Goal: Task Accomplishment & Management: Complete application form

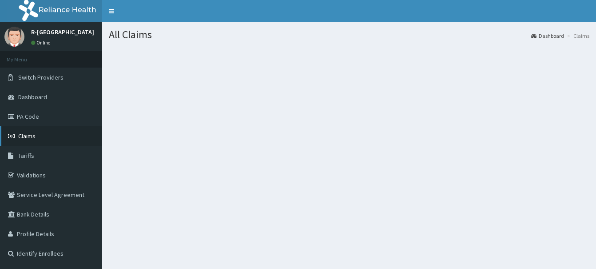
click at [31, 137] on span "Claims" at bounding box center [26, 136] width 17 height 8
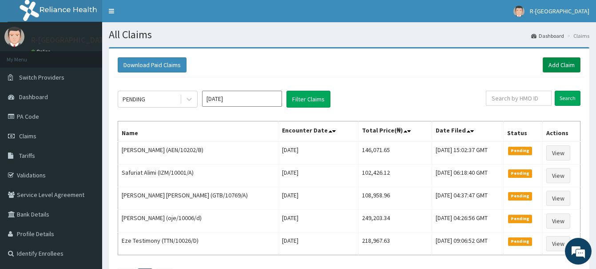
click at [553, 67] on link "Add Claim" at bounding box center [562, 64] width 38 height 15
click at [561, 62] on link "Add Claim" at bounding box center [562, 64] width 38 height 15
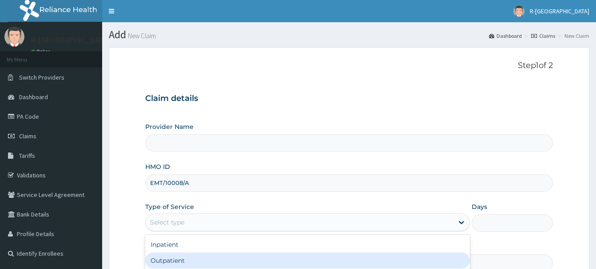
click at [167, 252] on div "Outpatient" at bounding box center [307, 260] width 325 height 16
type input "1"
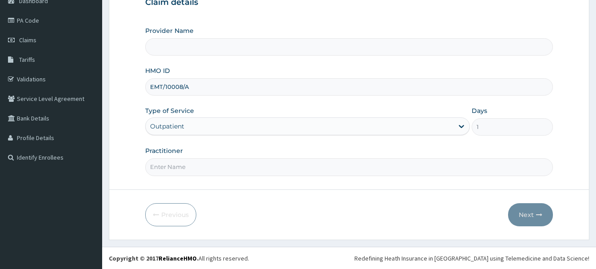
click at [173, 167] on input "Practitioner" at bounding box center [349, 166] width 408 height 17
type input "R-Jolad Hospital Nigeria Limited(kupa)"
paste input "Braxton Anaebo"
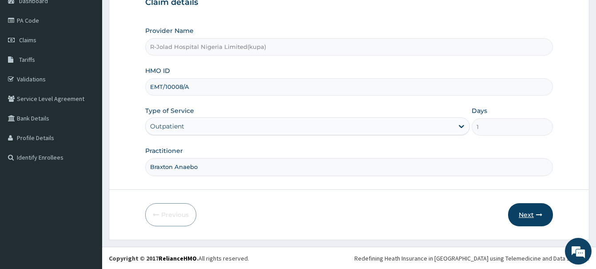
type input "Braxton Anaebo"
click at [538, 215] on icon "button" at bounding box center [539, 214] width 6 height 6
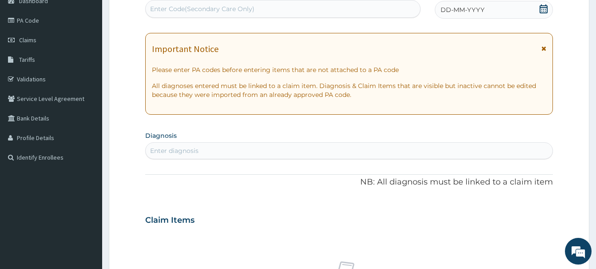
click at [545, 7] on icon at bounding box center [543, 8] width 9 height 9
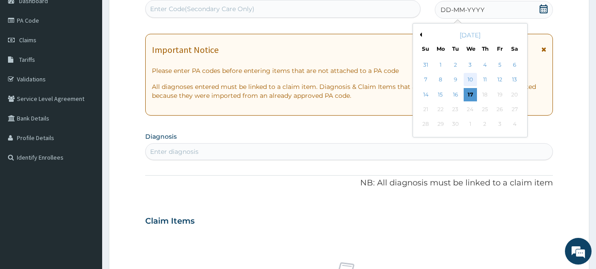
click at [470, 81] on div "10" at bounding box center [470, 79] width 13 height 13
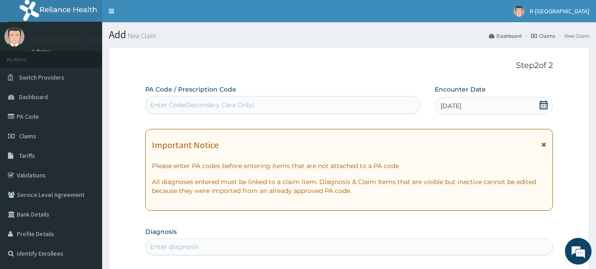
scroll to position [0, 0]
drag, startPoint x: 162, startPoint y: 248, endPoint x: 188, endPoint y: 194, distance: 60.0
click at [163, 247] on div "Enter diagnosis" at bounding box center [174, 246] width 48 height 9
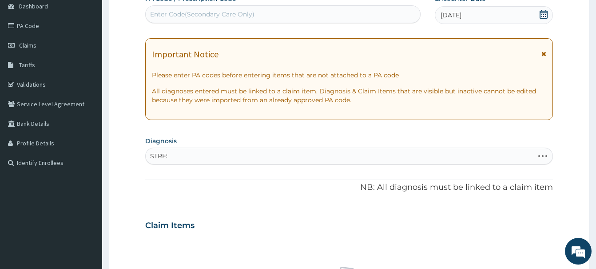
type input "STRESS"
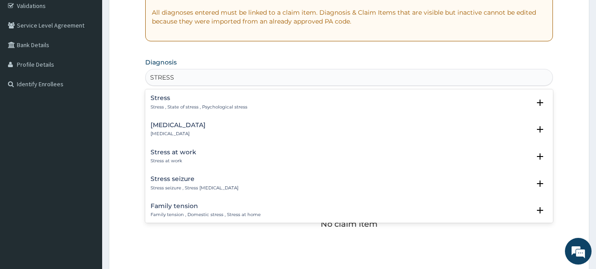
scroll to position [227, 0]
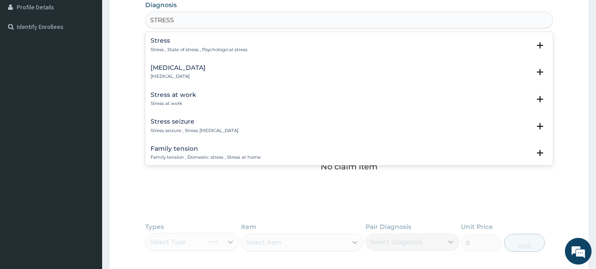
click at [173, 97] on h4 "Stress at work" at bounding box center [174, 95] width 46 height 7
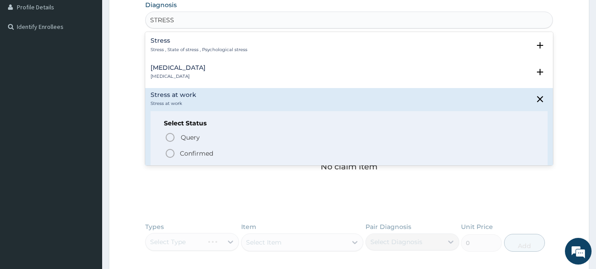
drag, startPoint x: 171, startPoint y: 152, endPoint x: 165, endPoint y: 149, distance: 6.8
click at [170, 151] on icon "status option filled" at bounding box center [170, 153] width 11 height 11
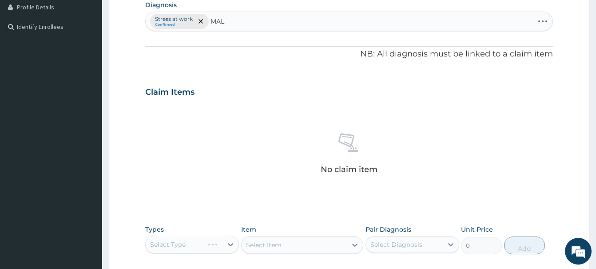
type input "MALA"
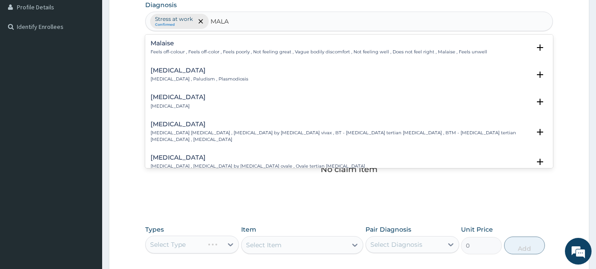
click at [164, 71] on h4 "Malaria" at bounding box center [200, 70] width 98 height 7
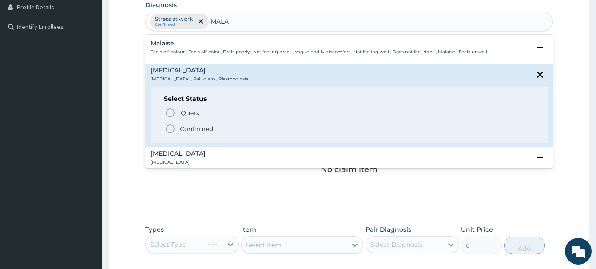
click at [169, 127] on icon "status option filled" at bounding box center [170, 128] width 11 height 11
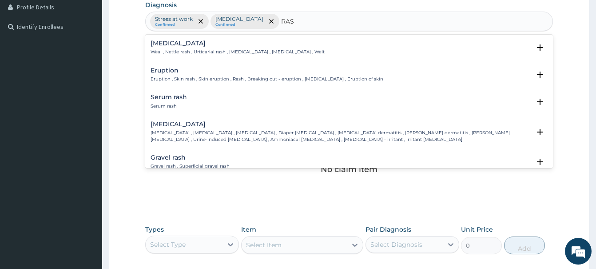
type input "RASH"
click at [164, 71] on h4 "Eruption" at bounding box center [267, 70] width 233 height 7
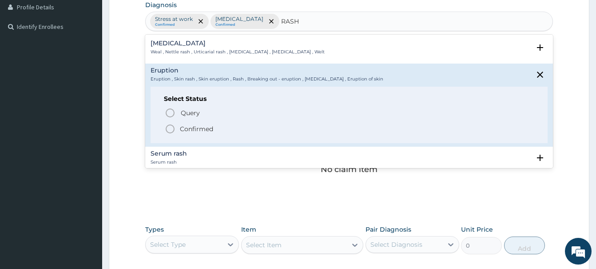
drag, startPoint x: 171, startPoint y: 130, endPoint x: 163, endPoint y: 131, distance: 7.2
click at [171, 129] on icon "status option filled" at bounding box center [170, 128] width 11 height 11
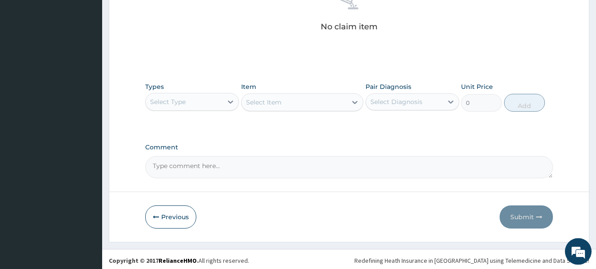
scroll to position [372, 0]
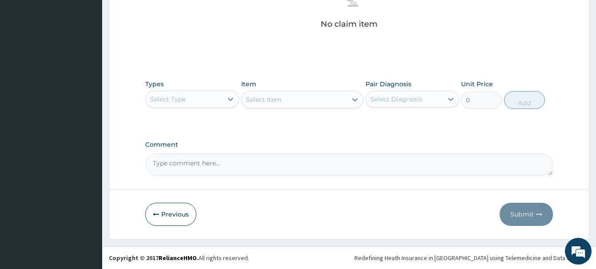
click at [172, 98] on div "Select Type" at bounding box center [168, 99] width 36 height 9
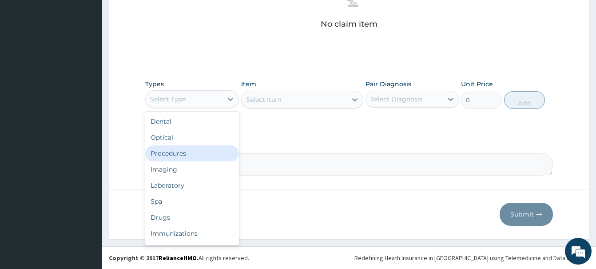
click at [176, 158] on div "Procedures" at bounding box center [192, 153] width 94 height 16
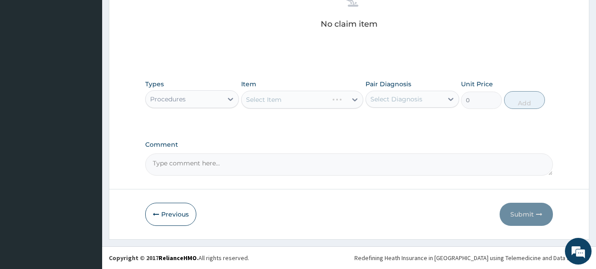
click at [259, 103] on div "Select Item" at bounding box center [302, 100] width 122 height 18
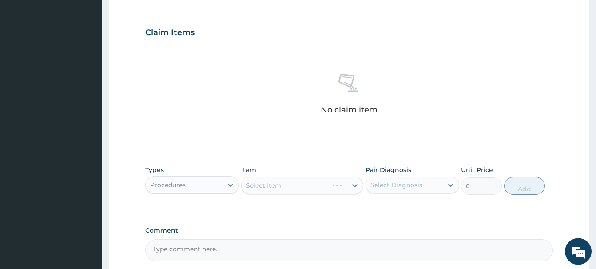
scroll to position [326, 0]
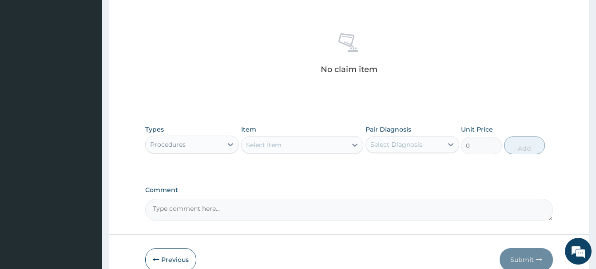
click at [256, 147] on div "Select Item" at bounding box center [264, 144] width 36 height 9
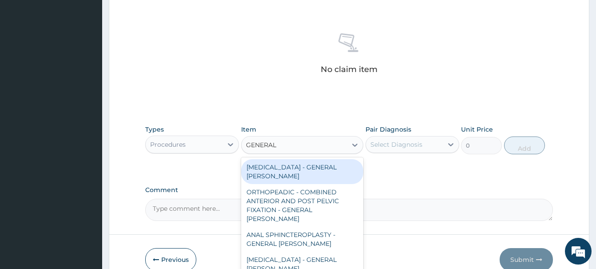
type input "GENERAL C"
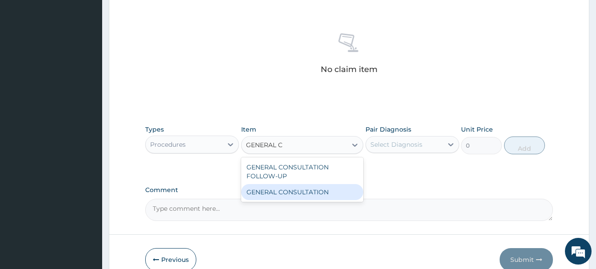
click at [320, 194] on div "GENERAL CONSULTATION" at bounding box center [302, 192] width 122 height 16
type input "6750"
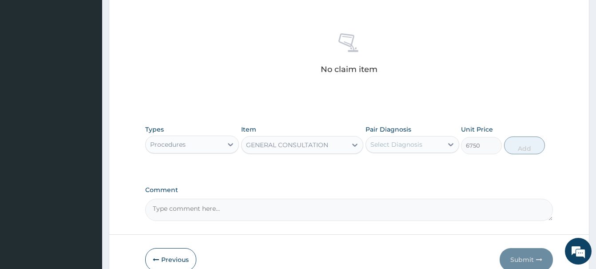
click at [402, 144] on div "Select Diagnosis" at bounding box center [396, 144] width 52 height 9
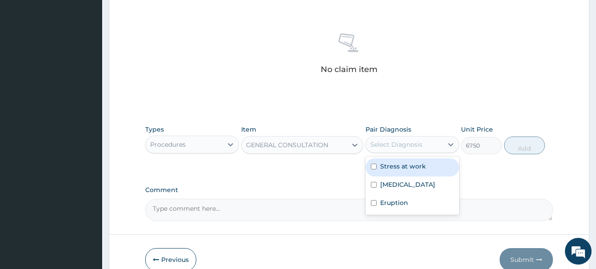
click at [418, 167] on label "Stress at work" at bounding box center [403, 166] width 46 height 9
checkbox input "true"
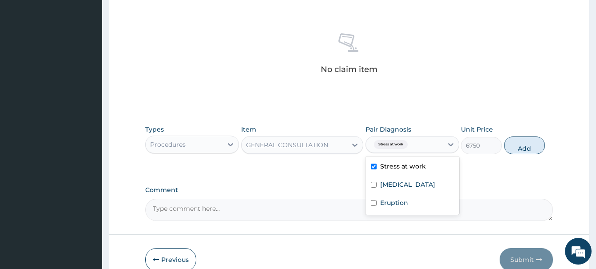
click at [528, 143] on button "Add" at bounding box center [524, 145] width 41 height 18
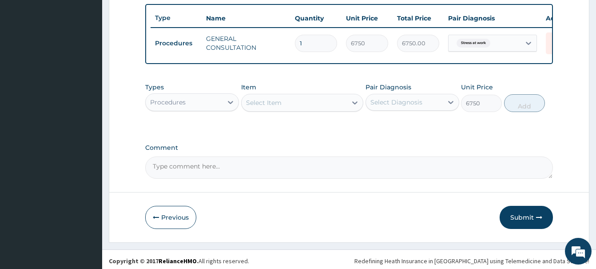
type input "0"
click at [180, 105] on div "Procedures" at bounding box center [168, 102] width 36 height 9
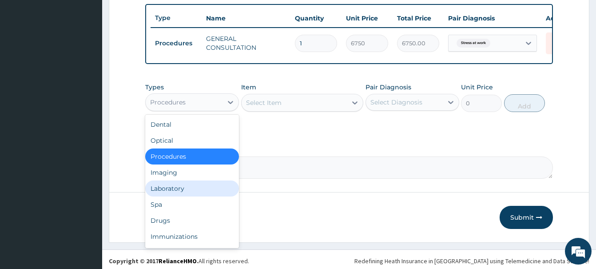
click at [169, 189] on div "Laboratory" at bounding box center [192, 188] width 94 height 16
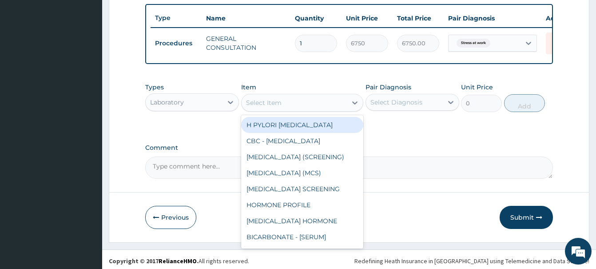
click at [275, 104] on div "Select Item" at bounding box center [264, 102] width 36 height 9
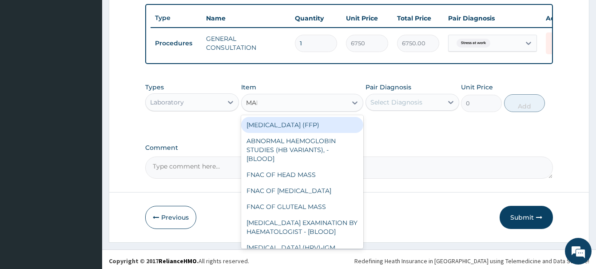
type input "MALA"
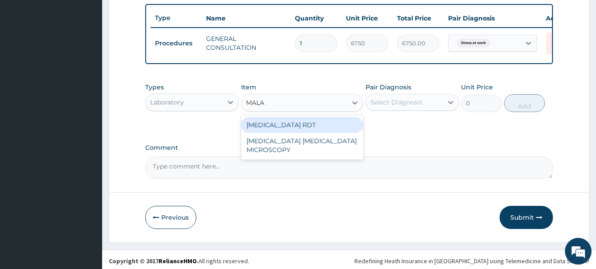
click at [290, 128] on div "[MEDICAL_DATA] RDT" at bounding box center [302, 125] width 122 height 16
type input "2700"
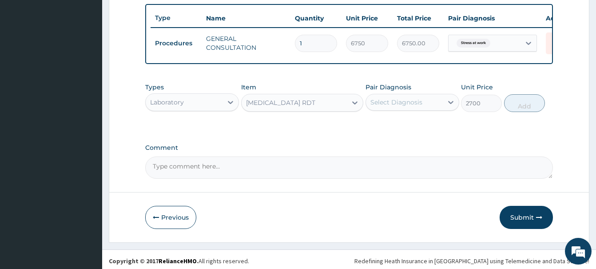
click at [409, 102] on div "Select Diagnosis" at bounding box center [396, 102] width 52 height 9
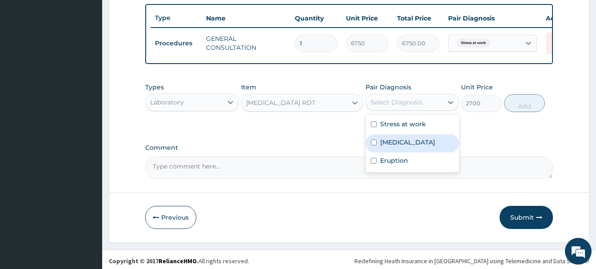
click at [402, 138] on div "[MEDICAL_DATA]" at bounding box center [413, 143] width 94 height 18
checkbox input "true"
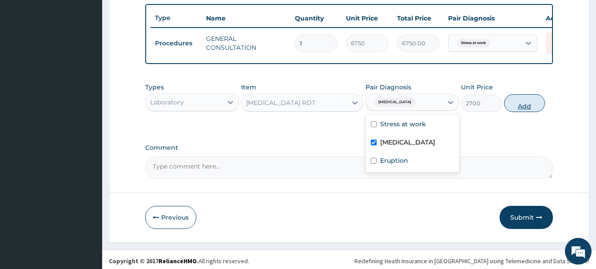
click at [522, 103] on button "Add" at bounding box center [524, 103] width 41 height 18
type input "0"
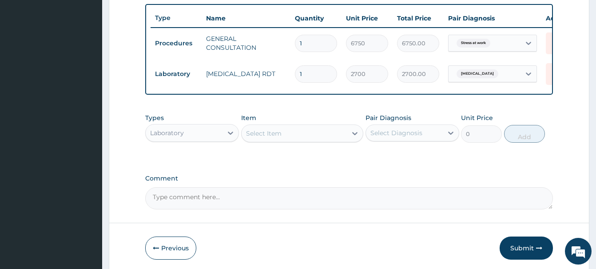
click at [260, 131] on div "Select Item" at bounding box center [264, 133] width 36 height 9
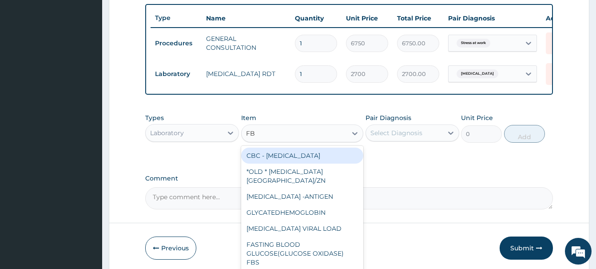
type input "FBC"
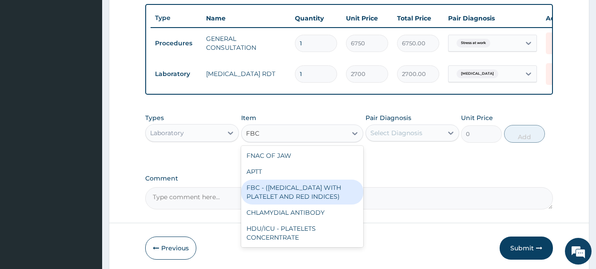
click at [305, 193] on div "FBC - ([MEDICAL_DATA] WITH PLATELET AND RED INDICES)" at bounding box center [302, 191] width 122 height 25
type input "5400"
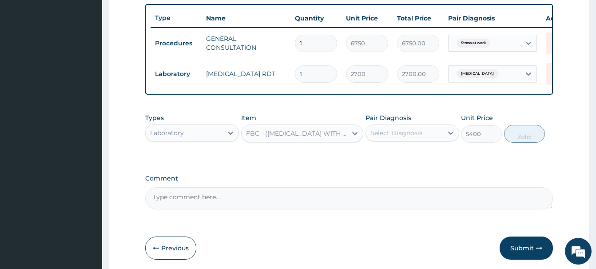
click at [398, 129] on div "Select Diagnosis" at bounding box center [396, 132] width 52 height 9
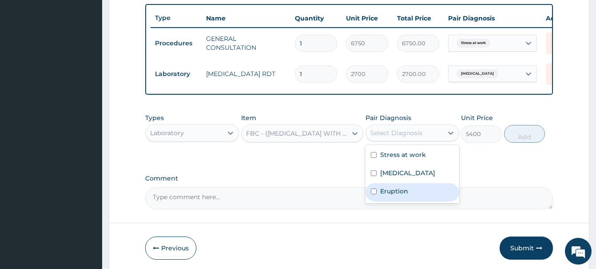
click at [401, 192] on label "Eruption" at bounding box center [394, 191] width 28 height 9
checkbox input "true"
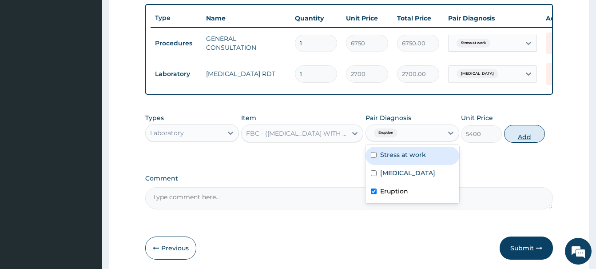
click at [515, 137] on button "Add" at bounding box center [524, 134] width 41 height 18
type input "0"
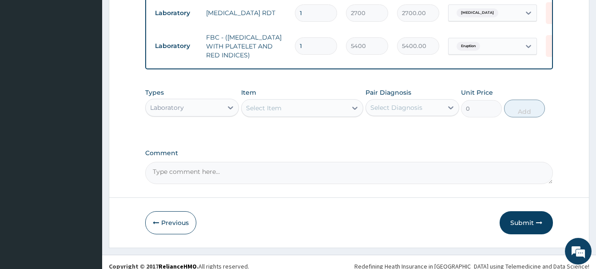
scroll to position [396, 0]
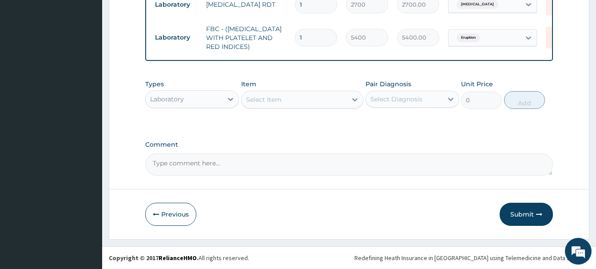
click at [182, 97] on div "Laboratory" at bounding box center [167, 99] width 34 height 9
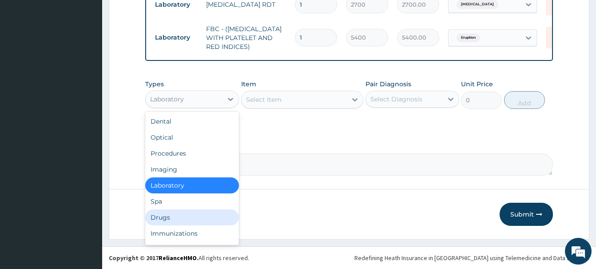
click at [160, 217] on div "Drugs" at bounding box center [192, 217] width 94 height 16
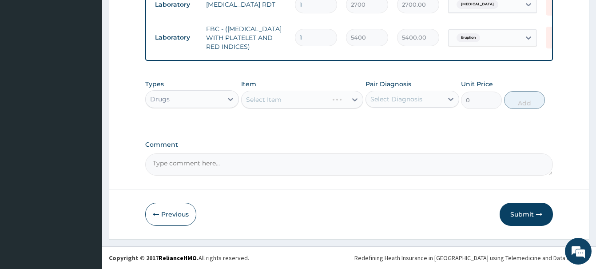
click at [255, 102] on div "Select Item" at bounding box center [302, 100] width 122 height 18
click at [279, 104] on div "Select Item" at bounding box center [294, 99] width 105 height 14
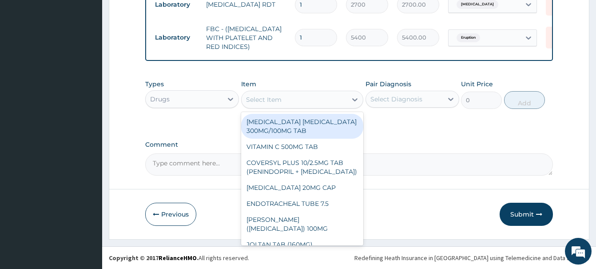
paste input "DICLOFENAC 50MG TAB"
type input "DICLOFENAC 50MG TAB"
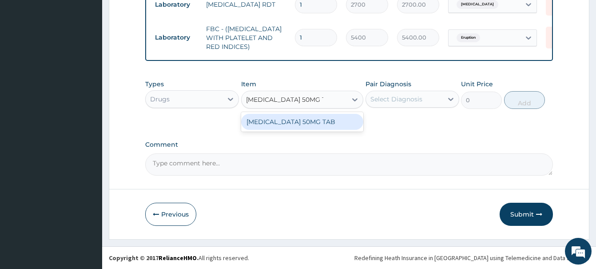
drag, startPoint x: 310, startPoint y: 121, endPoint x: 313, endPoint y: 126, distance: 5.4
click at [313, 126] on div "DICLOFENAC 50MG TAB" at bounding box center [302, 122] width 122 height 16
type input "38.5"
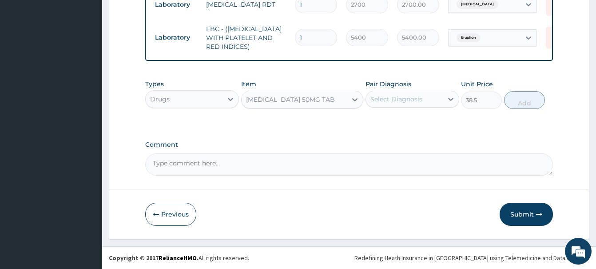
click at [408, 103] on div "Select Diagnosis" at bounding box center [396, 99] width 52 height 9
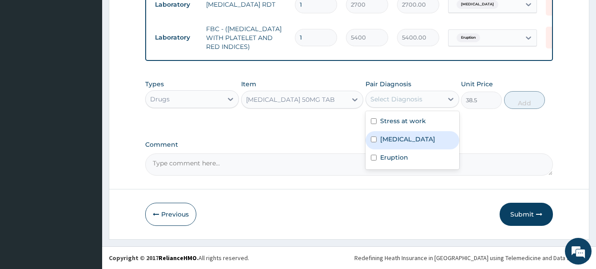
drag, startPoint x: 394, startPoint y: 136, endPoint x: 390, endPoint y: 139, distance: 4.7
click at [391, 139] on label "[MEDICAL_DATA]" at bounding box center [407, 139] width 55 height 9
checkbox input "true"
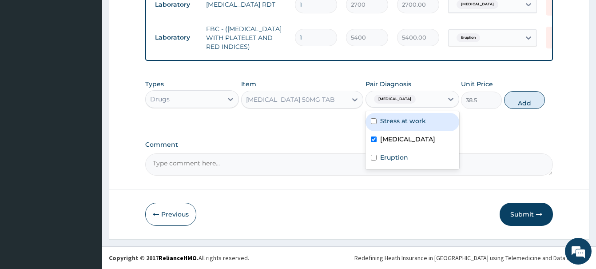
click at [525, 100] on button "Add" at bounding box center [524, 100] width 41 height 18
type input "0"
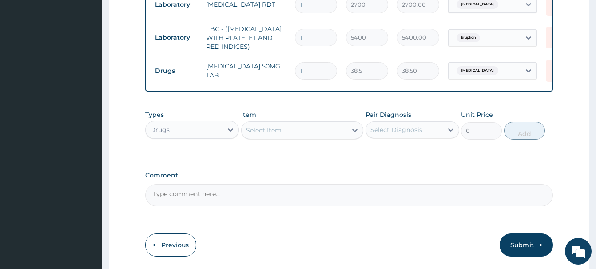
drag, startPoint x: 312, startPoint y: 69, endPoint x: 298, endPoint y: 76, distance: 16.5
click at [298, 76] on input "1" at bounding box center [316, 70] width 42 height 17
type input "6"
type input "231.00"
type input "6"
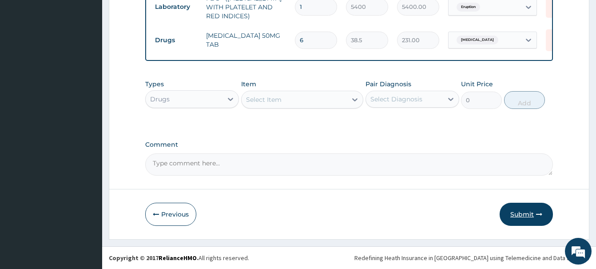
click at [529, 211] on button "Submit" at bounding box center [526, 214] width 53 height 23
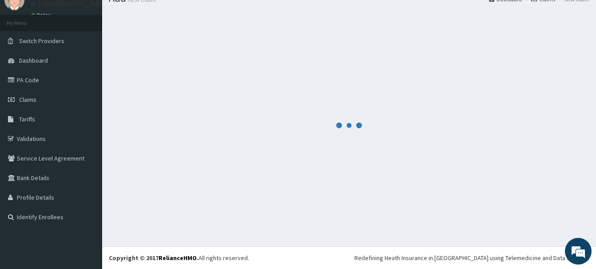
scroll to position [36, 0]
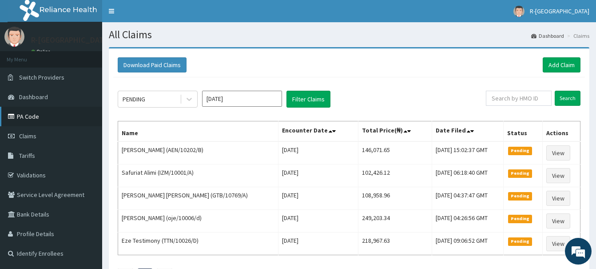
click at [31, 118] on link "PA Code" at bounding box center [51, 117] width 102 height 20
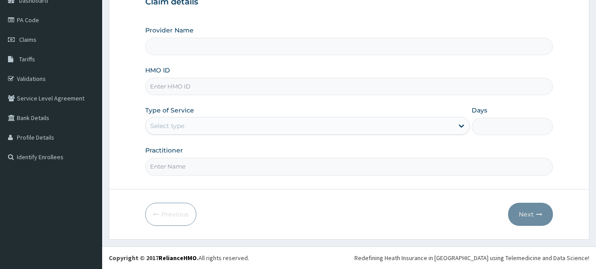
scroll to position [96, 0]
click at [156, 91] on input "HMO ID" at bounding box center [349, 86] width 408 height 17
paste input "vfi/10007/a"
type input "vfi/10007/a"
type input "R-Jolad Hospital Nigeria Limited(kupa)"
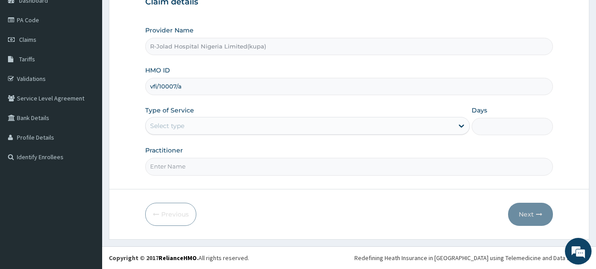
type input "vfi/10007/a"
click at [159, 127] on div "Select type" at bounding box center [167, 125] width 34 height 9
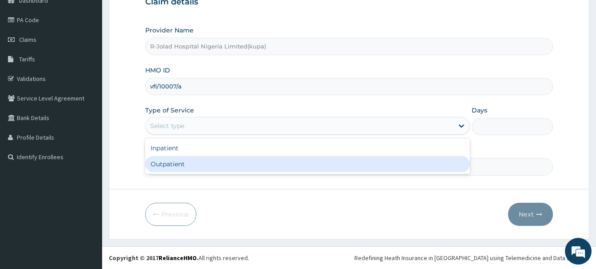
click at [158, 164] on div "Outpatient" at bounding box center [307, 164] width 325 height 16
type input "1"
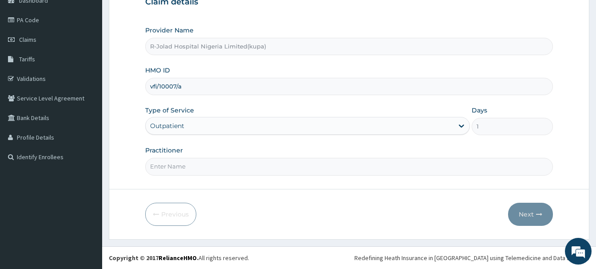
click at [159, 163] on input "Practitioner" at bounding box center [349, 166] width 408 height 17
paste input "[PERSON_NAME]"
type input "[PERSON_NAME]"
click at [520, 212] on button "Next" at bounding box center [530, 214] width 45 height 23
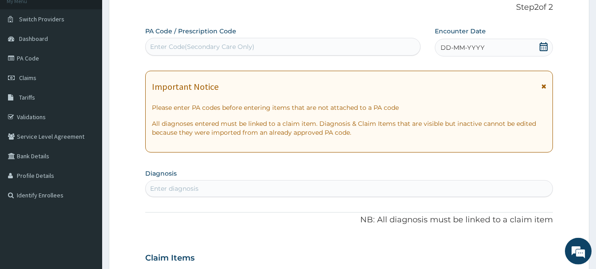
scroll to position [51, 0]
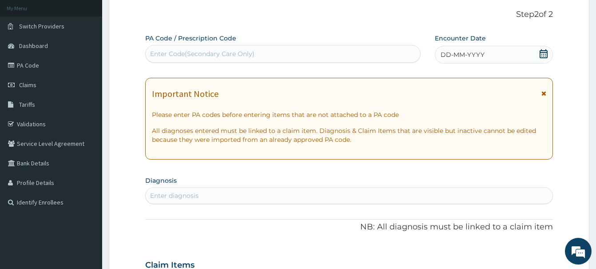
click at [543, 52] on icon at bounding box center [543, 53] width 9 height 9
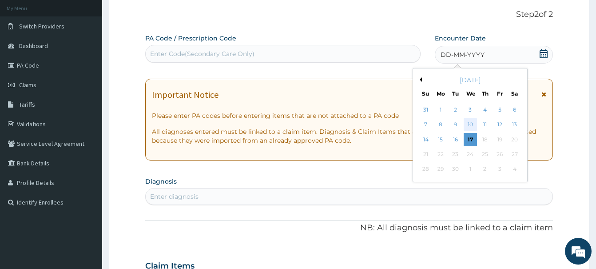
click at [470, 127] on div "10" at bounding box center [470, 124] width 13 height 13
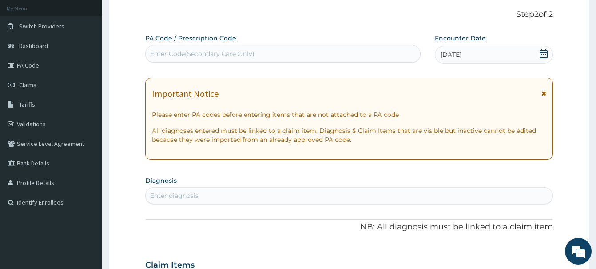
click at [170, 195] on div "Enter diagnosis" at bounding box center [174, 195] width 48 height 9
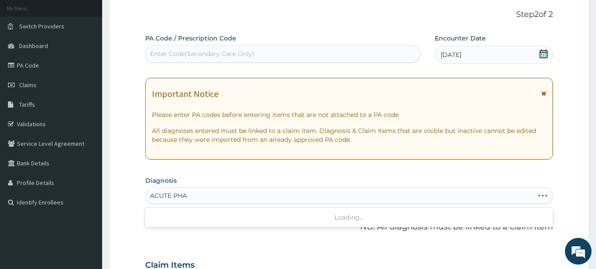
type input "ACUTE PHAR"
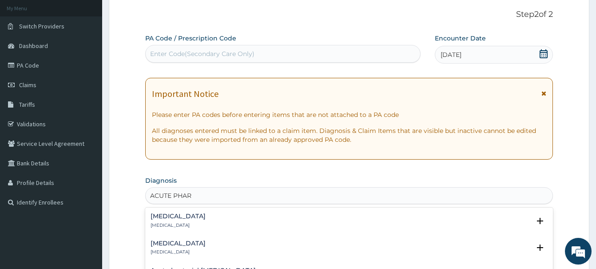
scroll to position [142, 0]
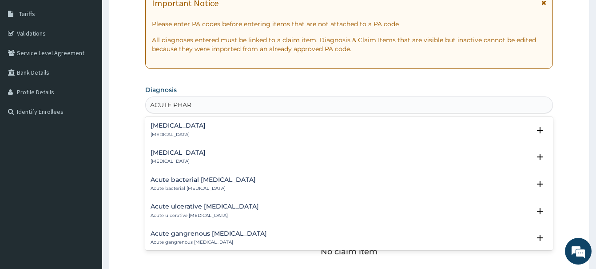
click at [171, 126] on h4 "[MEDICAL_DATA]" at bounding box center [178, 125] width 55 height 7
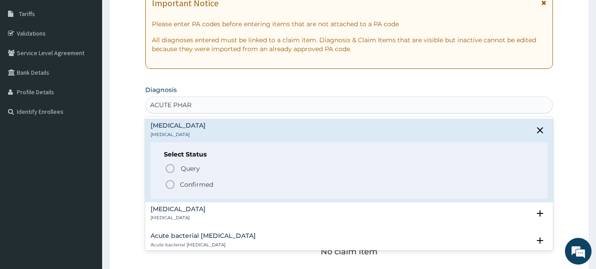
drag, startPoint x: 170, startPoint y: 185, endPoint x: 171, endPoint y: 180, distance: 5.0
click at [171, 183] on icon "status option filled" at bounding box center [170, 184] width 11 height 11
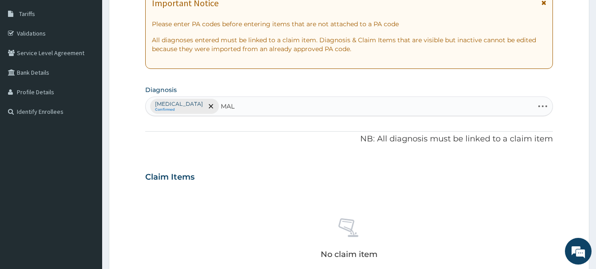
type input "MALA"
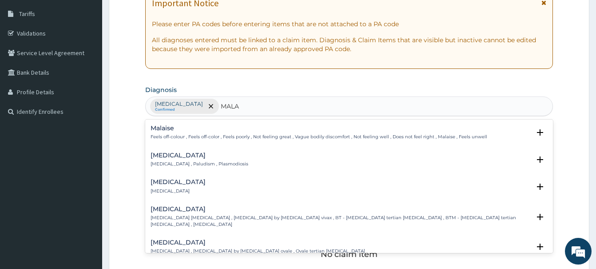
click at [162, 155] on h4 "[MEDICAL_DATA]" at bounding box center [200, 155] width 98 height 7
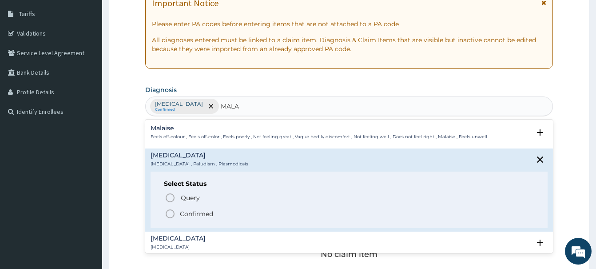
click at [169, 214] on icon "status option filled" at bounding box center [170, 213] width 11 height 11
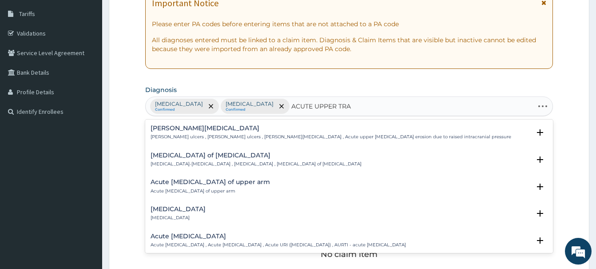
type input "ACUTE UPPER TRAC"
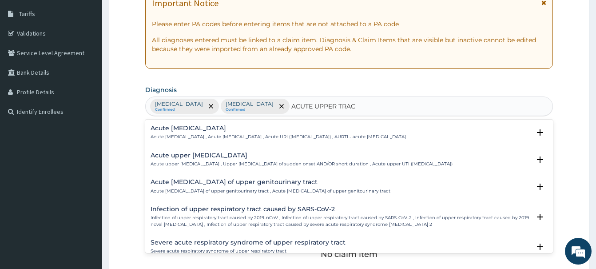
click at [196, 128] on h4 "Acute [MEDICAL_DATA]" at bounding box center [278, 128] width 255 height 7
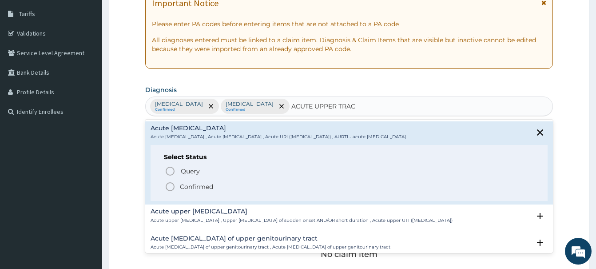
click at [170, 186] on icon "status option filled" at bounding box center [170, 186] width 11 height 11
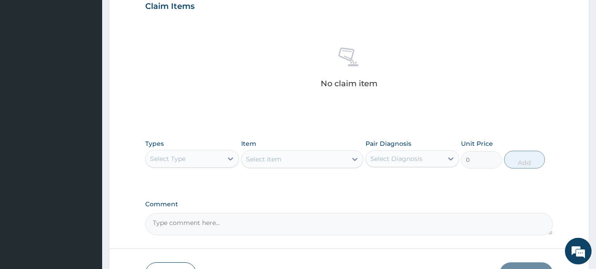
scroll to position [368, 0]
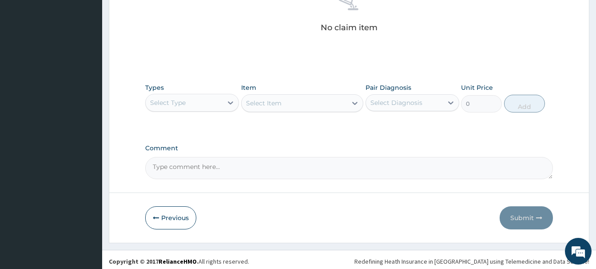
drag, startPoint x: 178, startPoint y: 106, endPoint x: 182, endPoint y: 113, distance: 8.4
click at [180, 106] on div "Select Type" at bounding box center [168, 102] width 36 height 9
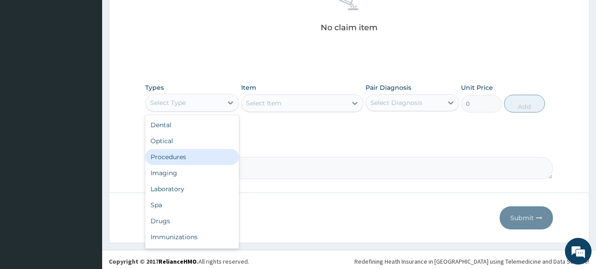
click at [165, 159] on div "Procedures" at bounding box center [192, 157] width 94 height 16
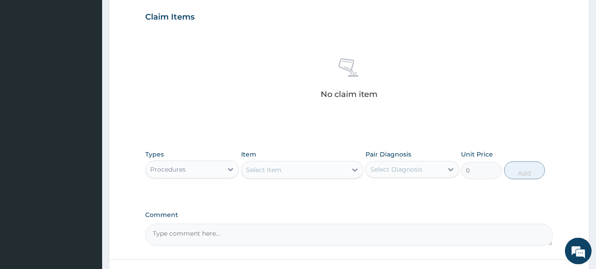
scroll to position [372, 0]
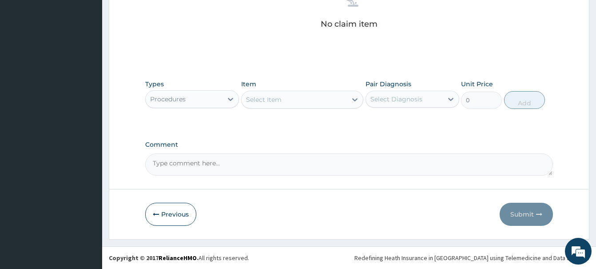
click at [272, 102] on div "Select Item" at bounding box center [264, 99] width 36 height 9
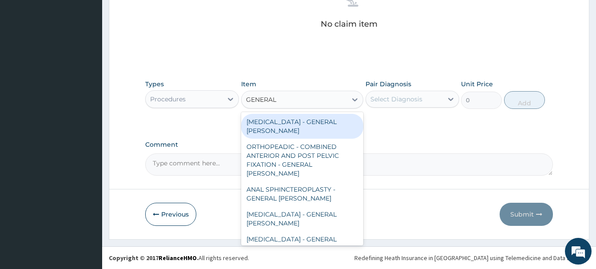
type input "GENERAL C"
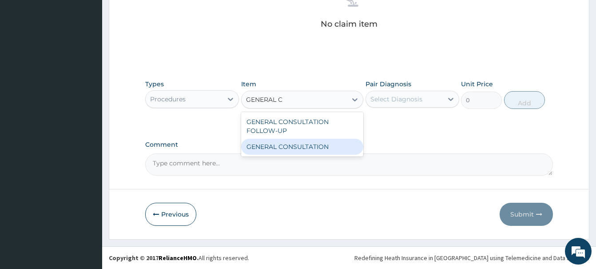
click at [326, 146] on div "GENERAL CONSULTATION" at bounding box center [302, 147] width 122 height 16
type input "6750"
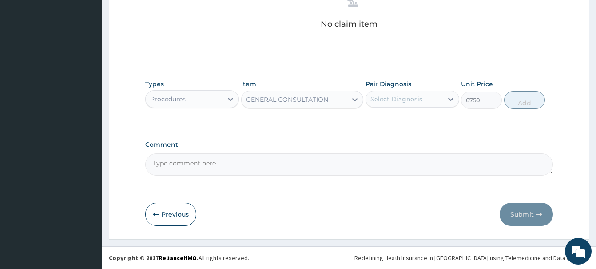
click at [401, 99] on div "Select Diagnosis" at bounding box center [396, 99] width 52 height 9
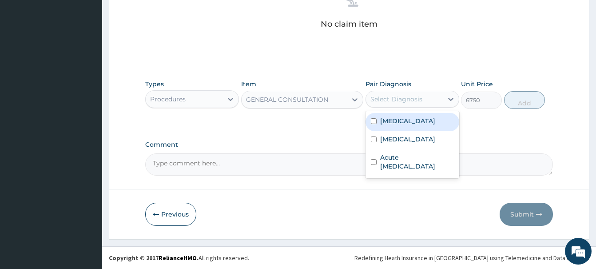
click at [403, 127] on div "[MEDICAL_DATA]" at bounding box center [413, 122] width 94 height 18
checkbox input "true"
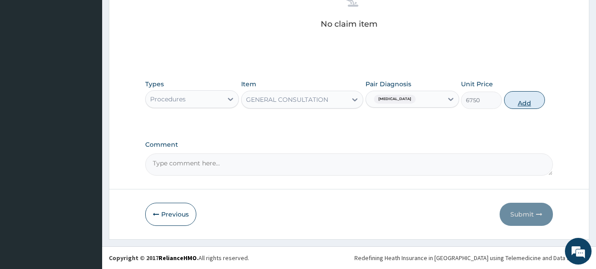
click at [520, 102] on button "Add" at bounding box center [524, 100] width 41 height 18
type input "0"
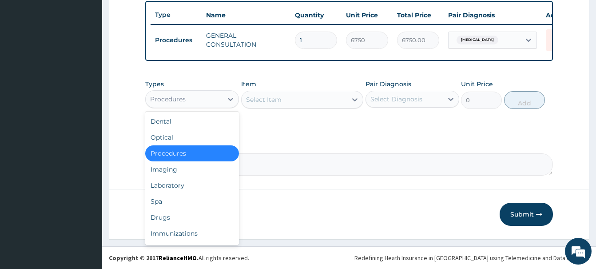
drag, startPoint x: 186, startPoint y: 98, endPoint x: 195, endPoint y: 82, distance: 19.1
click at [186, 98] on div "Procedures" at bounding box center [184, 99] width 77 height 14
drag, startPoint x: 162, startPoint y: 218, endPoint x: 164, endPoint y: 211, distance: 7.0
click at [163, 218] on div "Drugs" at bounding box center [192, 217] width 94 height 16
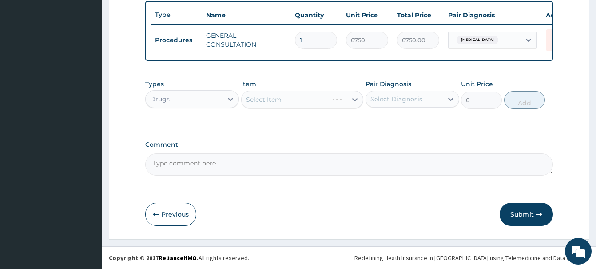
click at [175, 100] on div "Drugs" at bounding box center [184, 99] width 77 height 14
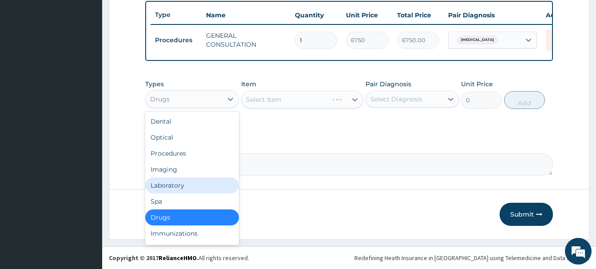
click at [170, 185] on div "Laboratory" at bounding box center [192, 185] width 94 height 16
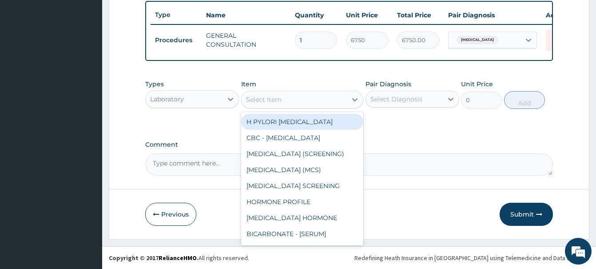
click at [262, 100] on div "Select Item" at bounding box center [264, 99] width 36 height 9
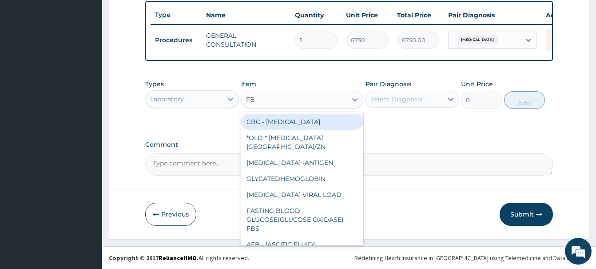
type input "FBC"
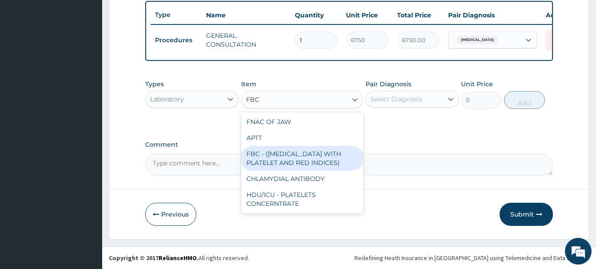
click at [295, 156] on div "FBC - ([MEDICAL_DATA] WITH PLATELET AND RED INDICES)" at bounding box center [302, 158] width 122 height 25
type input "5400"
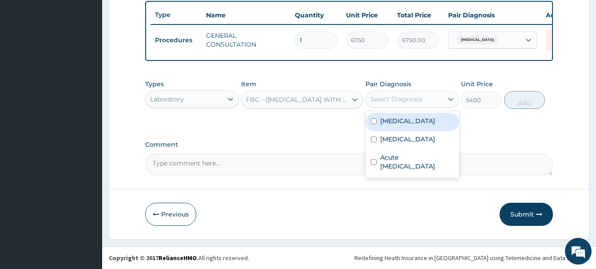
click at [399, 100] on div "Select Diagnosis" at bounding box center [396, 99] width 52 height 9
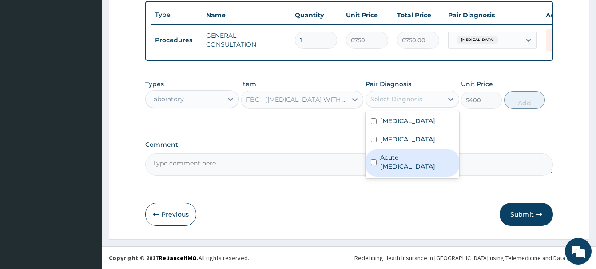
click at [414, 165] on label "Acute [MEDICAL_DATA]" at bounding box center [417, 162] width 74 height 18
checkbox input "true"
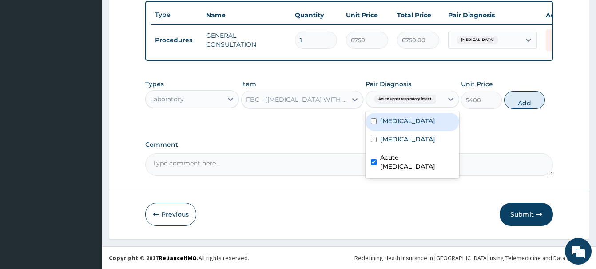
click at [435, 123] on label "[MEDICAL_DATA]" at bounding box center [407, 120] width 55 height 9
checkbox input "true"
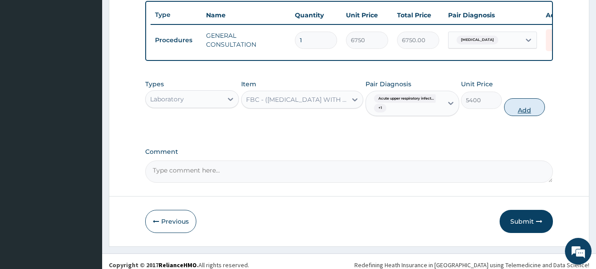
click at [532, 107] on button "Add" at bounding box center [524, 107] width 41 height 18
type input "0"
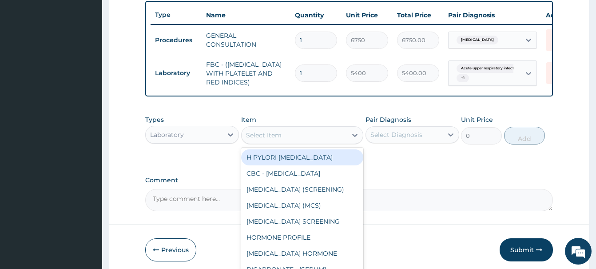
click at [259, 134] on div "Select Item" at bounding box center [264, 135] width 36 height 9
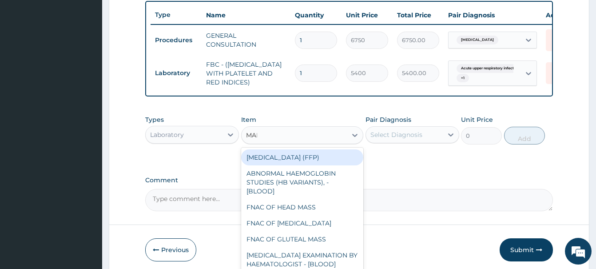
type input "MALA"
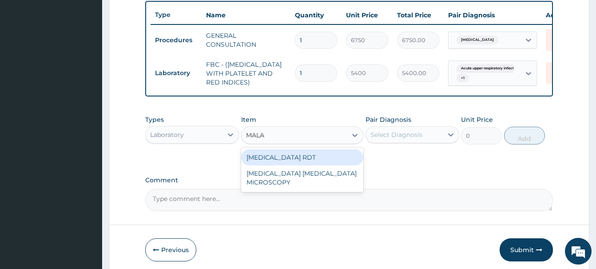
click at [293, 156] on div "[MEDICAL_DATA] RDT" at bounding box center [302, 157] width 122 height 16
type input "2700"
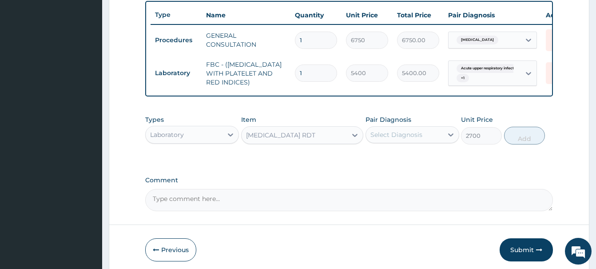
click at [419, 134] on div "Select Diagnosis" at bounding box center [396, 134] width 52 height 9
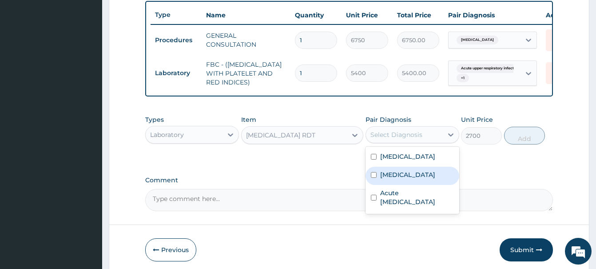
drag, startPoint x: 410, startPoint y: 176, endPoint x: 399, endPoint y: 175, distance: 10.7
click at [410, 175] on div "[MEDICAL_DATA]" at bounding box center [413, 176] width 94 height 18
checkbox input "true"
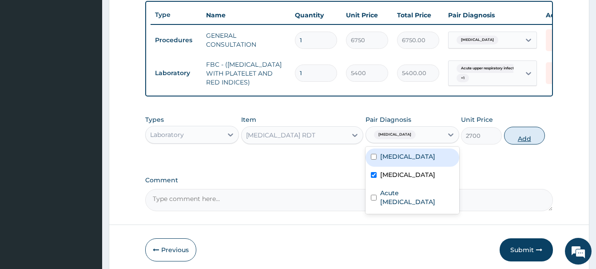
click at [519, 135] on button "Add" at bounding box center [524, 136] width 41 height 18
type input "0"
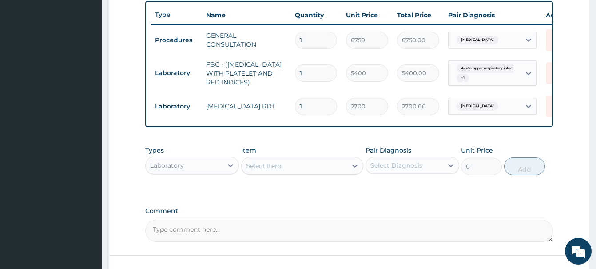
drag, startPoint x: 163, startPoint y: 163, endPoint x: 167, endPoint y: 158, distance: 7.3
click at [163, 163] on div "Laboratory" at bounding box center [167, 165] width 34 height 9
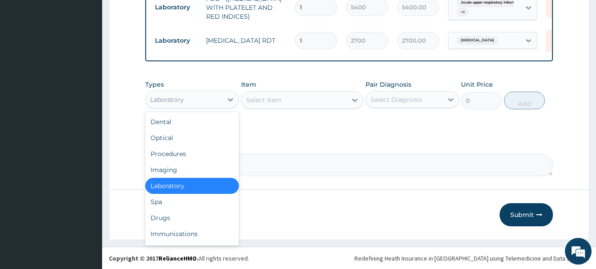
scroll to position [396, 0]
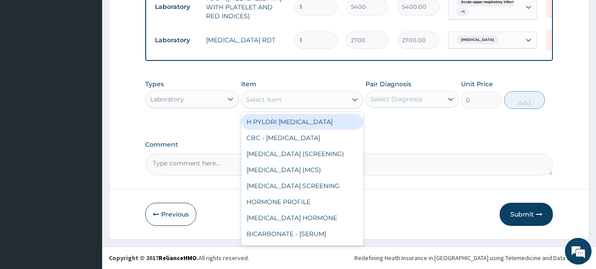
click at [265, 102] on div "Select Item" at bounding box center [264, 99] width 36 height 9
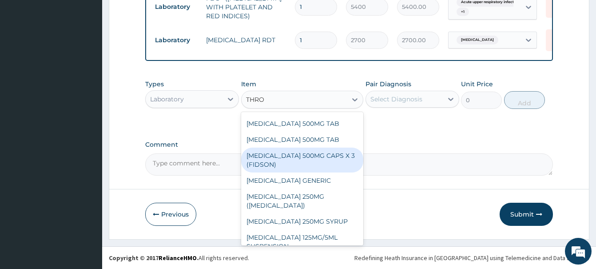
scroll to position [107, 0]
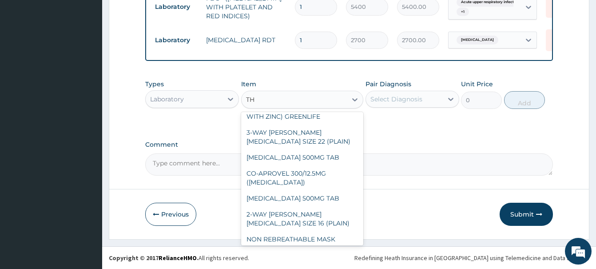
type input "T"
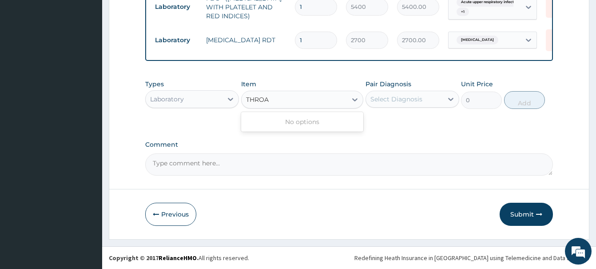
scroll to position [0, 0]
type input "THROA"
click at [255, 99] on div "Select Item" at bounding box center [264, 99] width 36 height 9
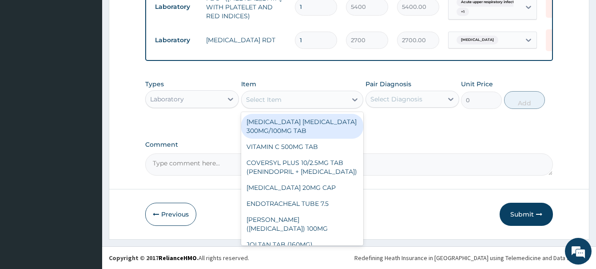
paste input "THROAT SWAB"
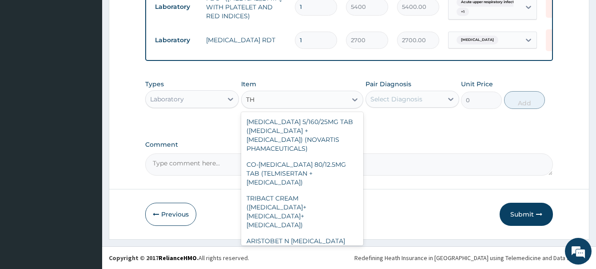
type input "T"
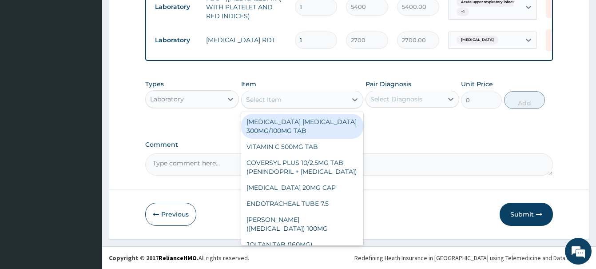
click at [178, 98] on div "Laboratory" at bounding box center [167, 99] width 34 height 9
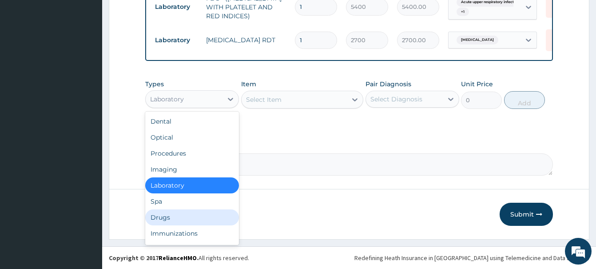
click at [163, 212] on div "Drugs" at bounding box center [192, 217] width 94 height 16
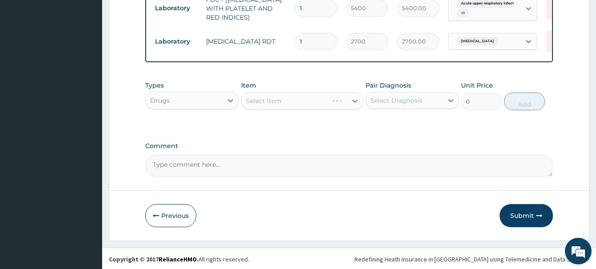
scroll to position [396, 0]
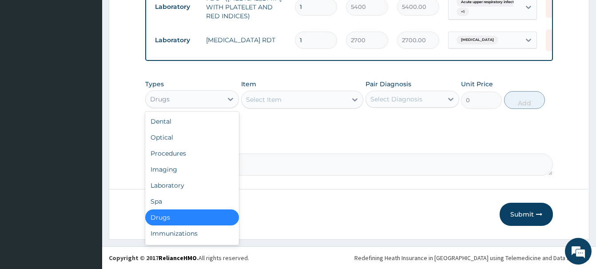
click at [170, 103] on div "Drugs" at bounding box center [184, 99] width 77 height 14
click at [172, 184] on div "Laboratory" at bounding box center [192, 185] width 94 height 16
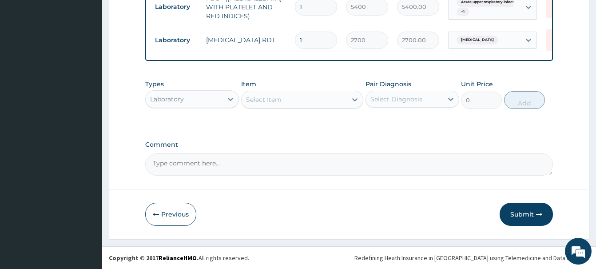
click at [267, 93] on div "Select Item" at bounding box center [294, 99] width 105 height 14
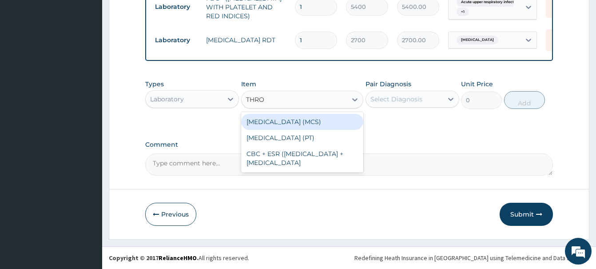
type input "THROA"
click at [310, 122] on div "THROAT SWAB (MCS)" at bounding box center [302, 122] width 122 height 16
type input "8100"
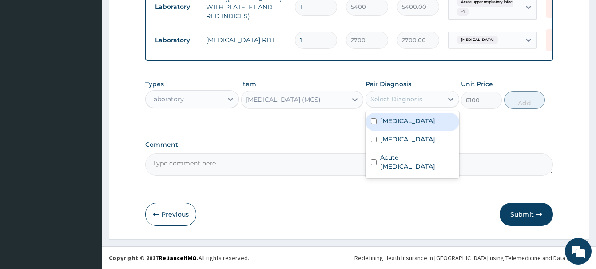
click at [397, 96] on div "Select Diagnosis" at bounding box center [396, 99] width 52 height 9
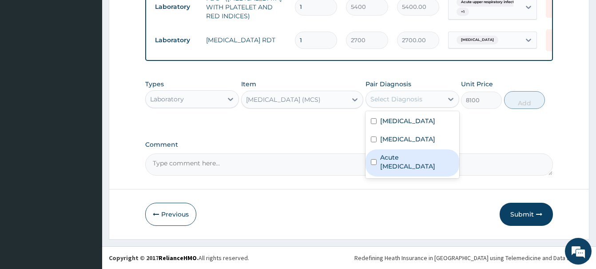
click at [401, 163] on label "Acute [MEDICAL_DATA]" at bounding box center [417, 162] width 74 height 18
checkbox input "true"
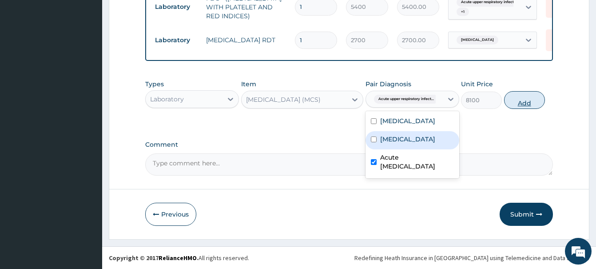
click at [530, 99] on button "Add" at bounding box center [524, 100] width 41 height 18
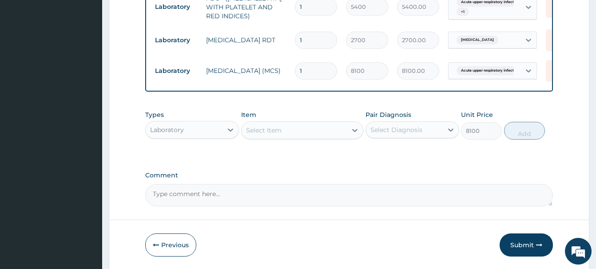
type input "0"
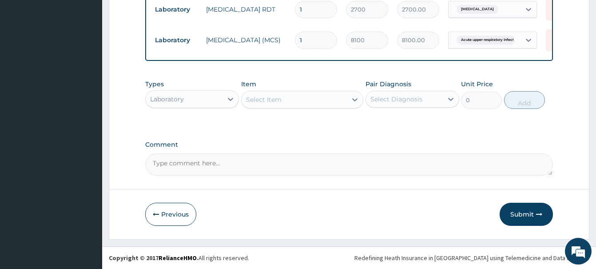
drag, startPoint x: 179, startPoint y: 100, endPoint x: 188, endPoint y: 76, distance: 26.4
click at [182, 99] on div "Laboratory" at bounding box center [167, 99] width 34 height 9
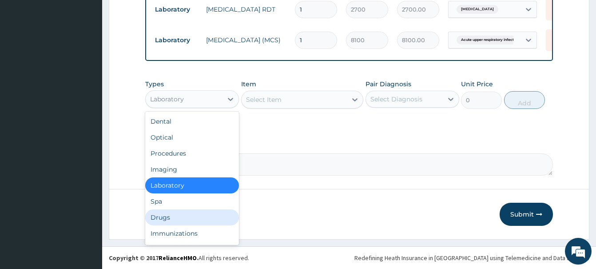
click at [164, 221] on div "Drugs" at bounding box center [192, 217] width 94 height 16
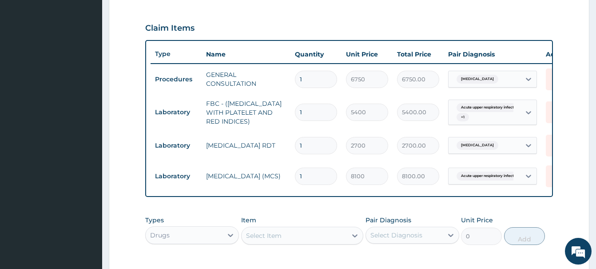
scroll to position [0, 38]
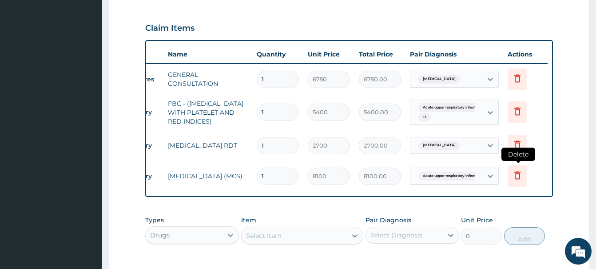
click at [517, 177] on icon at bounding box center [517, 175] width 11 height 11
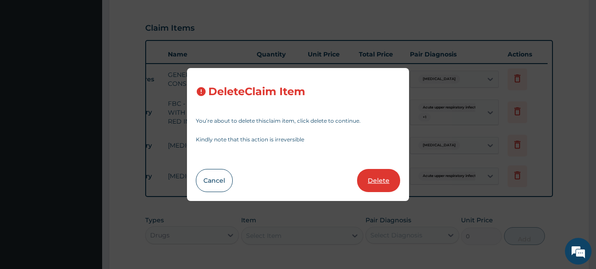
click at [386, 178] on button "Delete" at bounding box center [378, 180] width 43 height 23
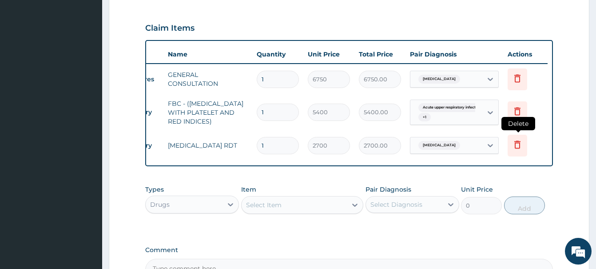
click at [522, 147] on icon at bounding box center [517, 144] width 11 height 11
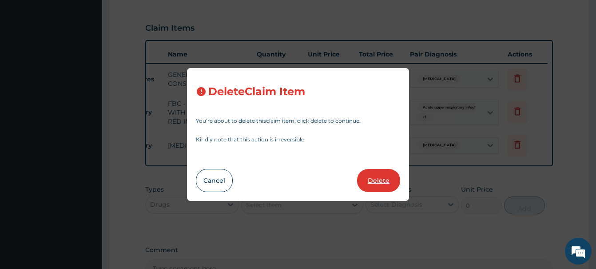
click at [378, 179] on button "Delete" at bounding box center [378, 180] width 43 height 23
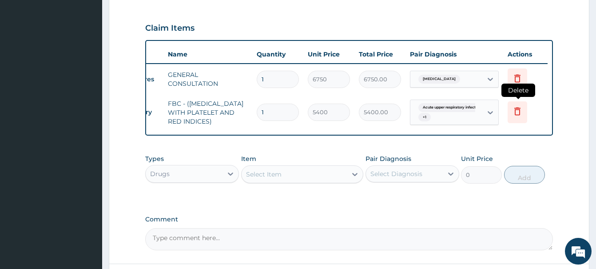
click at [517, 111] on icon at bounding box center [517, 111] width 11 height 11
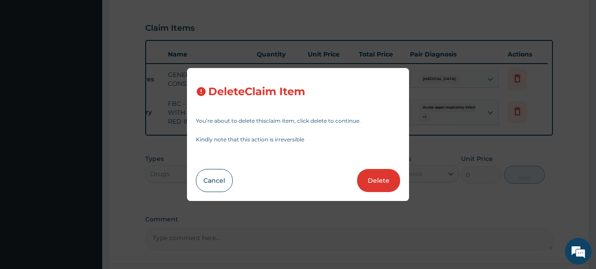
click at [382, 179] on button "Delete" at bounding box center [378, 180] width 43 height 23
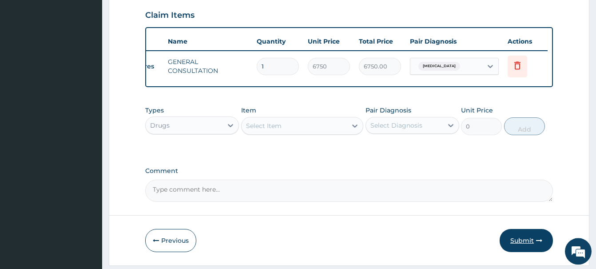
scroll to position [330, 0]
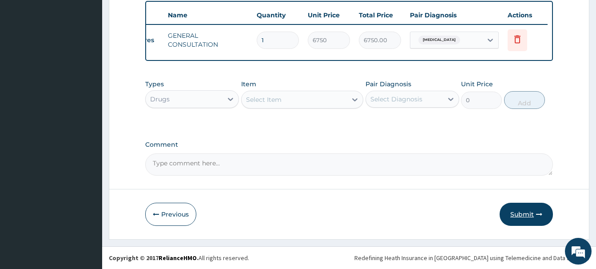
click at [532, 214] on button "Submit" at bounding box center [526, 214] width 53 height 23
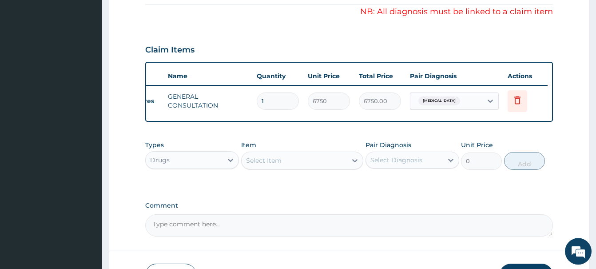
scroll to position [194, 0]
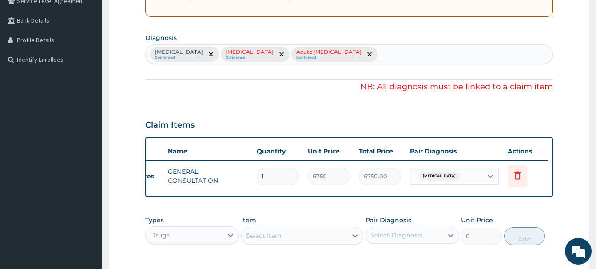
click at [275, 53] on div at bounding box center [281, 54] width 12 height 14
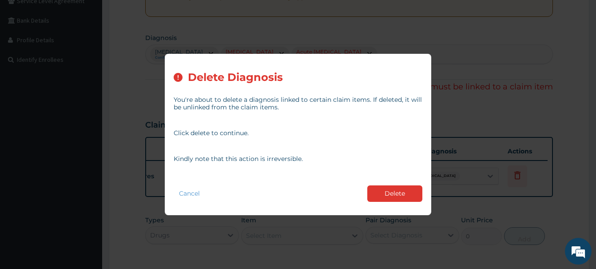
drag, startPoint x: 404, startPoint y: 190, endPoint x: 398, endPoint y: 184, distance: 8.2
click at [405, 189] on button "Delete" at bounding box center [394, 193] width 55 height 16
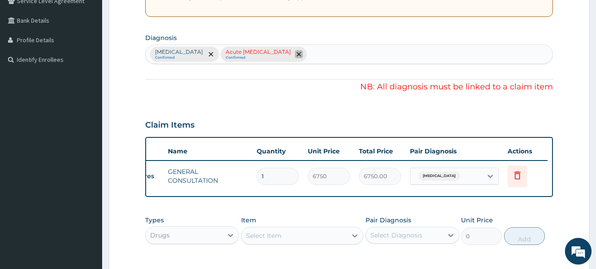
click at [303, 52] on span "remove selection option" at bounding box center [299, 54] width 8 height 8
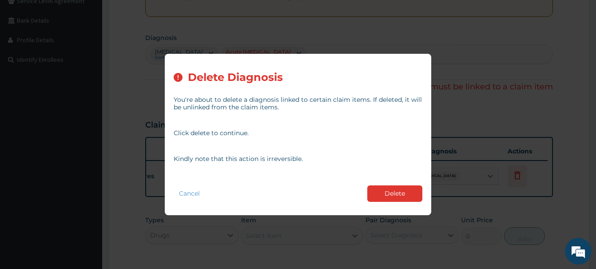
click at [402, 189] on button "Delete" at bounding box center [394, 193] width 55 height 16
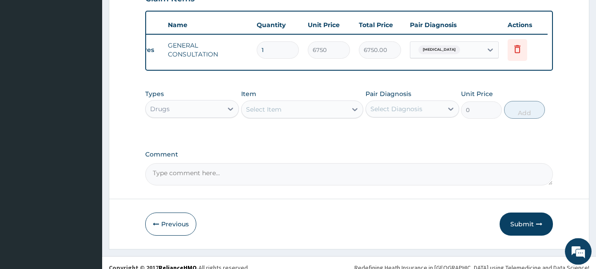
scroll to position [330, 0]
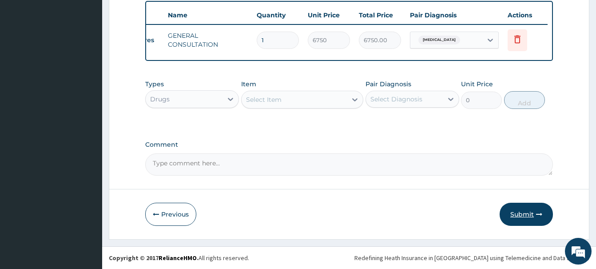
click at [527, 213] on button "Submit" at bounding box center [526, 214] width 53 height 23
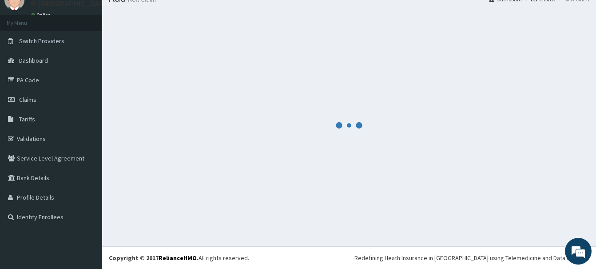
scroll to position [36, 0]
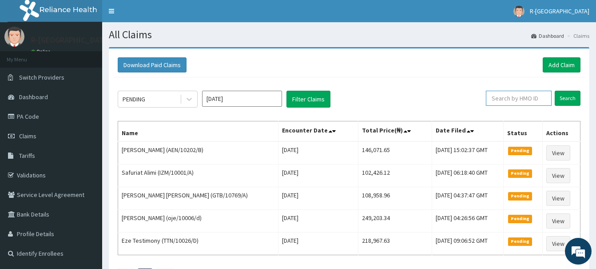
click at [506, 100] on input "text" at bounding box center [519, 98] width 66 height 15
paste input "(vfi/10007/a"
click at [490, 100] on input "(vfi/10007/a" at bounding box center [504, 98] width 59 height 15
type input "vfi/10007/a"
click at [571, 100] on input "Search" at bounding box center [568, 98] width 26 height 15
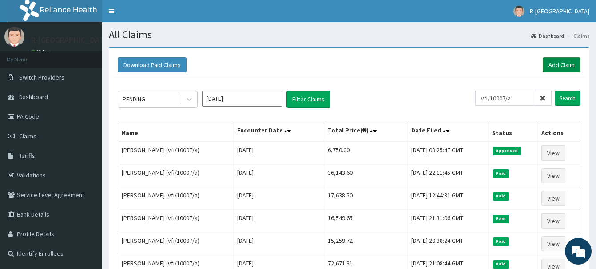
click at [561, 64] on link "Add Claim" at bounding box center [562, 64] width 38 height 15
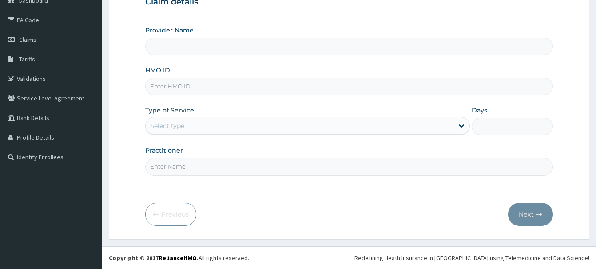
scroll to position [96, 0]
click at [158, 87] on input "HMO ID" at bounding box center [349, 86] width 408 height 17
paste input "(vfi/10007/a"
click at [152, 87] on input "(vfi/10007/a" at bounding box center [349, 86] width 408 height 17
type input "vfi/10007/a"
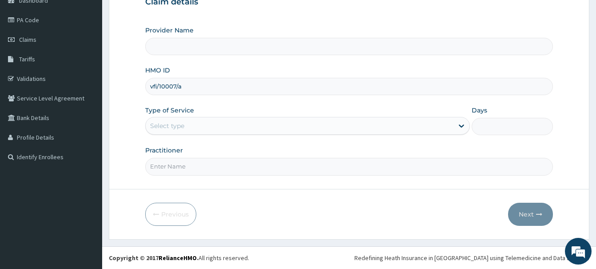
type input "R-Jolad Hospital Nigeria Limited(kupa)"
type input "vfi/10007/a"
click at [172, 131] on div "Select type" at bounding box center [300, 126] width 308 height 14
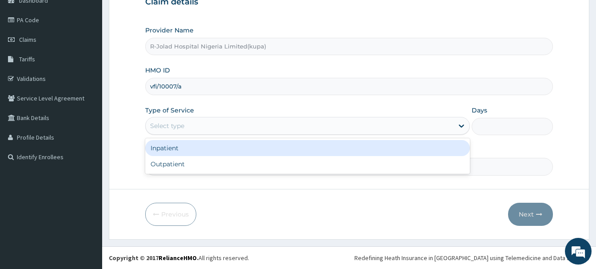
drag, startPoint x: 162, startPoint y: 149, endPoint x: 165, endPoint y: 143, distance: 7.0
click at [162, 149] on div "Inpatient" at bounding box center [307, 148] width 325 height 16
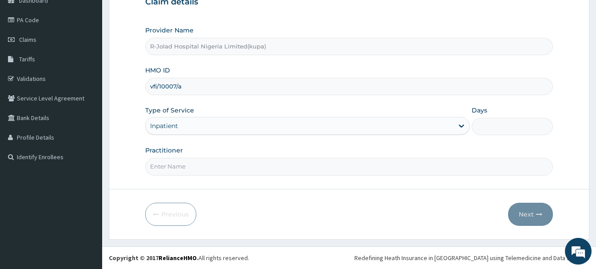
drag, startPoint x: 173, startPoint y: 168, endPoint x: 173, endPoint y: 163, distance: 4.5
click at [173, 166] on input "Practitioner" at bounding box center [349, 166] width 408 height 17
paste input "Imuetinyan P. Ehigiator"
type input "Imuetinyan P. Ehigiator"
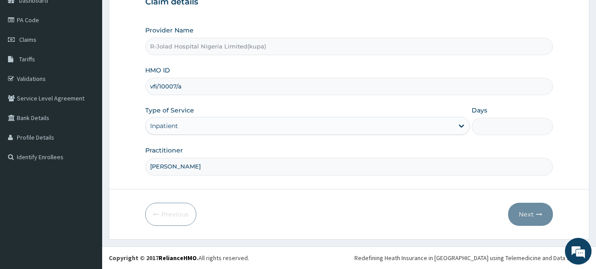
click at [507, 126] on input "Days" at bounding box center [512, 126] width 81 height 17
type input "2"
click at [531, 218] on button "Next" at bounding box center [530, 214] width 45 height 23
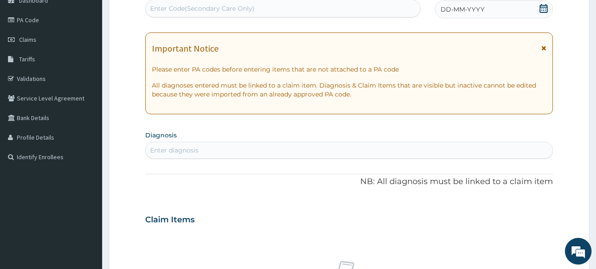
click at [543, 7] on icon at bounding box center [544, 8] width 8 height 9
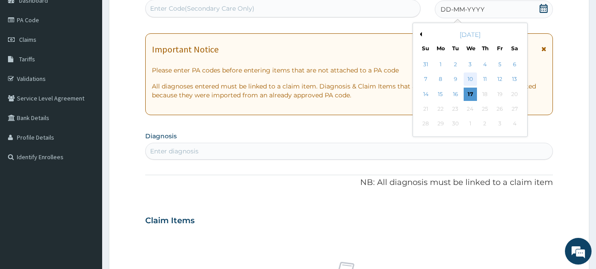
click at [470, 76] on div "10" at bounding box center [470, 79] width 13 height 13
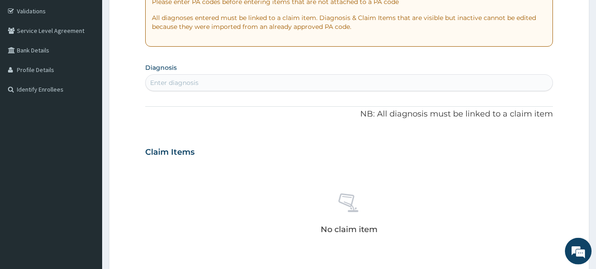
scroll to position [187, 0]
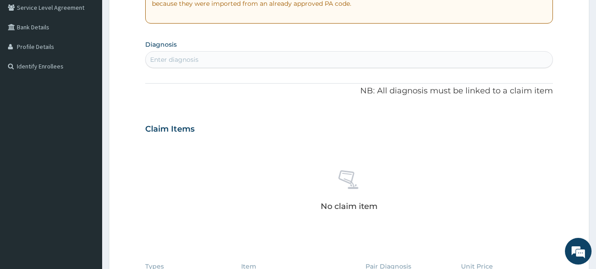
click at [171, 62] on div "Enter diagnosis" at bounding box center [174, 59] width 48 height 9
type input "ACUTE PHAR"
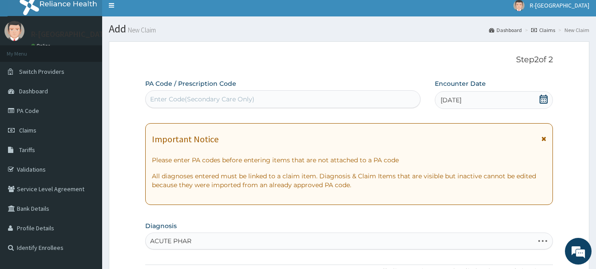
scroll to position [142, 0]
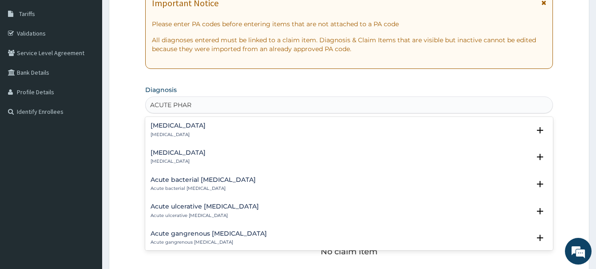
click at [175, 127] on h4 "Acute pharyngitis" at bounding box center [178, 125] width 55 height 7
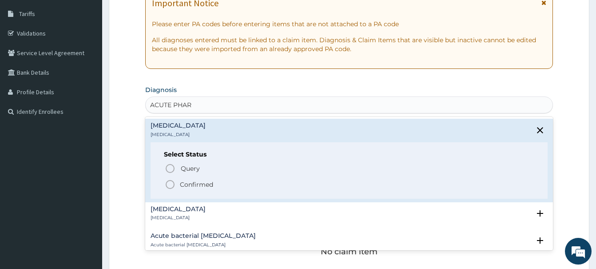
click at [172, 183] on icon "status option filled" at bounding box center [170, 184] width 11 height 11
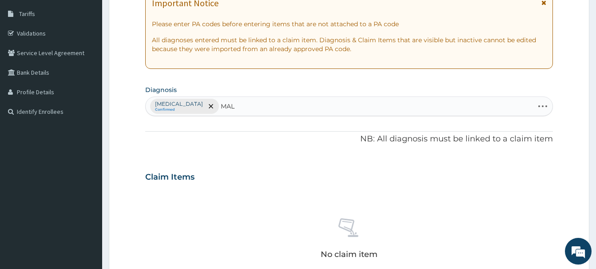
type input "MALA"
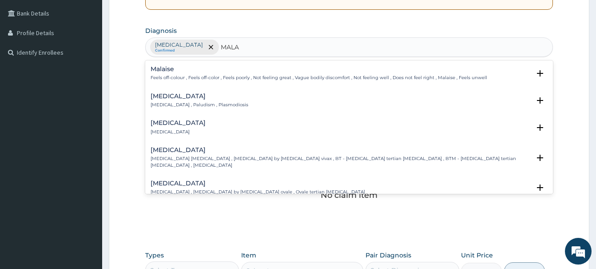
scroll to position [232, 0]
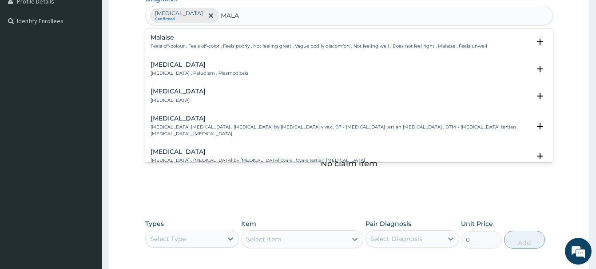
click at [158, 72] on p "Malaria , Paludism , Plasmodiosis" at bounding box center [200, 73] width 98 height 6
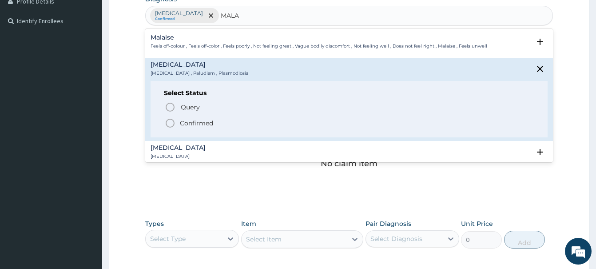
click at [170, 123] on icon "status option filled" at bounding box center [170, 123] width 11 height 11
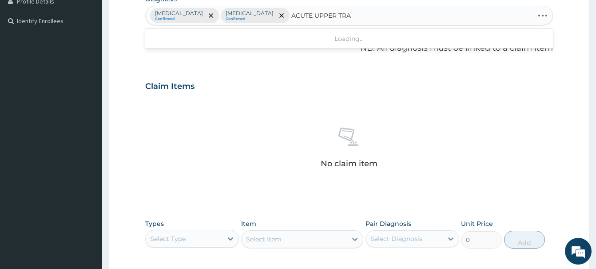
type input "ACUTE UPPER TRAC"
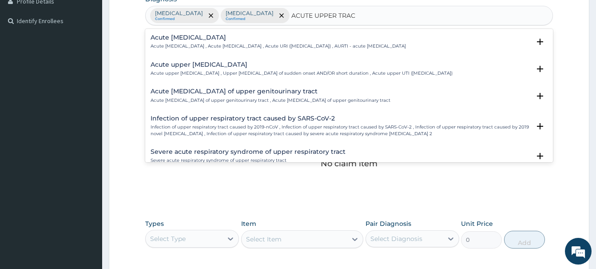
click at [188, 39] on h4 "Acute upper respiratory infection" at bounding box center [278, 37] width 255 height 7
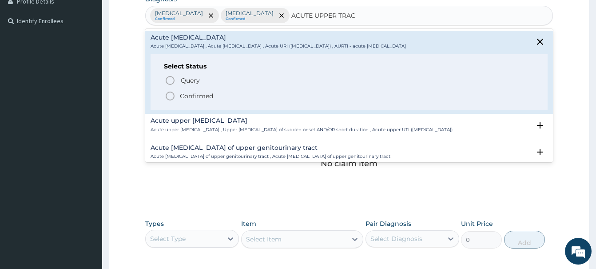
click at [170, 97] on icon "status option filled" at bounding box center [170, 96] width 11 height 11
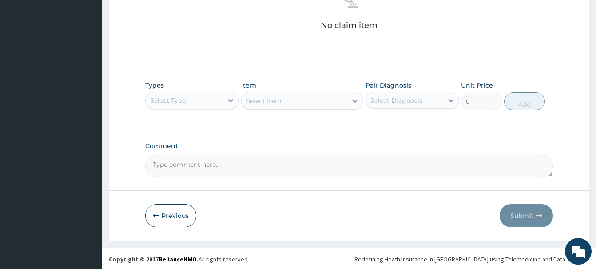
scroll to position [372, 0]
drag, startPoint x: 181, startPoint y: 101, endPoint x: 189, endPoint y: 99, distance: 8.6
click at [182, 101] on div "Select Type" at bounding box center [168, 99] width 36 height 9
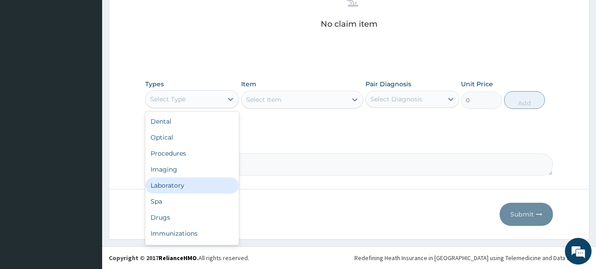
scroll to position [30, 0]
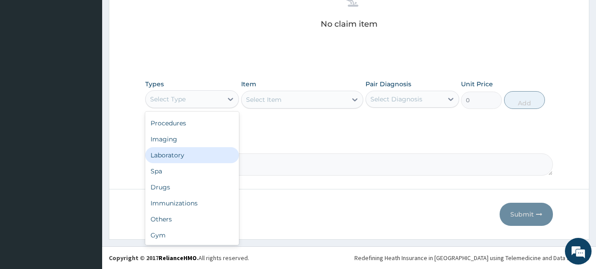
click at [171, 153] on div "Laboratory" at bounding box center [192, 155] width 94 height 16
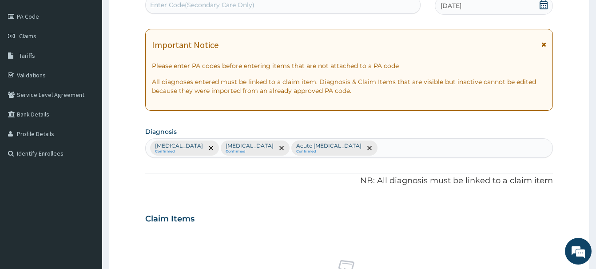
scroll to position [0, 0]
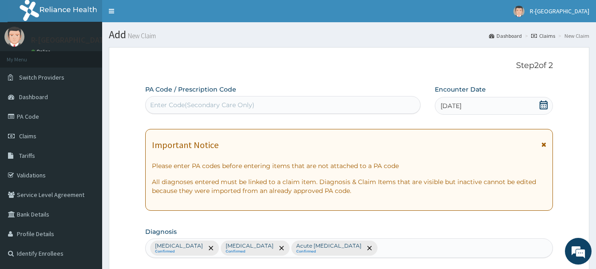
click at [169, 108] on div "Enter Code(Secondary Care Only)" at bounding box center [202, 104] width 104 height 9
paste input "PA/00F3FE"
type input "PA/00F3FE"
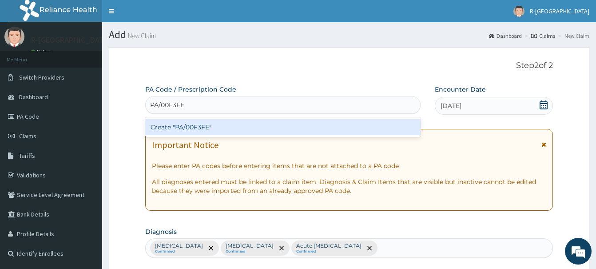
click at [204, 124] on div "Create "PA/00F3FE"" at bounding box center [282, 127] width 275 height 16
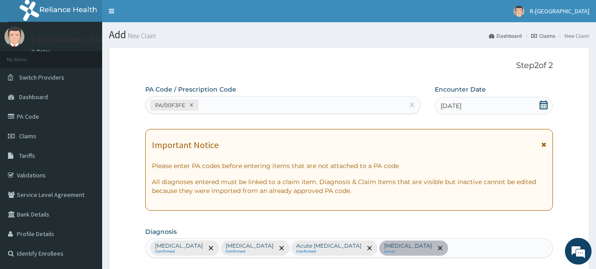
click at [208, 100] on div "PA/00F3FE" at bounding box center [275, 105] width 259 height 15
paste input "PA/45B551"
type input "PA/45B551"
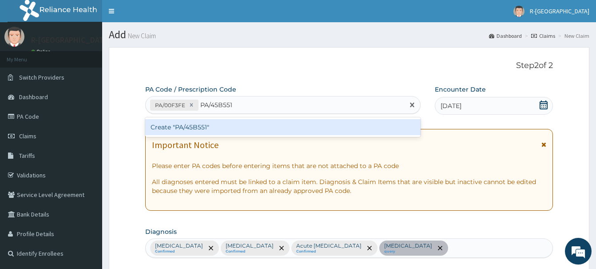
click at [199, 130] on div "Create "PA/45B551"" at bounding box center [282, 127] width 275 height 16
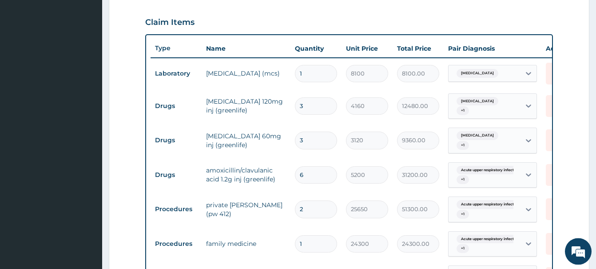
scroll to position [385, 0]
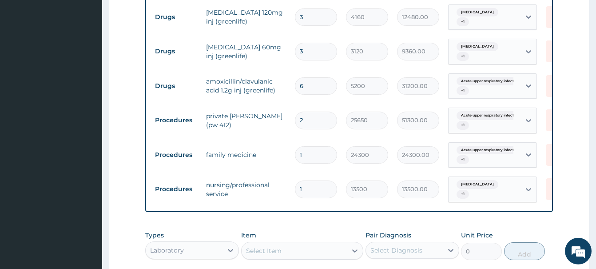
drag, startPoint x: 303, startPoint y: 188, endPoint x: 287, endPoint y: 192, distance: 16.6
click at [295, 192] on input "1" at bounding box center [316, 188] width 42 height 17
type input "2"
type input "27000.00"
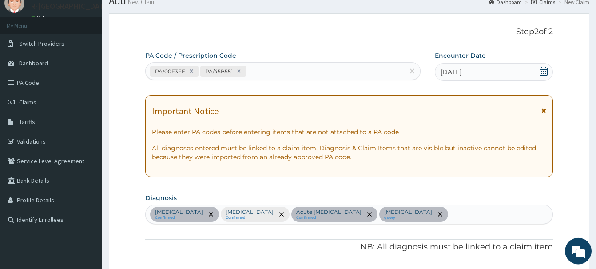
scroll to position [23, 0]
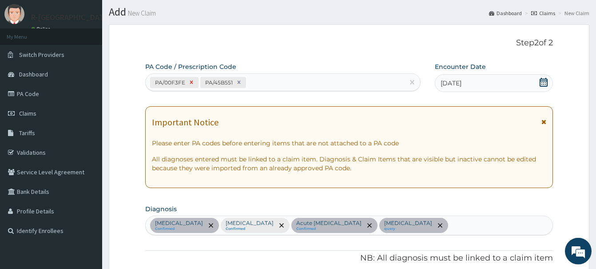
click at [191, 81] on icon at bounding box center [191, 82] width 6 height 6
type input "3"
type input "4160"
type input "12480.00"
type input "3120"
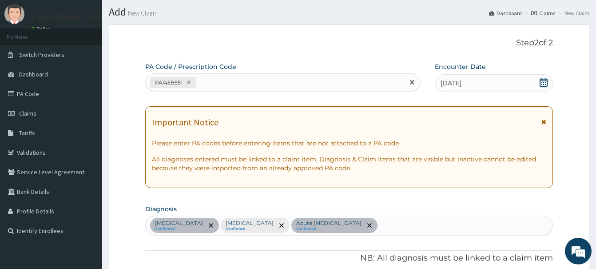
type input "9360.00"
type input "6"
type input "5200"
type input "31200.00"
type input "2"
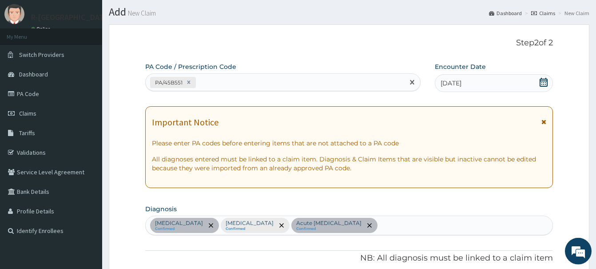
type input "25650"
type input "51300.00"
type input "1"
type input "24300"
type input "24300.00"
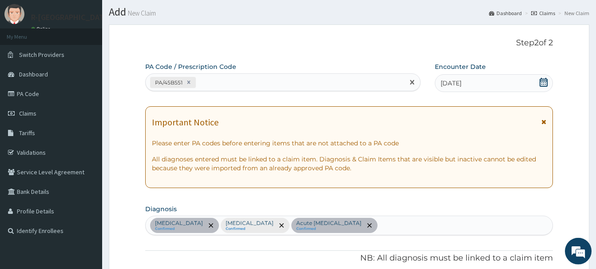
type input "2"
type input "13500"
type input "27000.00"
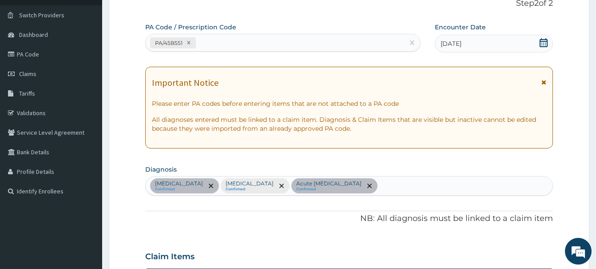
scroll to position [0, 0]
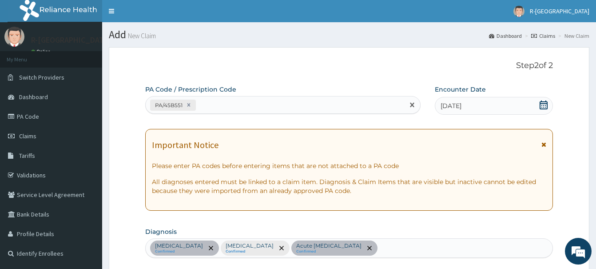
click at [214, 101] on div "PA/45B551" at bounding box center [275, 105] width 259 height 15
paste input "PA/00F3FE"
type input "PA/00F3FE"
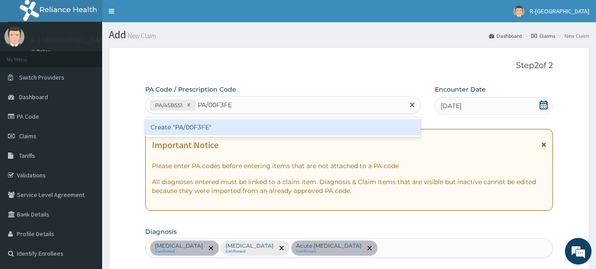
click at [200, 130] on div "Create "PA/00F3FE"" at bounding box center [282, 127] width 275 height 16
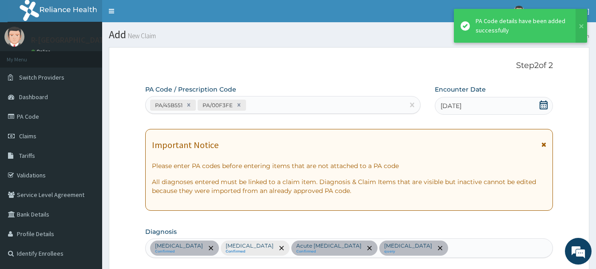
scroll to position [430, 0]
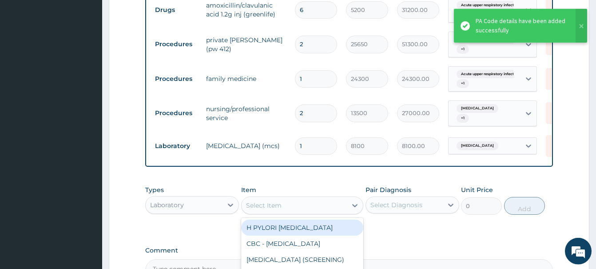
drag, startPoint x: 265, startPoint y: 202, endPoint x: 263, endPoint y: 213, distance: 10.8
click at [263, 212] on div "Select Item" at bounding box center [302, 205] width 122 height 18
type input "MALA"
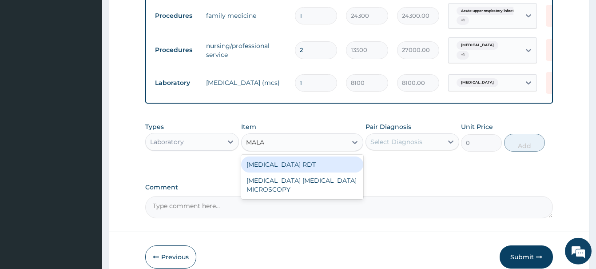
scroll to position [521, 0]
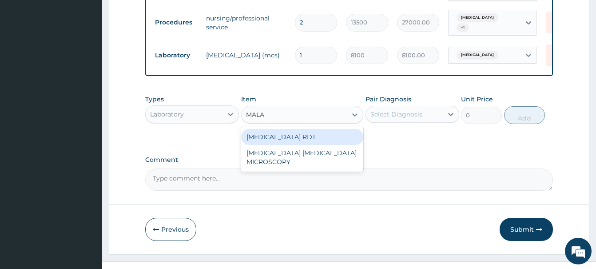
click at [272, 134] on div "[MEDICAL_DATA] RDT" at bounding box center [302, 137] width 122 height 16
type input "2700"
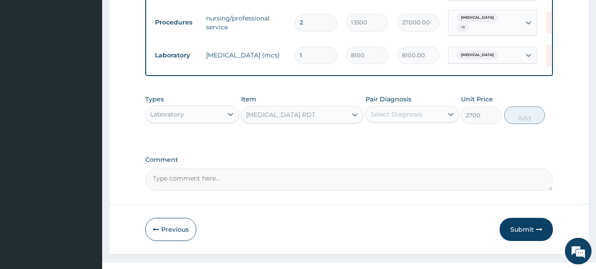
click at [410, 117] on div "Select Diagnosis" at bounding box center [396, 114] width 52 height 9
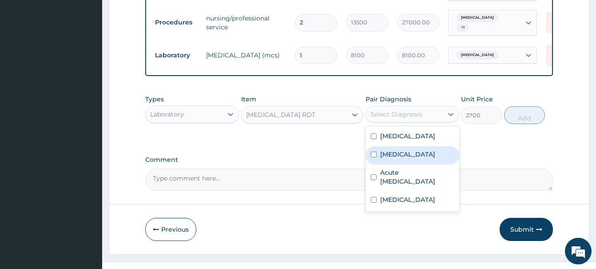
click at [391, 155] on label "Malaria" at bounding box center [407, 154] width 55 height 9
checkbox input "true"
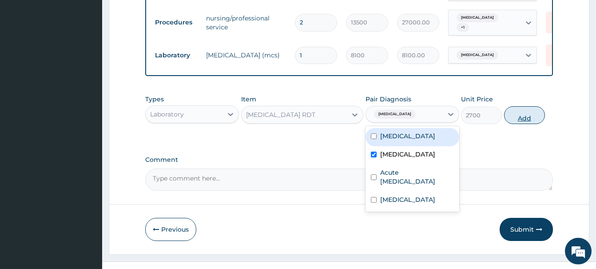
click at [520, 116] on button "Add" at bounding box center [524, 115] width 41 height 18
type input "0"
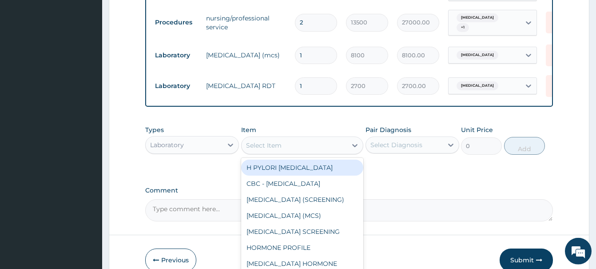
click at [274, 143] on div "Select Item" at bounding box center [264, 145] width 36 height 9
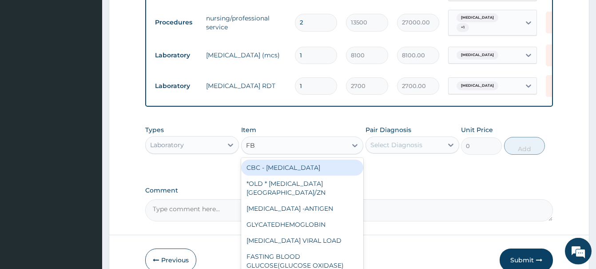
type input "FBC"
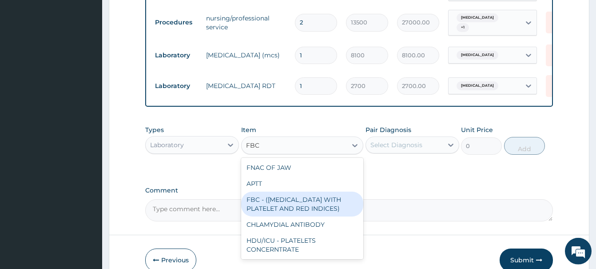
click at [275, 208] on div "FBC - ([MEDICAL_DATA] WITH PLATELET AND RED INDICES)" at bounding box center [302, 203] width 122 height 25
type input "5400"
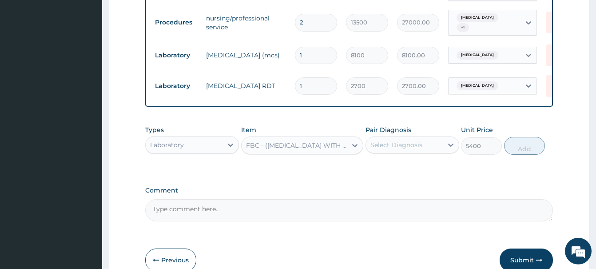
click at [413, 142] on div "Select Diagnosis" at bounding box center [396, 144] width 52 height 9
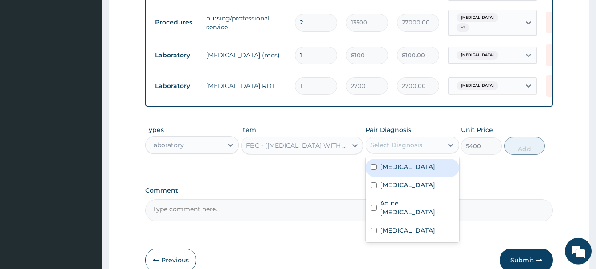
click at [418, 167] on label "Acute pharyngitis" at bounding box center [407, 166] width 55 height 9
checkbox input "true"
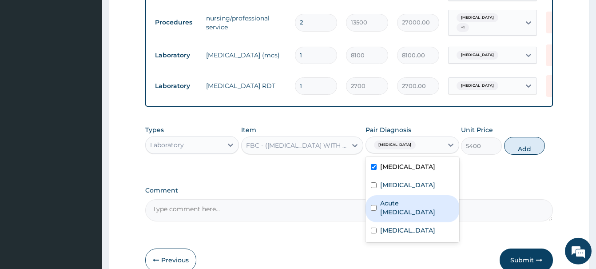
click at [410, 204] on label "Acute [MEDICAL_DATA]" at bounding box center [417, 208] width 74 height 18
checkbox input "true"
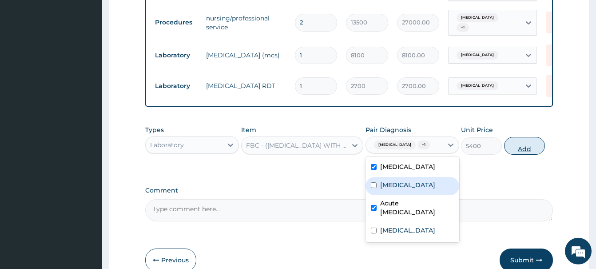
click at [522, 145] on button "Add" at bounding box center [524, 146] width 41 height 18
type input "0"
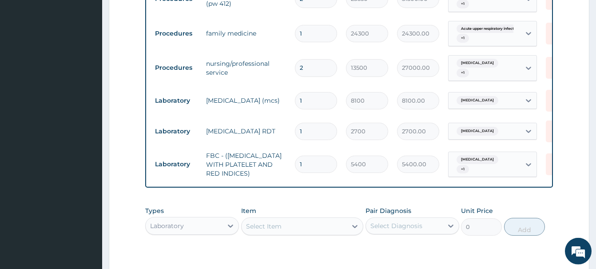
scroll to position [602, 0]
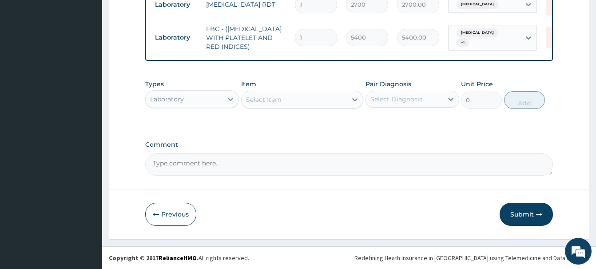
click at [180, 100] on div "Laboratory" at bounding box center [167, 99] width 34 height 9
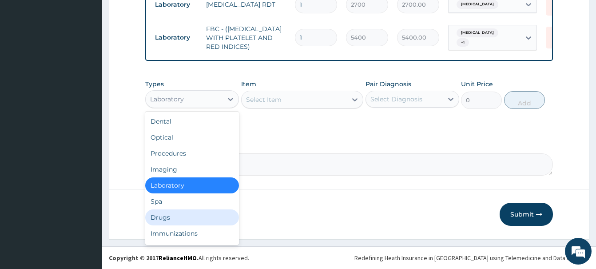
click at [165, 218] on div "Drugs" at bounding box center [192, 217] width 94 height 16
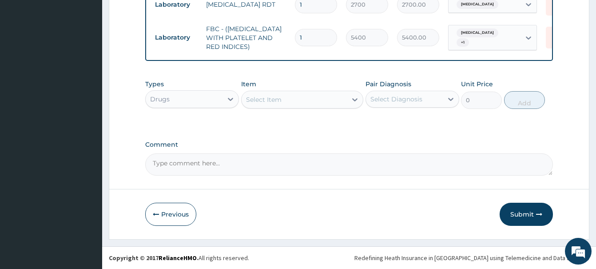
click at [285, 97] on div "Select Item" at bounding box center [294, 99] width 105 height 14
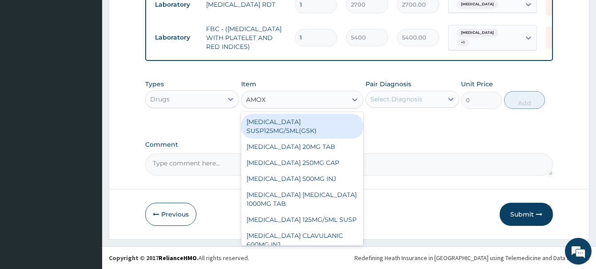
type input "AMOXI"
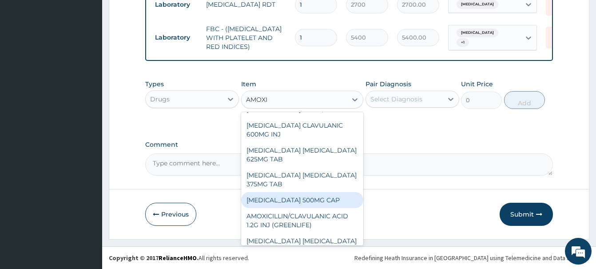
scroll to position [62, 0]
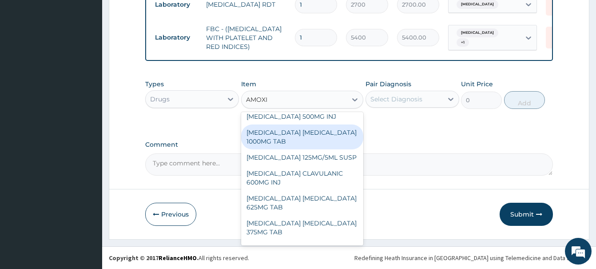
click at [290, 135] on div "[MEDICAL_DATA] [MEDICAL_DATA] 1000MG TAB" at bounding box center [302, 136] width 122 height 25
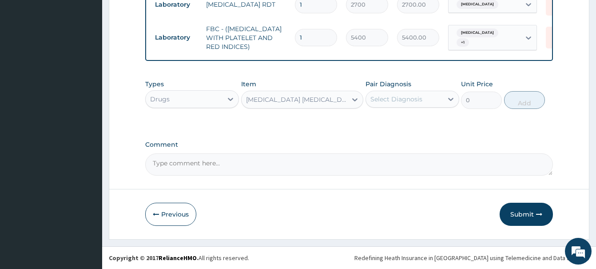
type input "562.5025024414062"
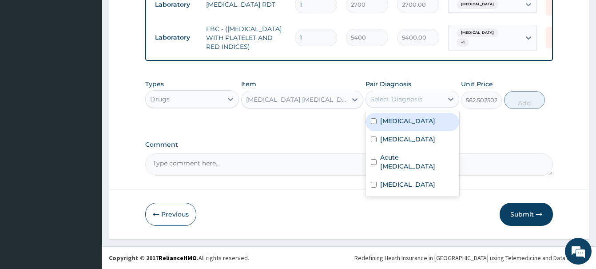
click at [416, 100] on div "Select Diagnosis" at bounding box center [396, 99] width 52 height 9
click at [425, 120] on label "Acute pharyngitis" at bounding box center [407, 120] width 55 height 9
checkbox input "true"
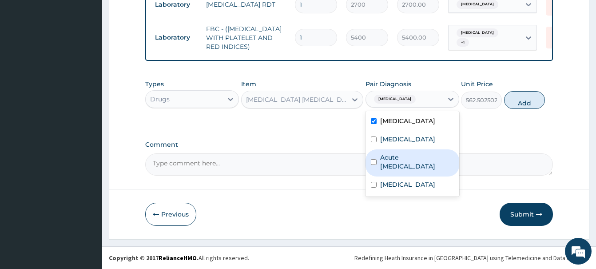
click at [413, 168] on label "Acute [MEDICAL_DATA]" at bounding box center [417, 162] width 74 height 18
checkbox input "true"
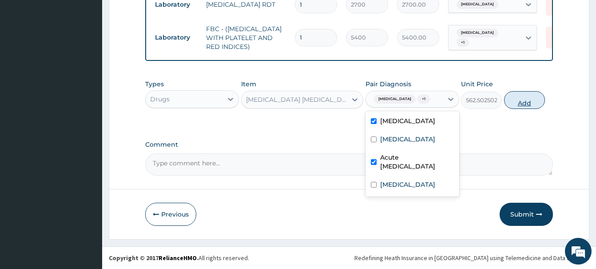
click at [522, 100] on button "Add" at bounding box center [524, 100] width 41 height 18
type input "0"
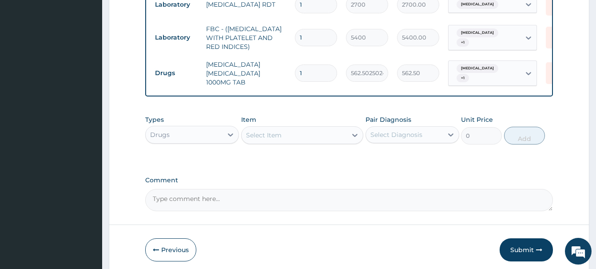
click at [317, 76] on input "1" at bounding box center [316, 72] width 42 height 17
type input "10"
type input "5625.03"
type input "10"
click at [270, 135] on div "Select Item" at bounding box center [264, 135] width 36 height 9
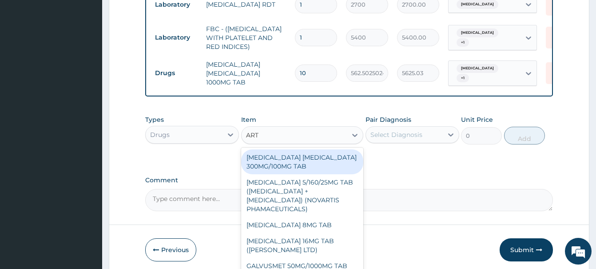
type input "ARTE"
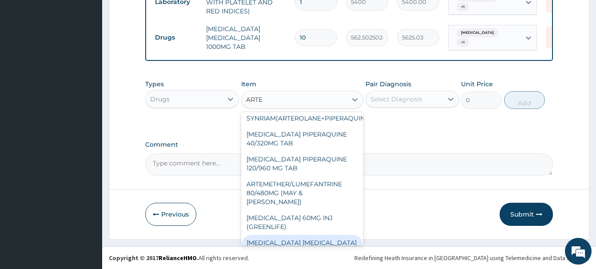
scroll to position [176, 0]
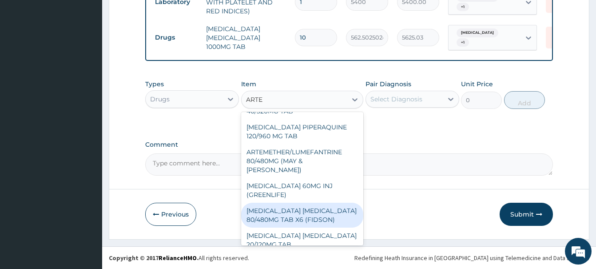
drag, startPoint x: 313, startPoint y: 208, endPoint x: 303, endPoint y: 209, distance: 9.8
click at [313, 208] on div "[MEDICAL_DATA] [MEDICAL_DATA] 80/480MG TAB X6 (FIDSON)" at bounding box center [302, 215] width 122 height 25
type input "322.2992553710938"
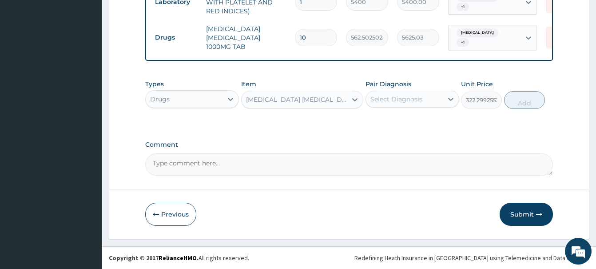
click at [392, 99] on div "Select Diagnosis" at bounding box center [396, 99] width 52 height 9
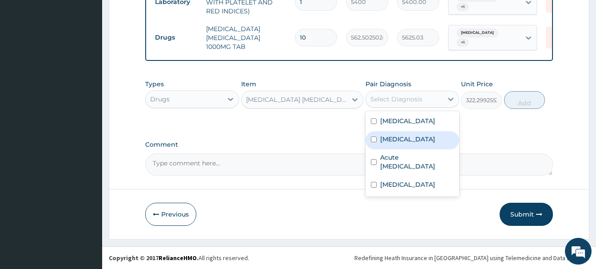
click at [392, 139] on label "[MEDICAL_DATA]" at bounding box center [407, 139] width 55 height 9
checkbox input "true"
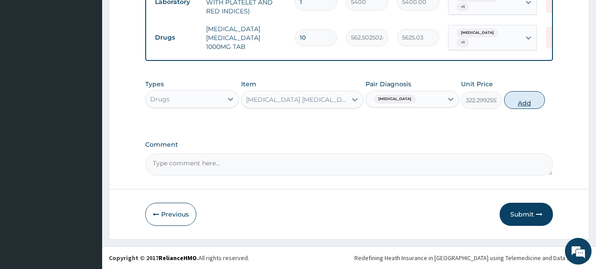
click at [534, 96] on button "Add" at bounding box center [524, 100] width 41 height 18
type input "0"
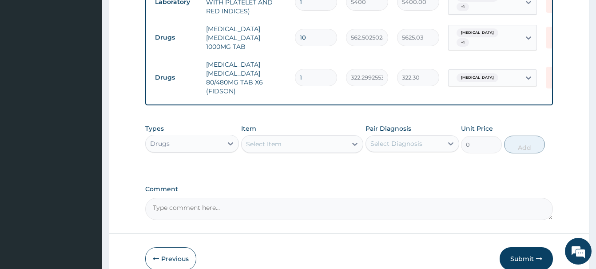
drag, startPoint x: 312, startPoint y: 85, endPoint x: 280, endPoint y: 86, distance: 32.0
click at [295, 86] on input "1" at bounding box center [316, 77] width 42 height 17
type input "6"
type input "1933.80"
type input "6"
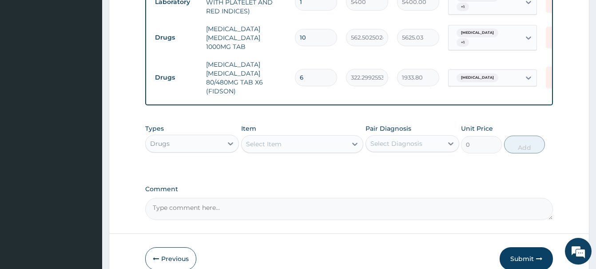
click at [247, 137] on div "Select Item" at bounding box center [294, 144] width 105 height 14
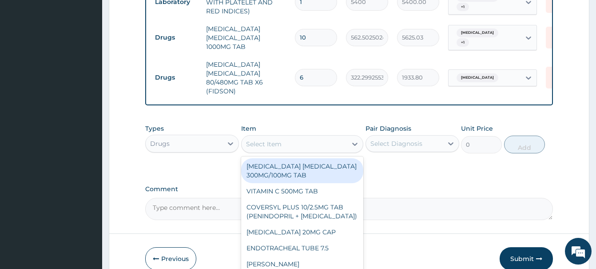
paste input "CHLORPHENIRAMINE T"
type input "CHLORPHENIRAMINE T"
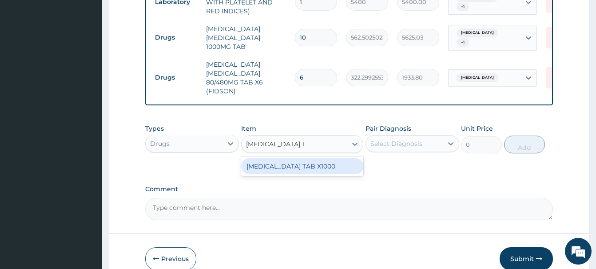
click at [306, 169] on div "[MEDICAL_DATA] TAB X1000" at bounding box center [302, 166] width 122 height 16
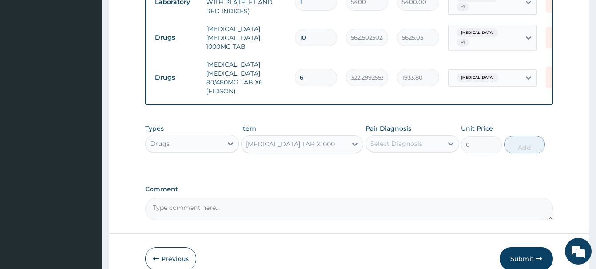
type input "4.940000057220459"
click at [405, 142] on div "Select Diagnosis" at bounding box center [396, 143] width 52 height 9
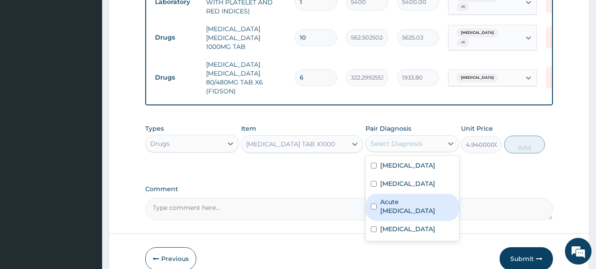
click at [412, 207] on label "Acute [MEDICAL_DATA]" at bounding box center [417, 206] width 74 height 18
checkbox input "true"
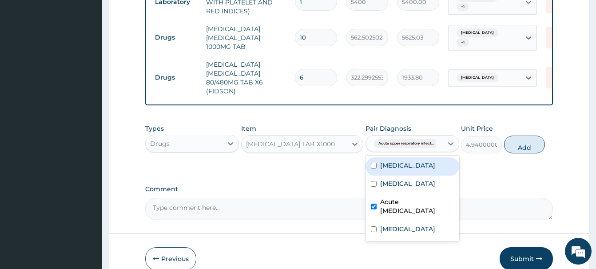
click at [430, 165] on label "Acute pharyngitis" at bounding box center [407, 165] width 55 height 9
checkbox input "true"
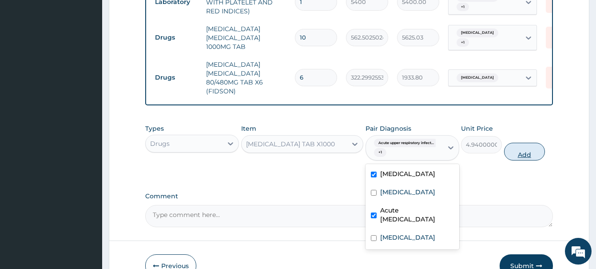
click at [536, 155] on button "Add" at bounding box center [524, 152] width 41 height 18
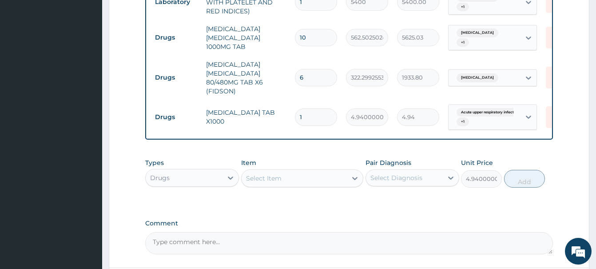
type input "0"
type input "10"
type input "49.40"
type input "10"
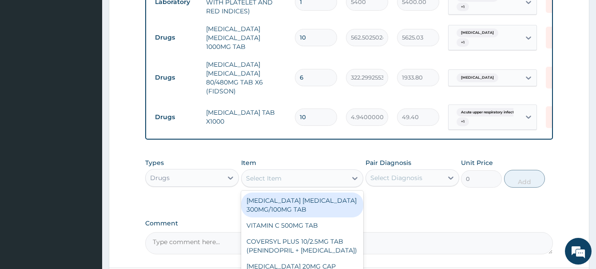
click at [265, 180] on div "Select Item" at bounding box center [264, 178] width 36 height 9
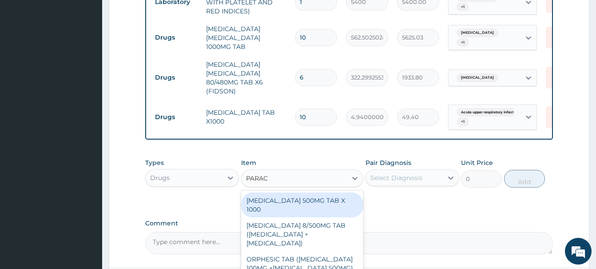
type input "PARACE"
drag, startPoint x: 287, startPoint y: 201, endPoint x: 273, endPoint y: 195, distance: 15.3
click at [286, 200] on div "[MEDICAL_DATA] 500MG TAB X 1000" at bounding box center [302, 204] width 122 height 25
type input "22.39999961853027"
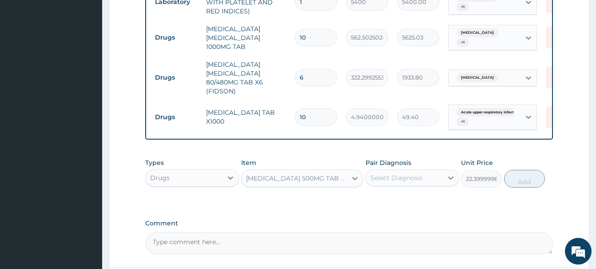
click at [399, 176] on div "Select Diagnosis" at bounding box center [396, 177] width 52 height 9
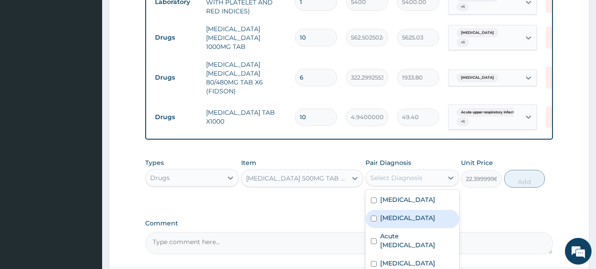
click at [407, 218] on div "[MEDICAL_DATA]" at bounding box center [413, 219] width 94 height 18
checkbox input "true"
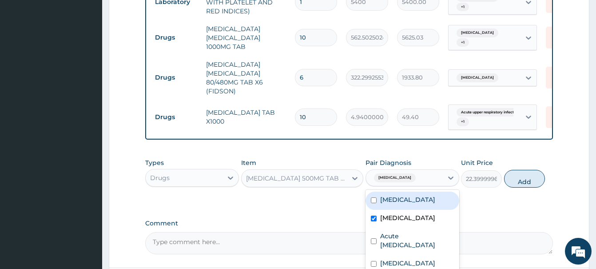
click at [524, 178] on button "Add" at bounding box center [524, 179] width 41 height 18
type input "0"
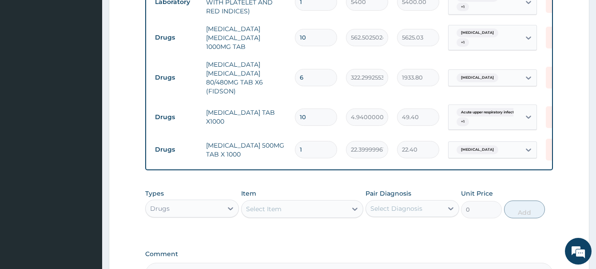
type input "18"
type input "403.20"
type input "18"
click at [261, 213] on div "Select Item" at bounding box center [264, 208] width 36 height 9
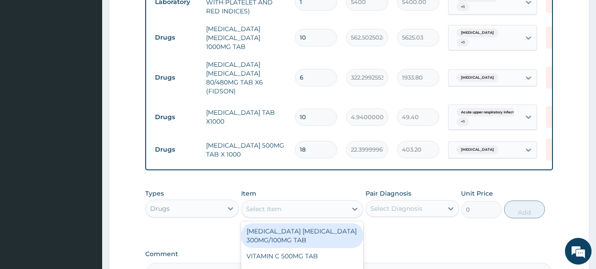
paste input "BROMHEXINE 4MG/5ML SY"
type input "BROMHEXINE 4MG/5ML SY"
drag, startPoint x: 303, startPoint y: 233, endPoint x: 318, endPoint y: 220, distance: 20.5
click at [300, 232] on div "[MEDICAL_DATA] 4MG/5ML SYR (BROMEX)" at bounding box center [302, 235] width 122 height 25
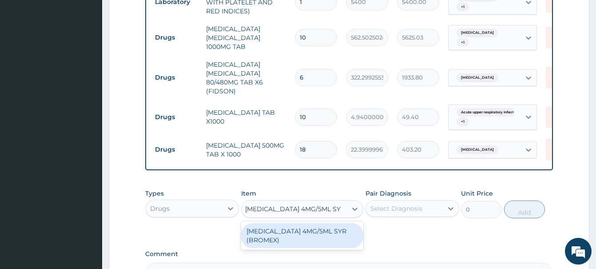
type input "1478.75"
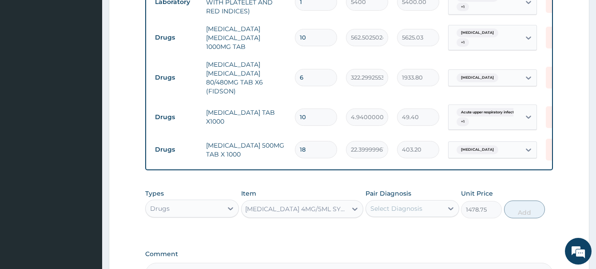
drag, startPoint x: 391, startPoint y: 208, endPoint x: 390, endPoint y: 195, distance: 12.5
click at [392, 207] on div "Select Diagnosis" at bounding box center [396, 208] width 52 height 9
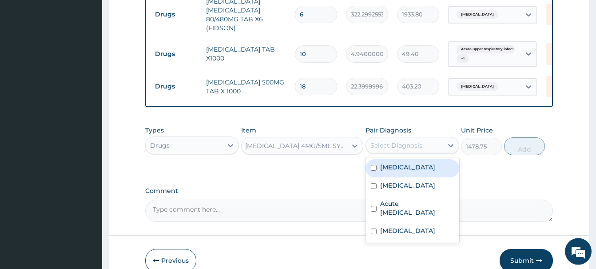
scroll to position [747, 0]
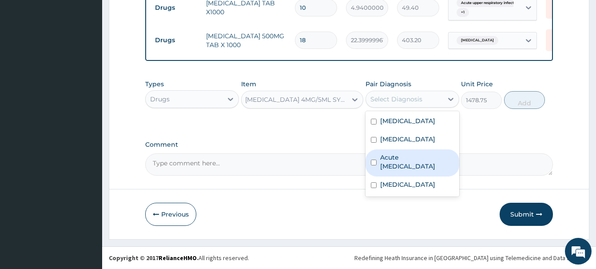
click at [413, 164] on label "Acute [MEDICAL_DATA]" at bounding box center [417, 162] width 74 height 18
checkbox input "true"
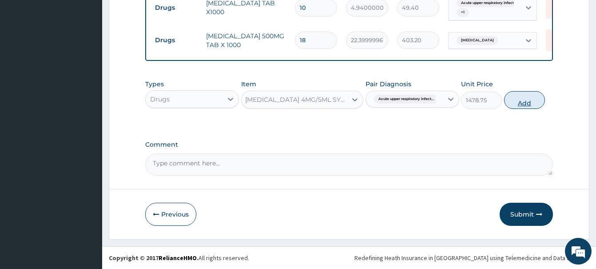
click at [528, 99] on button "Add" at bounding box center [524, 100] width 41 height 18
type input "0"
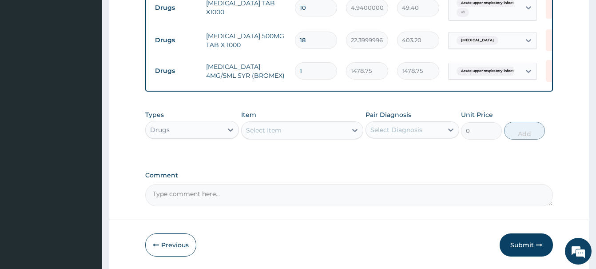
scroll to position [0, 0]
click at [263, 131] on div "Select Item" at bounding box center [264, 130] width 36 height 9
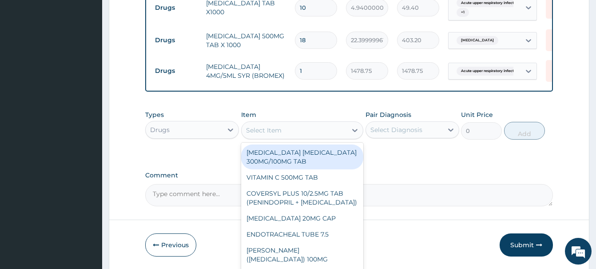
paste input "[MEDICAL_DATA] GENERIC"
type input "[MEDICAL_DATA] GENERIC"
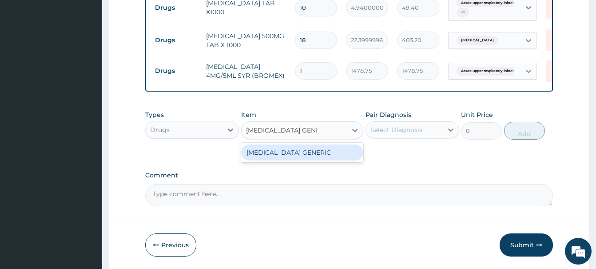
click at [300, 156] on div "[MEDICAL_DATA] GENERIC" at bounding box center [302, 152] width 122 height 16
type input "297.5"
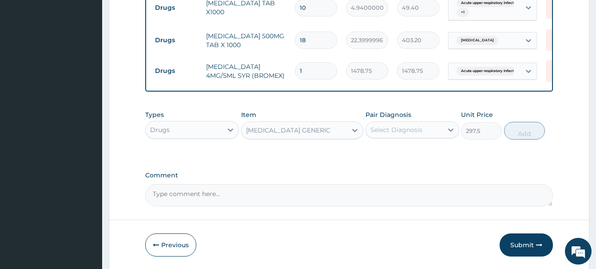
click at [402, 132] on div "Select Diagnosis" at bounding box center [396, 129] width 52 height 9
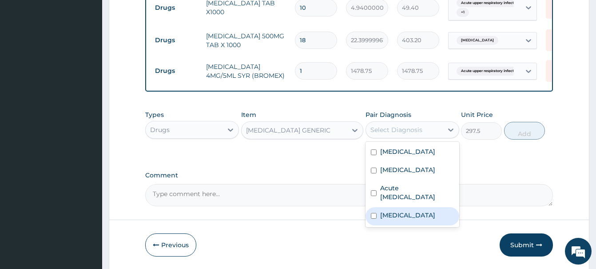
click at [422, 215] on div "Pharyngitis" at bounding box center [413, 216] width 94 height 18
checkbox input "true"
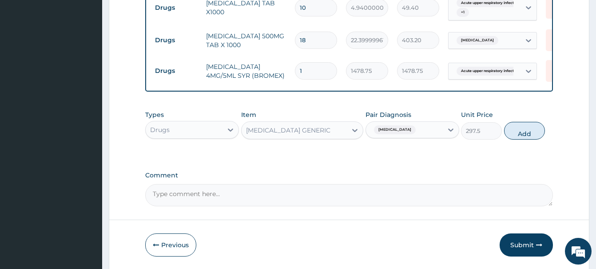
click at [525, 128] on button "Add" at bounding box center [524, 131] width 41 height 18
type input "0"
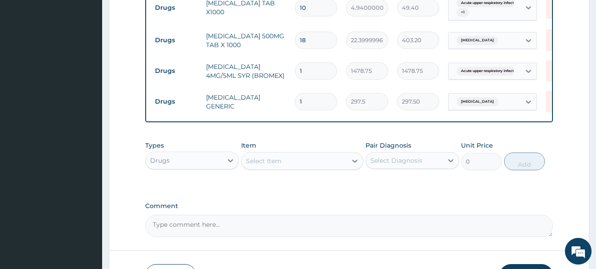
drag, startPoint x: 311, startPoint y: 103, endPoint x: 283, endPoint y: 111, distance: 29.1
click at [295, 110] on input "1" at bounding box center [316, 101] width 42 height 17
type input "3"
type input "892.50"
type input "3"
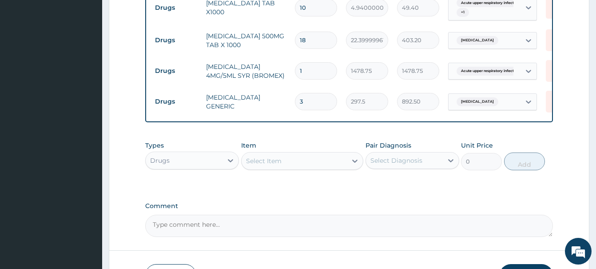
click at [259, 160] on div "Select Item" at bounding box center [264, 160] width 36 height 9
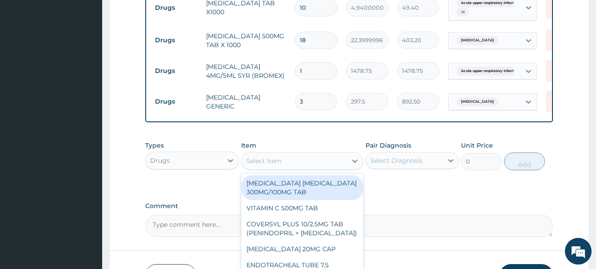
paste input "ARTESUNATE 60MG INJ"
type input "ARTESUNATE 60MG INJ"
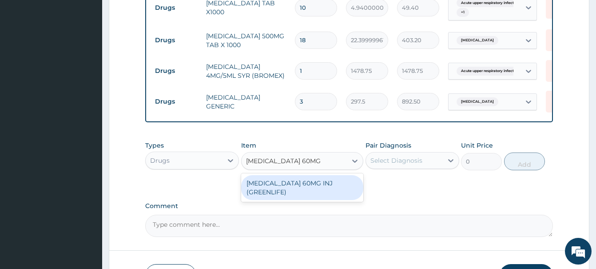
click at [293, 191] on div "[MEDICAL_DATA] 60MG INJ (GREENLIFE)" at bounding box center [302, 187] width 122 height 25
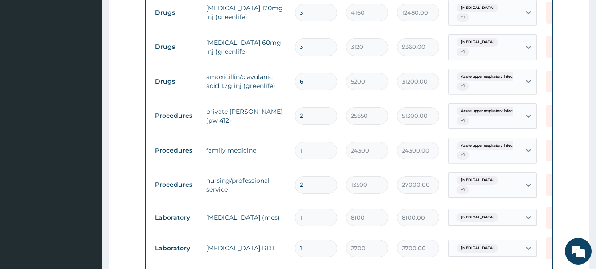
scroll to position [339, 0]
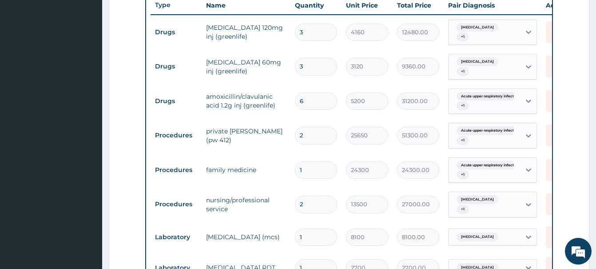
drag, startPoint x: 309, startPoint y: 103, endPoint x: 295, endPoint y: 113, distance: 17.8
click at [295, 110] on input "6" at bounding box center [316, 100] width 42 height 17
type input "4"
type input "20800.00"
type input "4"
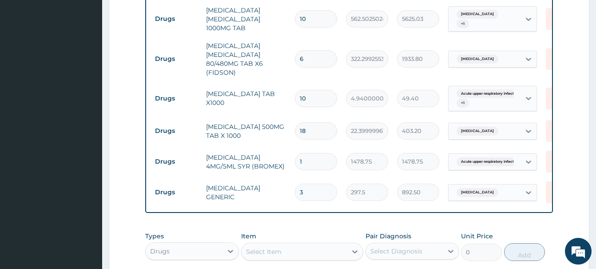
scroll to position [808, 0]
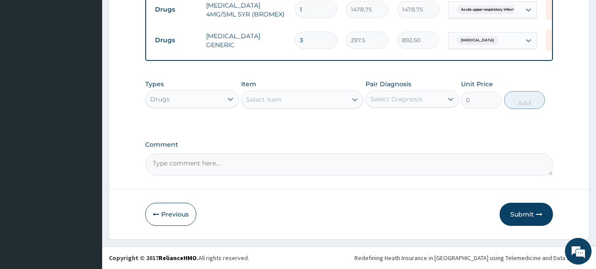
click at [258, 103] on div "Select Item" at bounding box center [264, 99] width 36 height 9
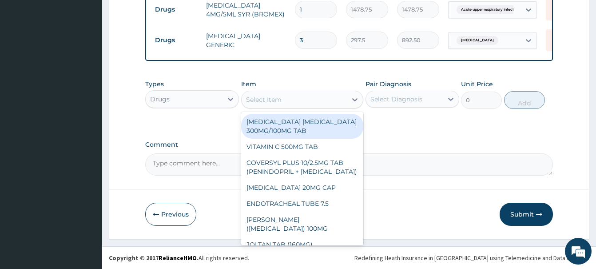
paste input "[MEDICAL_DATA]"
type input "[MEDICAL_DATA]"
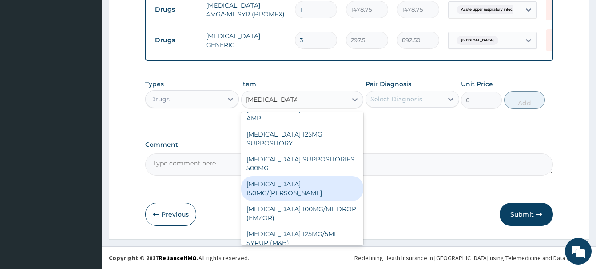
scroll to position [135, 0]
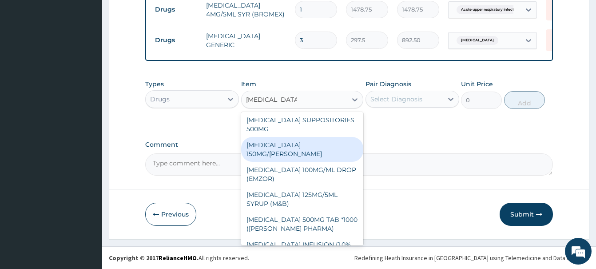
click at [306, 137] on div "[MEDICAL_DATA] 150MG/[PERSON_NAME]" at bounding box center [302, 149] width 122 height 25
type input "1365"
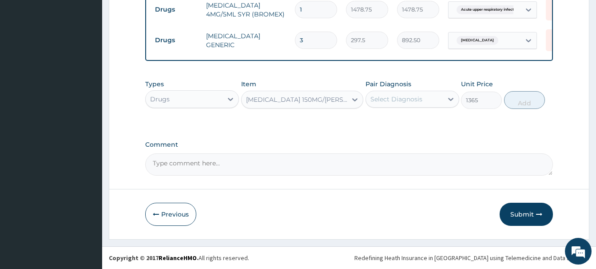
click at [400, 101] on div "Select Diagnosis" at bounding box center [396, 99] width 52 height 9
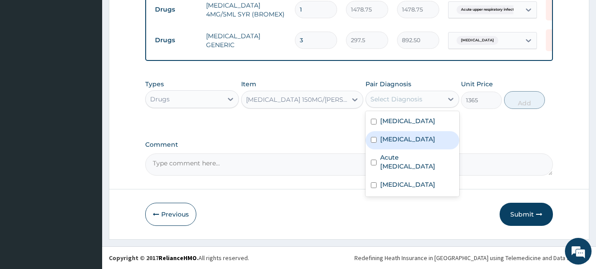
click at [394, 143] on label "[MEDICAL_DATA]" at bounding box center [407, 139] width 55 height 9
checkbox input "true"
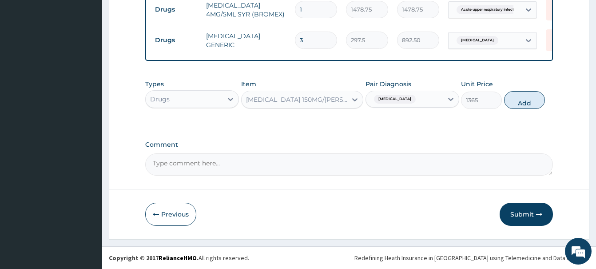
click at [534, 97] on button "Add" at bounding box center [524, 100] width 41 height 18
type input "0"
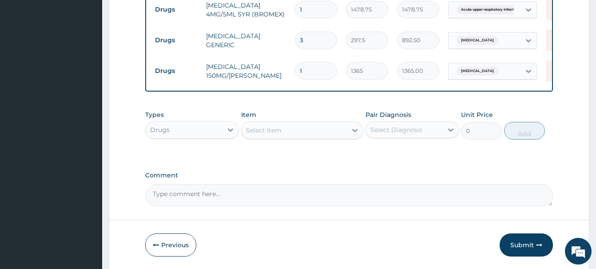
drag, startPoint x: 306, startPoint y: 72, endPoint x: 283, endPoint y: 82, distance: 25.3
click at [295, 80] on input "1" at bounding box center [316, 70] width 42 height 17
type input "8"
type input "10920.00"
type input "8"
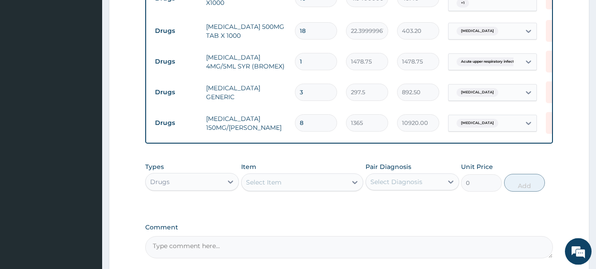
scroll to position [763, 0]
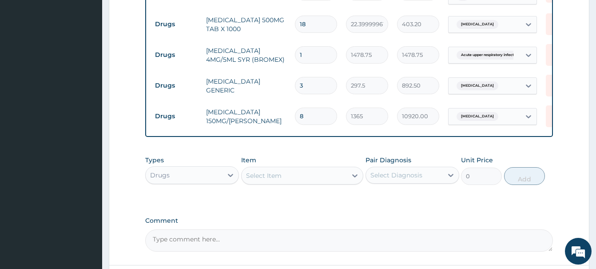
click at [255, 173] on div "Select Item" at bounding box center [264, 175] width 36 height 9
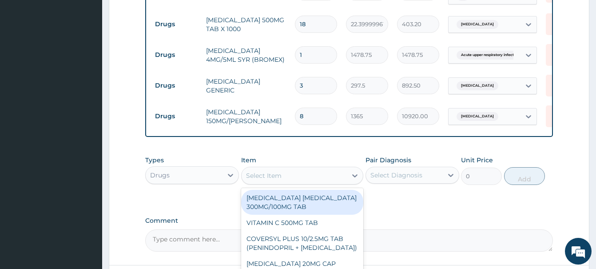
paste input "EXAMINATION GLOVE"
type input "EXAMINATION GLOVE"
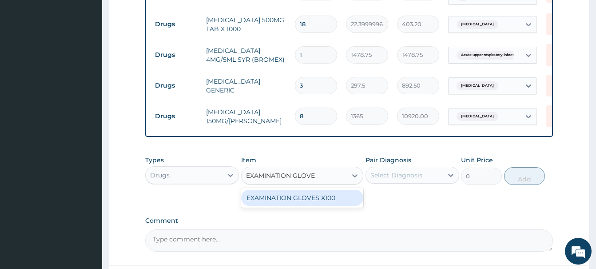
click at [310, 195] on div "EXAMINATION GLOVES X100" at bounding box center [302, 198] width 122 height 16
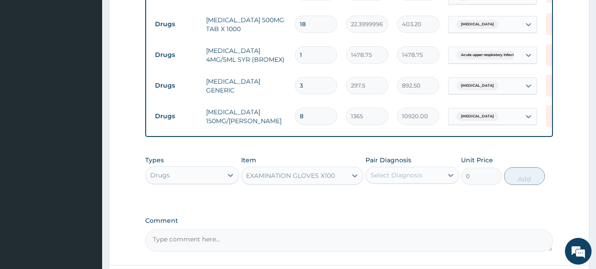
type input "87.5"
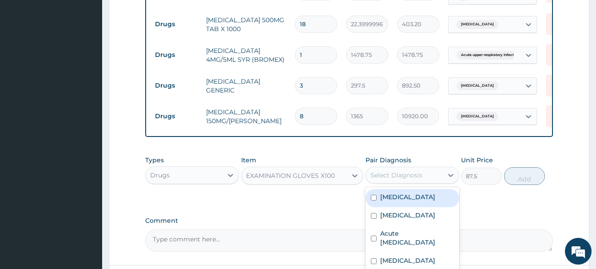
click at [407, 178] on div "Select Diagnosis" at bounding box center [396, 175] width 52 height 9
click at [408, 198] on label "Acute pharyngitis" at bounding box center [407, 196] width 55 height 9
checkbox input "true"
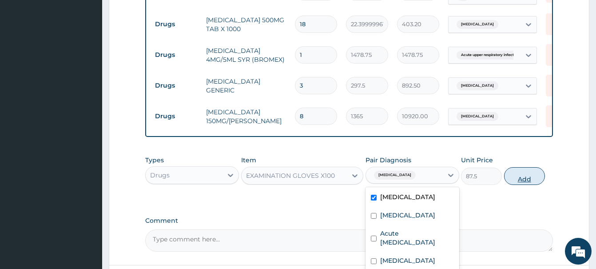
click at [533, 176] on button "Add" at bounding box center [524, 176] width 41 height 18
type input "0"
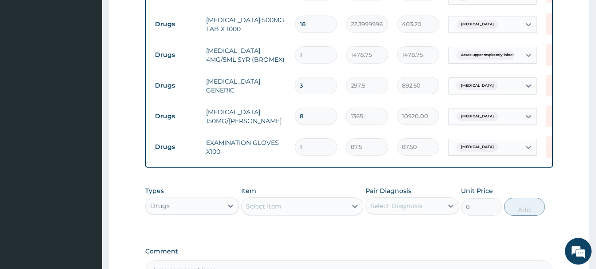
drag, startPoint x: 314, startPoint y: 147, endPoint x: 290, endPoint y: 152, distance: 24.0
click at [295, 152] on input "1" at bounding box center [316, 146] width 42 height 17
type input "6"
type input "525.00"
type input "60"
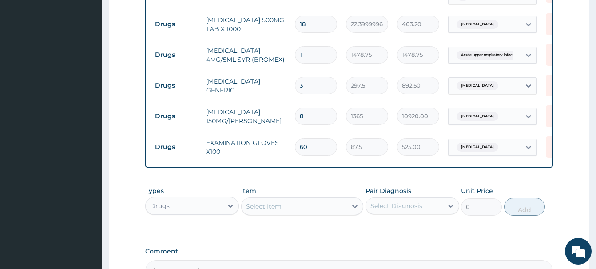
type input "5250.00"
type input "60"
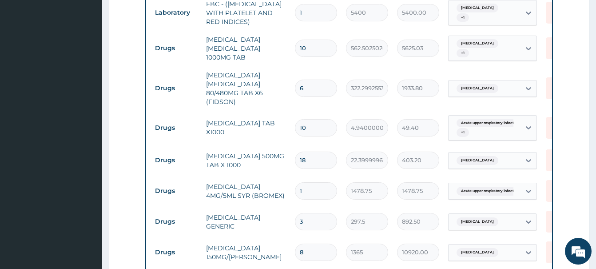
scroll to position [808, 0]
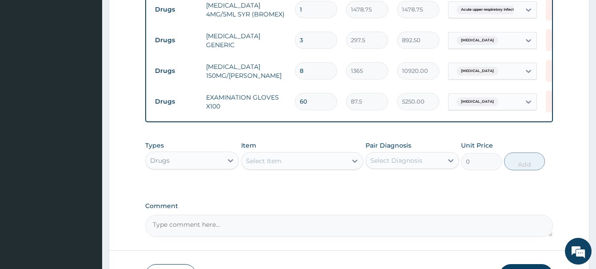
click at [256, 157] on div "Select Item" at bounding box center [264, 160] width 36 height 9
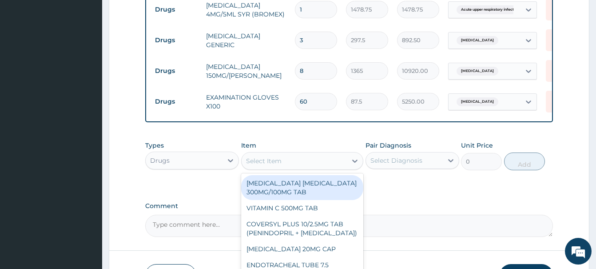
paste input "DEXTROSE SALINE 5%"
type input "DEXTROSE SALINE 5%"
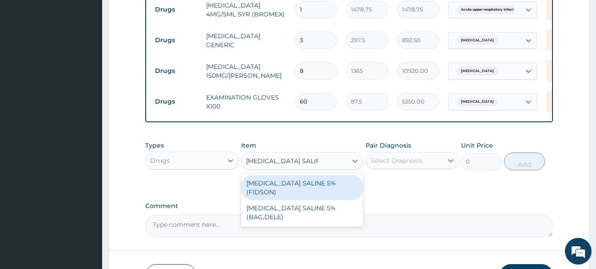
click at [305, 180] on div "[MEDICAL_DATA] SALINE 5% (FIDSON)" at bounding box center [302, 187] width 122 height 25
type input "1365"
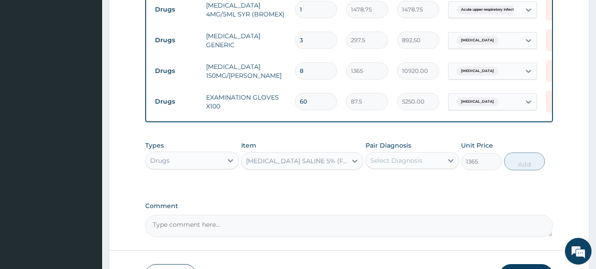
click at [400, 160] on div "Select Diagnosis" at bounding box center [396, 160] width 52 height 9
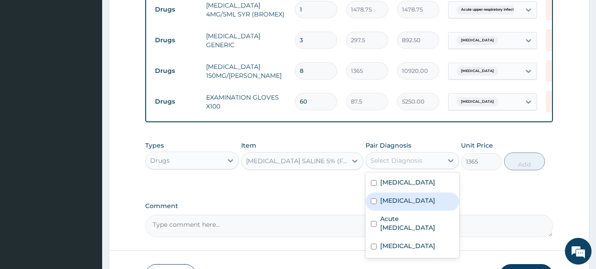
click at [400, 205] on div "[MEDICAL_DATA]" at bounding box center [413, 201] width 94 height 18
checkbox input "true"
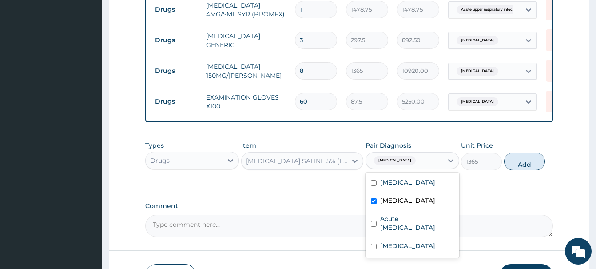
drag, startPoint x: 527, startPoint y: 159, endPoint x: 518, endPoint y: 160, distance: 9.4
click at [525, 160] on button "Add" at bounding box center [524, 161] width 41 height 18
type input "0"
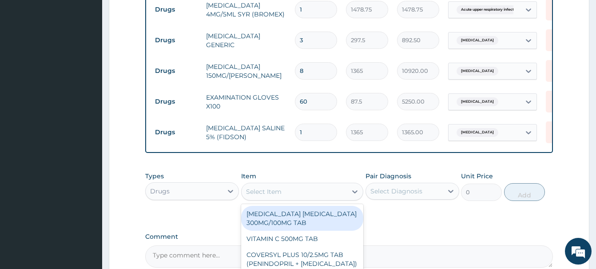
click at [261, 188] on div "Select Item" at bounding box center [264, 191] width 36 height 9
paste input "NORMAL SALINE 0.9% (BAG,"
type input "NORMAL SALINE 0.9% (BAG,"
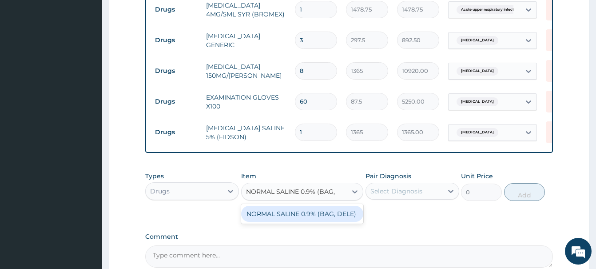
click at [326, 214] on div "NORMAL SALINE 0.9% (BAG, DELE)" at bounding box center [302, 214] width 122 height 16
type input "1080.625"
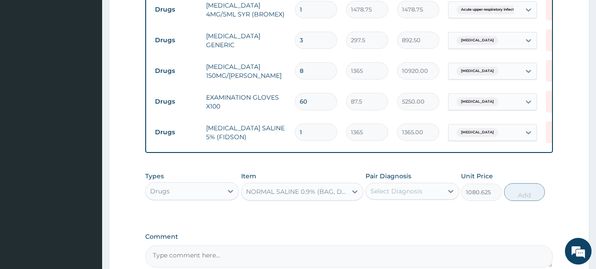
click at [412, 190] on div "Select Diagnosis" at bounding box center [396, 191] width 52 height 9
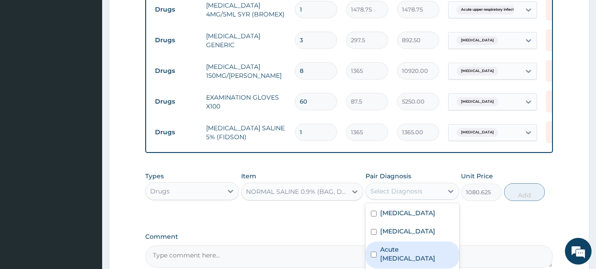
drag, startPoint x: 399, startPoint y: 252, endPoint x: 402, endPoint y: 244, distance: 7.9
click at [400, 250] on label "Acute [MEDICAL_DATA]" at bounding box center [417, 254] width 74 height 18
checkbox input "true"
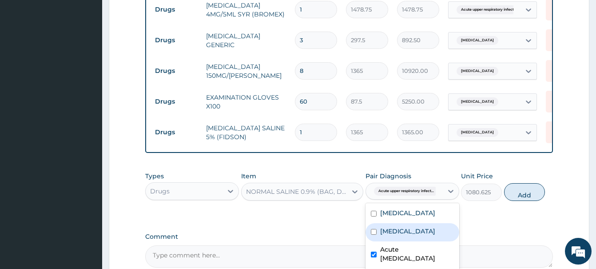
click at [527, 192] on button "Add" at bounding box center [524, 192] width 41 height 18
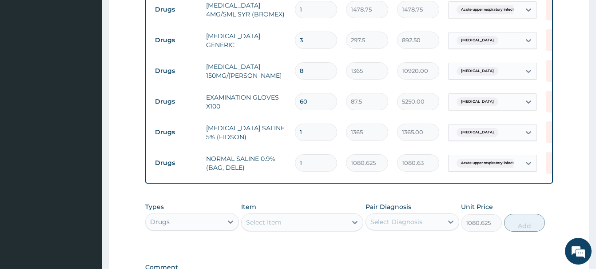
type input "0"
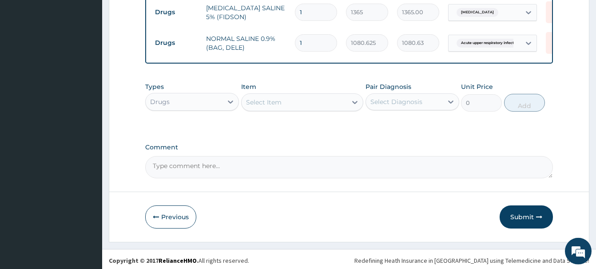
scroll to position [931, 0]
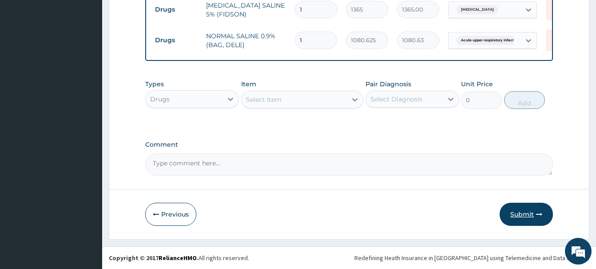
click at [534, 218] on button "Submit" at bounding box center [526, 214] width 53 height 23
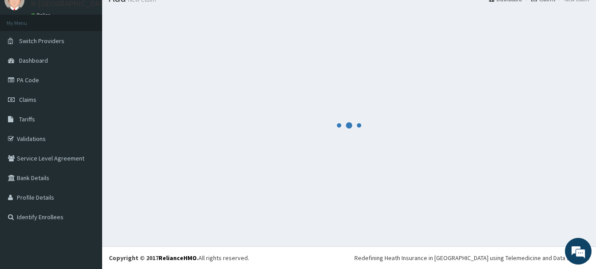
scroll to position [36, 0]
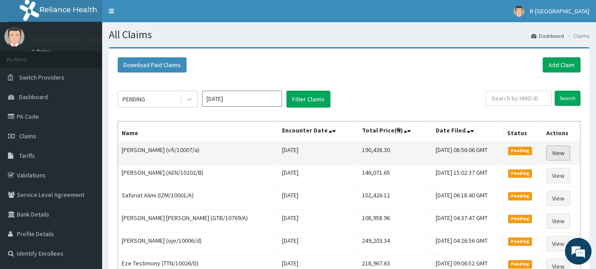
click at [557, 152] on link "View" at bounding box center [558, 152] width 24 height 15
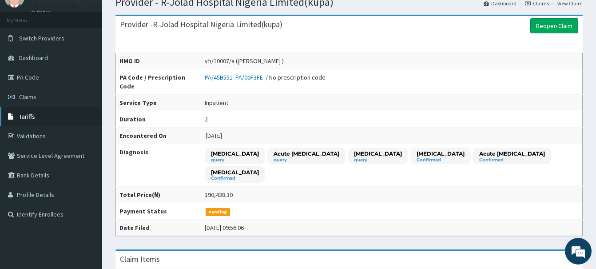
scroll to position [21, 0]
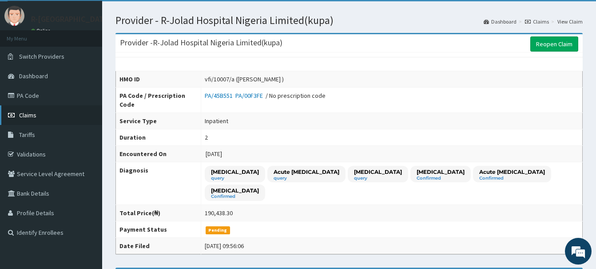
click at [28, 115] on span "Claims" at bounding box center [27, 115] width 17 height 8
click at [34, 114] on span "Claims" at bounding box center [27, 115] width 17 height 8
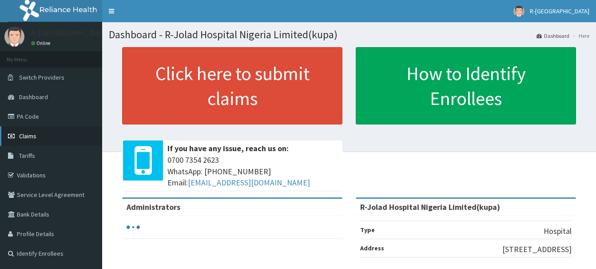
click at [32, 134] on span "Claims" at bounding box center [27, 136] width 17 height 8
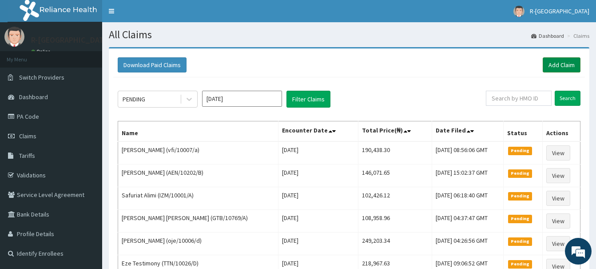
click at [567, 61] on link "Add Claim" at bounding box center [562, 64] width 38 height 15
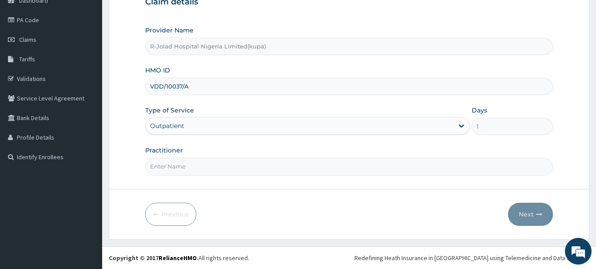
paste input "MORONKOLA K. RAMON"
type input "MORONKOLA K. RAMON"
click at [525, 211] on button "Next" at bounding box center [530, 214] width 45 height 23
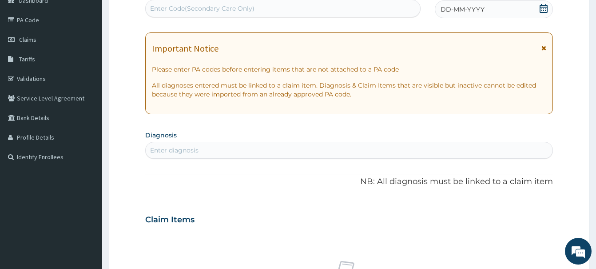
scroll to position [6, 0]
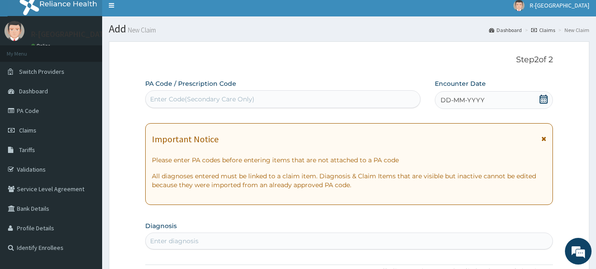
click at [541, 99] on icon at bounding box center [544, 99] width 8 height 9
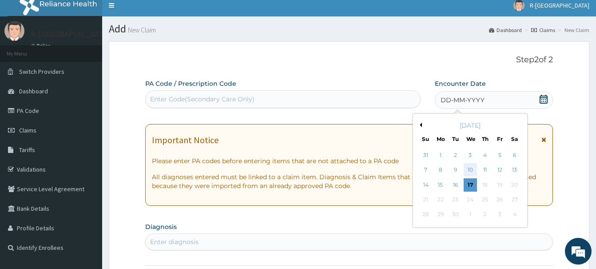
click at [470, 170] on div "10" at bounding box center [470, 169] width 13 height 13
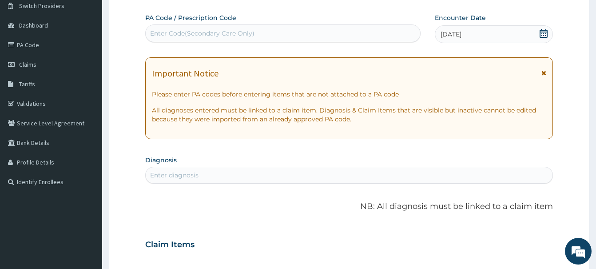
scroll to position [142, 0]
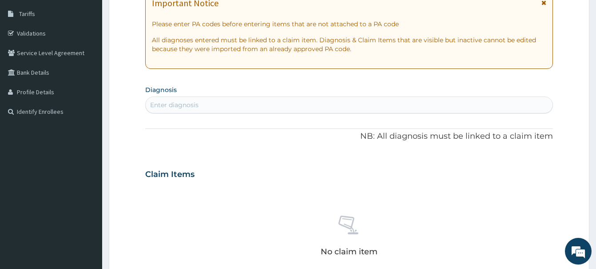
click at [174, 107] on div "Enter diagnosis" at bounding box center [174, 104] width 48 height 9
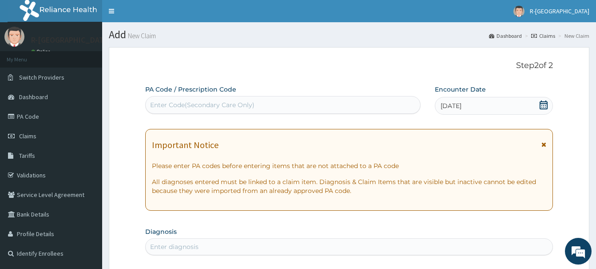
click at [153, 101] on div "Enter Code(Secondary Care Only)" at bounding box center [283, 105] width 275 height 14
paste input "PA/3D2727"
type input "PA/3D2727"
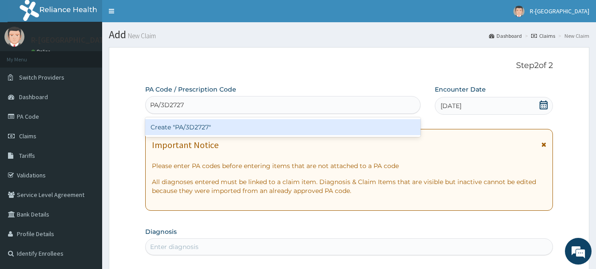
click at [195, 127] on div "Create "PA/3D2727"" at bounding box center [282, 127] width 275 height 16
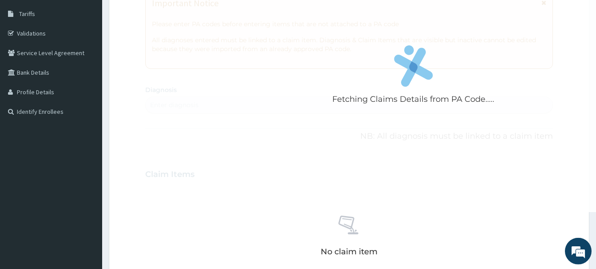
scroll to position [188, 0]
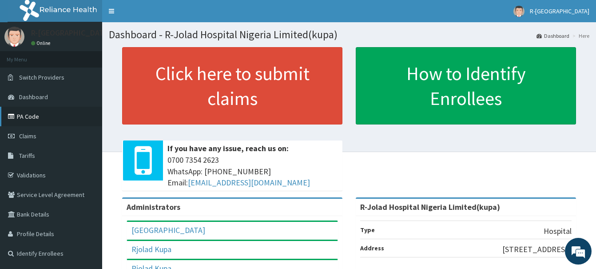
click at [30, 115] on link "PA Code" at bounding box center [51, 117] width 102 height 20
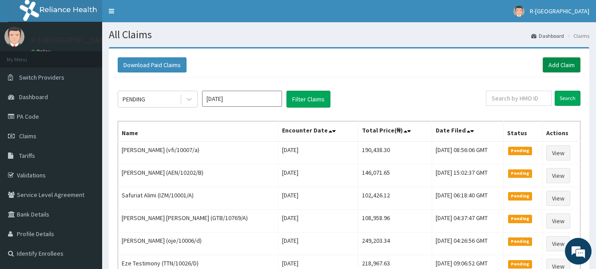
click at [557, 66] on link "Add Claim" at bounding box center [562, 64] width 38 height 15
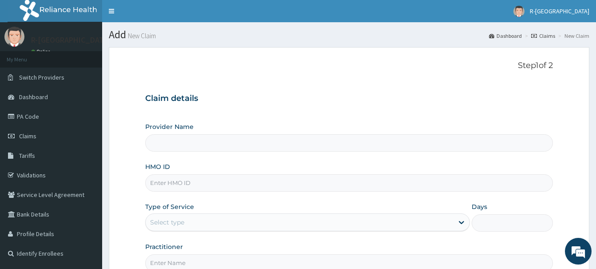
scroll to position [96, 0]
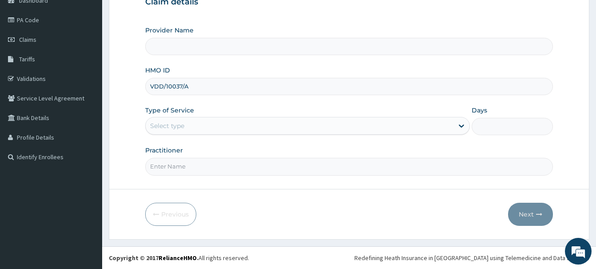
type input "VDD/10037/A"
click at [166, 127] on div "Select type" at bounding box center [167, 125] width 34 height 9
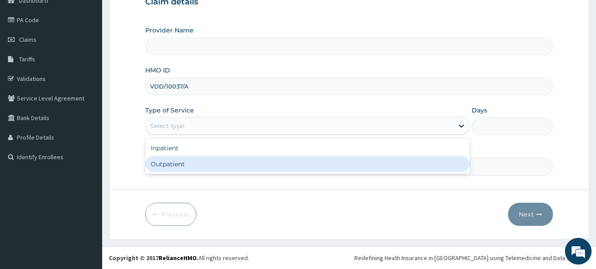
click at [163, 165] on div "Outpatient" at bounding box center [307, 164] width 325 height 16
type input "1"
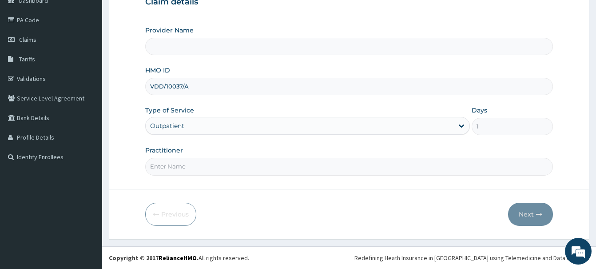
click at [158, 168] on input "Practitioner" at bounding box center [349, 166] width 408 height 17
type input "R-Jolad Hospital Nigeria Limited(kupa)"
paste input "MORONKOLA K. RAMON"
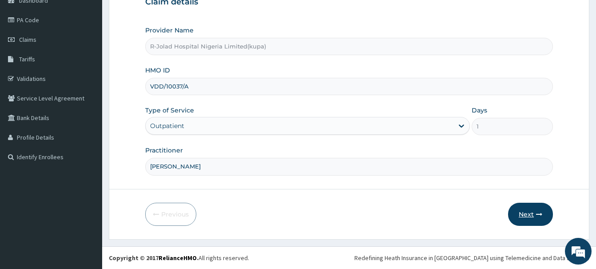
scroll to position [0, 0]
type input "MORONKOLA K. RAMON"
click at [517, 209] on button "Next" at bounding box center [530, 214] width 45 height 23
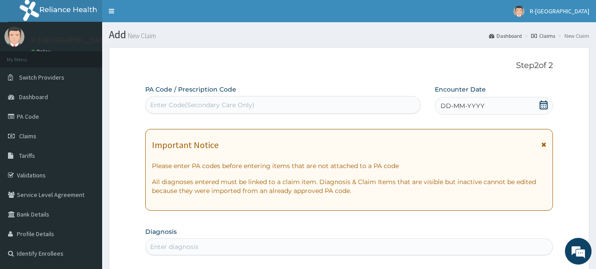
click at [155, 106] on div "Enter Code(Secondary Care Only)" at bounding box center [202, 104] width 104 height 9
paste input "PA/3D2727"
type input "PA/3D2727"
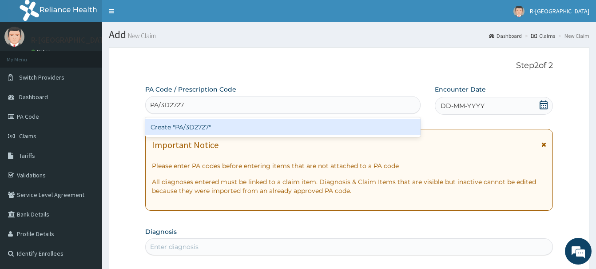
click at [198, 126] on div "Create "PA/3D2727"" at bounding box center [282, 127] width 275 height 16
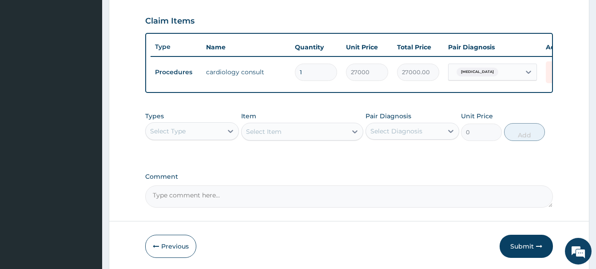
scroll to position [326, 0]
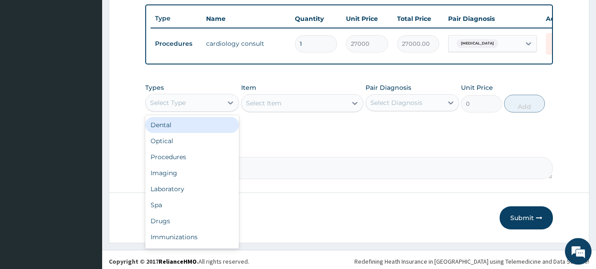
click at [174, 103] on div "Select Type" at bounding box center [168, 102] width 36 height 9
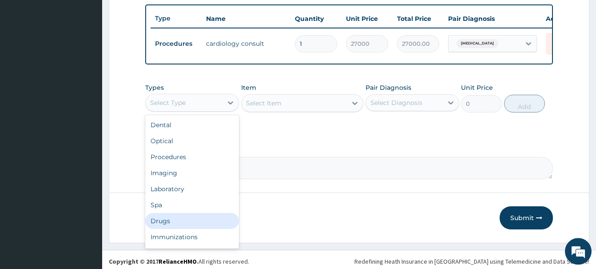
click at [166, 220] on div "Drugs" at bounding box center [192, 221] width 94 height 16
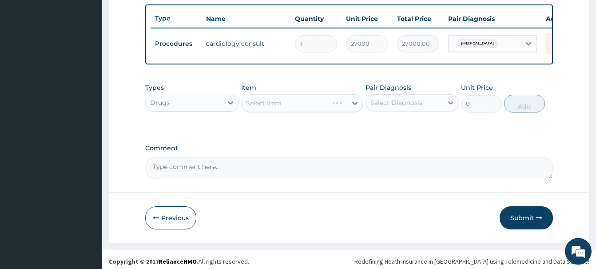
click at [264, 102] on div "Select Item" at bounding box center [302, 103] width 122 height 18
click at [267, 99] on div "Select Item" at bounding box center [294, 103] width 105 height 14
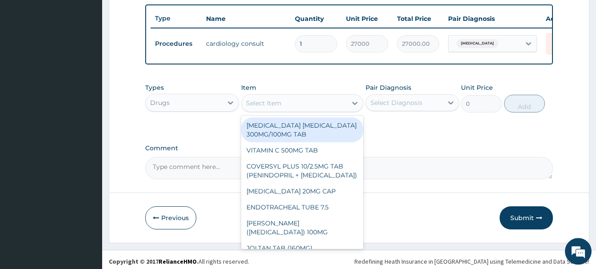
paste input "[MEDICAL_DATA] 20MG CAP"
type input "[MEDICAL_DATA] 20MG CAP"
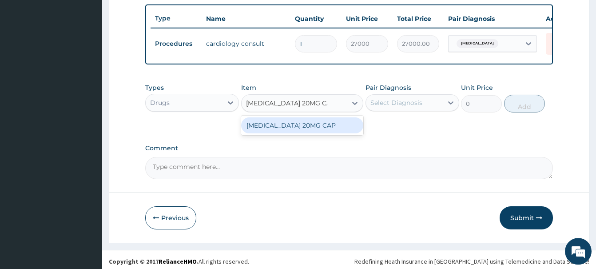
drag, startPoint x: 329, startPoint y: 123, endPoint x: 336, endPoint y: 130, distance: 9.7
click at [331, 123] on div "[MEDICAL_DATA] 20MG CAP" at bounding box center [302, 125] width 122 height 16
type input "102.375"
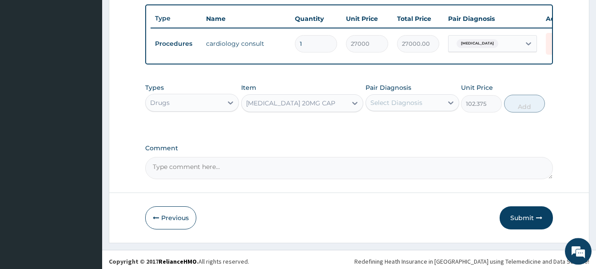
click at [418, 100] on div "Select Diagnosis" at bounding box center [396, 102] width 52 height 9
click at [408, 129] on div "Chest pain" at bounding box center [413, 125] width 94 height 18
checkbox input "true"
drag, startPoint x: 528, startPoint y: 103, endPoint x: 525, endPoint y: 100, distance: 4.7
click at [528, 103] on button "Add" at bounding box center [524, 104] width 41 height 18
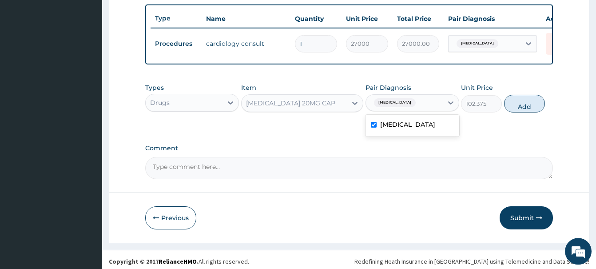
type input "0"
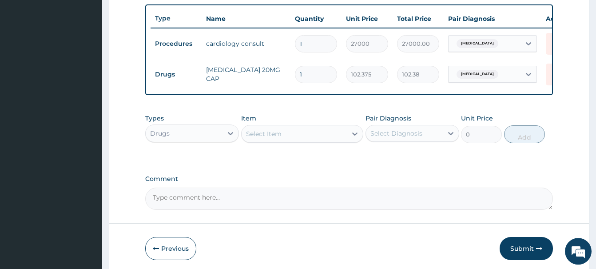
click at [295, 79] on input "1" at bounding box center [316, 74] width 42 height 17
type input "2"
type input "204.75"
type input "28"
type input "2866.50"
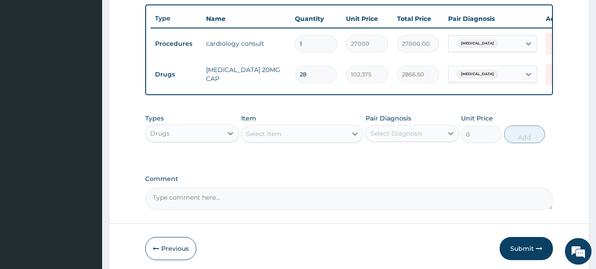
type input "28"
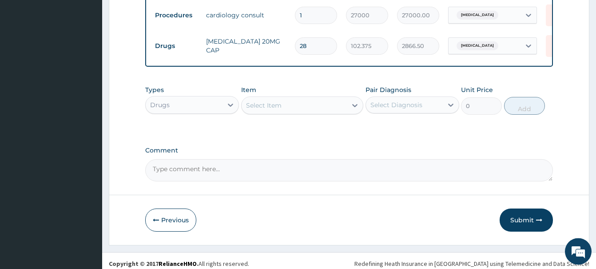
scroll to position [360, 0]
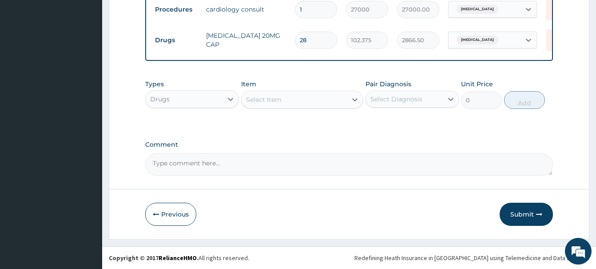
click at [527, 210] on button "Submit" at bounding box center [526, 214] width 53 height 23
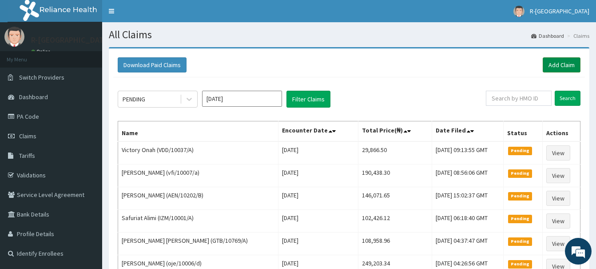
click at [568, 66] on link "Add Claim" at bounding box center [562, 64] width 38 height 15
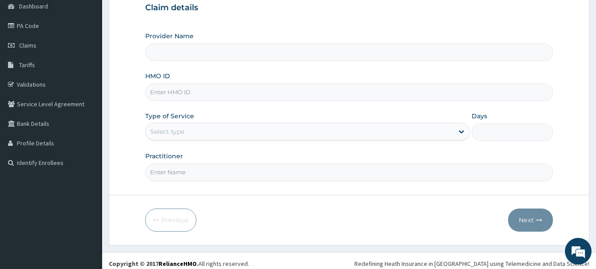
type input "JNS/10002/F"
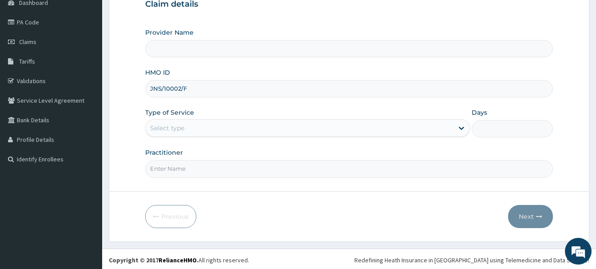
scroll to position [96, 0]
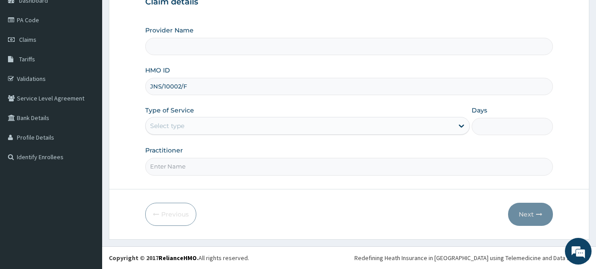
type input "R-Jolad Hospital Nigeria Limited(kupa)"
type input "JNS/10002/F"
click at [160, 127] on div "Select type" at bounding box center [167, 125] width 34 height 9
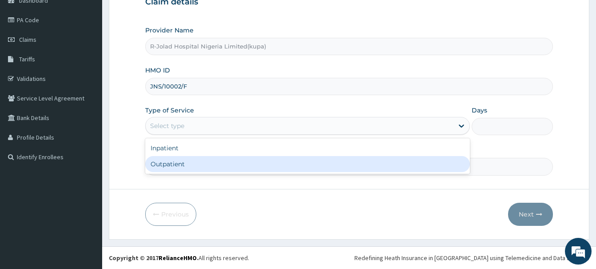
click at [163, 158] on div "Outpatient" at bounding box center [307, 164] width 325 height 16
type input "1"
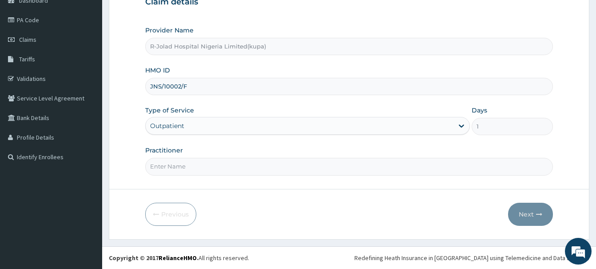
click at [160, 171] on input "Practitioner" at bounding box center [349, 166] width 408 height 17
paste input "[PERSON_NAME]"
type input "[PERSON_NAME]"
click at [533, 219] on button "Next" at bounding box center [530, 214] width 45 height 23
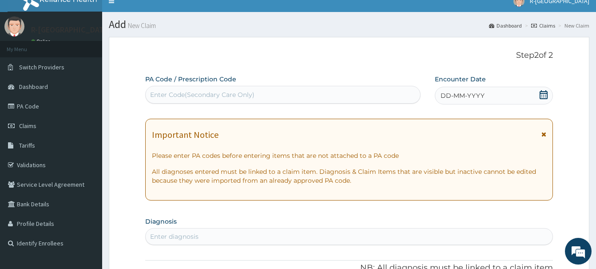
scroll to position [6, 0]
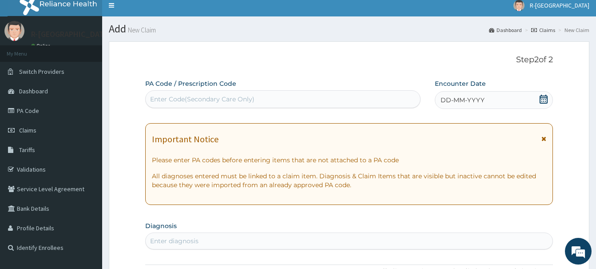
click at [541, 100] on icon at bounding box center [544, 99] width 8 height 9
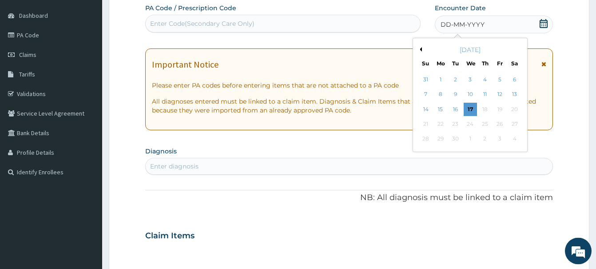
scroll to position [96, 0]
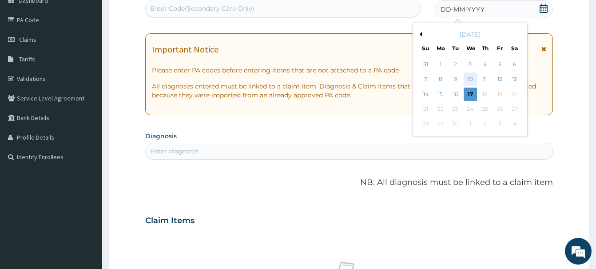
click at [472, 78] on div "10" at bounding box center [470, 79] width 13 height 13
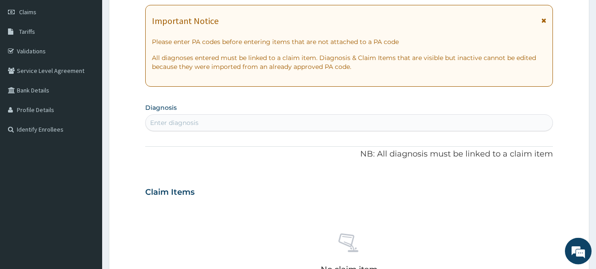
scroll to position [142, 0]
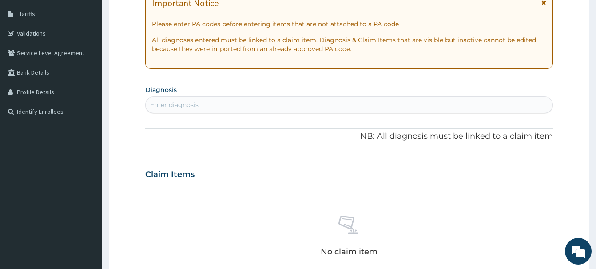
click at [167, 105] on div "Enter diagnosis" at bounding box center [174, 104] width 48 height 9
type input "ACUTE UPPER TRAC"
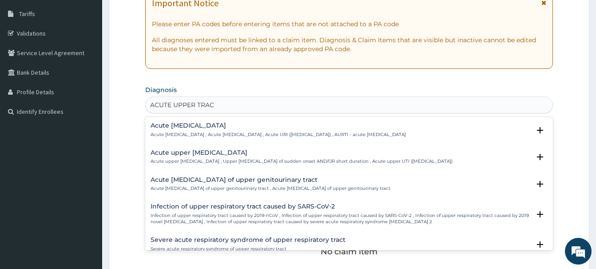
click at [187, 126] on h4 "Acute [MEDICAL_DATA]" at bounding box center [278, 125] width 255 height 7
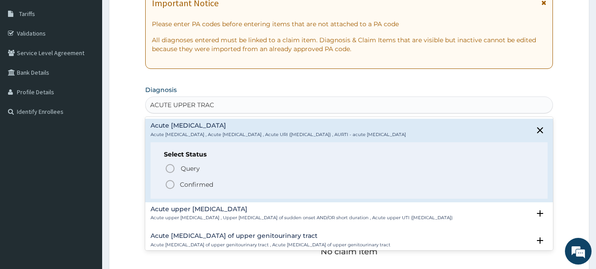
drag, startPoint x: 171, startPoint y: 185, endPoint x: 172, endPoint y: 181, distance: 4.6
click at [171, 184] on icon "status option filled" at bounding box center [170, 184] width 11 height 11
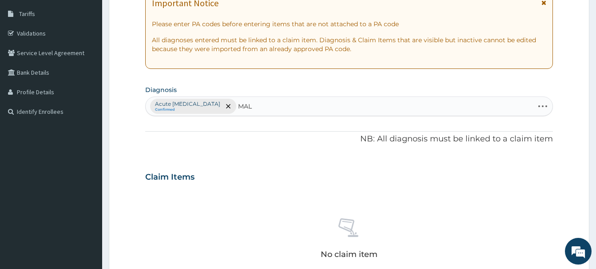
type input "MALA"
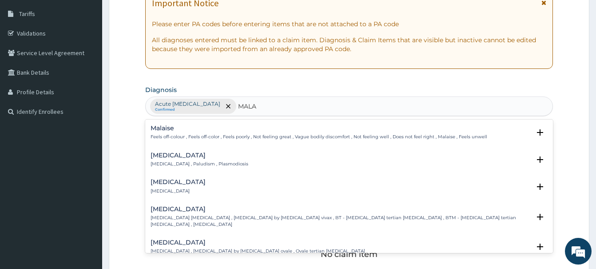
click at [161, 153] on h4 "[MEDICAL_DATA]" at bounding box center [200, 155] width 98 height 7
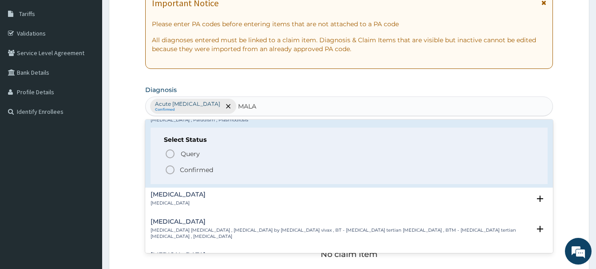
scroll to position [48, 0]
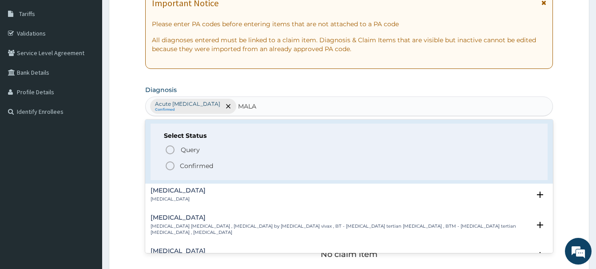
click at [173, 163] on circle "status option filled" at bounding box center [170, 166] width 8 height 8
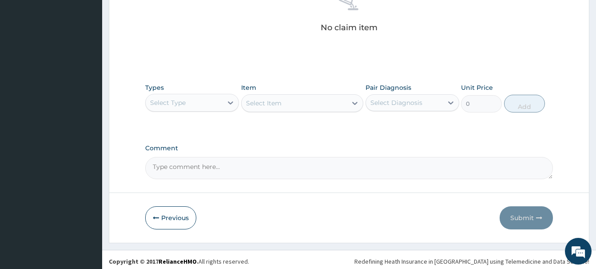
scroll to position [370, 0]
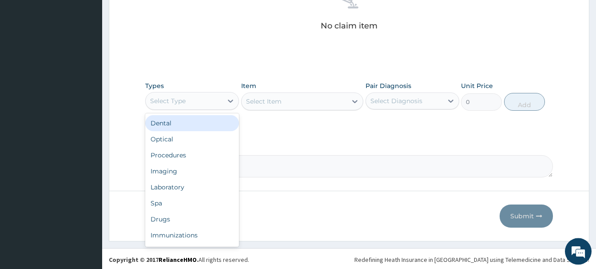
click at [190, 103] on div "Select Type" at bounding box center [184, 101] width 77 height 14
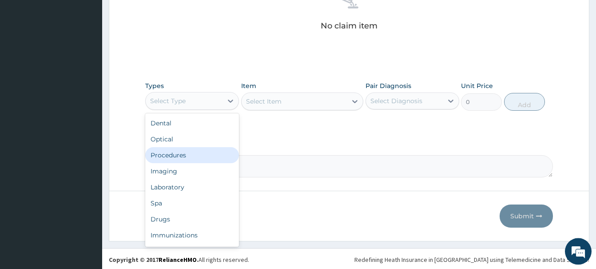
click at [172, 154] on div "Procedures" at bounding box center [192, 155] width 94 height 16
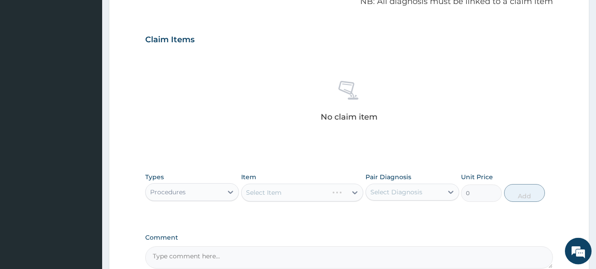
scroll to position [326, 0]
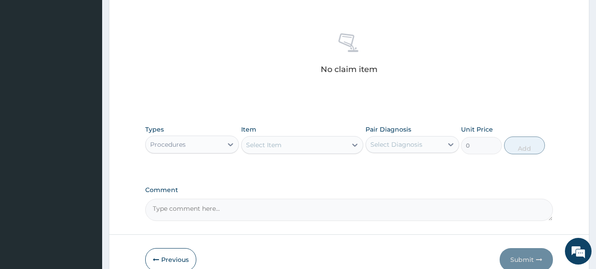
click at [266, 135] on div "Item Select Item" at bounding box center [302, 139] width 122 height 29
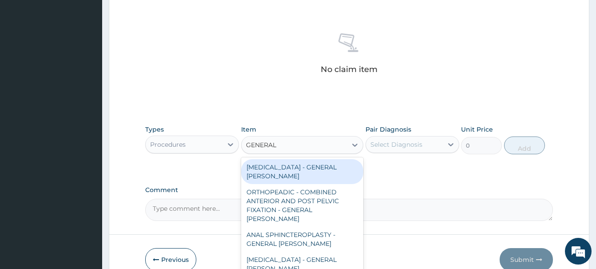
type input "GENERAL C"
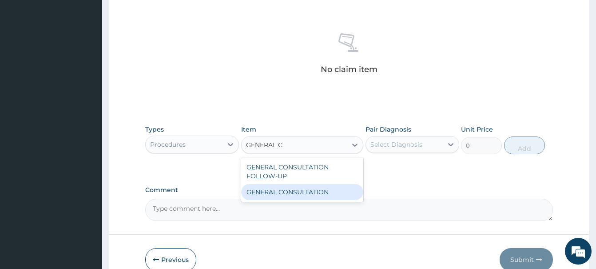
click at [319, 192] on div "GENERAL CONSULTATION" at bounding box center [302, 192] width 122 height 16
type input "6750"
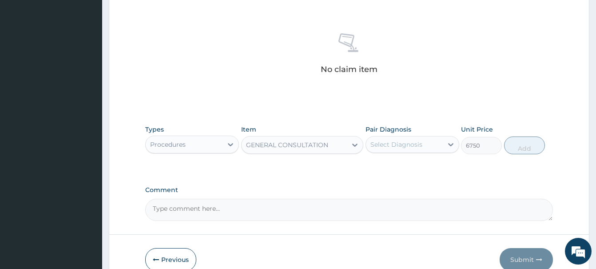
click at [406, 142] on div "Select Diagnosis" at bounding box center [396, 144] width 52 height 9
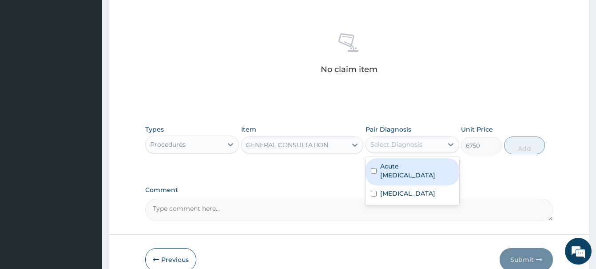
drag, startPoint x: 419, startPoint y: 168, endPoint x: 412, endPoint y: 165, distance: 7.8
click at [414, 167] on label "Acute [MEDICAL_DATA]" at bounding box center [417, 171] width 74 height 18
checkbox input "true"
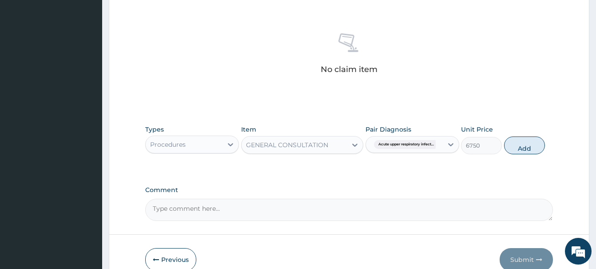
click at [518, 146] on button "Add" at bounding box center [524, 145] width 41 height 18
type input "0"
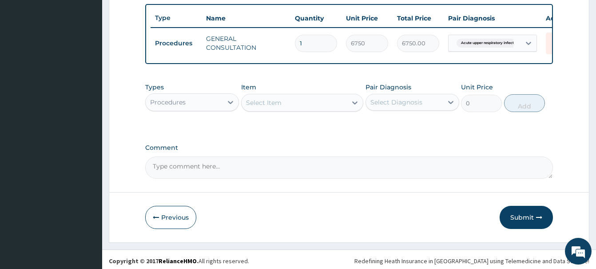
click at [189, 100] on div "Procedures" at bounding box center [184, 102] width 77 height 14
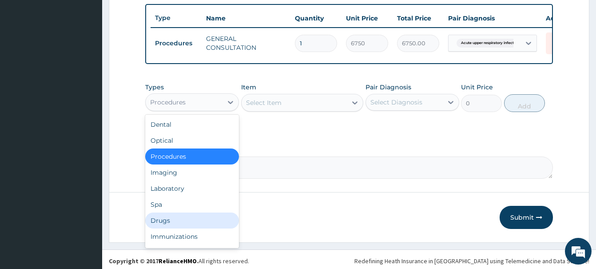
click at [162, 225] on div "Drugs" at bounding box center [192, 220] width 94 height 16
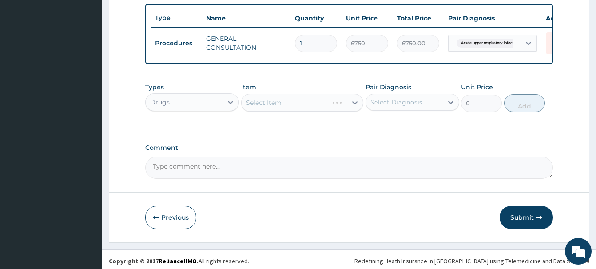
click at [170, 104] on div "Drugs" at bounding box center [184, 102] width 77 height 14
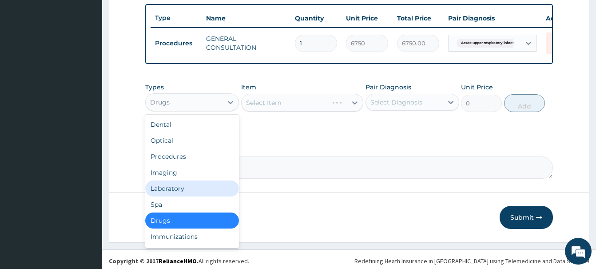
click at [162, 185] on div "Laboratory" at bounding box center [192, 188] width 94 height 16
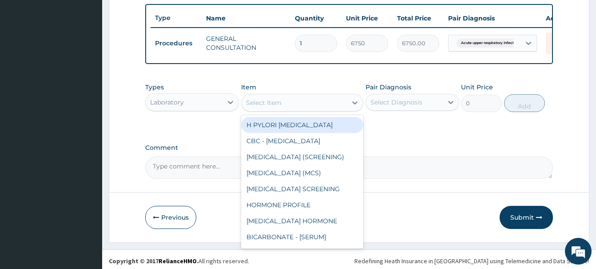
click at [284, 105] on div "Select Item" at bounding box center [294, 103] width 105 height 14
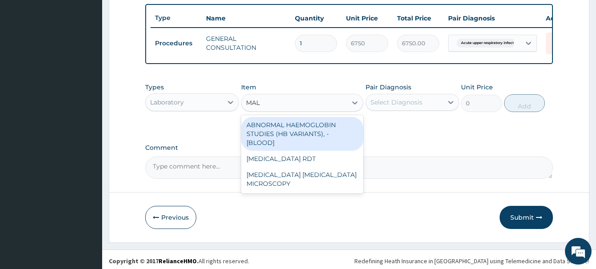
type input "MALA"
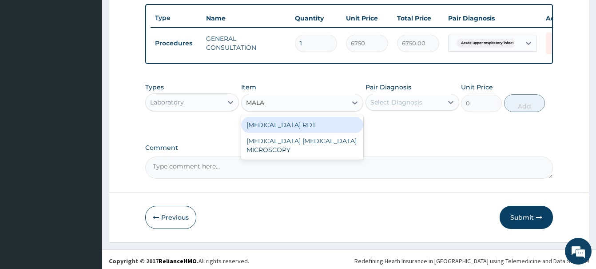
click at [314, 121] on div "[MEDICAL_DATA] RDT" at bounding box center [302, 125] width 122 height 16
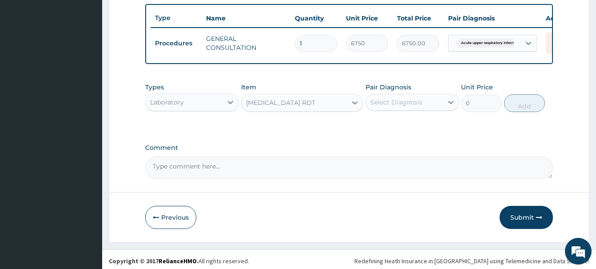
type input "2700"
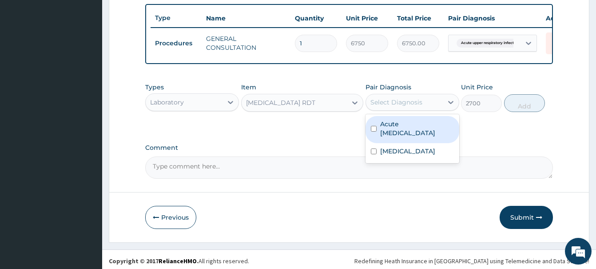
click at [392, 107] on div "Select Diagnosis" at bounding box center [404, 102] width 77 height 14
click at [403, 131] on label "Acute [MEDICAL_DATA]" at bounding box center [417, 128] width 74 height 18
checkbox input "true"
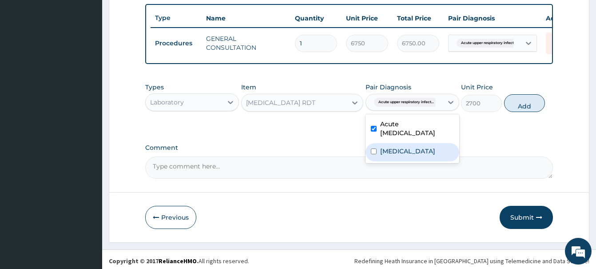
drag, startPoint x: 408, startPoint y: 154, endPoint x: 412, endPoint y: 135, distance: 18.6
click at [408, 153] on div "[MEDICAL_DATA]" at bounding box center [413, 152] width 94 height 18
checkbox input "true"
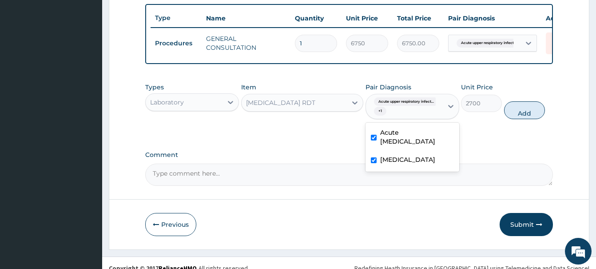
click at [415, 126] on div "Acute [MEDICAL_DATA]" at bounding box center [413, 137] width 94 height 27
checkbox input "false"
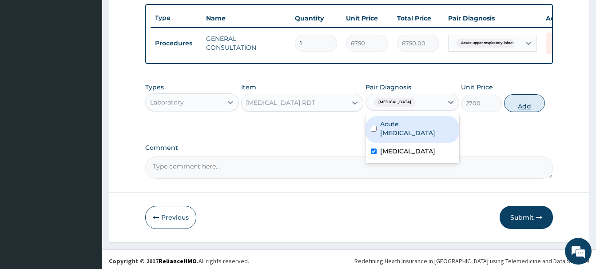
click at [532, 103] on button "Add" at bounding box center [524, 103] width 41 height 18
type input "0"
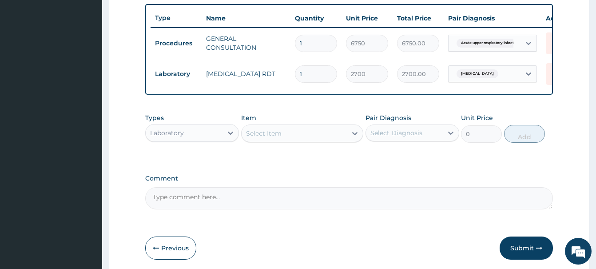
click at [257, 134] on div "Select Item" at bounding box center [264, 133] width 36 height 9
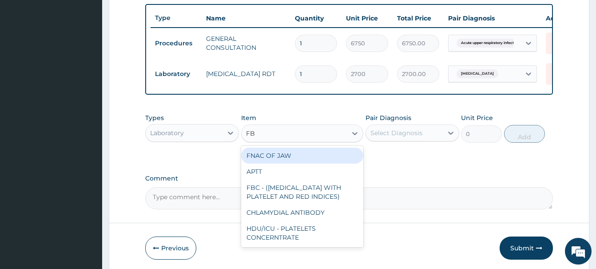
type input "FBC"
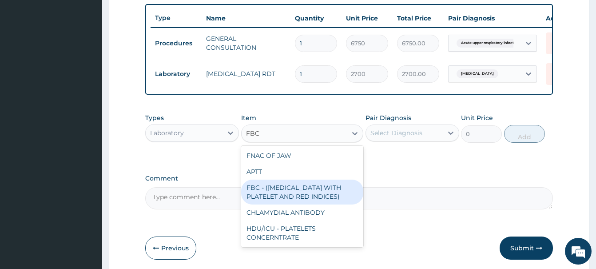
click at [279, 191] on div "FBC - ([MEDICAL_DATA] WITH PLATELET AND RED INDICES)" at bounding box center [302, 191] width 122 height 25
type input "5400"
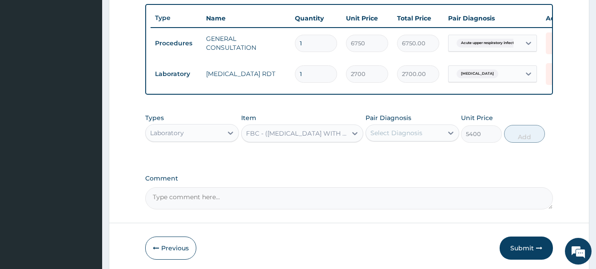
click at [403, 135] on div "Select Diagnosis" at bounding box center [396, 132] width 52 height 9
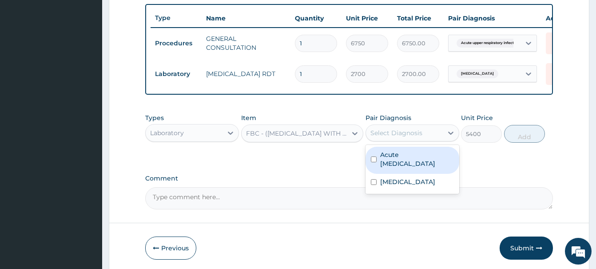
click at [406, 163] on label "Acute [MEDICAL_DATA]" at bounding box center [417, 159] width 74 height 18
checkbox input "true"
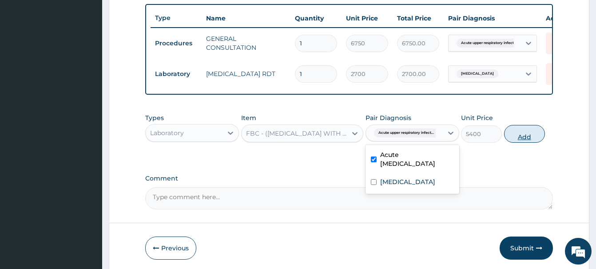
click at [514, 134] on button "Add" at bounding box center [524, 134] width 41 height 18
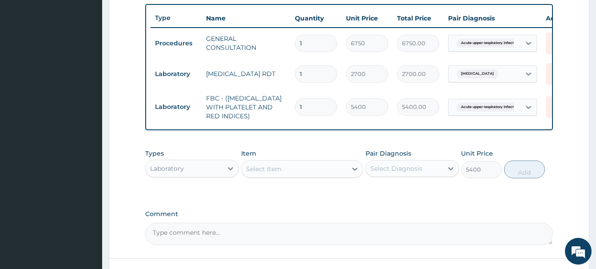
type input "0"
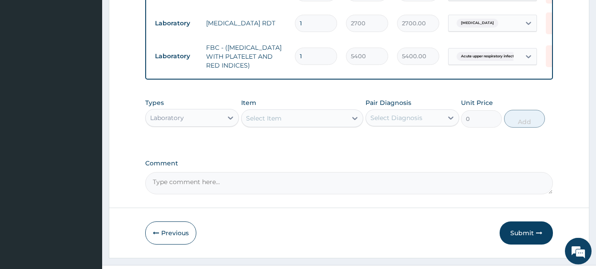
scroll to position [396, 0]
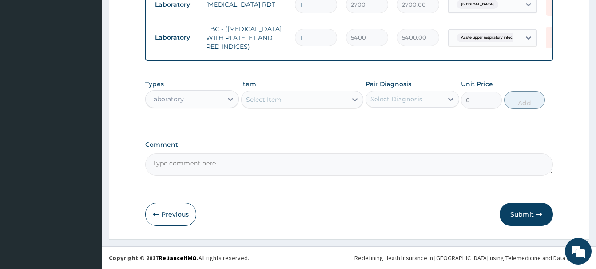
click at [159, 98] on div "Laboratory" at bounding box center [167, 99] width 34 height 9
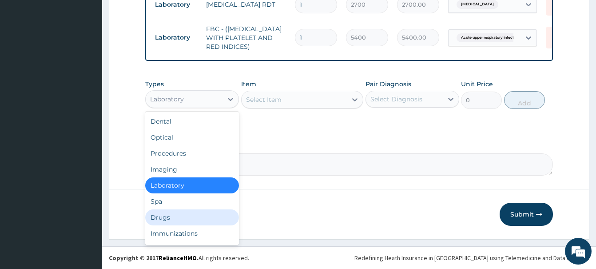
click at [160, 220] on div "Drugs" at bounding box center [192, 217] width 94 height 16
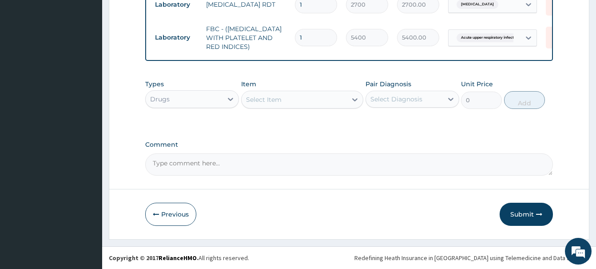
click at [513, 212] on button "Submit" at bounding box center [526, 214] width 53 height 23
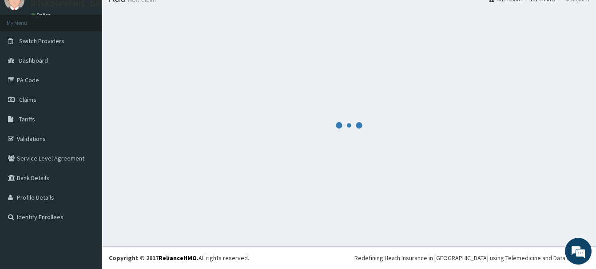
scroll to position [36, 0]
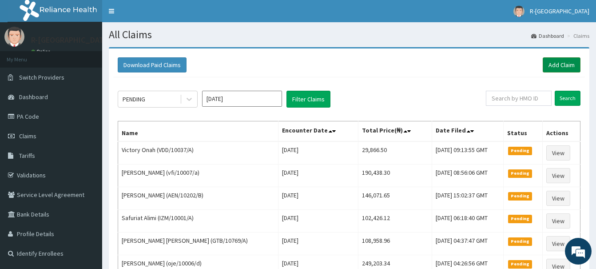
click at [563, 62] on link "Add Claim" at bounding box center [562, 64] width 38 height 15
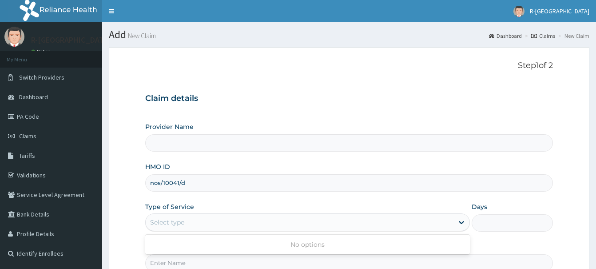
type input "R-Jolad Hospital Nigeria Limited(kupa)"
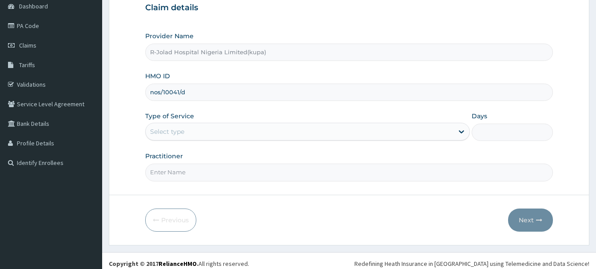
click at [162, 131] on div "Select type" at bounding box center [167, 131] width 34 height 9
click at [163, 131] on div "Select type" at bounding box center [167, 131] width 34 height 9
click at [163, 130] on div "Select type" at bounding box center [167, 131] width 34 height 9
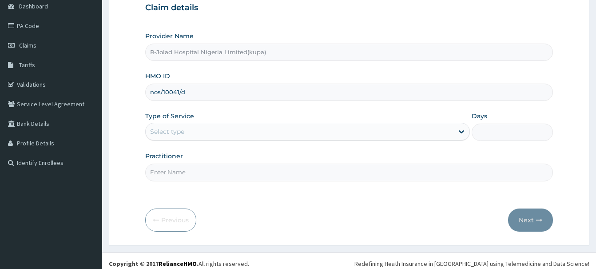
click at [163, 129] on div "Select type" at bounding box center [167, 131] width 34 height 9
click at [164, 129] on div "Select type" at bounding box center [167, 131] width 34 height 9
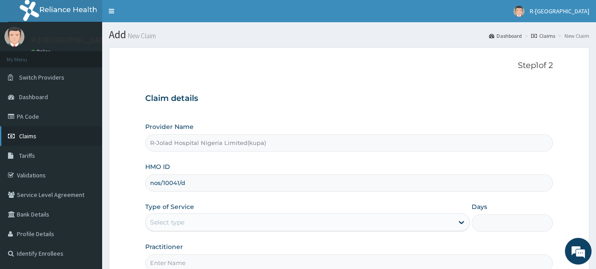
click at [28, 136] on span "Claims" at bounding box center [27, 136] width 17 height 8
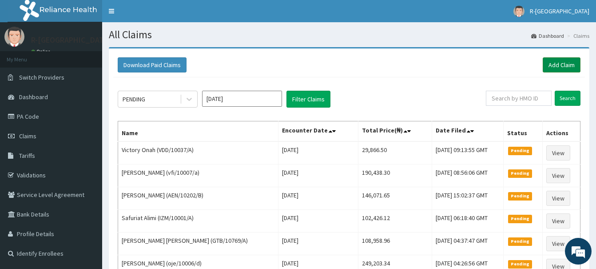
click at [564, 65] on link "Add Claim" at bounding box center [562, 64] width 38 height 15
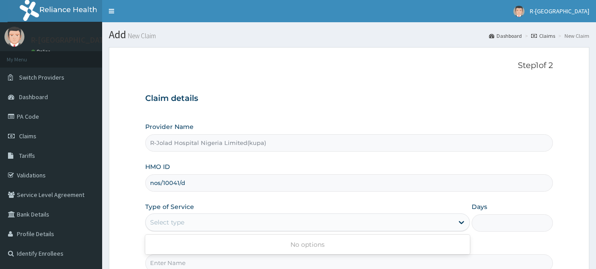
scroll to position [96, 0]
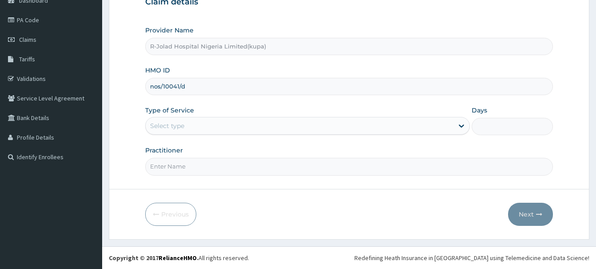
click at [160, 127] on div "Select type" at bounding box center [167, 125] width 34 height 9
click at [160, 126] on div "Select type" at bounding box center [167, 125] width 34 height 9
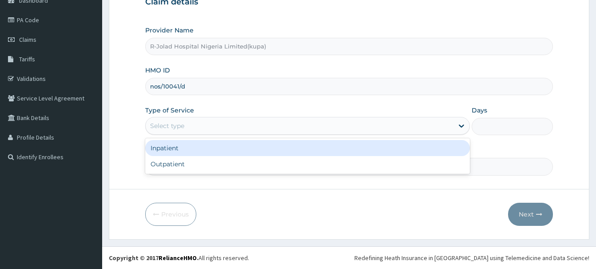
click at [160, 125] on div "Select type" at bounding box center [167, 125] width 34 height 9
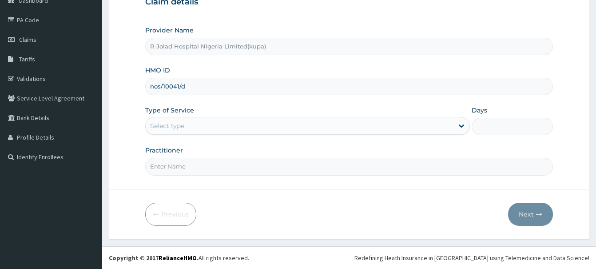
click at [160, 125] on div "Select type" at bounding box center [167, 125] width 34 height 9
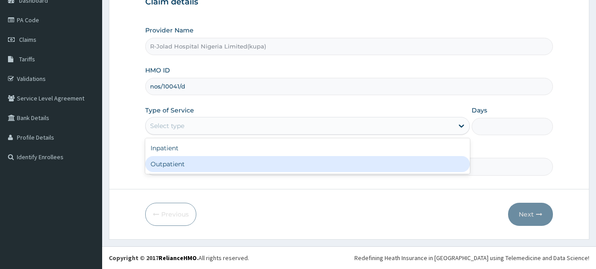
click at [162, 164] on div "Outpatient" at bounding box center [307, 164] width 325 height 16
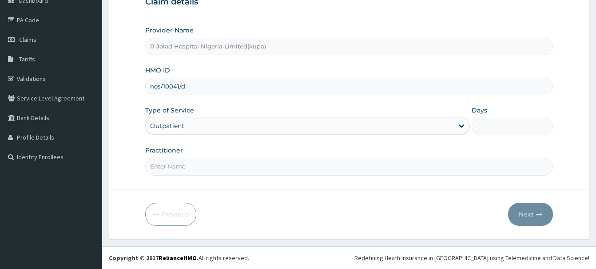
type input "1"
click at [165, 170] on input "Practitioner" at bounding box center [349, 166] width 408 height 17
paste input "Imuetinyan P. Ehigiator"
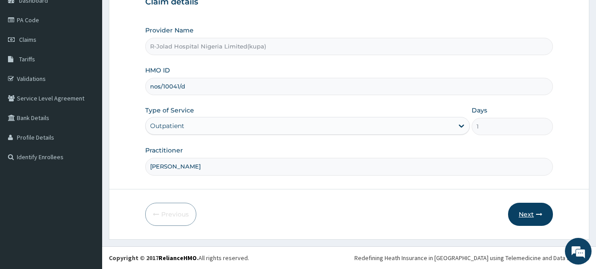
type input "Imuetinyan P. Ehigiator"
click at [520, 214] on button "Next" at bounding box center [530, 214] width 45 height 23
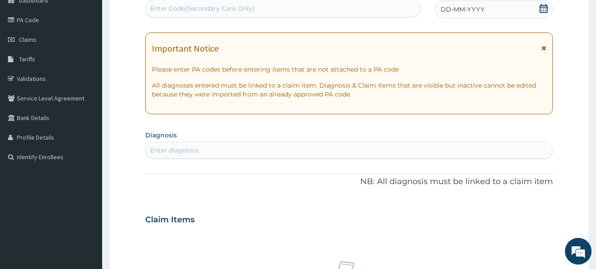
click at [545, 8] on icon at bounding box center [543, 8] width 9 height 9
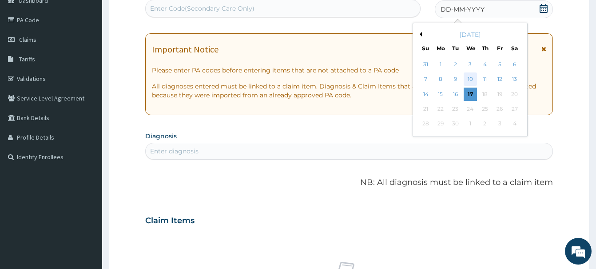
click at [474, 79] on div "10" at bounding box center [470, 79] width 13 height 13
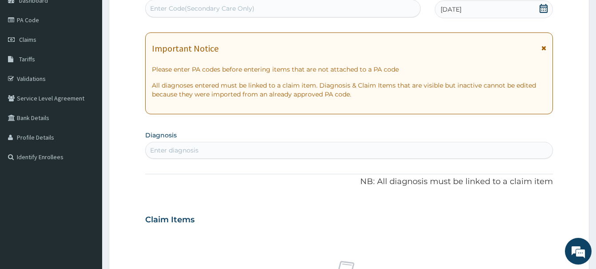
click at [159, 149] on div "Enter diagnosis" at bounding box center [174, 150] width 48 height 9
type input "MALA"
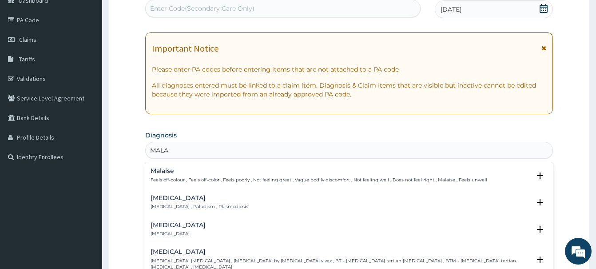
click at [163, 201] on h4 "Malaria" at bounding box center [200, 198] width 98 height 7
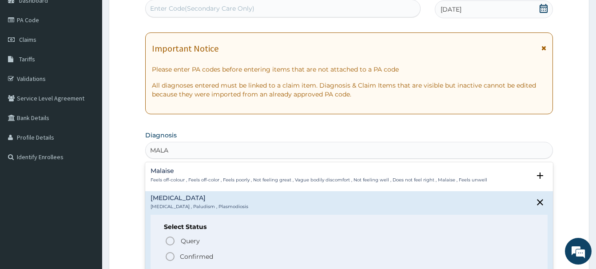
drag, startPoint x: 171, startPoint y: 258, endPoint x: 177, endPoint y: 245, distance: 14.7
click at [173, 256] on icon "status option filled" at bounding box center [170, 256] width 11 height 11
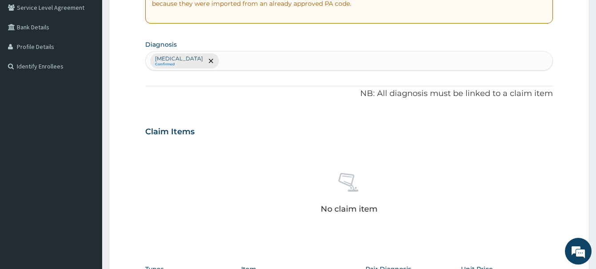
scroll to position [368, 0]
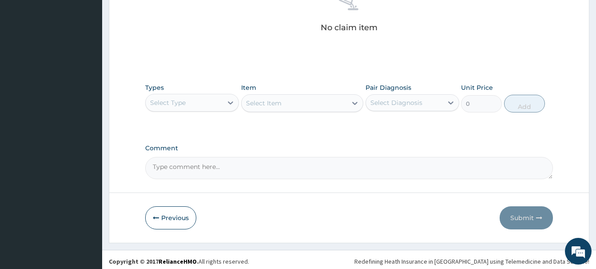
click at [190, 98] on div "Select Type" at bounding box center [184, 103] width 77 height 14
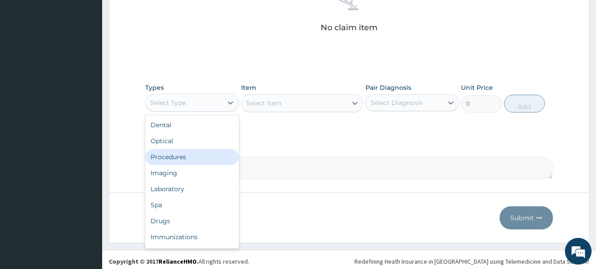
click at [165, 157] on div "Procedures" at bounding box center [192, 157] width 94 height 16
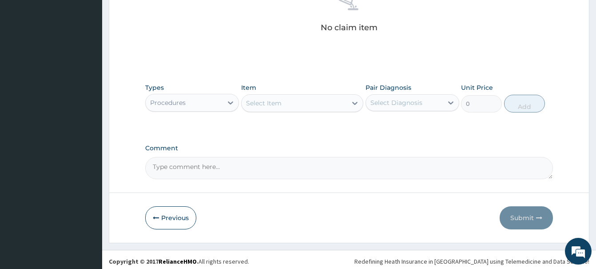
click at [274, 105] on div "Select Item" at bounding box center [264, 103] width 36 height 9
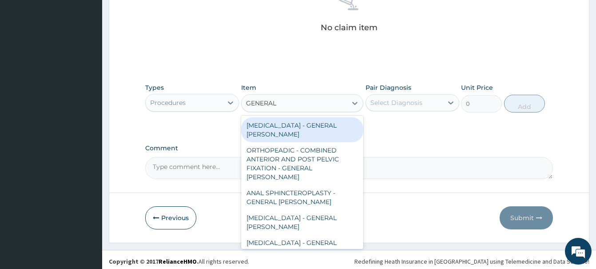
type input "GENERAL C"
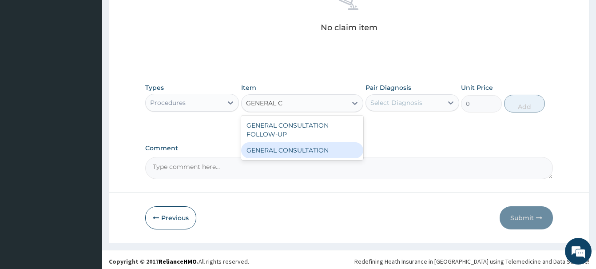
drag, startPoint x: 321, startPoint y: 153, endPoint x: 361, endPoint y: 135, distance: 44.3
click at [322, 153] on div "GENERAL CONSULTATION" at bounding box center [302, 150] width 122 height 16
type input "6750"
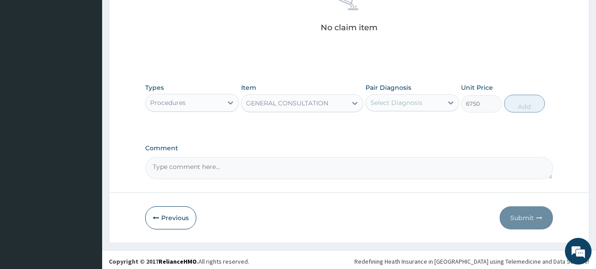
click at [400, 103] on div "Select Diagnosis" at bounding box center [396, 102] width 52 height 9
click at [398, 129] on div "Malaria" at bounding box center [413, 125] width 94 height 18
checkbox input "true"
click at [524, 106] on button "Add" at bounding box center [524, 104] width 41 height 18
type input "0"
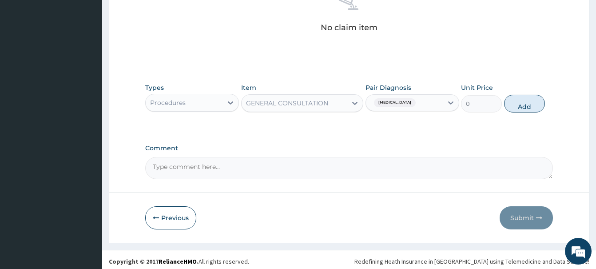
scroll to position [330, 0]
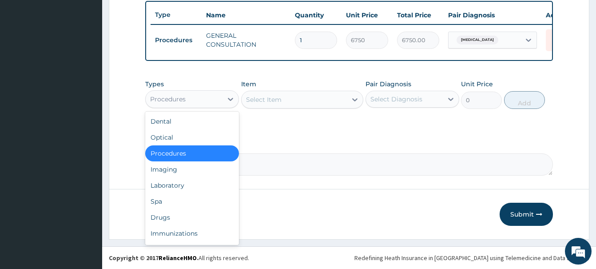
click at [164, 100] on div "Procedures" at bounding box center [168, 99] width 36 height 9
click at [166, 188] on div "Laboratory" at bounding box center [192, 185] width 94 height 16
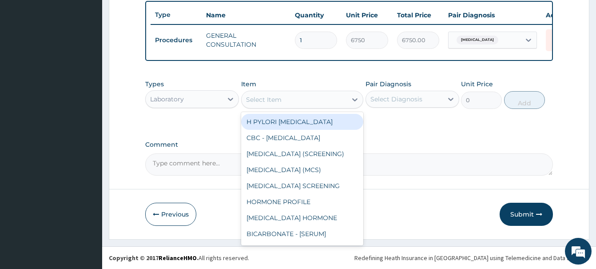
click at [285, 104] on div "Select Item" at bounding box center [294, 99] width 105 height 14
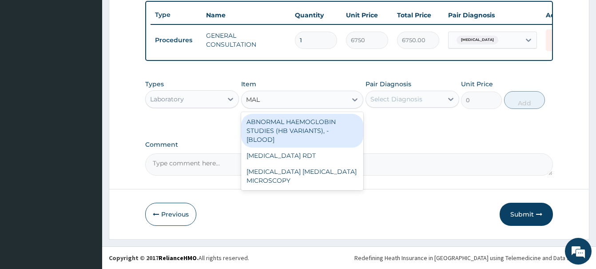
type input "MALA"
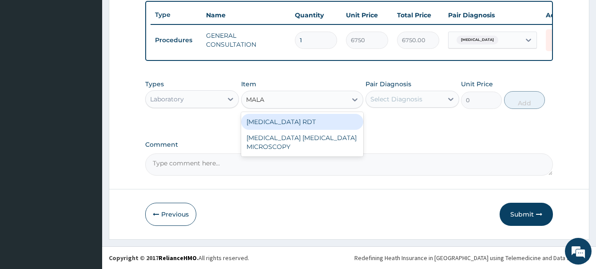
click at [328, 118] on div "MALARIA RDT" at bounding box center [302, 122] width 122 height 16
type input "2700"
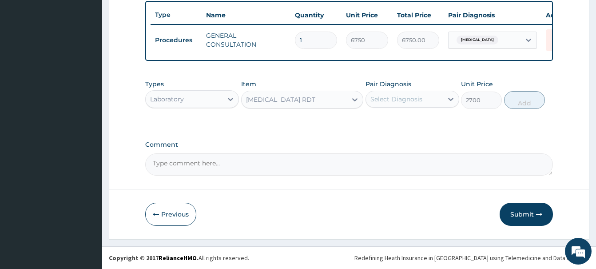
click at [402, 103] on div "Select Diagnosis" at bounding box center [396, 99] width 52 height 9
click at [392, 119] on label "Malaria" at bounding box center [407, 120] width 55 height 9
checkbox input "true"
click at [528, 98] on button "Add" at bounding box center [524, 100] width 41 height 18
type input "0"
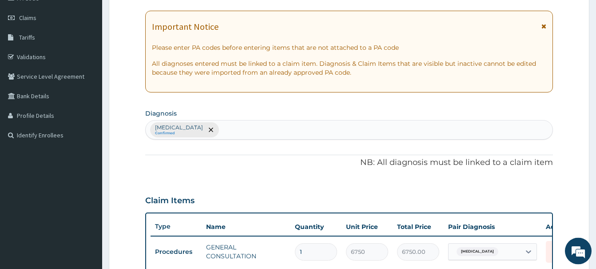
scroll to position [103, 0]
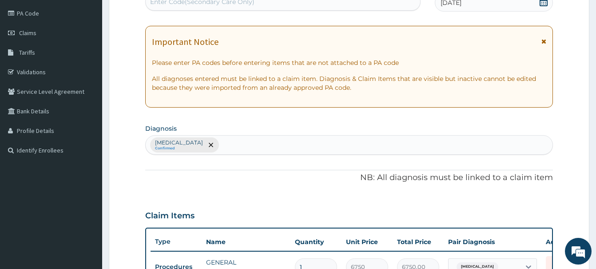
click at [206, 143] on div "Malaria Confirmed" at bounding box center [349, 144] width 407 height 19
type input "BACTER"
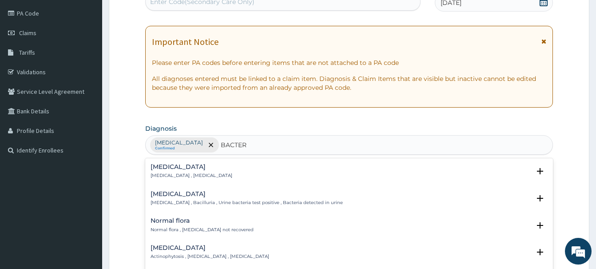
click at [179, 172] on div "Bacteremia Bacteremia , Bacteraemia" at bounding box center [192, 171] width 82 height 16
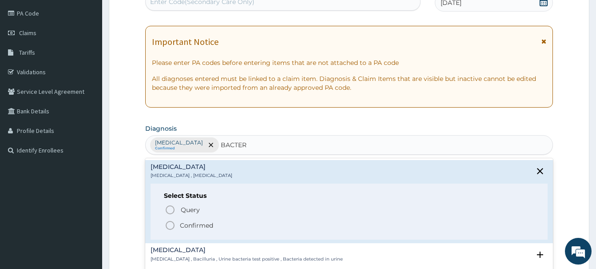
drag, startPoint x: 171, startPoint y: 226, endPoint x: 189, endPoint y: 220, distance: 18.4
click at [171, 226] on icon "status option filled" at bounding box center [170, 225] width 11 height 11
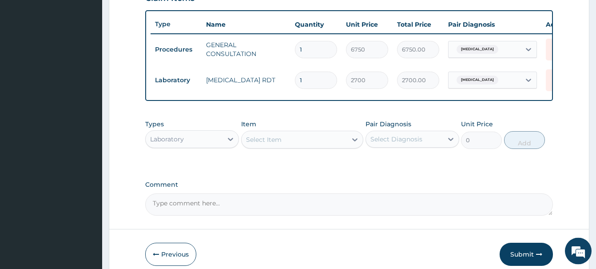
scroll to position [330, 0]
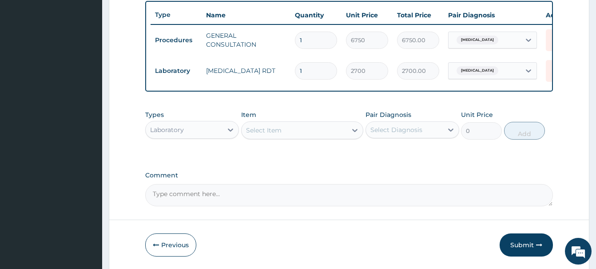
click at [258, 130] on div "Select Item" at bounding box center [264, 130] width 36 height 9
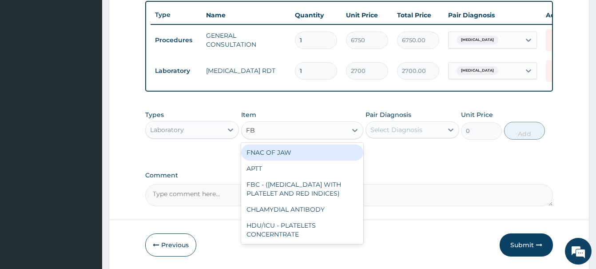
type input "FBC"
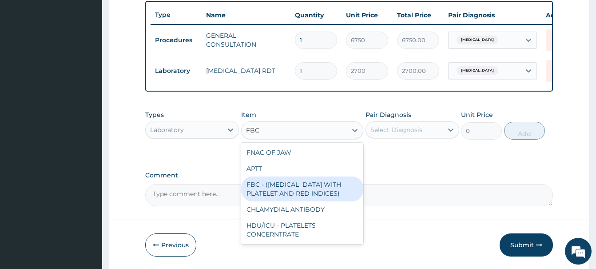
drag, startPoint x: 310, startPoint y: 195, endPoint x: 300, endPoint y: 189, distance: 11.7
click at [300, 189] on div "FBC - ([MEDICAL_DATA] WITH PLATELET AND RED INDICES)" at bounding box center [302, 188] width 122 height 25
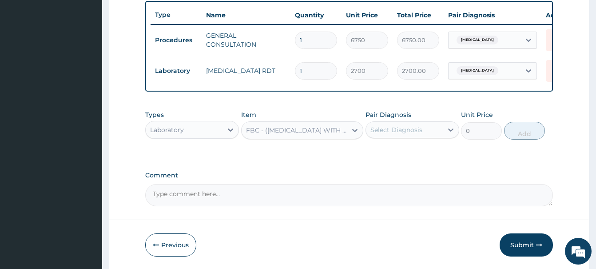
type input "5400"
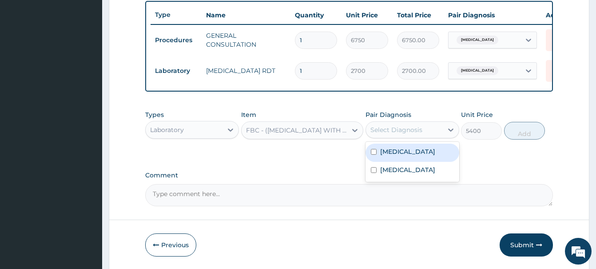
click at [415, 128] on div "Select Diagnosis" at bounding box center [396, 129] width 52 height 9
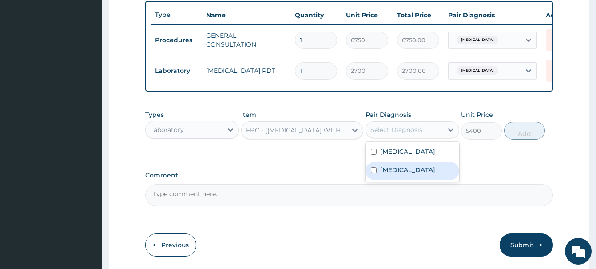
click at [400, 169] on label "[MEDICAL_DATA]" at bounding box center [407, 169] width 55 height 9
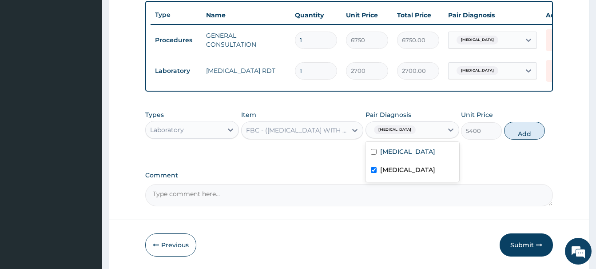
checkbox input "true"
click at [523, 123] on button "Add" at bounding box center [524, 131] width 41 height 18
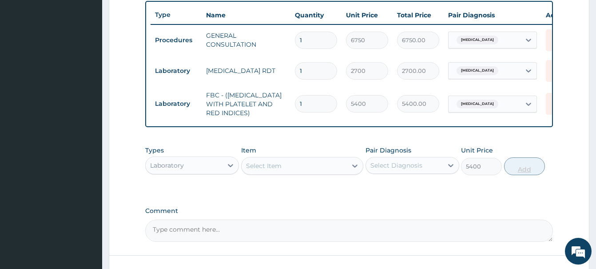
type input "0"
drag, startPoint x: 174, startPoint y: 166, endPoint x: 180, endPoint y: 154, distance: 13.5
click at [176, 162] on div "Laboratory" at bounding box center [167, 165] width 34 height 9
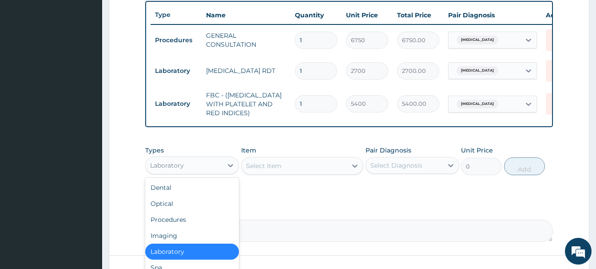
scroll to position [396, 0]
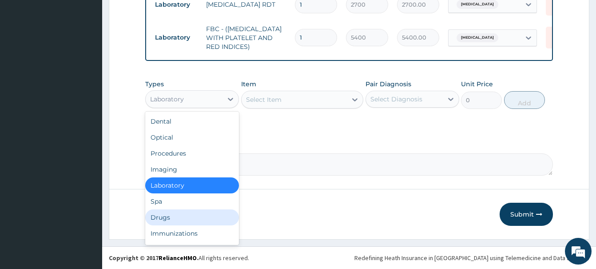
click at [162, 220] on div "Drugs" at bounding box center [192, 217] width 94 height 16
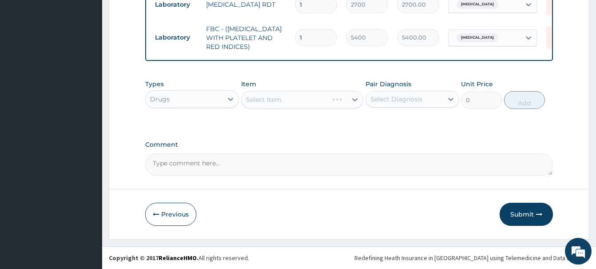
click at [263, 100] on div "Select Item" at bounding box center [302, 100] width 122 height 18
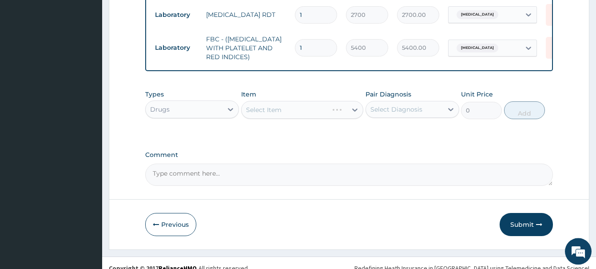
drag, startPoint x: 257, startPoint y: 164, endPoint x: 262, endPoint y: 163, distance: 4.9
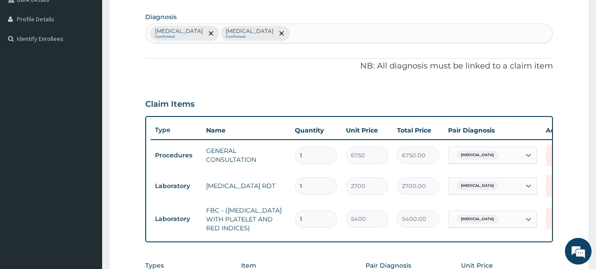
scroll to position [350, 0]
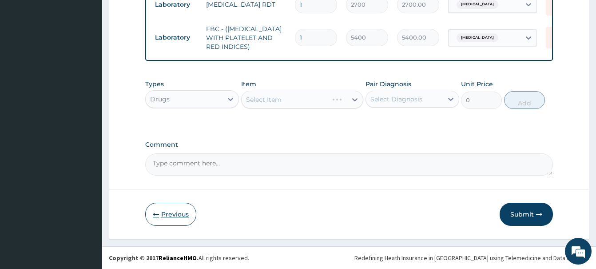
click at [175, 216] on button "Previous" at bounding box center [170, 214] width 51 height 23
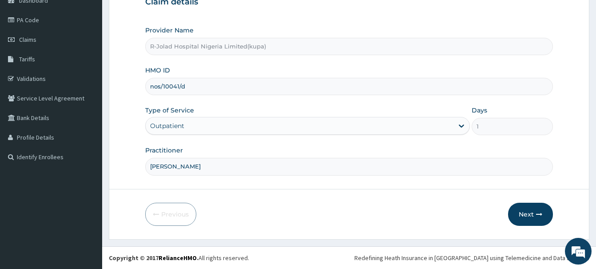
scroll to position [0, 0]
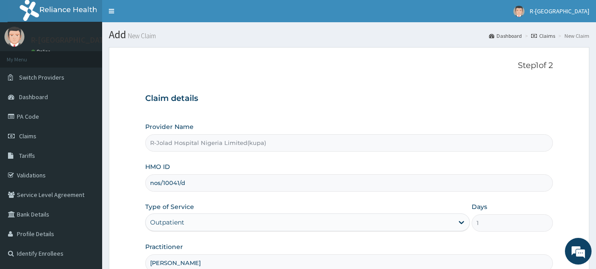
drag, startPoint x: 191, startPoint y: 182, endPoint x: 150, endPoint y: 185, distance: 41.0
click at [150, 185] on input "nos/10041/d" at bounding box center [349, 182] width 408 height 17
click at [31, 136] on span "Claims" at bounding box center [27, 136] width 17 height 8
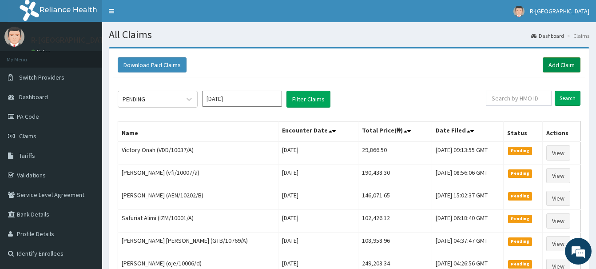
click at [561, 63] on link "Add Claim" at bounding box center [562, 64] width 38 height 15
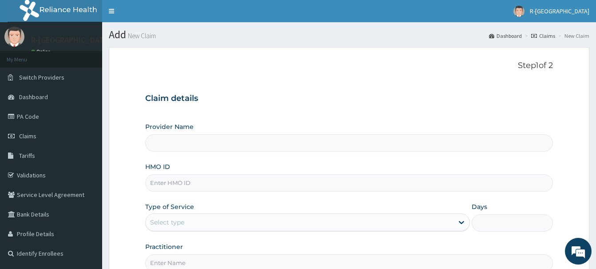
scroll to position [96, 0]
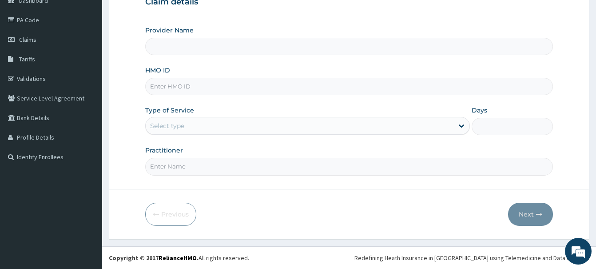
type input "R-Jolad Hospital Nigeria Limited(kupa)"
click at [162, 88] on input "HMO ID" at bounding box center [349, 86] width 408 height 17
paste input "nos/10041/d"
type input "nos/10041/d"
click at [167, 126] on div "Select type" at bounding box center [167, 125] width 34 height 9
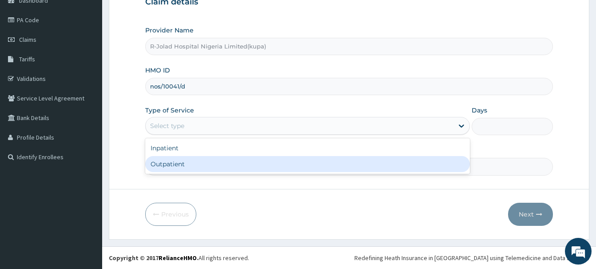
drag, startPoint x: 161, startPoint y: 164, endPoint x: 163, endPoint y: 177, distance: 13.4
click at [161, 165] on div "Outpatient" at bounding box center [307, 164] width 325 height 16
type input "1"
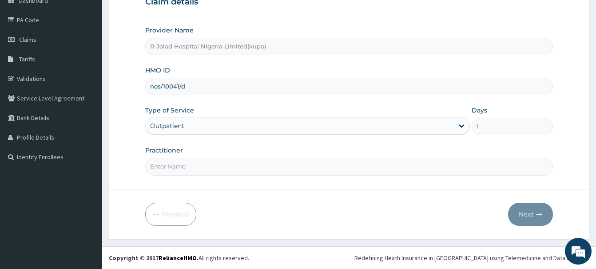
click at [171, 169] on input "Practitioner" at bounding box center [349, 166] width 408 height 17
paste input "muetinyan P. Ehigiator"
type input "muetinyan P. Ehigiator"
drag, startPoint x: 533, startPoint y: 211, endPoint x: 526, endPoint y: 208, distance: 8.2
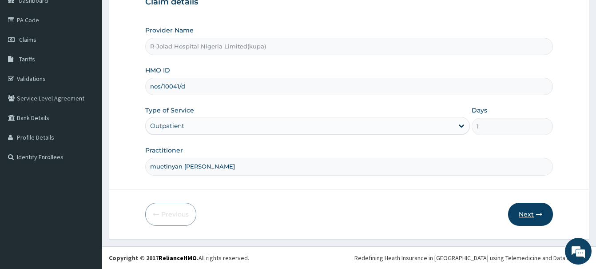
click at [526, 208] on button "Next" at bounding box center [530, 214] width 45 height 23
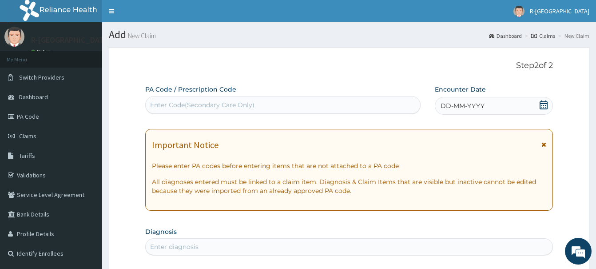
click at [545, 101] on icon at bounding box center [543, 104] width 9 height 9
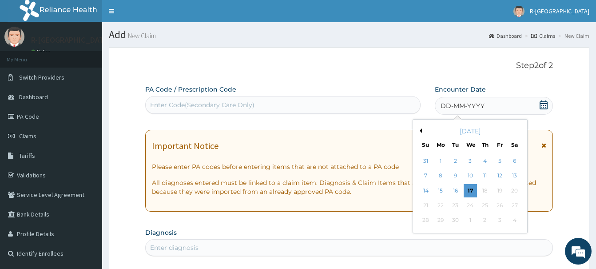
drag, startPoint x: 470, startPoint y: 177, endPoint x: 459, endPoint y: 170, distance: 12.6
click at [470, 175] on div "10" at bounding box center [470, 175] width 13 height 13
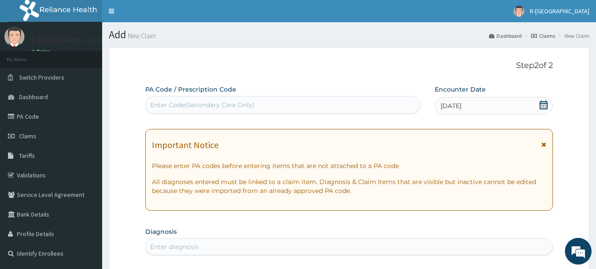
scroll to position [136, 0]
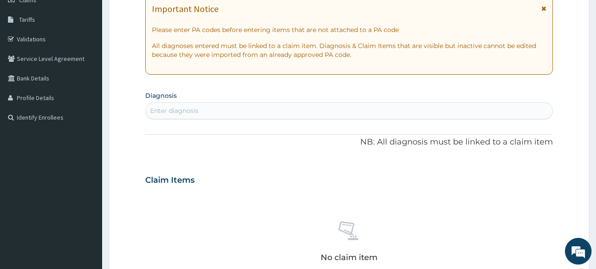
click at [169, 112] on div "Enter diagnosis" at bounding box center [174, 110] width 48 height 9
type input "MALA"
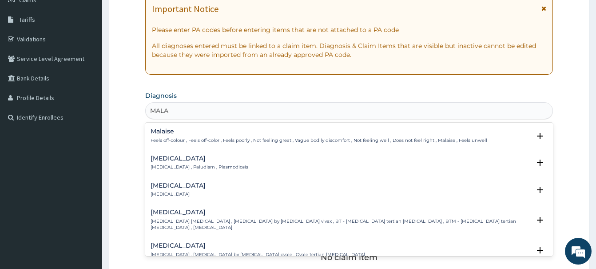
click at [158, 161] on h4 "Malaria" at bounding box center [200, 158] width 98 height 7
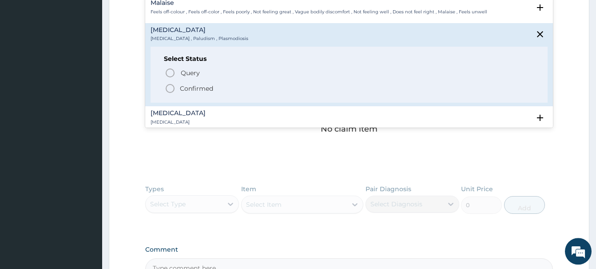
scroll to position [272, 0]
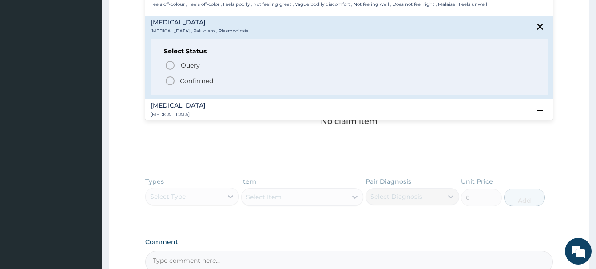
click at [172, 79] on icon "status option filled" at bounding box center [170, 81] width 11 height 11
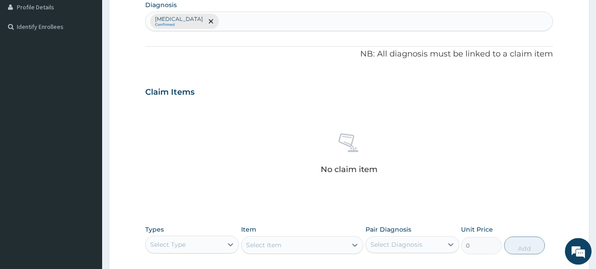
scroll to position [181, 0]
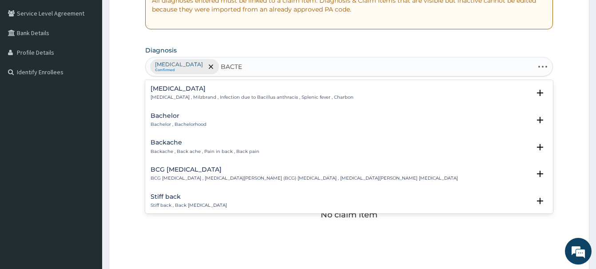
type input "BACTER"
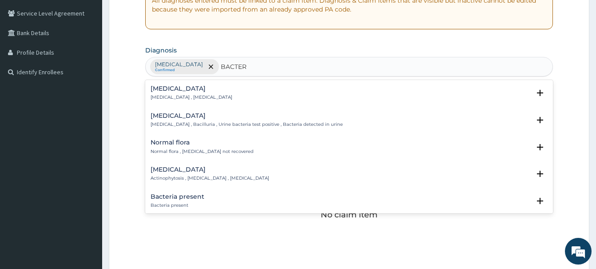
click at [174, 88] on h4 "[MEDICAL_DATA]" at bounding box center [192, 88] width 82 height 7
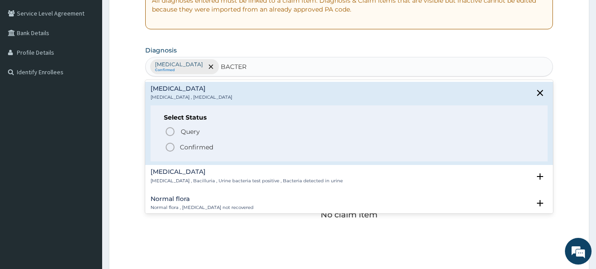
click at [171, 145] on icon "status option filled" at bounding box center [170, 147] width 11 height 11
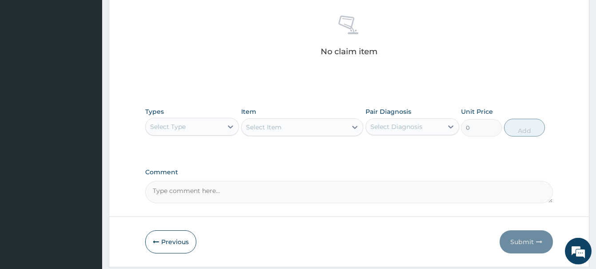
scroll to position [362, 0]
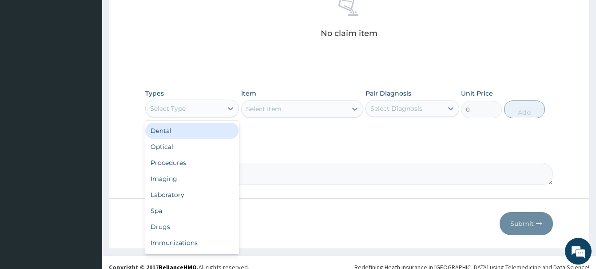
drag, startPoint x: 185, startPoint y: 111, endPoint x: 188, endPoint y: 147, distance: 35.7
click at [186, 111] on div "Select Type" at bounding box center [168, 108] width 36 height 9
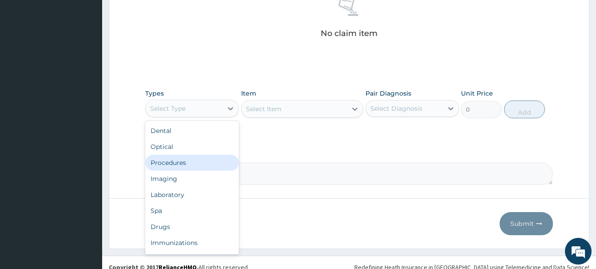
click at [174, 161] on div "Procedures" at bounding box center [192, 163] width 94 height 16
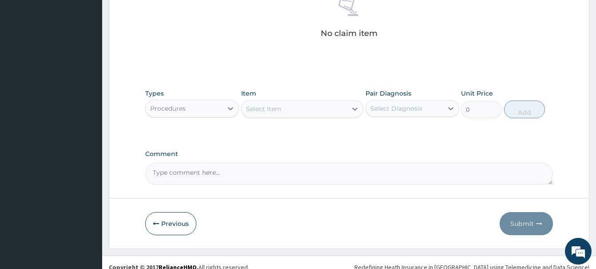
click at [268, 106] on div "Select Item" at bounding box center [264, 108] width 36 height 9
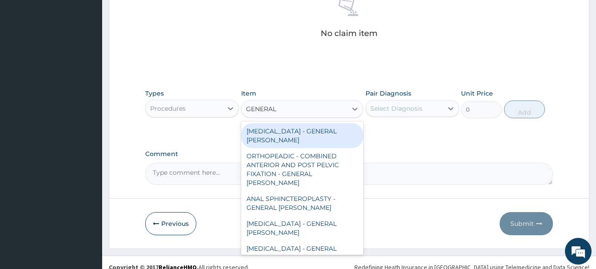
type input "GENERAL C"
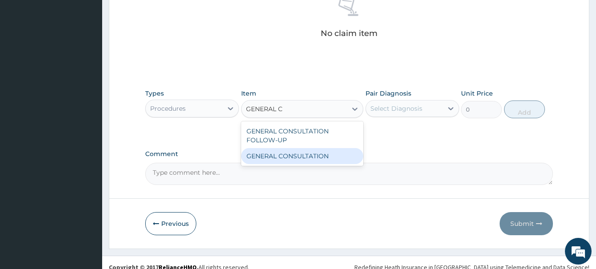
drag, startPoint x: 299, startPoint y: 158, endPoint x: 310, endPoint y: 155, distance: 11.1
click at [302, 157] on div "GENERAL CONSULTATION" at bounding box center [302, 156] width 122 height 16
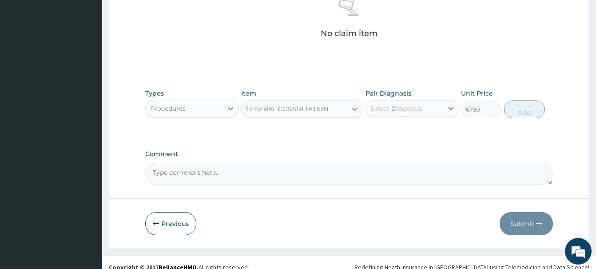
type input "6750"
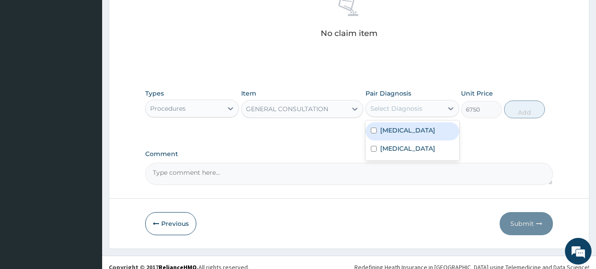
click at [399, 102] on div "Select Diagnosis" at bounding box center [404, 108] width 77 height 14
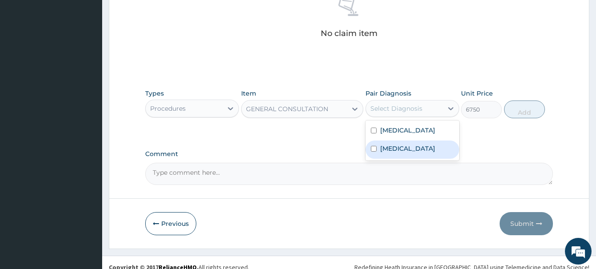
drag, startPoint x: 395, startPoint y: 152, endPoint x: 393, endPoint y: 147, distance: 6.0
click at [393, 147] on label "[MEDICAL_DATA]" at bounding box center [407, 148] width 55 height 9
checkbox input "true"
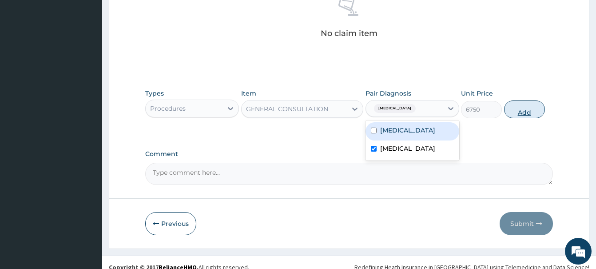
click at [531, 107] on button "Add" at bounding box center [524, 109] width 41 height 18
type input "0"
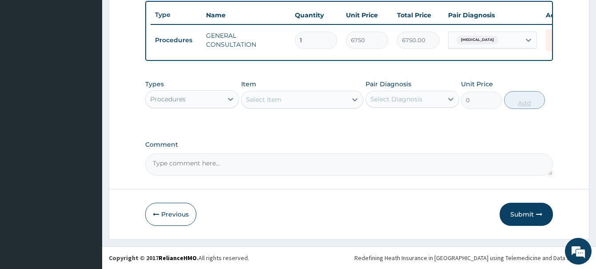
scroll to position [330, 0]
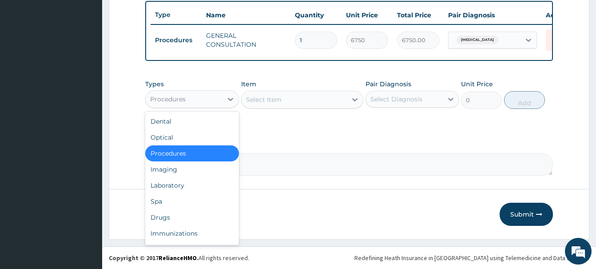
drag, startPoint x: 202, startPoint y: 93, endPoint x: 203, endPoint y: 103, distance: 9.9
click at [203, 93] on div "Procedures" at bounding box center [184, 99] width 77 height 14
click at [175, 183] on div "Laboratory" at bounding box center [192, 185] width 94 height 16
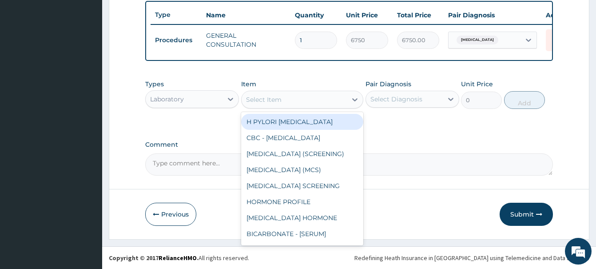
click at [266, 93] on div "Select Item" at bounding box center [294, 99] width 105 height 14
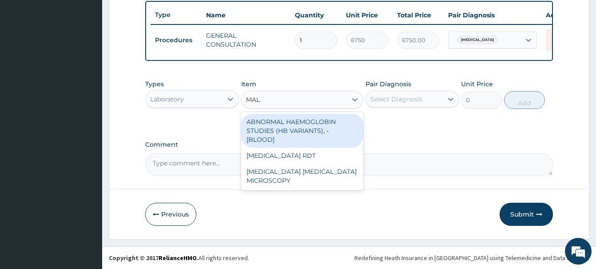
type input "MALA"
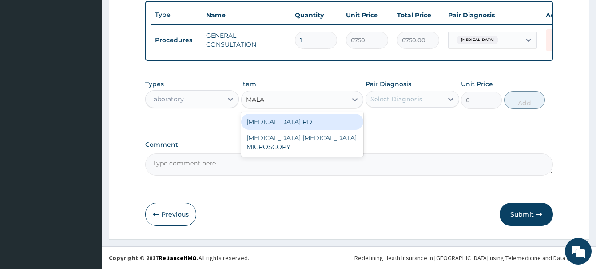
click at [310, 117] on div "[MEDICAL_DATA] RDT" at bounding box center [302, 122] width 122 height 16
type input "2700"
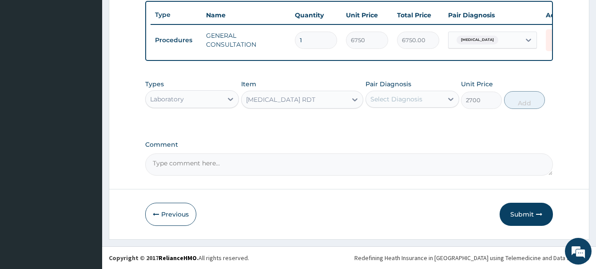
click at [404, 97] on div "Select Diagnosis" at bounding box center [396, 99] width 52 height 9
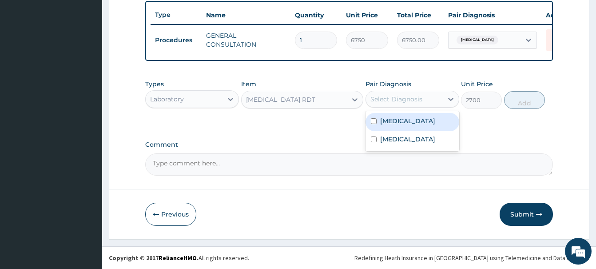
click at [383, 119] on label "Malaria" at bounding box center [407, 120] width 55 height 9
checkbox input "true"
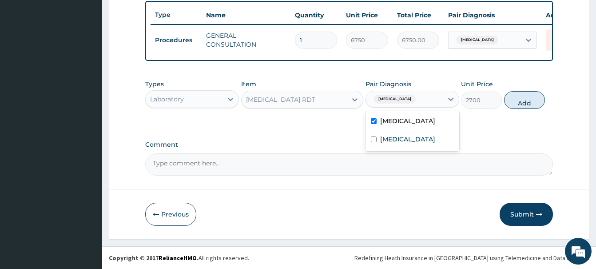
drag, startPoint x: 522, startPoint y: 97, endPoint x: 529, endPoint y: 90, distance: 9.7
click at [523, 96] on button "Add" at bounding box center [524, 100] width 41 height 18
type input "0"
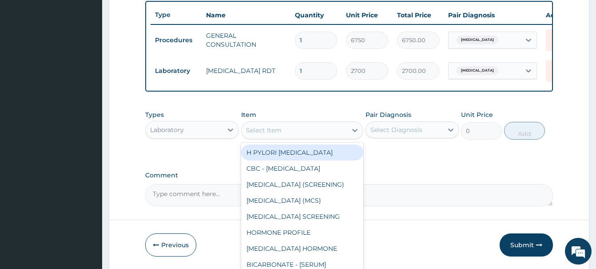
click at [258, 129] on div "Select Item" at bounding box center [264, 130] width 36 height 9
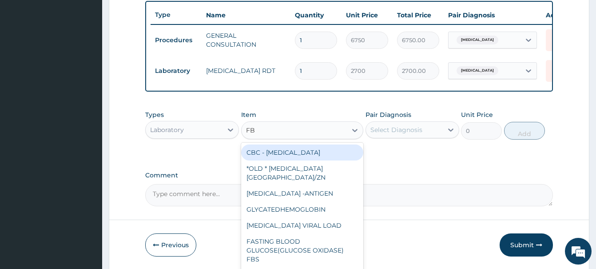
type input "FBC"
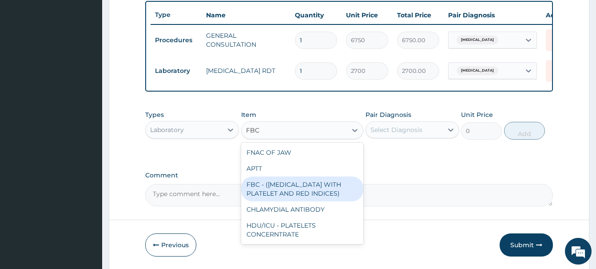
click at [301, 194] on div "FBC - ([MEDICAL_DATA] WITH PLATELET AND RED INDICES)" at bounding box center [302, 188] width 122 height 25
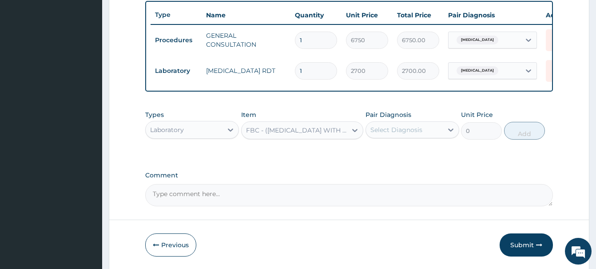
type input "5400"
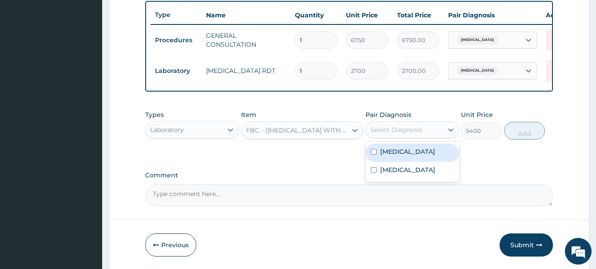
click at [410, 132] on div "Select Diagnosis" at bounding box center [396, 129] width 52 height 9
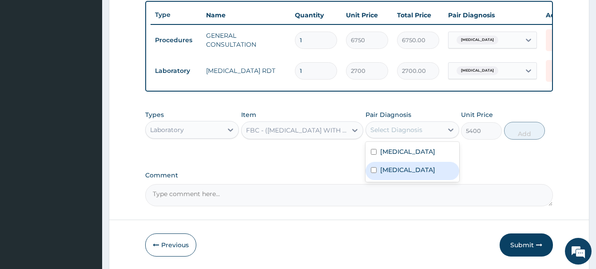
click at [403, 168] on label "[MEDICAL_DATA]" at bounding box center [407, 169] width 55 height 9
checkbox input "true"
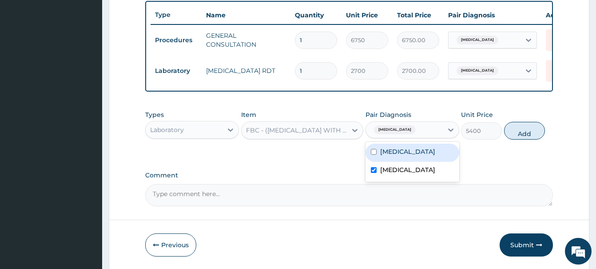
click at [522, 129] on button "Add" at bounding box center [524, 131] width 41 height 18
type input "0"
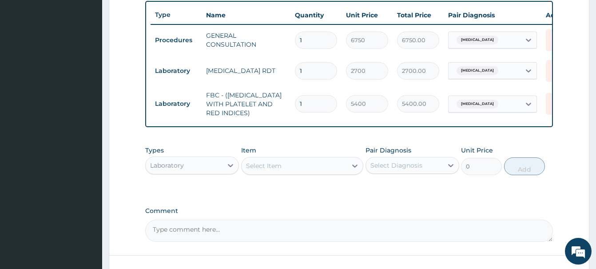
drag, startPoint x: 180, startPoint y: 166, endPoint x: 194, endPoint y: 130, distance: 38.7
click at [181, 166] on div "Laboratory" at bounding box center [167, 165] width 34 height 9
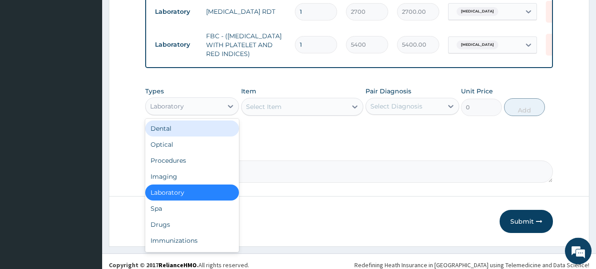
scroll to position [396, 0]
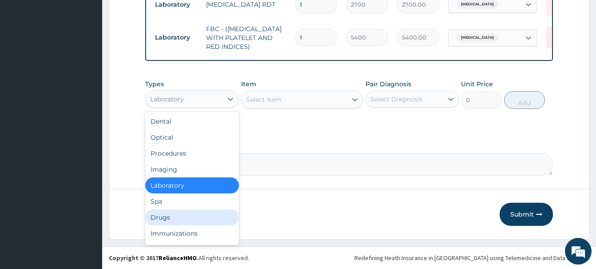
click at [167, 219] on div "Drugs" at bounding box center [192, 217] width 94 height 16
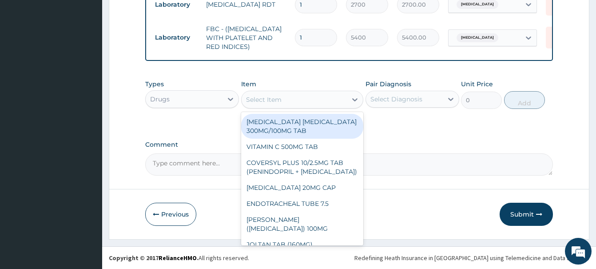
click at [255, 99] on div "Select Item" at bounding box center [264, 99] width 36 height 9
paste input "PARACETAMOL 125MG/5ML SYRU"
type input "PARACETAMOL 125MG/5ML SYRU"
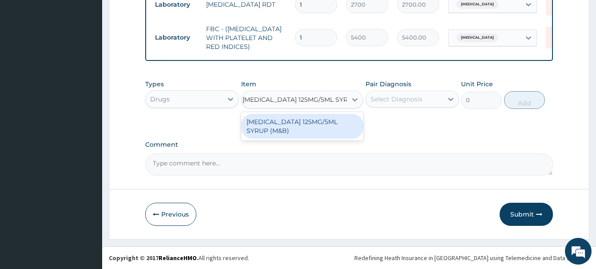
click at [309, 133] on div "[MEDICAL_DATA] 125MG/5ML SYRUP (M&B)" at bounding box center [302, 126] width 122 height 25
type input "1001"
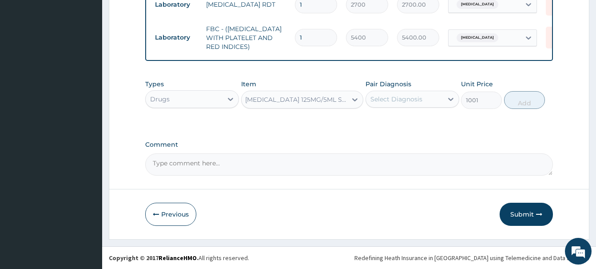
drag, startPoint x: 419, startPoint y: 95, endPoint x: 415, endPoint y: 88, distance: 7.8
click at [418, 95] on div "Select Diagnosis" at bounding box center [396, 99] width 52 height 9
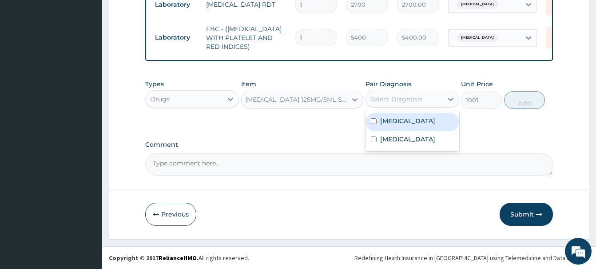
click at [393, 122] on label "Malaria" at bounding box center [407, 120] width 55 height 9
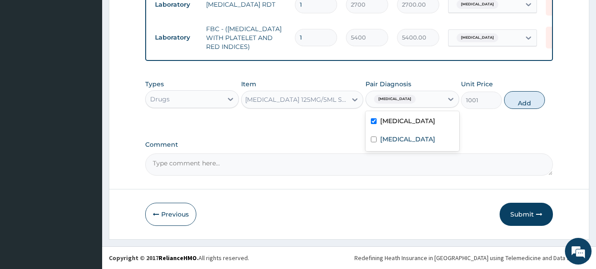
checkbox input "true"
click at [525, 99] on button "Add" at bounding box center [524, 100] width 41 height 18
type input "0"
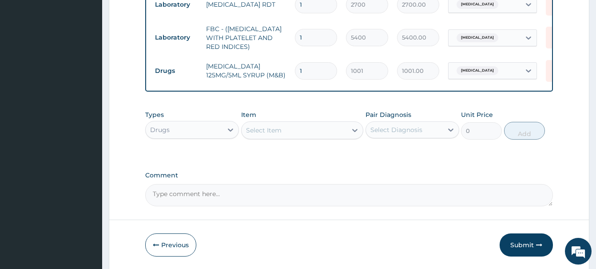
scroll to position [0, 0]
click at [262, 130] on div "Select Item" at bounding box center [264, 130] width 36 height 9
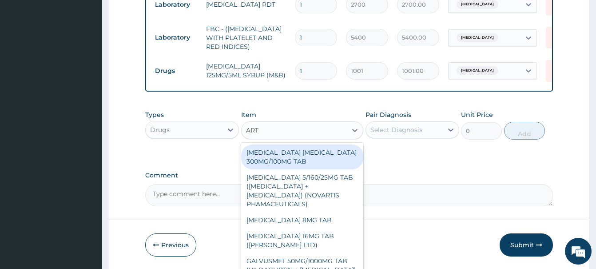
type input "ARTE"
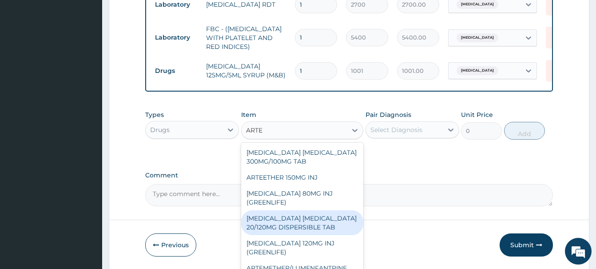
click at [324, 219] on div "[MEDICAL_DATA] [MEDICAL_DATA] 20/120MG DISPERSIBLE TAB" at bounding box center [302, 222] width 122 height 25
type input "73.9375"
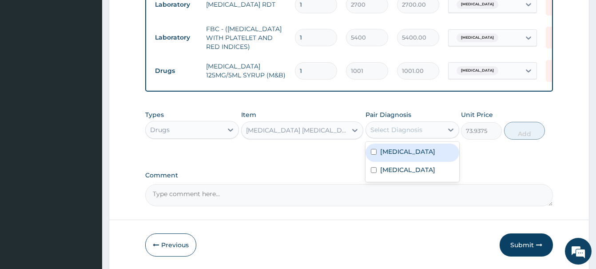
drag, startPoint x: 391, startPoint y: 128, endPoint x: 403, endPoint y: 153, distance: 27.8
click at [393, 128] on div "Select Diagnosis" at bounding box center [396, 129] width 52 height 9
click at [403, 151] on label "Malaria" at bounding box center [407, 151] width 55 height 9
checkbox input "true"
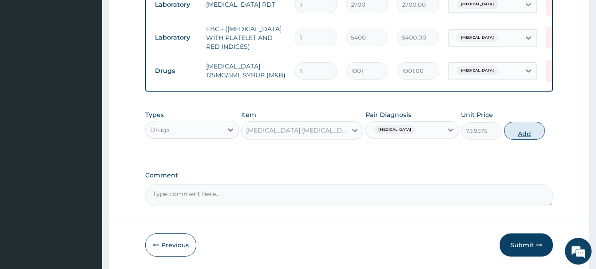
click at [524, 131] on button "Add" at bounding box center [524, 131] width 41 height 18
type input "0"
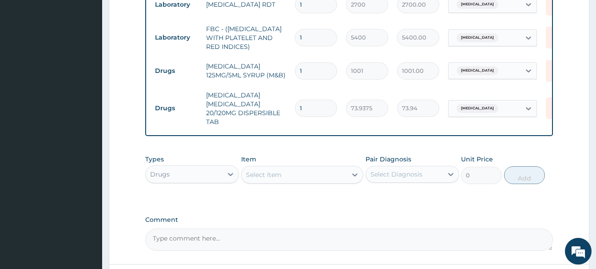
type input "12"
type input "887.25"
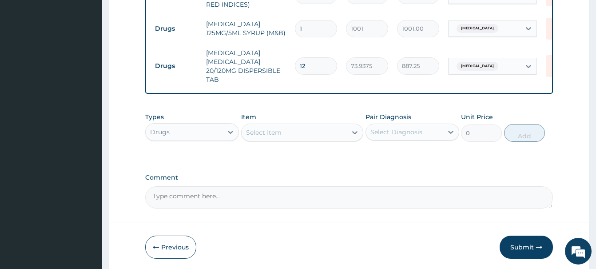
scroll to position [471, 0]
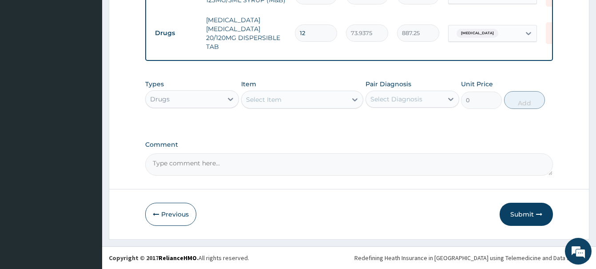
type input "12"
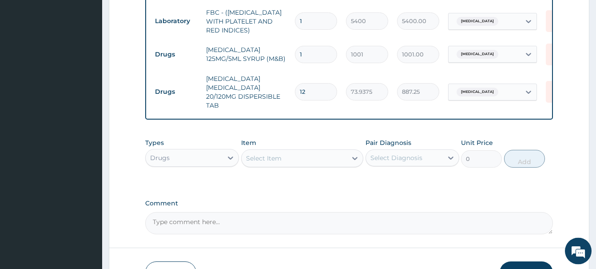
scroll to position [426, 0]
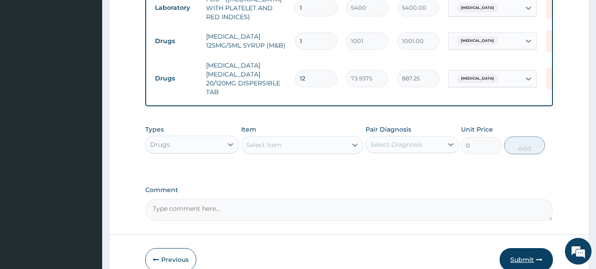
click at [536, 260] on button "Submit" at bounding box center [526, 259] width 53 height 23
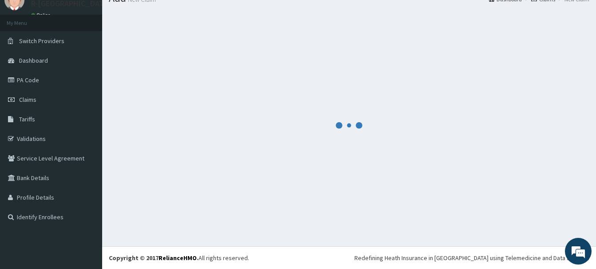
scroll to position [36, 0]
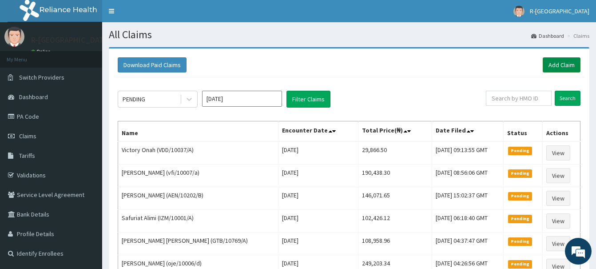
drag, startPoint x: 564, startPoint y: 65, endPoint x: 565, endPoint y: 58, distance: 7.6
click at [564, 64] on link "Add Claim" at bounding box center [562, 64] width 38 height 15
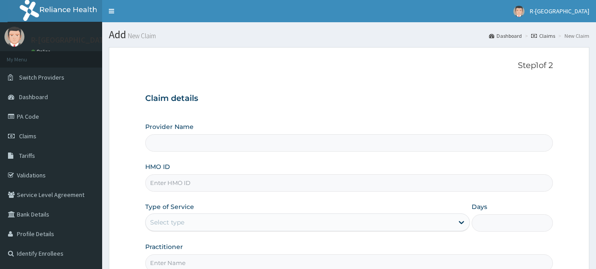
scroll to position [91, 0]
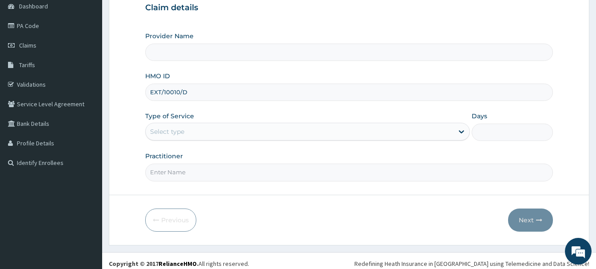
type input "EXT/10010/D"
click at [165, 133] on div "Select type" at bounding box center [167, 131] width 34 height 9
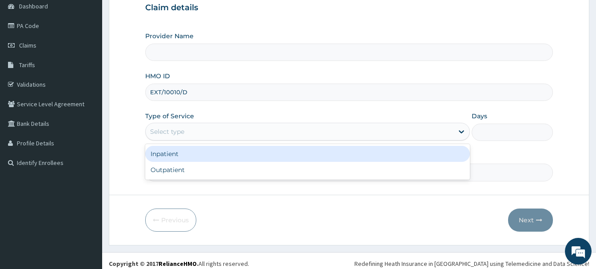
type input "R-Jolad Hospital Nigeria Limited(kupa)"
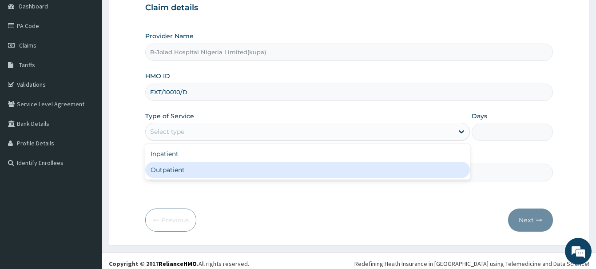
click at [169, 171] on div "Outpatient" at bounding box center [307, 170] width 325 height 16
type input "1"
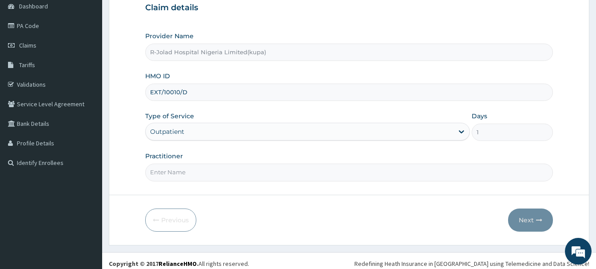
click at [167, 176] on input "Practitioner" at bounding box center [349, 171] width 408 height 17
paste input "[PERSON_NAME]"
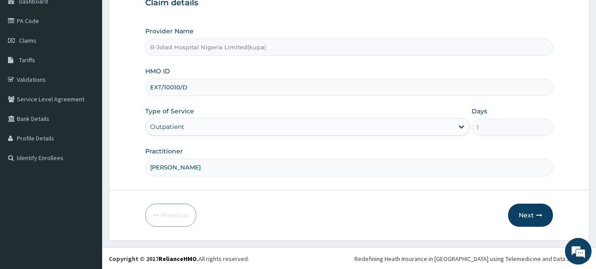
scroll to position [96, 0]
type input "[PERSON_NAME]"
click at [531, 216] on button "Next" at bounding box center [530, 214] width 45 height 23
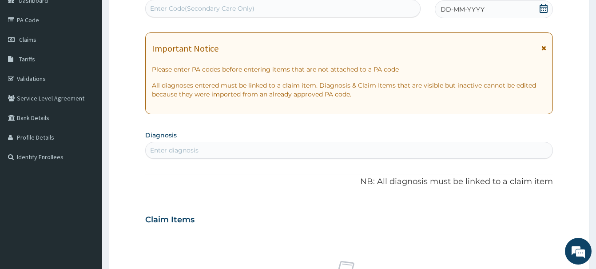
click at [160, 148] on div "Enter diagnosis" at bounding box center [174, 150] width 48 height 9
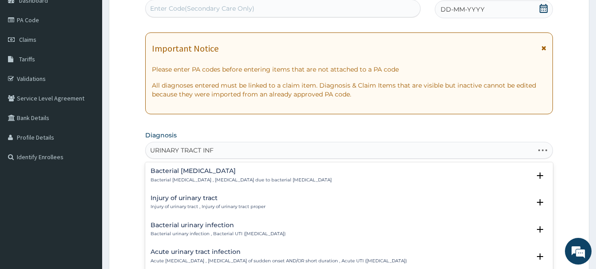
type input "URINARY TRACT INFE"
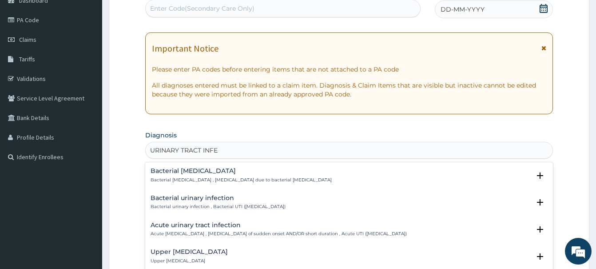
scroll to position [142, 0]
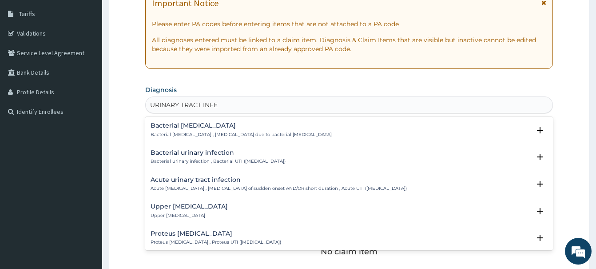
click at [191, 182] on h4 "Acute urinary tract infection" at bounding box center [279, 179] width 256 height 7
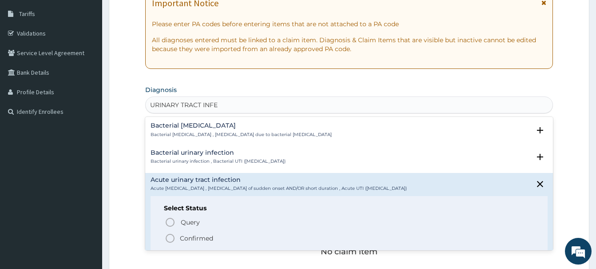
click at [173, 238] on icon "status option filled" at bounding box center [170, 238] width 11 height 11
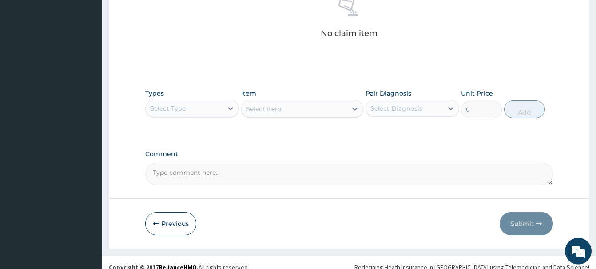
scroll to position [372, 0]
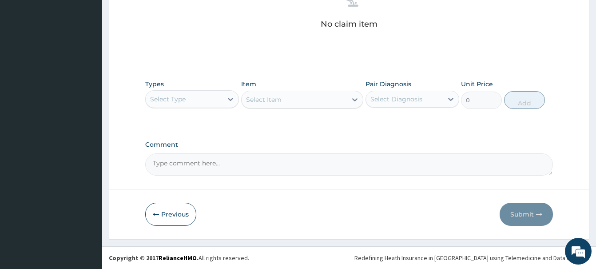
click at [175, 100] on div "Select Type" at bounding box center [168, 99] width 36 height 9
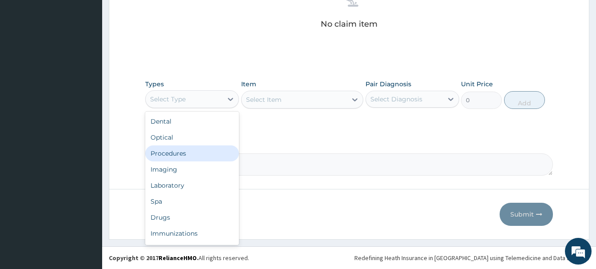
click at [167, 155] on div "Procedures" at bounding box center [192, 153] width 94 height 16
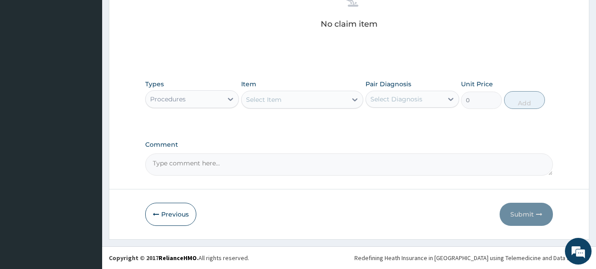
click at [260, 100] on div "Select Item" at bounding box center [264, 99] width 36 height 9
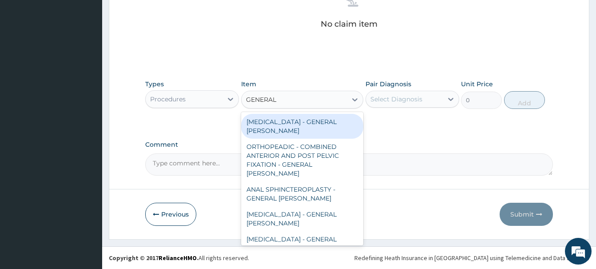
type input "GENERAL C"
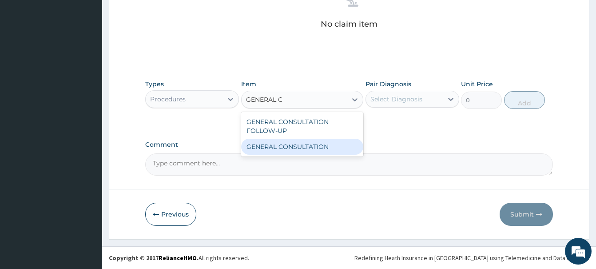
click at [327, 144] on div "GENERAL CONSULTATION" at bounding box center [302, 147] width 122 height 16
type input "6750"
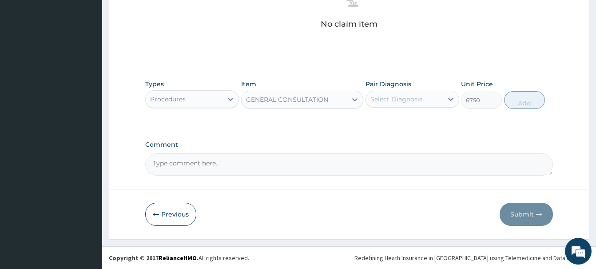
click at [399, 101] on div "Select Diagnosis" at bounding box center [396, 99] width 52 height 9
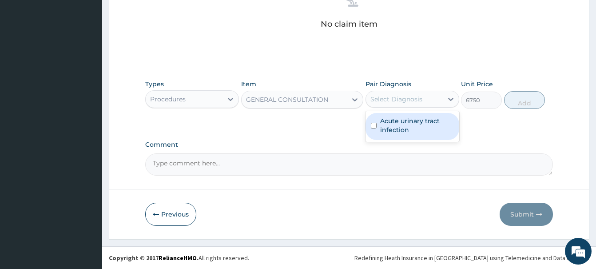
click at [405, 121] on label "Acute urinary tract infection" at bounding box center [417, 125] width 74 height 18
checkbox input "true"
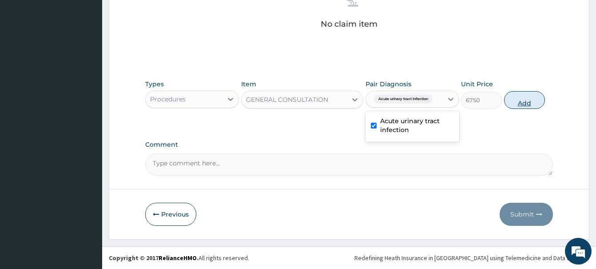
drag, startPoint x: 525, startPoint y: 100, endPoint x: 513, endPoint y: 107, distance: 14.3
click at [524, 100] on button "Add" at bounding box center [524, 100] width 41 height 18
type input "0"
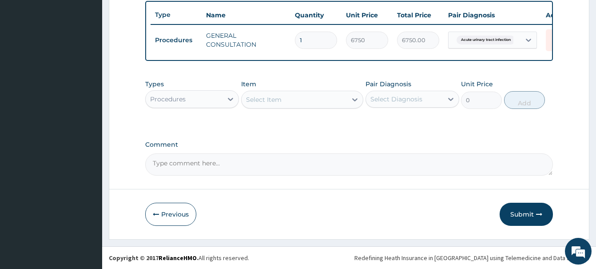
scroll to position [330, 0]
drag, startPoint x: 183, startPoint y: 104, endPoint x: 187, endPoint y: 91, distance: 13.9
click at [185, 102] on div "Procedures" at bounding box center [184, 99] width 77 height 14
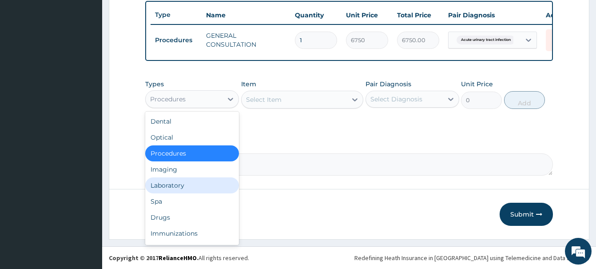
click at [171, 188] on div "Laboratory" at bounding box center [192, 185] width 94 height 16
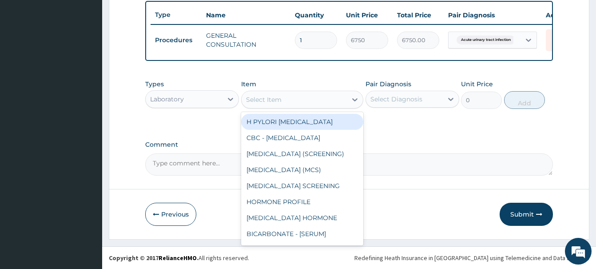
click at [273, 97] on div "Select Item" at bounding box center [264, 99] width 36 height 9
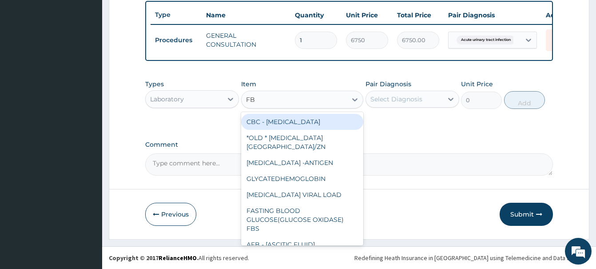
type input "FBC"
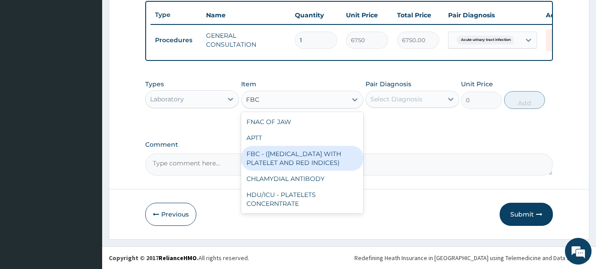
click at [282, 163] on div "FBC - ([MEDICAL_DATA] WITH PLATELET AND RED INDICES)" at bounding box center [302, 158] width 122 height 25
type input "5400"
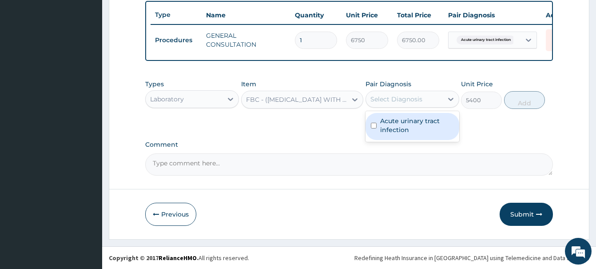
click at [414, 100] on div "Select Diagnosis" at bounding box center [396, 99] width 52 height 9
click at [408, 125] on label "Acute urinary tract infection" at bounding box center [417, 125] width 74 height 18
checkbox input "true"
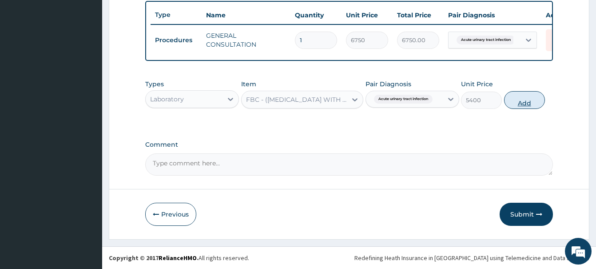
click at [529, 98] on button "Add" at bounding box center [524, 100] width 41 height 18
type input "0"
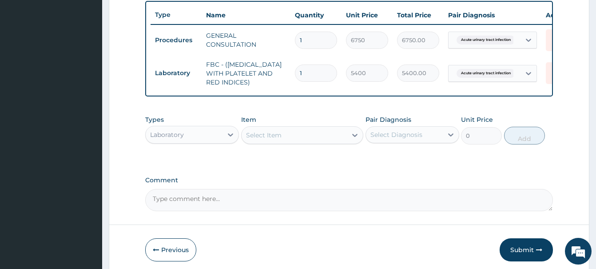
scroll to position [148, 0]
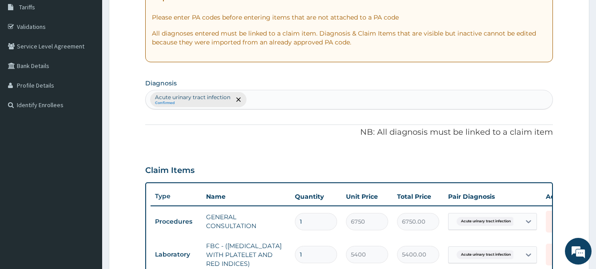
click at [263, 101] on div "Acute [MEDICAL_DATA] Confirmed" at bounding box center [349, 99] width 407 height 19
type input "BACTER"
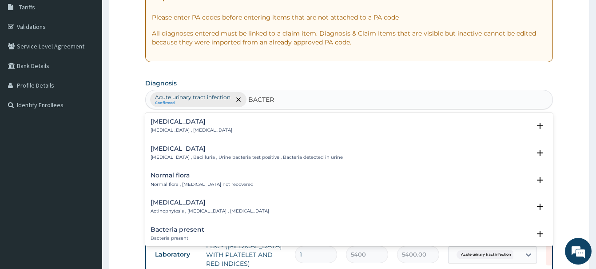
click at [172, 126] on div "[MEDICAL_DATA] [MEDICAL_DATA] , [MEDICAL_DATA]" at bounding box center [192, 126] width 82 height 16
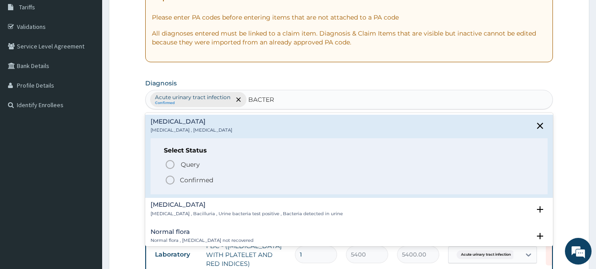
click at [171, 179] on icon "status option filled" at bounding box center [170, 180] width 11 height 11
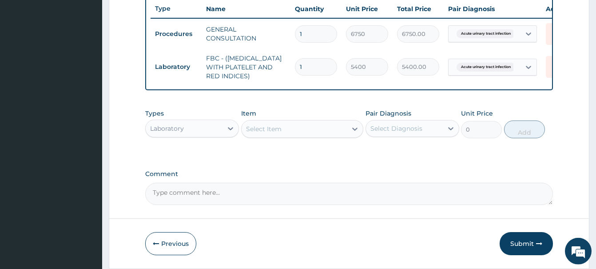
scroll to position [365, 0]
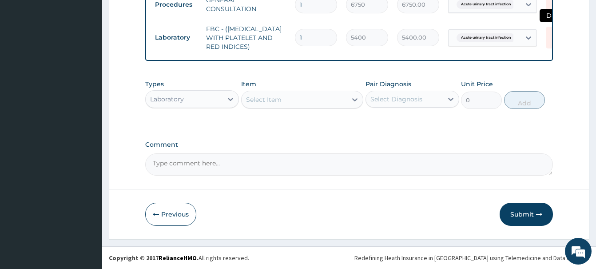
click at [550, 42] on icon at bounding box center [555, 36] width 11 height 11
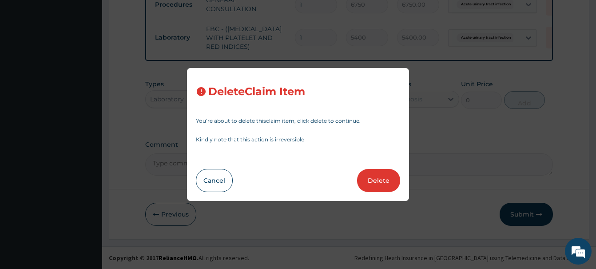
click at [380, 182] on button "Delete" at bounding box center [378, 180] width 43 height 23
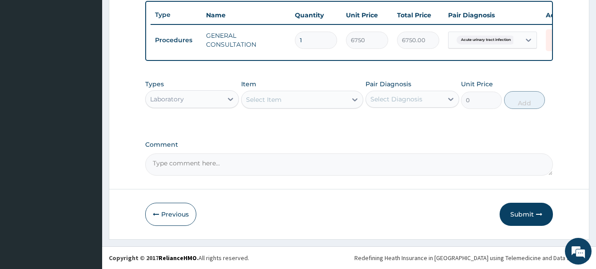
scroll to position [330, 0]
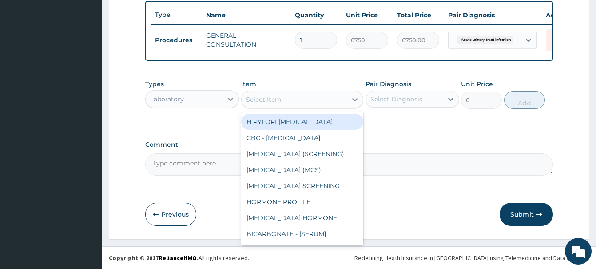
click at [263, 102] on div "Select Item" at bounding box center [264, 99] width 36 height 9
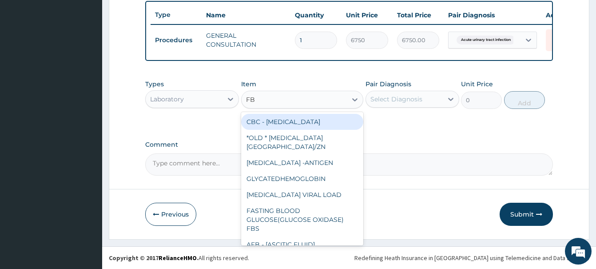
type input "FBC"
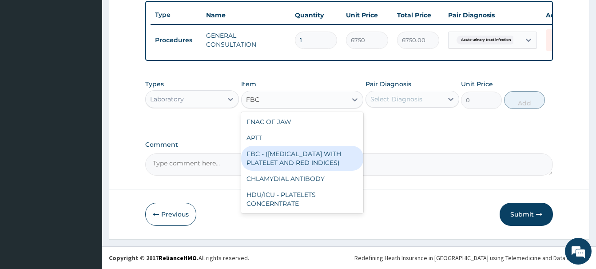
click at [305, 159] on div "FBC - ([MEDICAL_DATA] WITH PLATELET AND RED INDICES)" at bounding box center [302, 158] width 122 height 25
type input "5400"
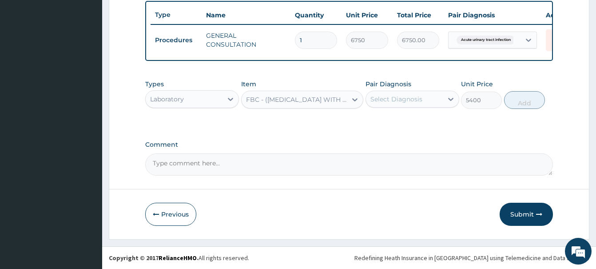
click at [401, 95] on div "Select Diagnosis" at bounding box center [396, 99] width 52 height 9
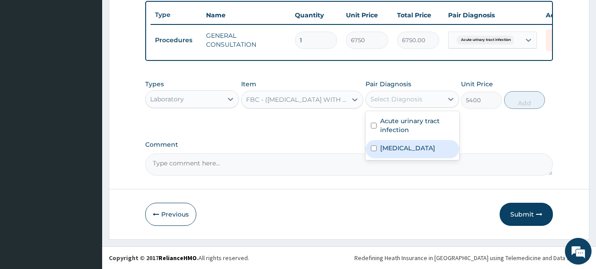
drag, startPoint x: 408, startPoint y: 153, endPoint x: 418, endPoint y: 153, distance: 10.7
click at [404, 148] on div "[MEDICAL_DATA]" at bounding box center [413, 149] width 94 height 18
checkbox input "true"
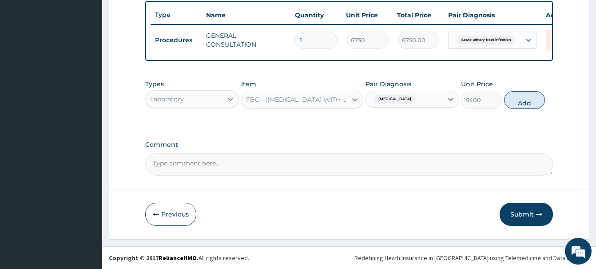
click at [516, 102] on button "Add" at bounding box center [524, 100] width 41 height 18
type input "0"
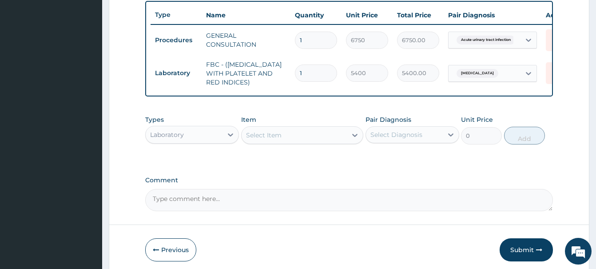
click at [256, 138] on div "Select Item" at bounding box center [264, 135] width 36 height 9
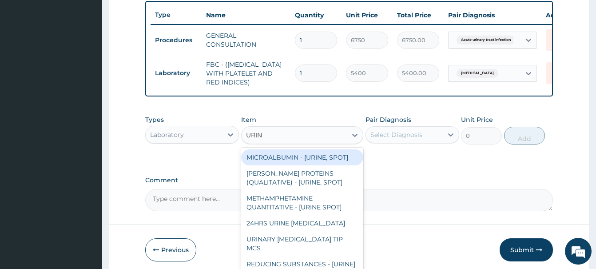
type input "URINA"
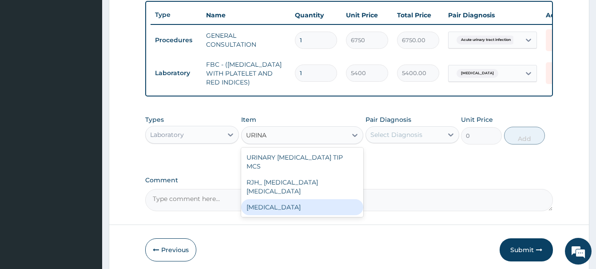
drag, startPoint x: 280, startPoint y: 189, endPoint x: 272, endPoint y: 187, distance: 8.2
click at [280, 199] on div "[MEDICAL_DATA]" at bounding box center [302, 207] width 122 height 16
type input "2700"
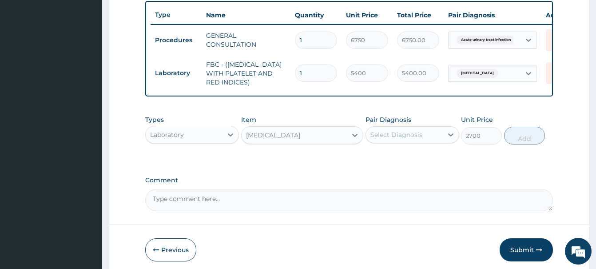
drag, startPoint x: 389, startPoint y: 134, endPoint x: 393, endPoint y: 144, distance: 10.8
click at [390, 136] on div "Select Diagnosis" at bounding box center [396, 134] width 52 height 9
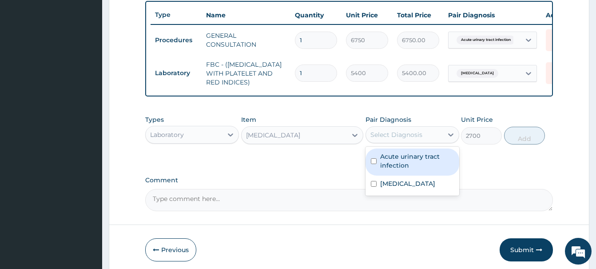
click at [412, 165] on label "Acute urinary tract infection" at bounding box center [417, 161] width 74 height 18
checkbox input "true"
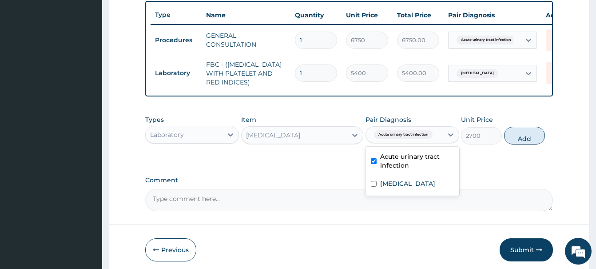
click at [518, 135] on button "Add" at bounding box center [524, 136] width 41 height 18
type input "0"
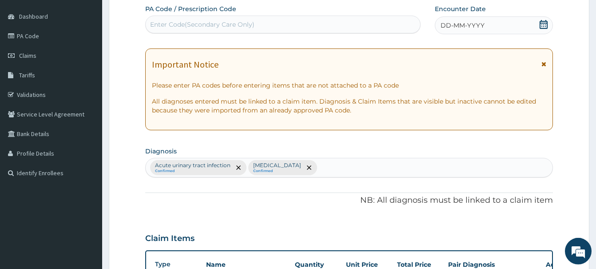
scroll to position [58, 0]
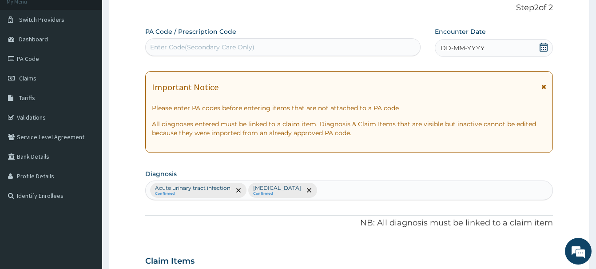
click at [153, 44] on div "Enter Code(Secondary Care Only)" at bounding box center [283, 47] width 275 height 14
paste input "PA/32EA85"
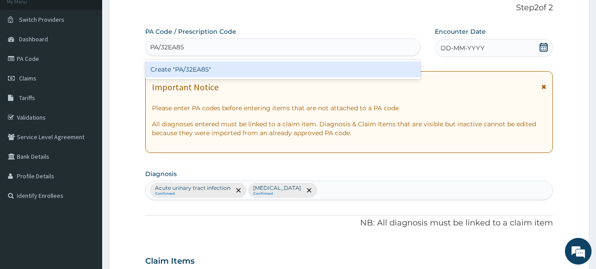
type input "PA/32EA85"
click at [193, 65] on div "Create "PA/32EA85"" at bounding box center [282, 69] width 275 height 16
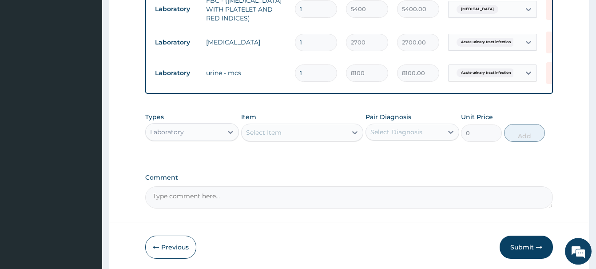
scroll to position [423, 0]
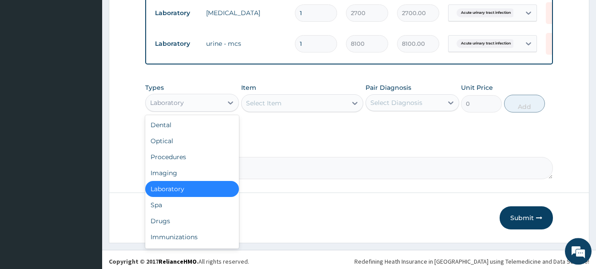
click at [179, 102] on div "Laboratory" at bounding box center [167, 102] width 34 height 9
drag, startPoint x: 163, startPoint y: 222, endPoint x: 167, endPoint y: 214, distance: 9.4
click at [164, 219] on div "Drugs" at bounding box center [192, 221] width 94 height 16
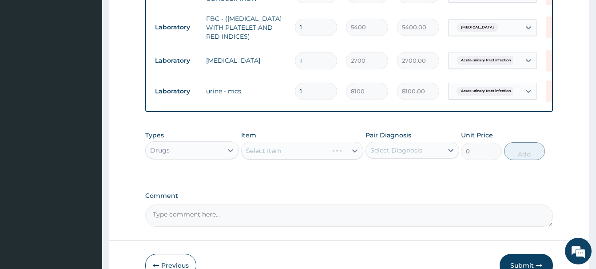
scroll to position [378, 0]
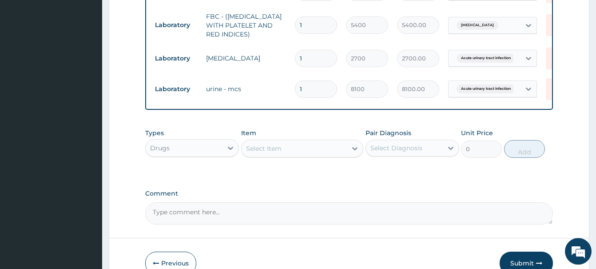
click at [267, 149] on div "Select Item" at bounding box center [264, 148] width 36 height 9
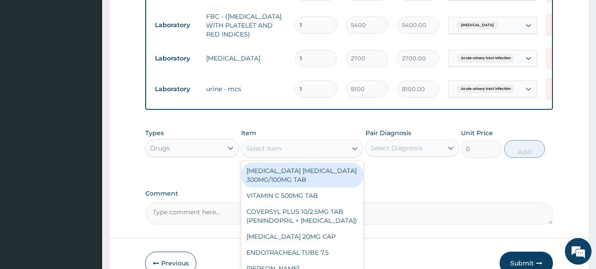
paste input "[MEDICAL_DATA] 400MG TAB"
type input "[MEDICAL_DATA] 400MG TAB"
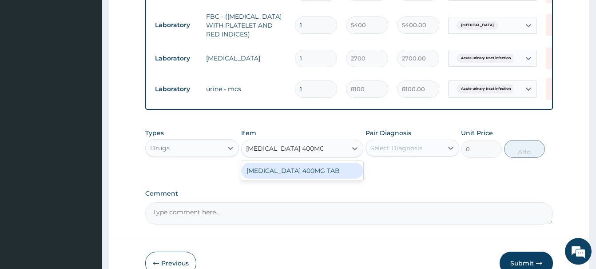
click at [295, 172] on div "[MEDICAL_DATA] 400MG TAB" at bounding box center [302, 171] width 122 height 16
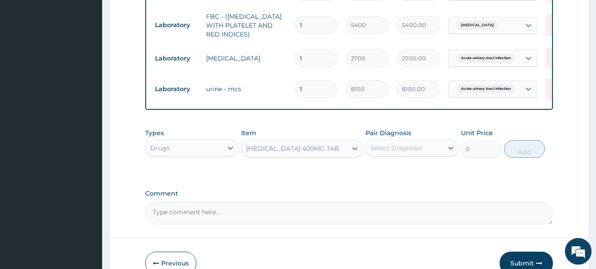
type input "318.5"
click at [398, 151] on div "Select Diagnosis" at bounding box center [396, 147] width 52 height 9
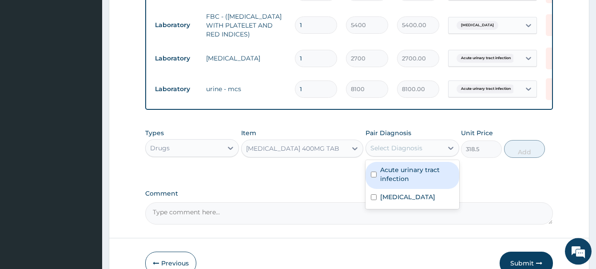
click at [406, 175] on label "Acute urinary tract infection" at bounding box center [417, 174] width 74 height 18
checkbox input "true"
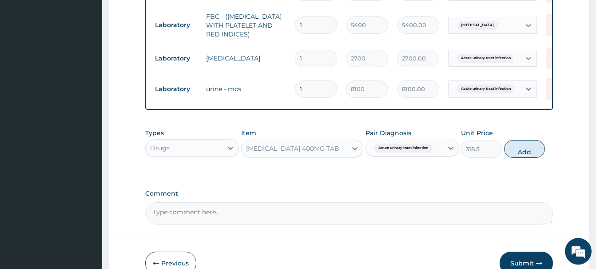
click at [523, 147] on button "Add" at bounding box center [524, 149] width 41 height 18
type input "0"
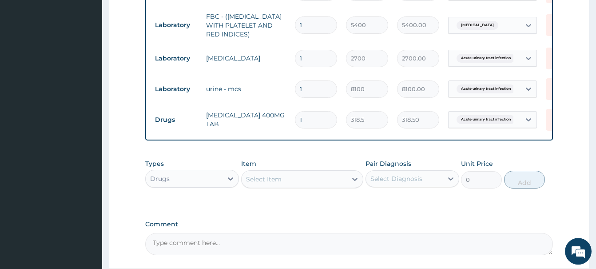
click at [257, 180] on div "Select Item" at bounding box center [264, 179] width 36 height 9
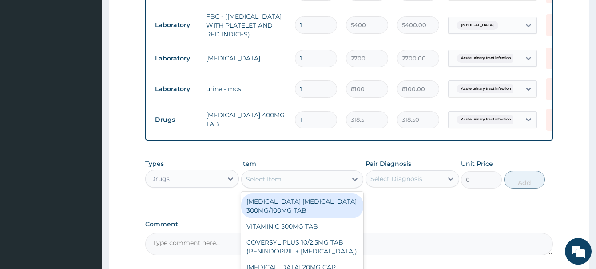
paste input "METRONIDAZOLE 200M"
type input "METRONIDAZOLE 200M"
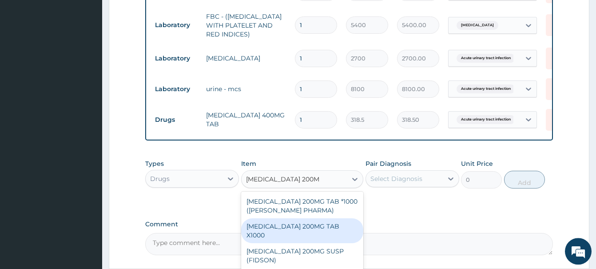
click at [316, 227] on div "METRONIDAZOLE 200MG TAB X1000" at bounding box center [302, 230] width 122 height 25
type input "20.79999923706055"
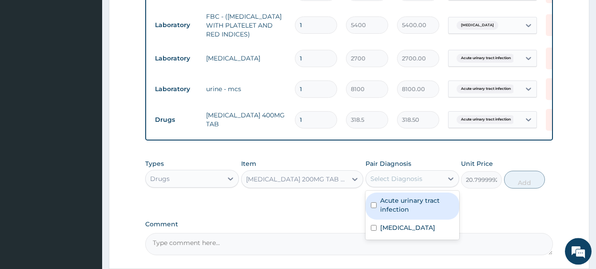
drag, startPoint x: 413, startPoint y: 175, endPoint x: 406, endPoint y: 217, distance: 42.9
click at [413, 175] on div "Select Diagnosis" at bounding box center [396, 178] width 52 height 9
click at [406, 205] on label "Acute urinary tract infection" at bounding box center [417, 205] width 74 height 18
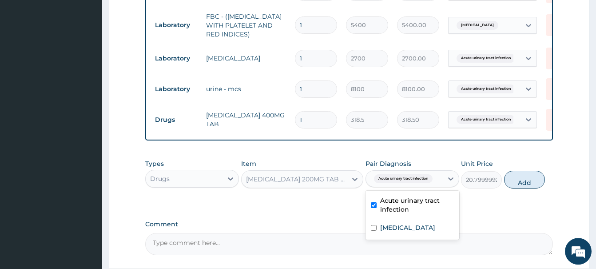
checkbox input "true"
click at [520, 179] on button "Add" at bounding box center [524, 180] width 41 height 18
type input "0"
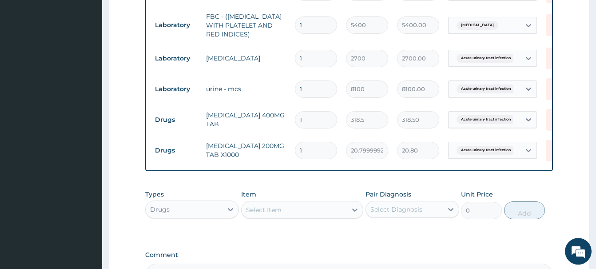
drag, startPoint x: 305, startPoint y: 152, endPoint x: 278, endPoint y: 155, distance: 27.2
click at [295, 155] on input "1" at bounding box center [316, 150] width 42 height 17
type input "3"
type input "62.40"
type input "30"
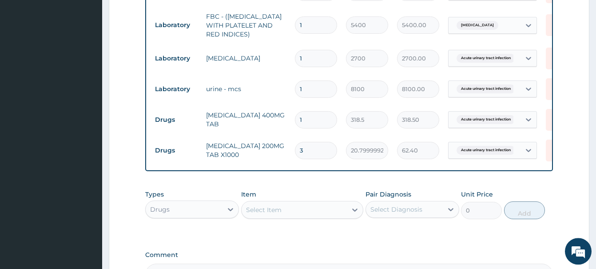
type input "624.00"
type input "30"
click at [257, 209] on div "Select Item" at bounding box center [264, 209] width 36 height 9
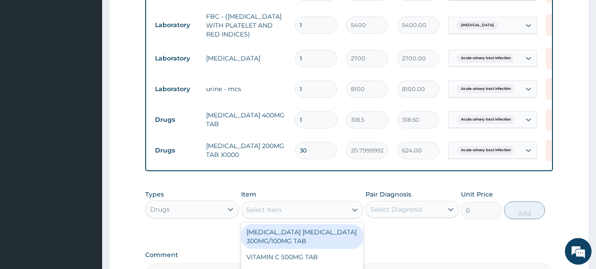
paste input "PARACETAMO"
type input "PARACETAMO"
drag, startPoint x: 301, startPoint y: 233, endPoint x: 302, endPoint y: 227, distance: 5.8
click at [301, 232] on div "[MEDICAL_DATA] 500MG TAB X 1000" at bounding box center [302, 236] width 122 height 25
type input "22.39999961853027"
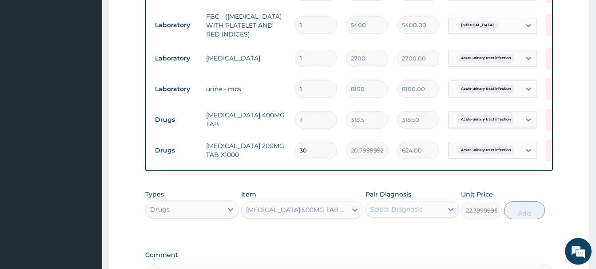
click at [396, 210] on div "Select Diagnosis" at bounding box center [396, 209] width 52 height 9
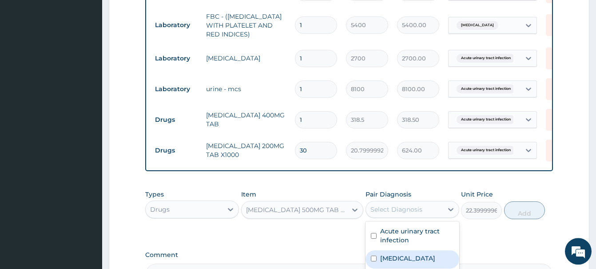
click at [411, 258] on label "Bacteremia" at bounding box center [407, 258] width 55 height 9
checkbox input "true"
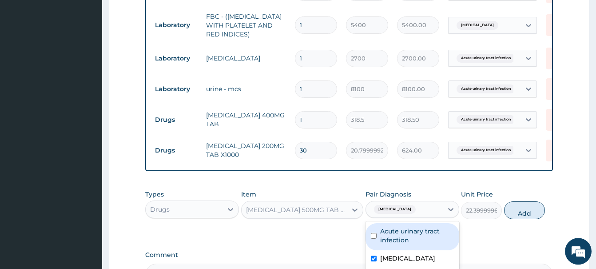
click at [521, 210] on button "Add" at bounding box center [524, 210] width 41 height 18
type input "0"
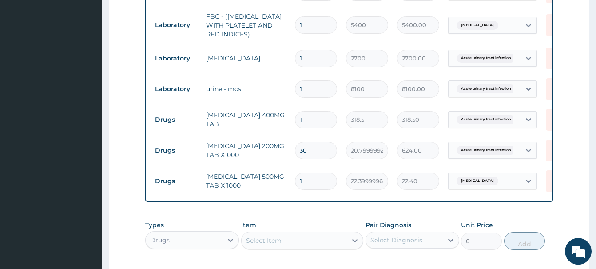
type input "18"
type input "403.20"
type input "18"
click at [310, 119] on input "1" at bounding box center [316, 119] width 42 height 17
type input "10"
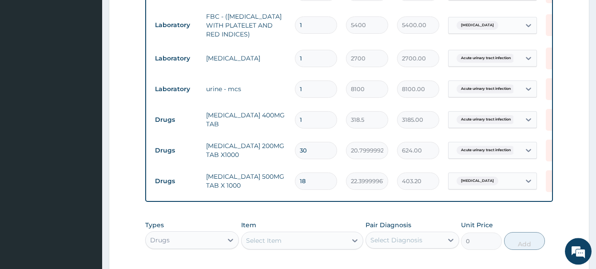
type input "3185.00"
type input "10"
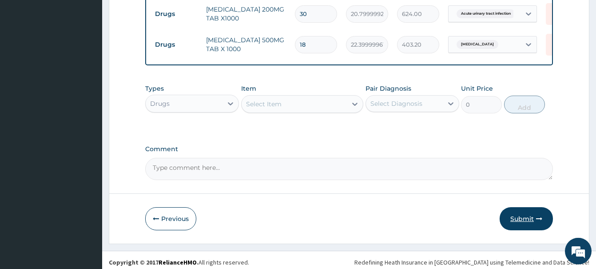
click at [527, 220] on button "Submit" at bounding box center [526, 218] width 53 height 23
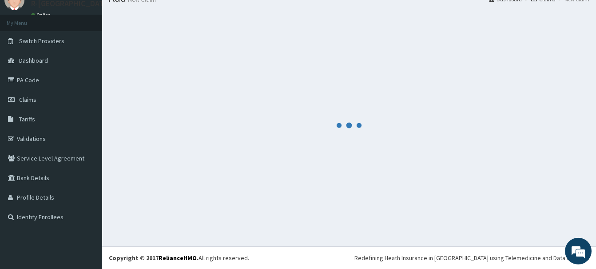
scroll to position [36, 0]
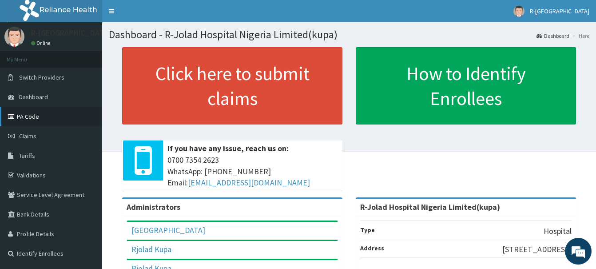
click at [24, 117] on link "PA Code" at bounding box center [51, 117] width 102 height 20
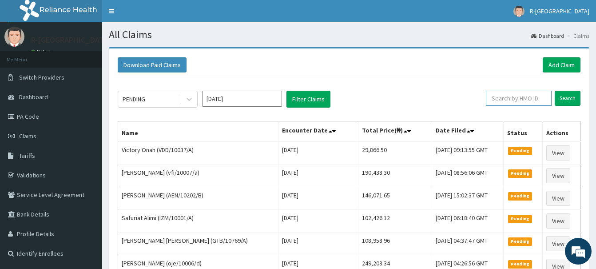
click at [502, 97] on input "text" at bounding box center [519, 98] width 66 height 15
paste input "CHL/10229/B"
type input "CHL/10229/B"
click at [564, 99] on input "Search" at bounding box center [568, 98] width 26 height 15
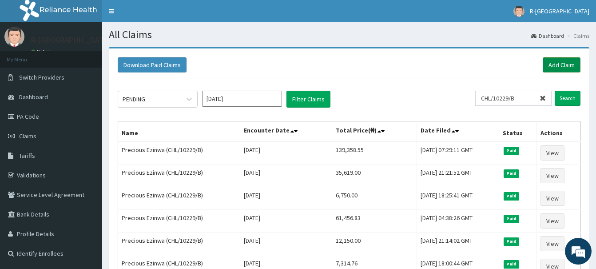
click at [561, 66] on link "Add Claim" at bounding box center [562, 64] width 38 height 15
click at [563, 66] on link "Add Claim" at bounding box center [562, 64] width 38 height 15
click at [563, 64] on link "Add Claim" at bounding box center [562, 64] width 38 height 15
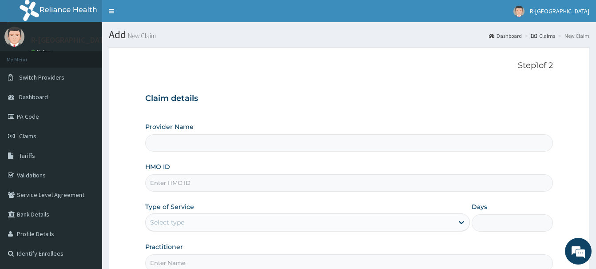
scroll to position [96, 0]
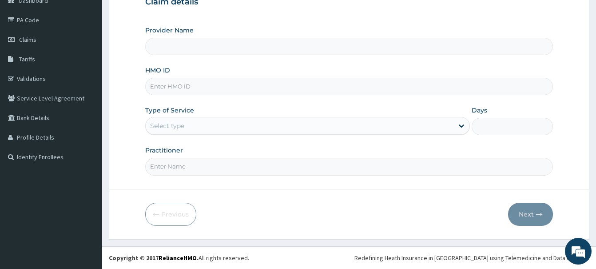
click at [165, 89] on input "HMO ID" at bounding box center [349, 86] width 408 height 17
paste input "CHL/10229/B"
type input "CHL/10229/B"
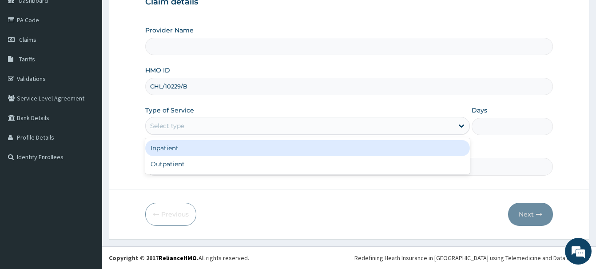
click at [171, 128] on div "Select type" at bounding box center [167, 125] width 34 height 9
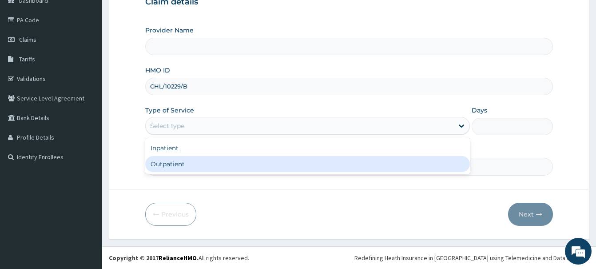
drag, startPoint x: 160, startPoint y: 166, endPoint x: 165, endPoint y: 161, distance: 6.6
click at [161, 166] on div "Outpatient" at bounding box center [307, 164] width 325 height 16
type input "1"
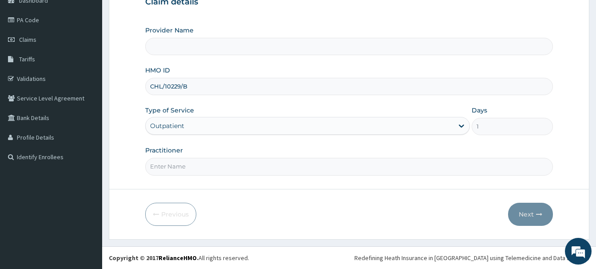
click at [164, 172] on input "Practitioner" at bounding box center [349, 166] width 408 height 17
type input "R-Jolad Hospital Nigeria Limited(kupa)"
paste input "[PERSON_NAME]"
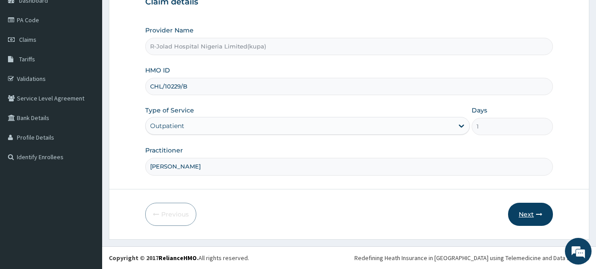
type input "[PERSON_NAME]"
click at [528, 211] on button "Next" at bounding box center [530, 214] width 45 height 23
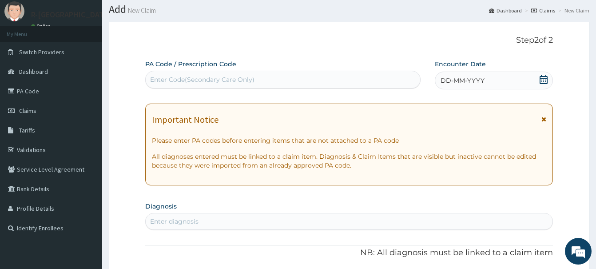
scroll to position [6, 0]
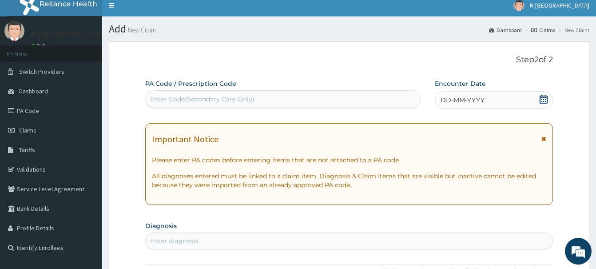
click at [542, 100] on icon at bounding box center [544, 99] width 8 height 9
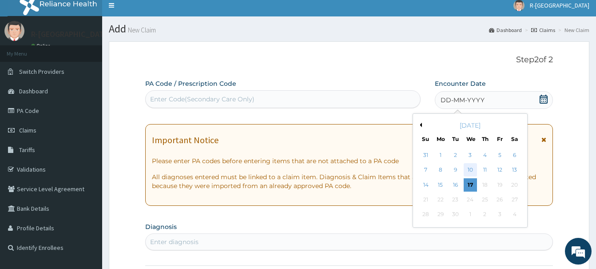
click at [472, 172] on div "10" at bounding box center [470, 169] width 13 height 13
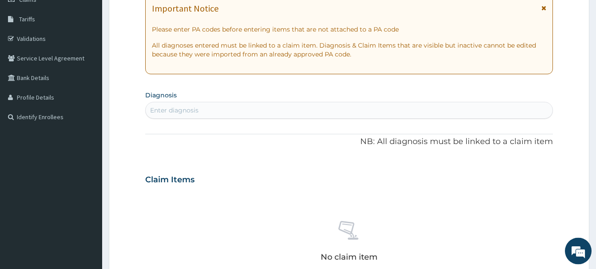
scroll to position [142, 0]
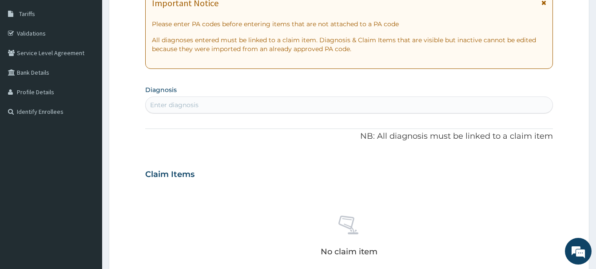
click at [161, 104] on div "Enter diagnosis" at bounding box center [174, 104] width 48 height 9
type input "MALA"
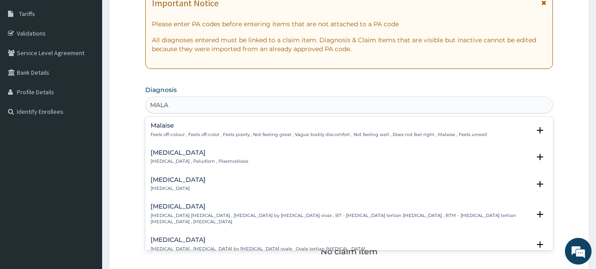
click at [160, 153] on h4 "[MEDICAL_DATA]" at bounding box center [200, 152] width 98 height 7
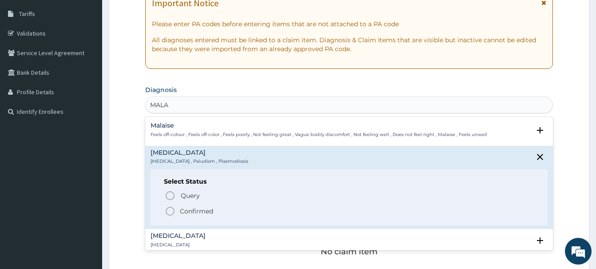
click at [169, 211] on icon "status option filled" at bounding box center [170, 211] width 11 height 11
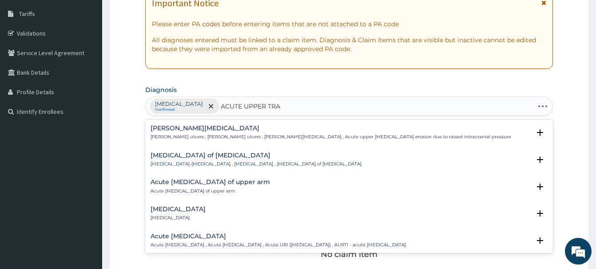
type input "ACUTE UPPER TRAC"
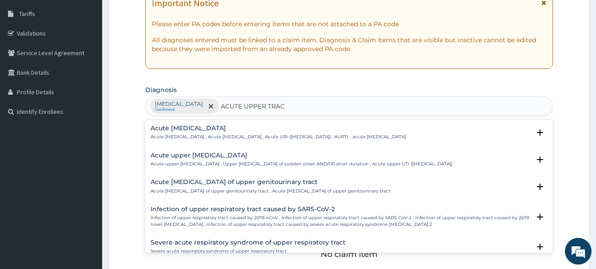
click at [217, 130] on h4 "Acute [MEDICAL_DATA]" at bounding box center [278, 128] width 255 height 7
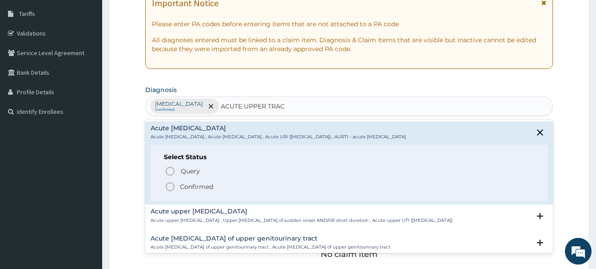
drag, startPoint x: 167, startPoint y: 187, endPoint x: 171, endPoint y: 187, distance: 4.9
click at [169, 187] on icon "status option filled" at bounding box center [170, 186] width 11 height 11
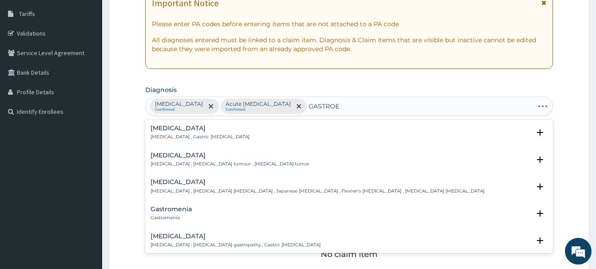
type input "GASTROEN"
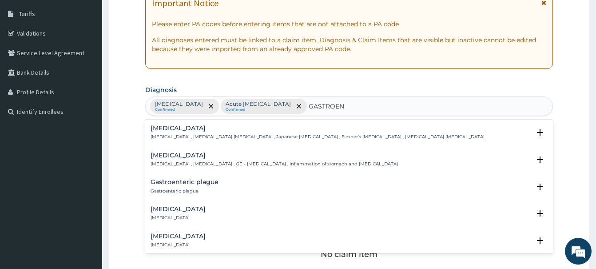
drag, startPoint x: 175, startPoint y: 155, endPoint x: 185, endPoint y: 138, distance: 18.9
click at [180, 147] on div "[MEDICAL_DATA] [MEDICAL_DATA] , [MEDICAL_DATA] [MEDICAL_DATA] , Japanese [MEDIC…" at bounding box center [349, 185] width 408 height 133
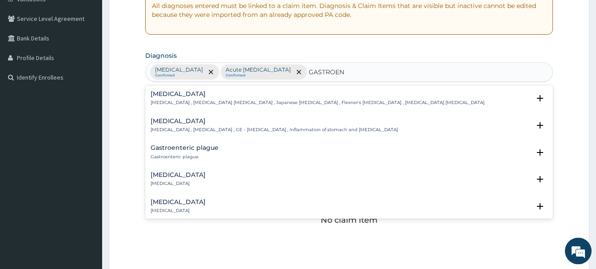
scroll to position [187, 0]
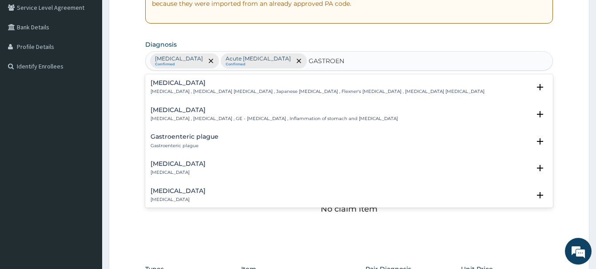
click at [163, 114] on div "[MEDICAL_DATA] [MEDICAL_DATA] , [MEDICAL_DATA] , GE - [MEDICAL_DATA] , Inflamma…" at bounding box center [274, 115] width 247 height 16
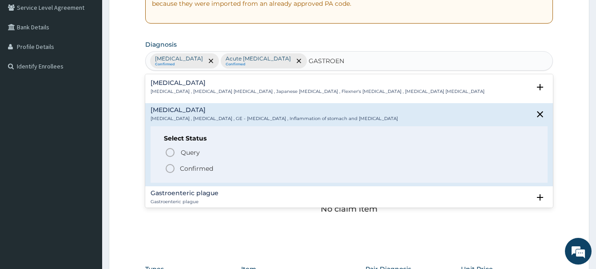
click at [168, 167] on icon "status option filled" at bounding box center [170, 168] width 11 height 11
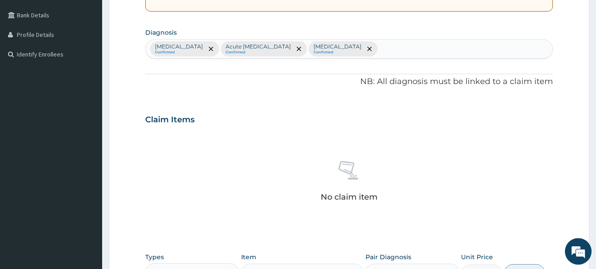
scroll to position [368, 0]
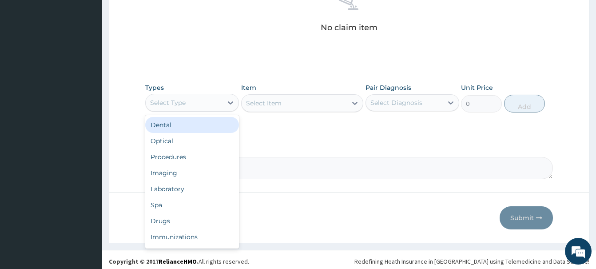
click at [168, 104] on div "Select Type" at bounding box center [168, 102] width 36 height 9
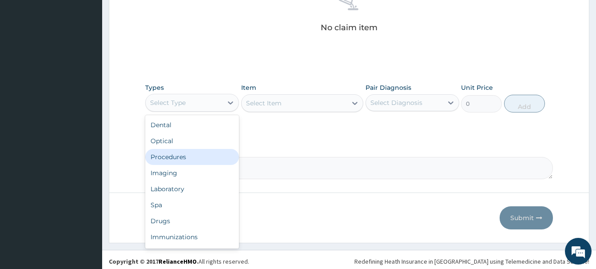
drag, startPoint x: 160, startPoint y: 157, endPoint x: 159, endPoint y: 151, distance: 6.7
click at [160, 155] on div "Procedures" at bounding box center [192, 157] width 94 height 16
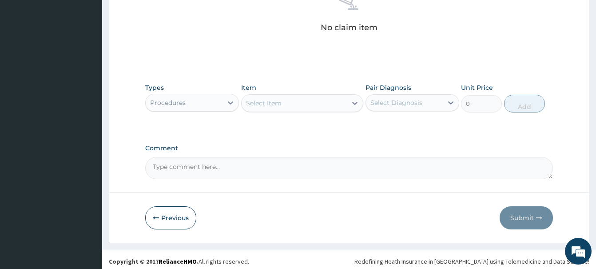
click at [264, 104] on div "Select Item" at bounding box center [264, 103] width 36 height 9
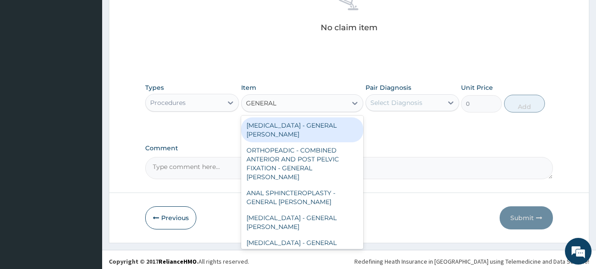
type input "GENERAL C"
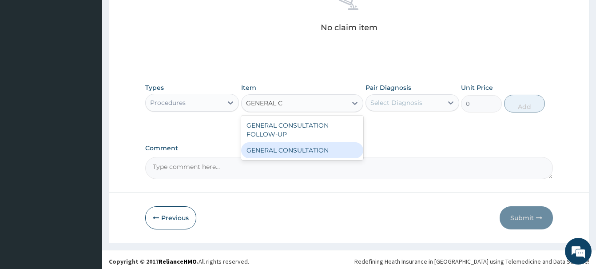
click at [309, 155] on div "GENERAL CONSULTATION" at bounding box center [302, 150] width 122 height 16
type input "6750"
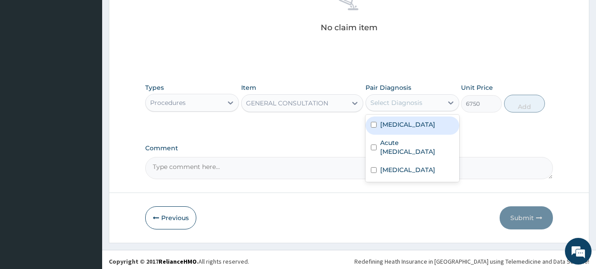
click at [398, 101] on div "Select Diagnosis" at bounding box center [396, 102] width 52 height 9
click at [404, 127] on div "[MEDICAL_DATA]" at bounding box center [413, 125] width 94 height 18
checkbox input "true"
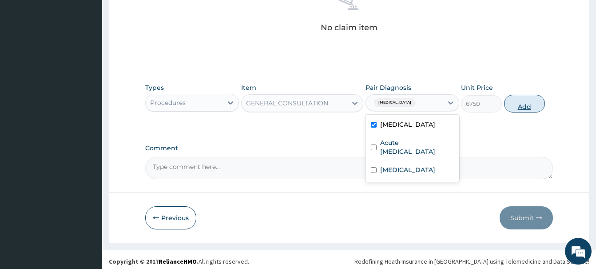
drag, startPoint x: 511, startPoint y: 101, endPoint x: 517, endPoint y: 96, distance: 8.2
click at [513, 100] on button "Add" at bounding box center [524, 104] width 41 height 18
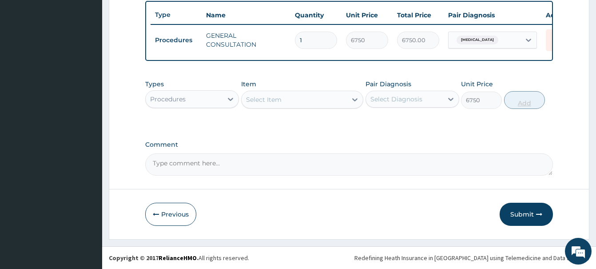
type input "0"
click at [178, 96] on div "Procedures" at bounding box center [168, 99] width 36 height 9
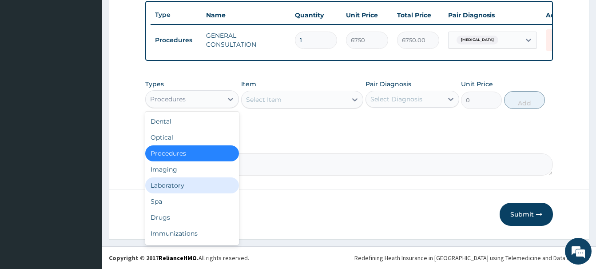
drag, startPoint x: 159, startPoint y: 191, endPoint x: 151, endPoint y: 189, distance: 7.2
click at [159, 191] on div "Laboratory" at bounding box center [192, 185] width 94 height 16
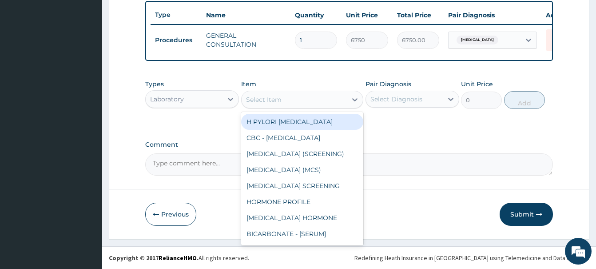
click at [263, 101] on div "Select Item" at bounding box center [264, 99] width 36 height 9
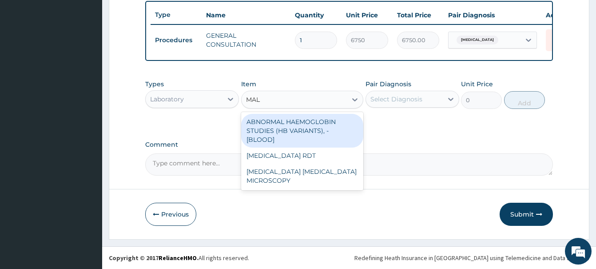
type input "MALA"
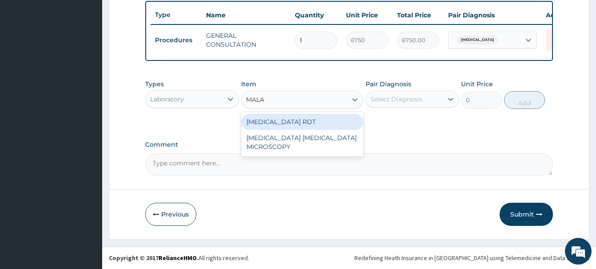
click at [299, 121] on div "MALARIA RDT" at bounding box center [302, 122] width 122 height 16
type input "2700"
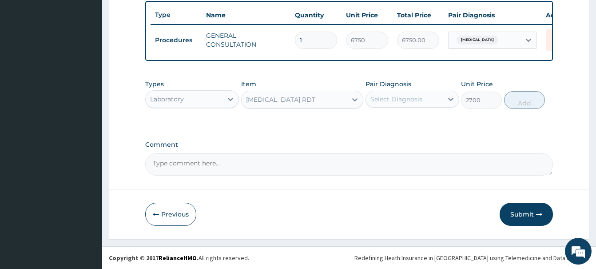
click at [406, 100] on div "Select Diagnosis" at bounding box center [396, 99] width 52 height 9
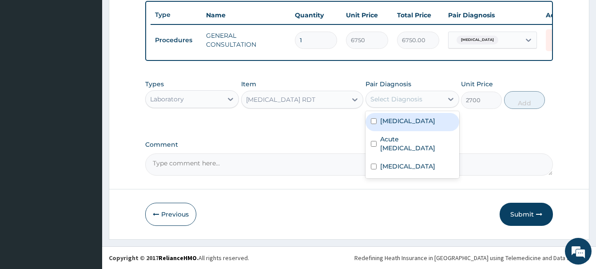
click at [394, 122] on label "[MEDICAL_DATA]" at bounding box center [407, 120] width 55 height 9
checkbox input "true"
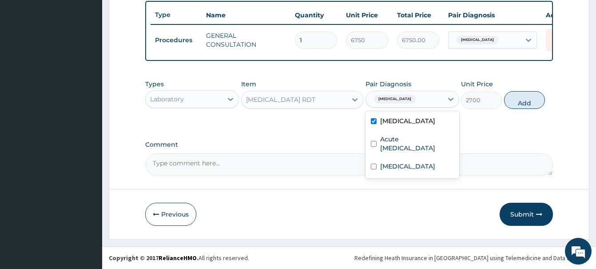
drag, startPoint x: 520, startPoint y: 100, endPoint x: 539, endPoint y: 96, distance: 19.4
click at [521, 99] on button "Add" at bounding box center [524, 100] width 41 height 18
type input "0"
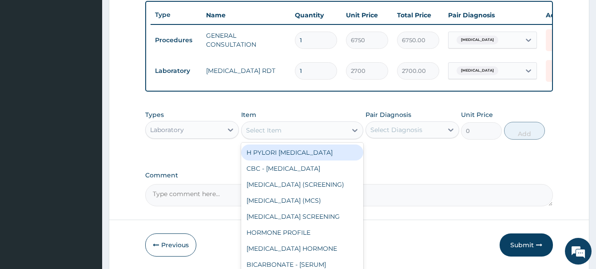
click at [257, 125] on div "Select Item" at bounding box center [294, 130] width 105 height 14
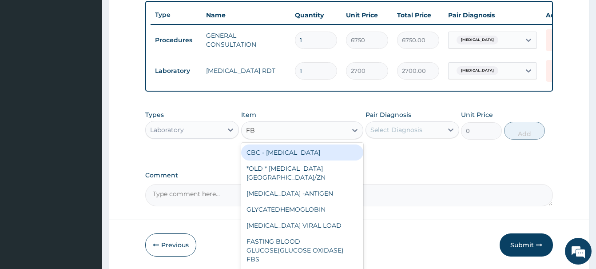
type input "FBC"
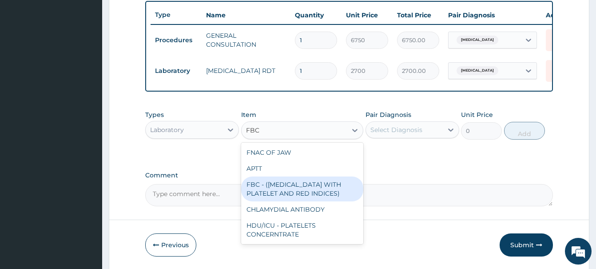
click at [324, 182] on div "FBC - ([MEDICAL_DATA] WITH PLATELET AND RED INDICES)" at bounding box center [302, 188] width 122 height 25
type input "5400"
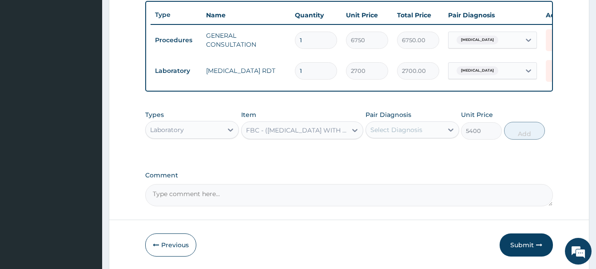
click at [400, 128] on div "Select Diagnosis" at bounding box center [396, 129] width 52 height 9
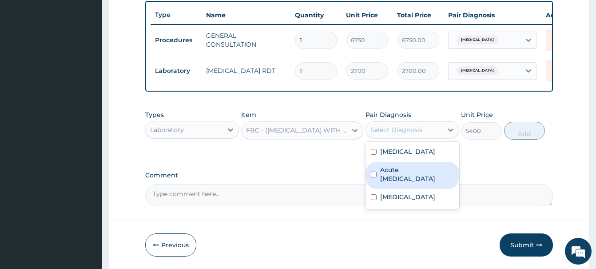
click at [401, 173] on label "Acute [MEDICAL_DATA]" at bounding box center [417, 174] width 74 height 18
checkbox input "true"
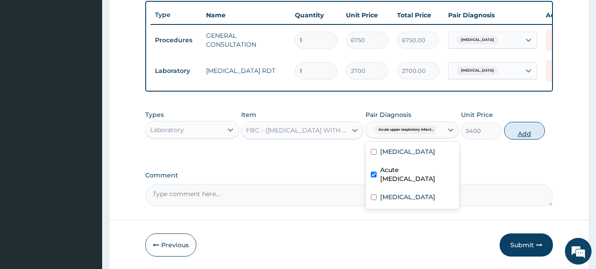
click at [527, 129] on button "Add" at bounding box center [524, 131] width 41 height 18
type input "0"
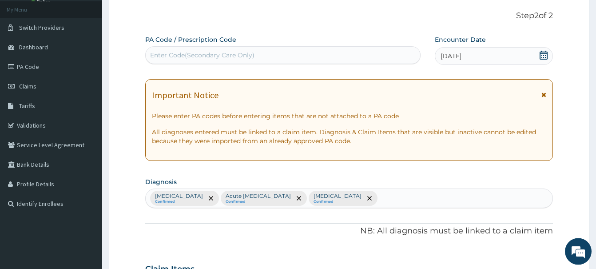
scroll to position [12, 0]
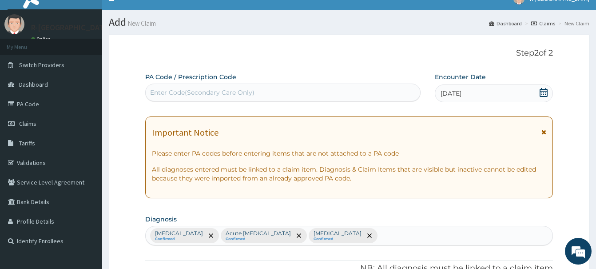
click at [161, 91] on div "Enter Code(Secondary Care Only)" at bounding box center [202, 92] width 104 height 9
paste input "PA/3AB2DE"
type input "PA/3AB2DE"
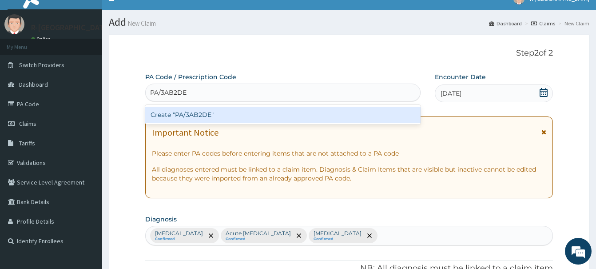
click at [191, 114] on div "Create "PA/3AB2DE"" at bounding box center [282, 115] width 275 height 16
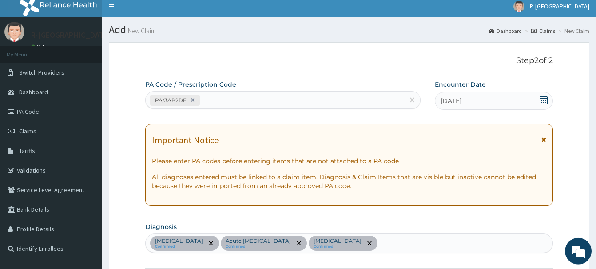
scroll to position [0, 0]
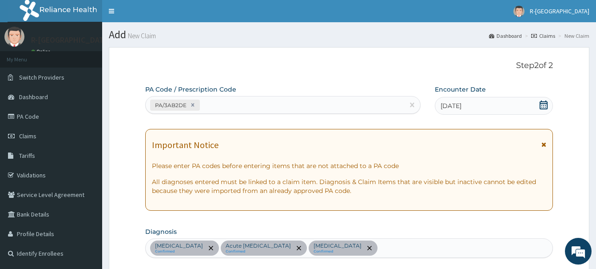
click at [219, 105] on div "PA/3AB2DE" at bounding box center [275, 105] width 259 height 15
paste input "PA/E3E379"
type input "PA/E3E379"
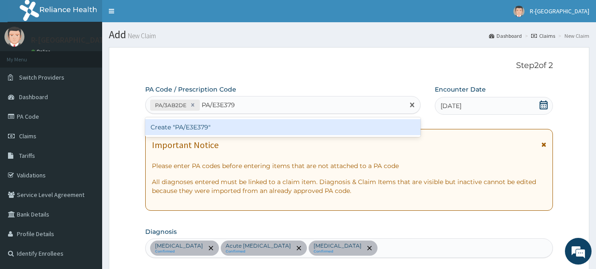
click at [198, 126] on div "Create "PA/E3E379"" at bounding box center [282, 127] width 275 height 16
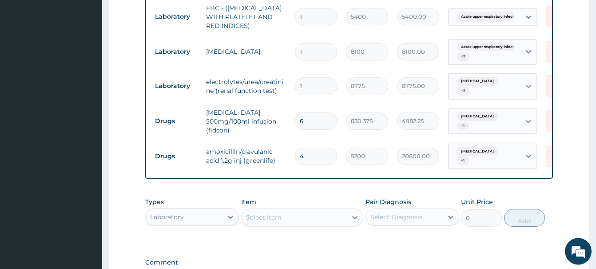
scroll to position [453, 0]
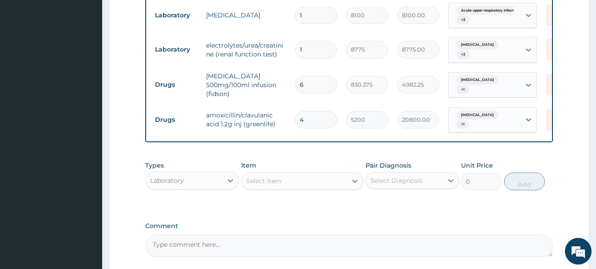
drag, startPoint x: 192, startPoint y: 182, endPoint x: 195, endPoint y: 168, distance: 14.1
click at [192, 182] on div "Laboratory" at bounding box center [184, 180] width 77 height 14
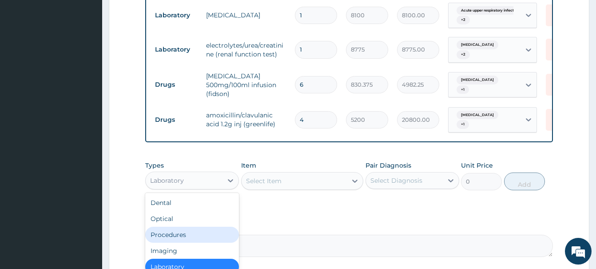
scroll to position [30, 0]
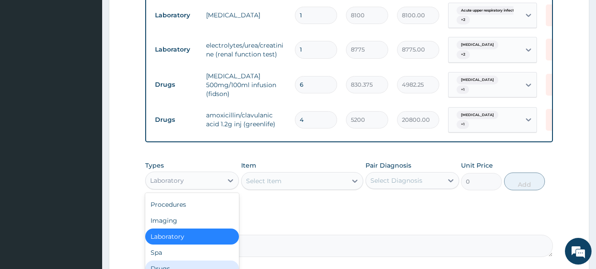
click at [166, 265] on div "Drugs" at bounding box center [192, 268] width 94 height 16
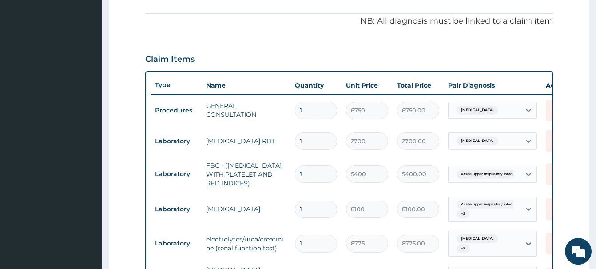
scroll to position [272, 0]
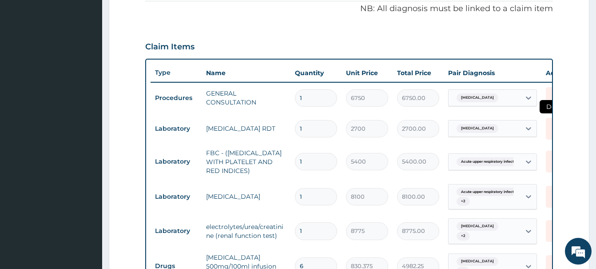
click at [549, 129] on icon at bounding box center [556, 129] width 20 height 22
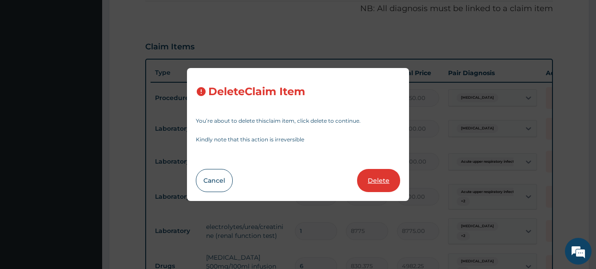
click at [388, 181] on button "Delete" at bounding box center [378, 180] width 43 height 23
type input "5400"
type input "5400.00"
type input "8100"
type input "8100.00"
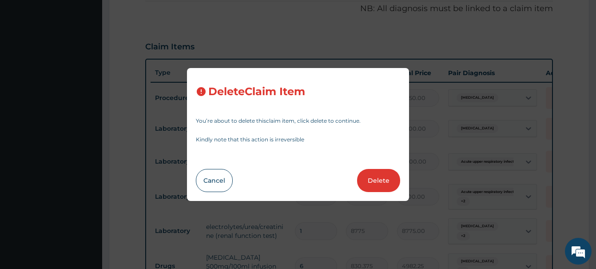
type input "8775"
type input "8775.00"
type input "6"
type input "830.375"
type input "4982.25"
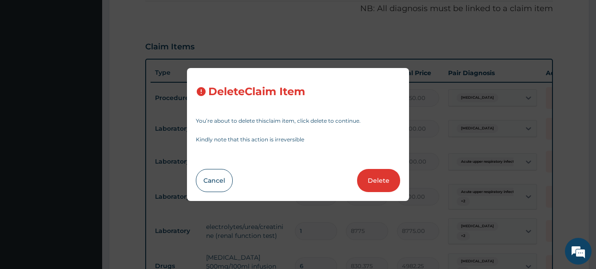
type input "4"
type input "5200"
type input "20800.00"
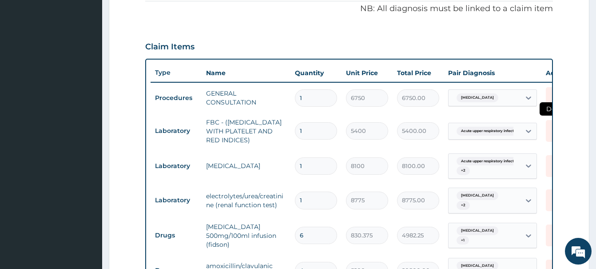
click at [549, 128] on icon at bounding box center [556, 131] width 20 height 22
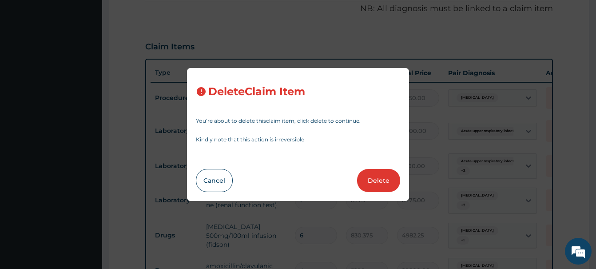
click at [377, 178] on button "Delete" at bounding box center [378, 180] width 43 height 23
type input "8100"
type input "8100.00"
type input "8775"
type input "8775.00"
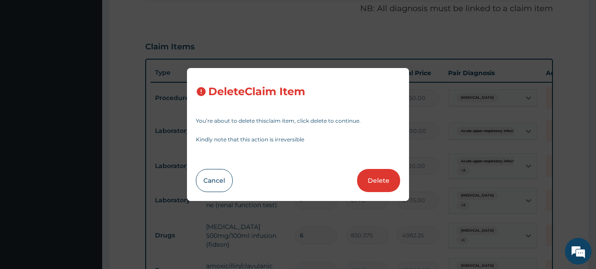
type input "6"
type input "830.375"
type input "4982.25"
type input "4"
type input "5200"
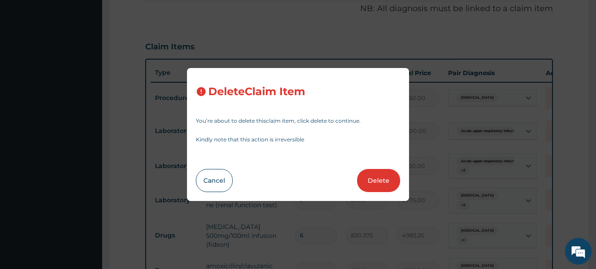
type input "20800.00"
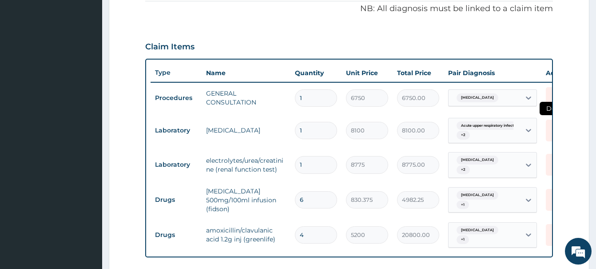
click at [547, 129] on icon at bounding box center [556, 130] width 20 height 22
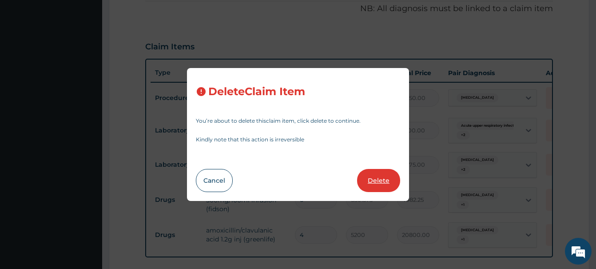
click at [387, 177] on button "Delete" at bounding box center [378, 180] width 43 height 23
type input "8775"
type input "8775.00"
type input "6"
type input "830.375"
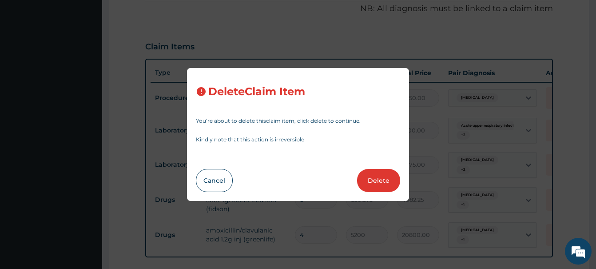
type input "4982.25"
type input "4"
type input "5200"
type input "20800.00"
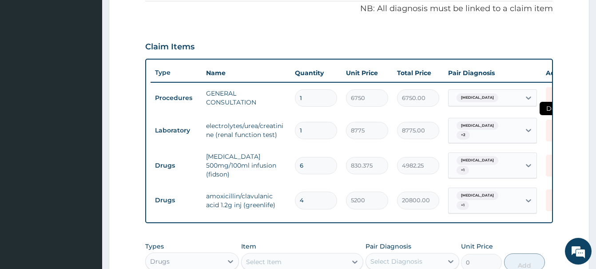
click at [549, 131] on icon at bounding box center [556, 130] width 20 height 22
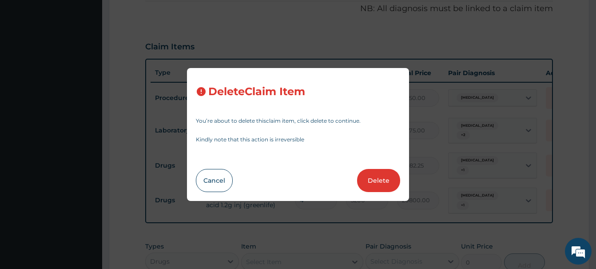
click at [377, 178] on button "Delete" at bounding box center [378, 180] width 43 height 23
type input "6"
type input "830.375"
type input "4982.25"
type input "4"
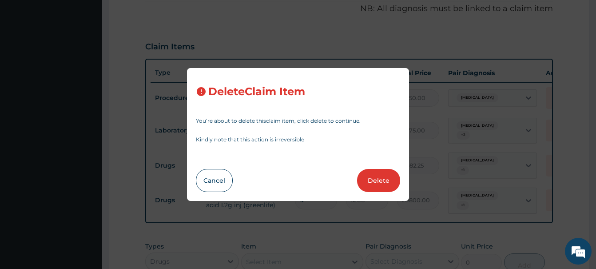
type input "5200"
type input "20800.00"
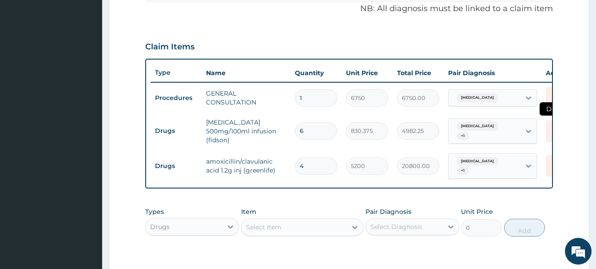
click at [547, 128] on icon at bounding box center [556, 131] width 20 height 22
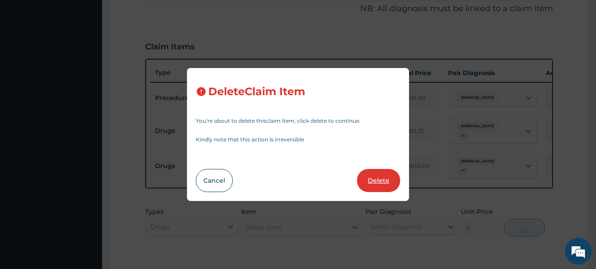
click at [373, 175] on button "Delete" at bounding box center [378, 180] width 43 height 23
type input "4"
type input "5200"
type input "20800.00"
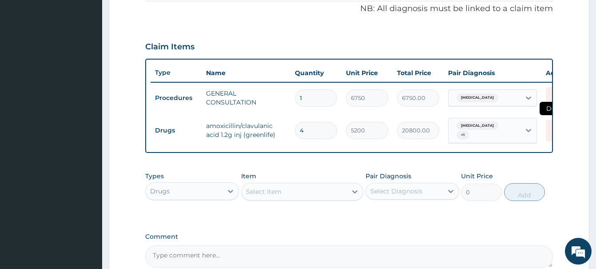
click at [547, 127] on icon at bounding box center [556, 130] width 20 height 22
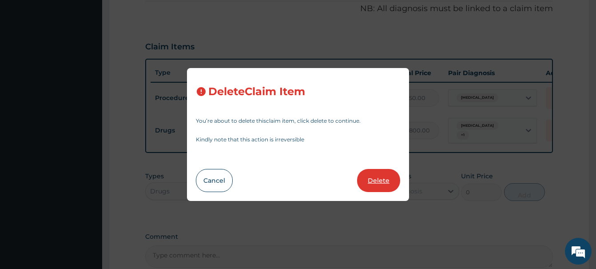
click at [389, 183] on button "Delete" at bounding box center [378, 180] width 43 height 23
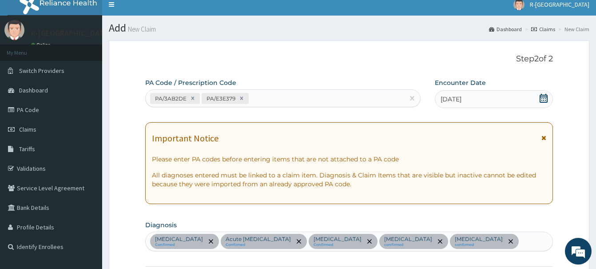
scroll to position [0, 0]
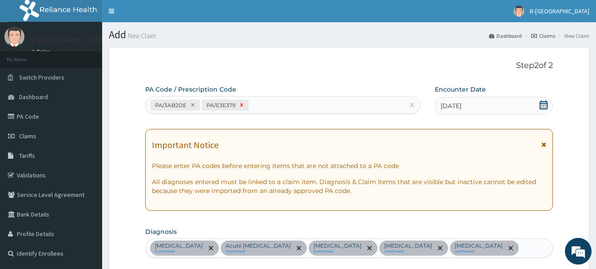
click at [240, 106] on icon at bounding box center [241, 104] width 3 height 3
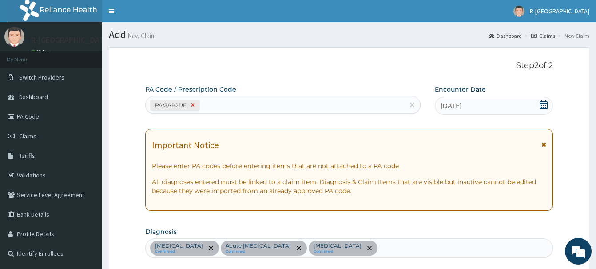
click at [194, 103] on icon at bounding box center [193, 105] width 6 height 6
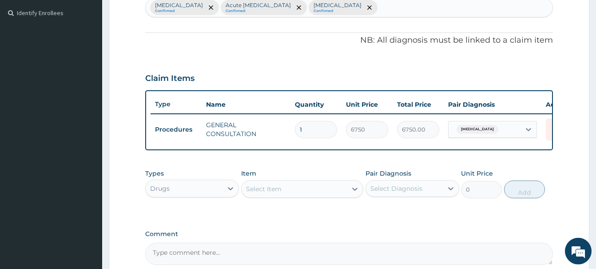
scroll to position [330, 0]
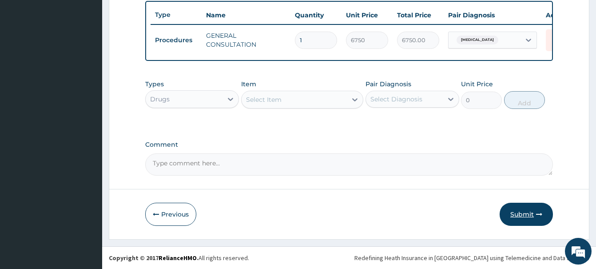
click at [525, 213] on button "Submit" at bounding box center [526, 214] width 53 height 23
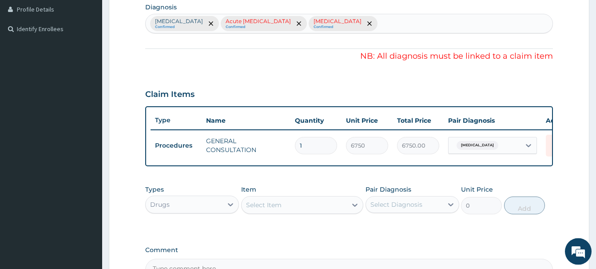
scroll to position [194, 0]
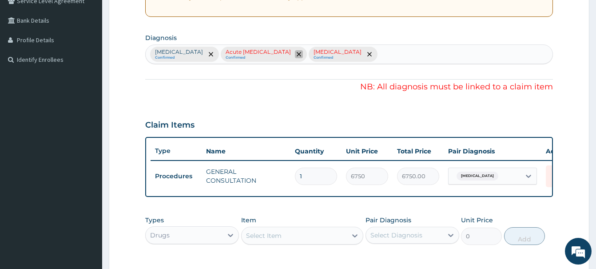
click at [297, 56] on icon "remove selection option" at bounding box center [299, 54] width 4 height 4
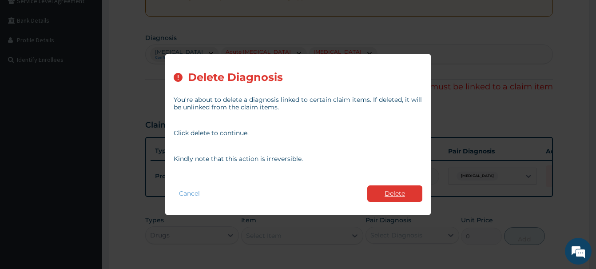
click at [414, 193] on button "Delete" at bounding box center [394, 193] width 55 height 16
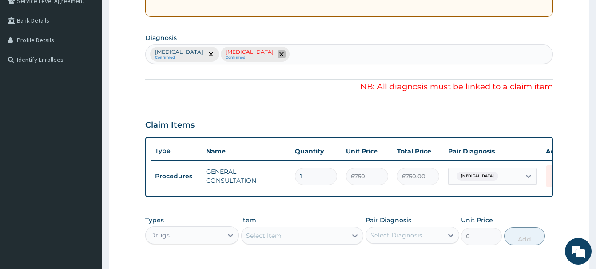
click at [279, 54] on icon "remove selection option" at bounding box center [281, 54] width 4 height 4
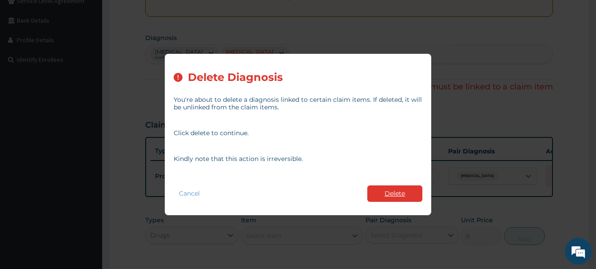
drag, startPoint x: 410, startPoint y: 190, endPoint x: 390, endPoint y: 175, distance: 25.4
click at [409, 185] on div "Cancel Delete" at bounding box center [298, 193] width 249 height 25
click at [405, 195] on button "Delete" at bounding box center [394, 193] width 55 height 16
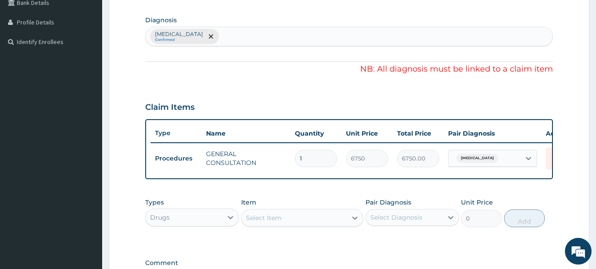
scroll to position [330, 0]
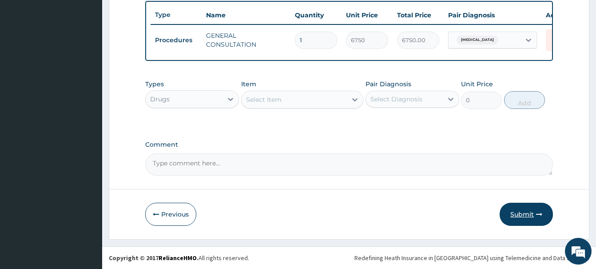
click at [535, 215] on button "Submit" at bounding box center [526, 214] width 53 height 23
click at [520, 211] on button "Submit" at bounding box center [526, 214] width 53 height 23
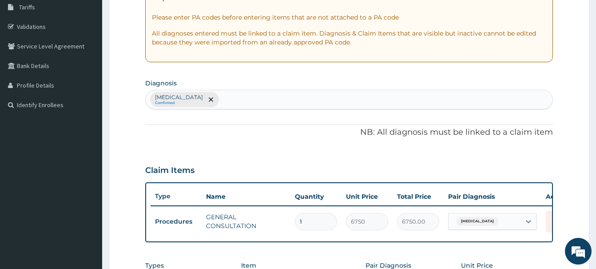
scroll to position [0, 0]
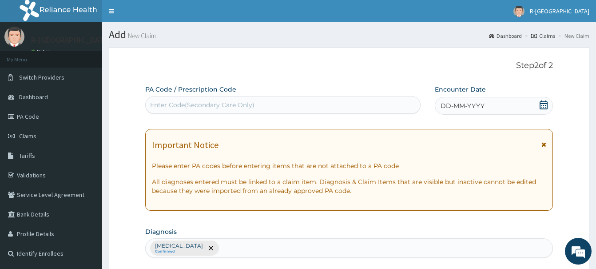
drag, startPoint x: 545, startPoint y: 102, endPoint x: 550, endPoint y: 111, distance: 10.6
click at [544, 101] on icon at bounding box center [544, 104] width 8 height 9
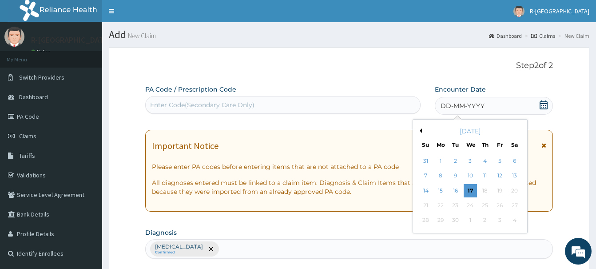
click at [471, 176] on div "10" at bounding box center [470, 175] width 13 height 13
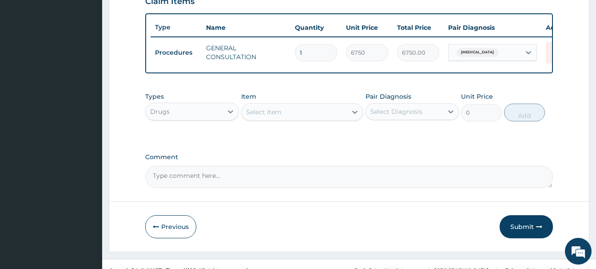
click at [528, 220] on button "Submit" at bounding box center [526, 226] width 53 height 23
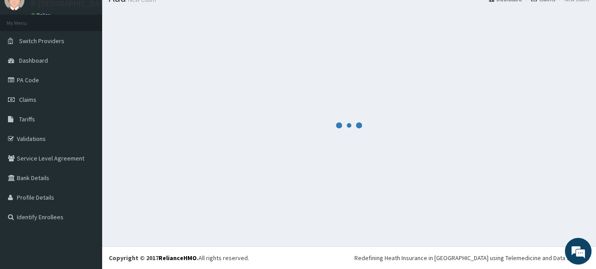
scroll to position [36, 0]
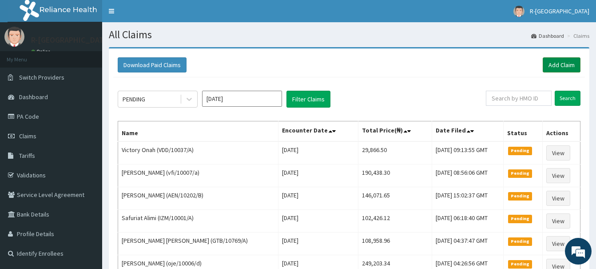
click at [558, 61] on link "Add Claim" at bounding box center [562, 64] width 38 height 15
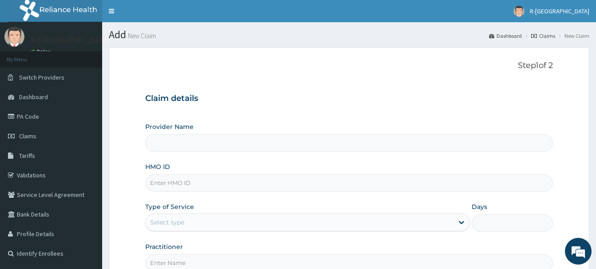
type input "CHL/10229/B"
type input "R-Jolad Hospital Nigeria Limited(kupa)"
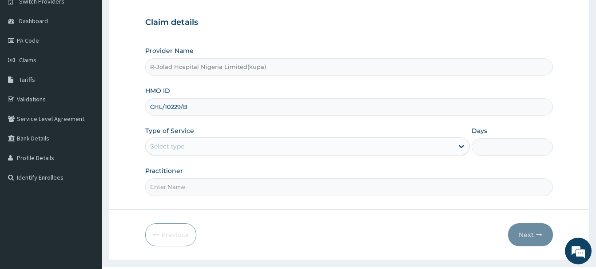
scroll to position [91, 0]
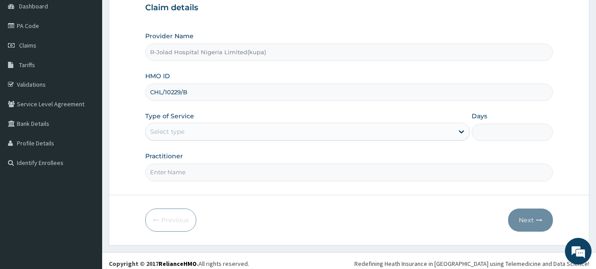
type input "CHL/10229/B"
click at [161, 134] on div "Select type" at bounding box center [167, 131] width 34 height 9
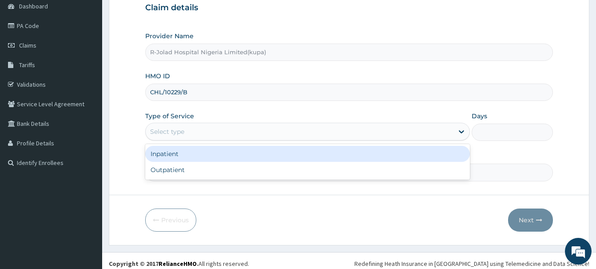
click at [172, 149] on div "Inpatient" at bounding box center [307, 154] width 325 height 16
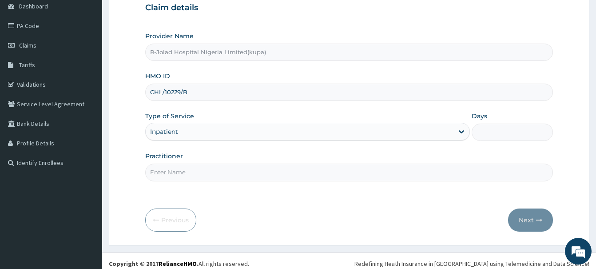
click at [495, 139] on input "Days" at bounding box center [512, 131] width 81 height 17
type input "2"
click at [158, 179] on input "Practitioner" at bounding box center [349, 171] width 408 height 17
paste input "[PERSON_NAME]"
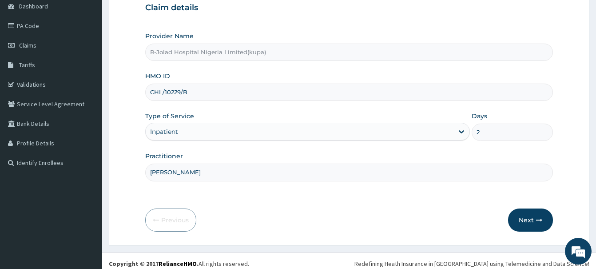
type input "[PERSON_NAME]"
click at [528, 218] on button "Next" at bounding box center [530, 219] width 45 height 23
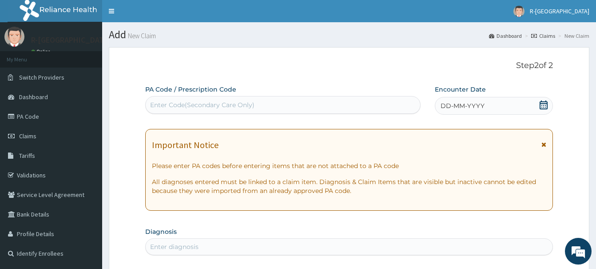
click at [542, 106] on icon at bounding box center [544, 104] width 8 height 9
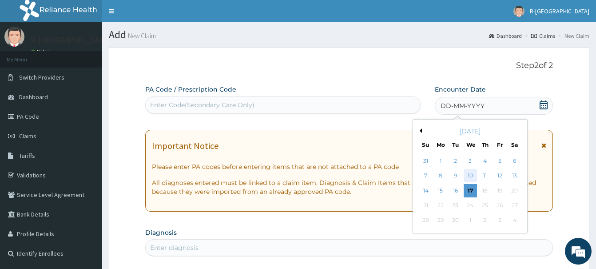
click at [470, 177] on div "10" at bounding box center [470, 175] width 13 height 13
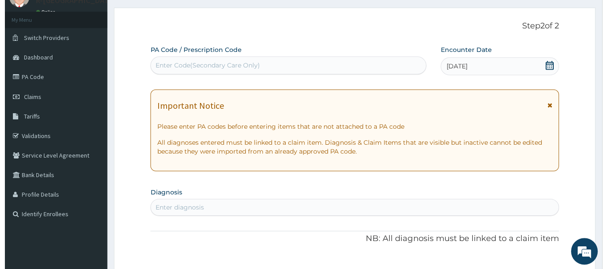
scroll to position [136, 0]
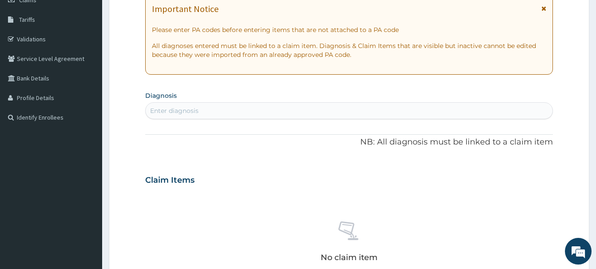
click at [163, 107] on div "Enter diagnosis" at bounding box center [174, 110] width 48 height 9
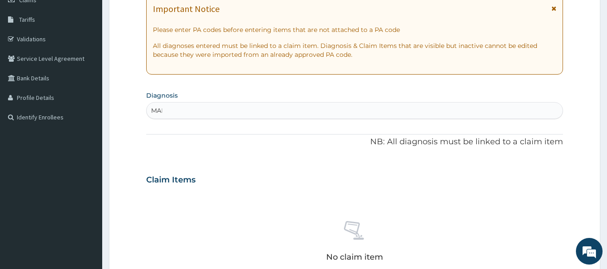
type input "MALA"
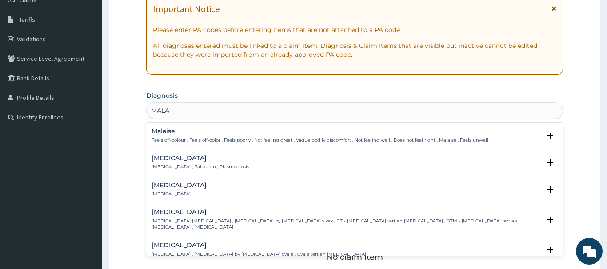
click at [167, 163] on div "[MEDICAL_DATA] [MEDICAL_DATA] , Paludism , Plasmodiosis" at bounding box center [200, 163] width 98 height 16
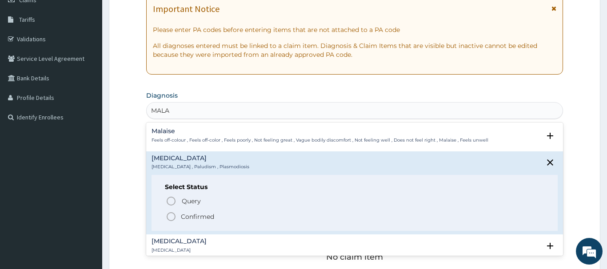
click at [172, 218] on icon "status option filled" at bounding box center [171, 216] width 11 height 11
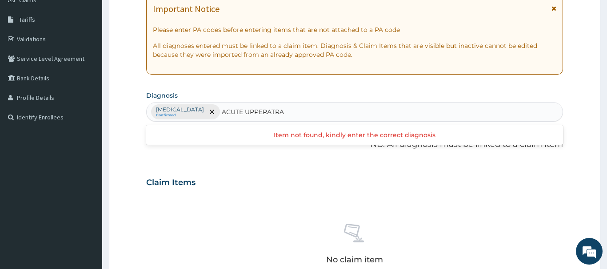
click at [238, 110] on input "ACUTE UPPERATRA" at bounding box center [253, 111] width 63 height 9
click at [244, 111] on input "ACUTE UPPER ATRA" at bounding box center [254, 111] width 65 height 9
type input "ACUTE UPPER TRA"
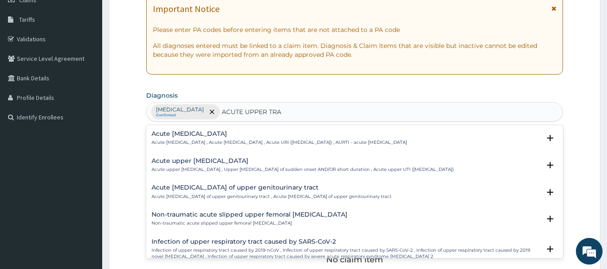
click at [173, 135] on h4 "Acute [MEDICAL_DATA]" at bounding box center [278, 134] width 255 height 7
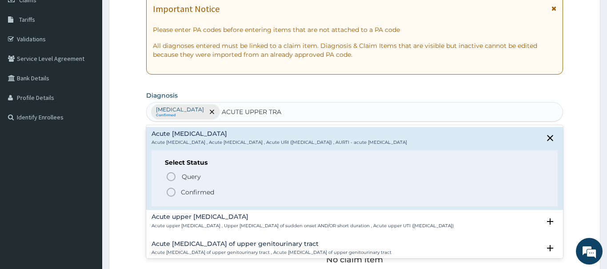
click at [171, 191] on icon "status option filled" at bounding box center [171, 192] width 11 height 11
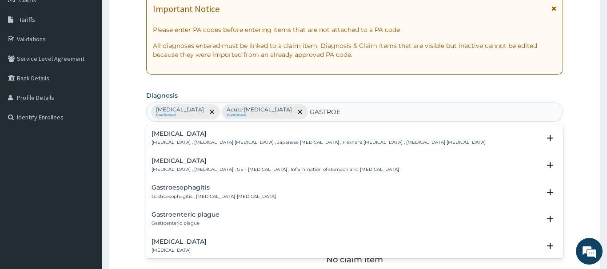
type input "GASTROEN"
click at [163, 158] on h4 "[MEDICAL_DATA]" at bounding box center [274, 161] width 247 height 7
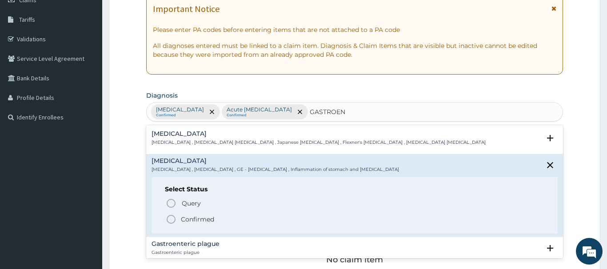
click at [171, 219] on icon "status option filled" at bounding box center [171, 219] width 11 height 11
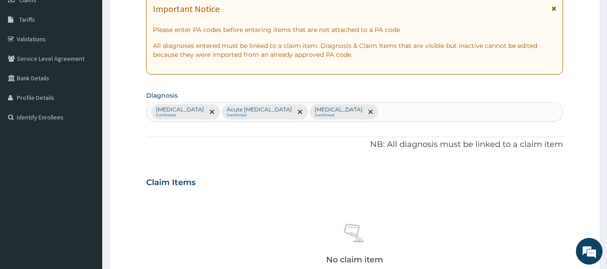
click at [374, 111] on div "[MEDICAL_DATA] Confirmed Acute [MEDICAL_DATA] Confirmed [MEDICAL_DATA] Confirmed" at bounding box center [355, 112] width 416 height 19
type input "SEPSI"
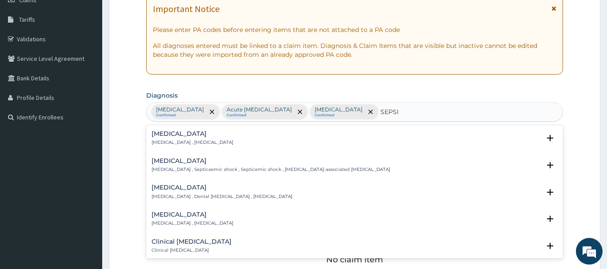
drag, startPoint x: 155, startPoint y: 134, endPoint x: 163, endPoint y: 125, distance: 12.0
click at [155, 133] on h4 "[MEDICAL_DATA]" at bounding box center [192, 134] width 82 height 7
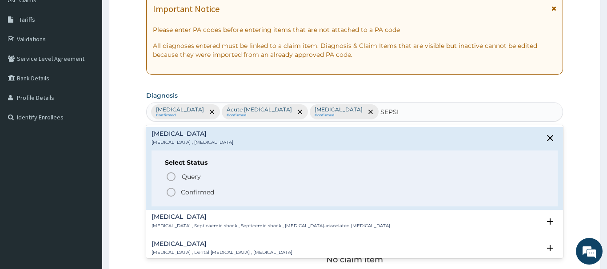
click at [173, 192] on icon "status option filled" at bounding box center [171, 192] width 11 height 11
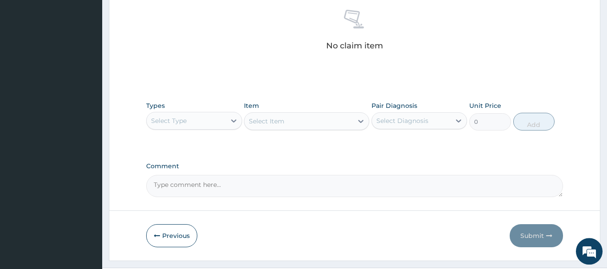
scroll to position [371, 0]
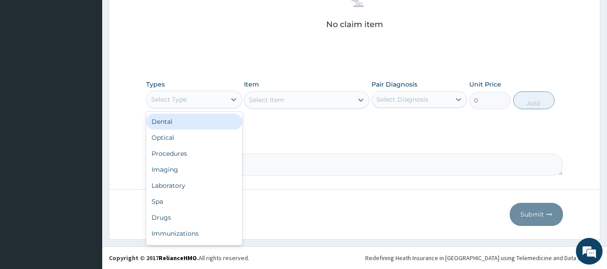
click at [187, 100] on div "Select Type" at bounding box center [186, 99] width 79 height 14
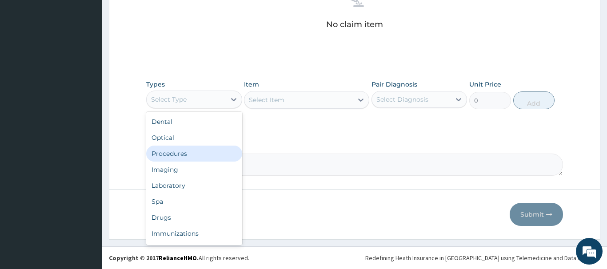
click at [168, 155] on div "Procedures" at bounding box center [194, 154] width 96 height 16
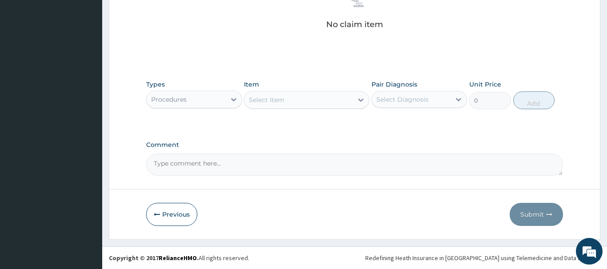
click at [264, 98] on div "Select Item" at bounding box center [267, 100] width 36 height 9
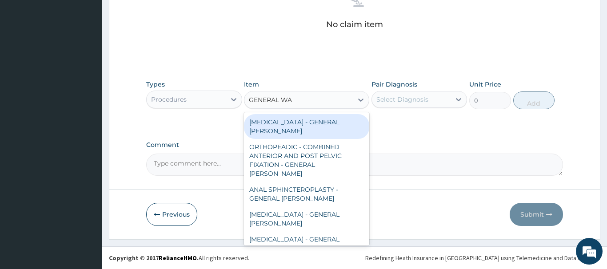
type input "GENERAL WAR"
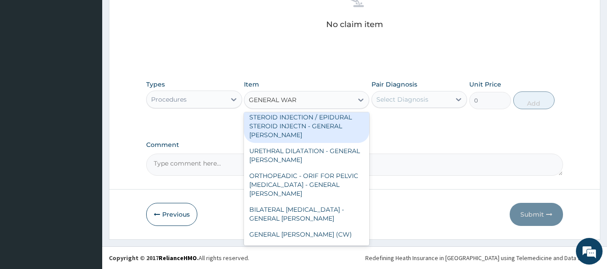
scroll to position [432, 0]
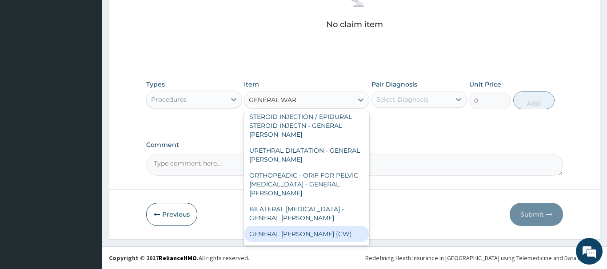
click at [307, 226] on div "GENERAL [PERSON_NAME] (CW)" at bounding box center [306, 234] width 125 height 16
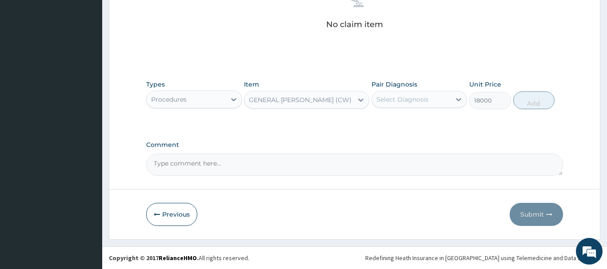
type input "18000"
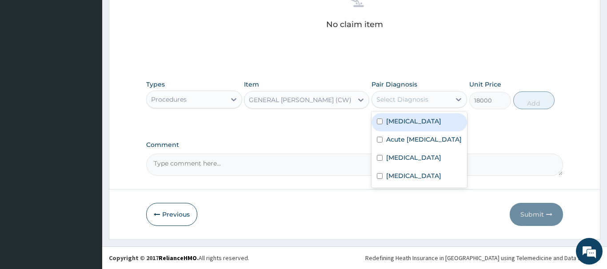
click at [403, 96] on div "Select Diagnosis" at bounding box center [402, 99] width 52 height 9
click at [406, 123] on label "[MEDICAL_DATA]" at bounding box center [413, 121] width 55 height 9
checkbox input "true"
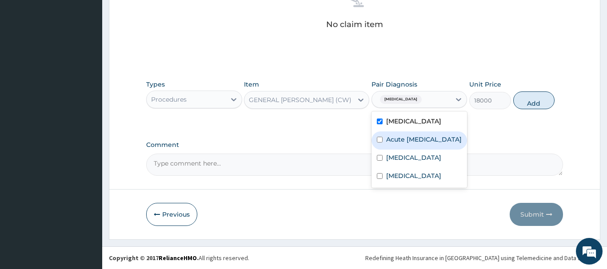
click at [421, 134] on div "Acute [MEDICAL_DATA]" at bounding box center [419, 140] width 96 height 18
checkbox input "true"
drag, startPoint x: 538, startPoint y: 100, endPoint x: 546, endPoint y: 97, distance: 8.7
click at [539, 100] on button "Add" at bounding box center [534, 101] width 42 height 18
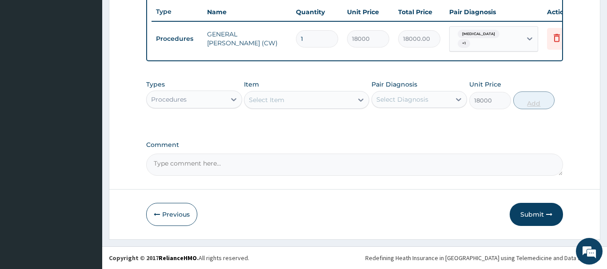
type input "0"
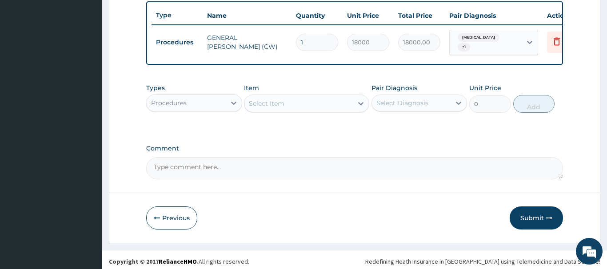
click at [265, 102] on div "Select Item" at bounding box center [267, 103] width 36 height 9
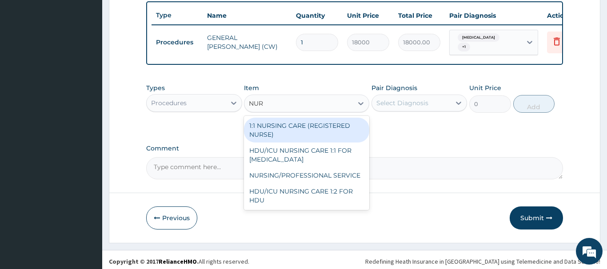
type input "NURS"
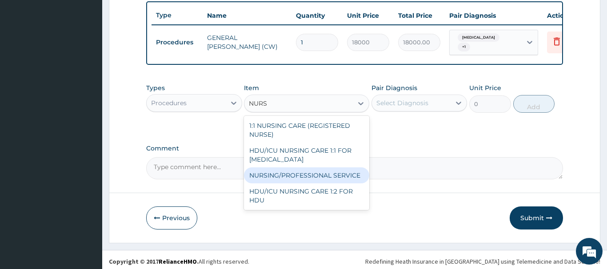
click at [322, 173] on div "NURSING/PROFESSIONAL SERVICE" at bounding box center [306, 175] width 125 height 16
type input "13500"
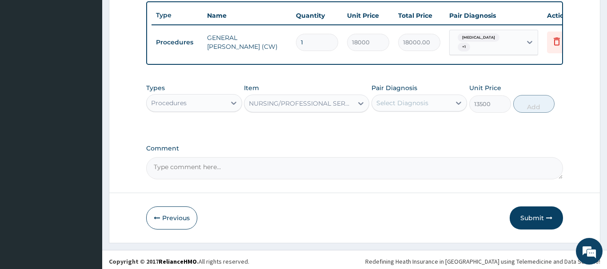
click at [411, 99] on div "Select Diagnosis" at bounding box center [402, 103] width 52 height 9
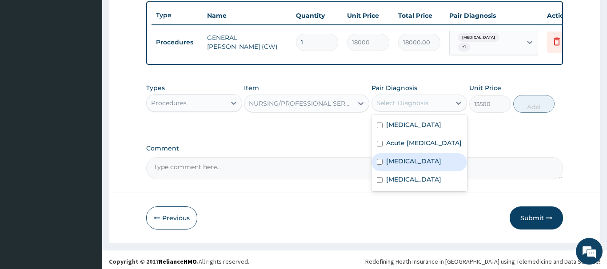
drag, startPoint x: 408, startPoint y: 166, endPoint x: 405, endPoint y: 191, distance: 25.5
click at [407, 166] on label "[MEDICAL_DATA]" at bounding box center [413, 161] width 55 height 9
checkbox input "true"
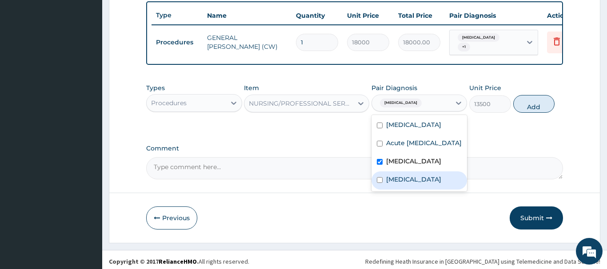
click at [406, 184] on label "[MEDICAL_DATA]" at bounding box center [413, 179] width 55 height 9
checkbox input "true"
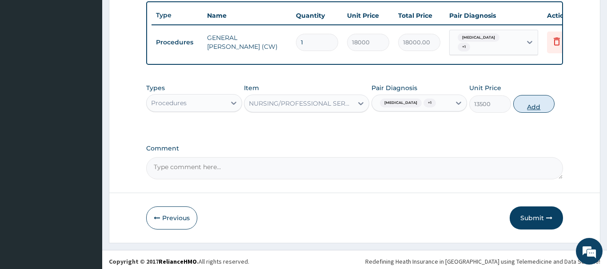
click at [532, 104] on button "Add" at bounding box center [534, 104] width 42 height 18
type input "0"
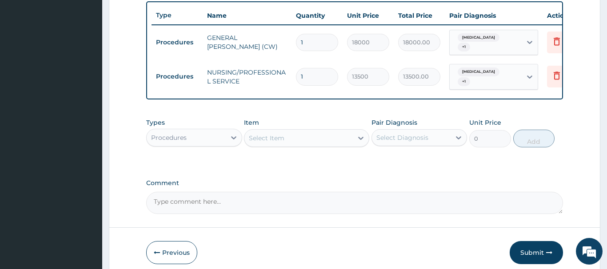
drag, startPoint x: 289, startPoint y: 72, endPoint x: 283, endPoint y: 72, distance: 6.2
click at [296, 72] on input "1" at bounding box center [317, 76] width 42 height 17
type input "2"
type input "27000.00"
type input "2"
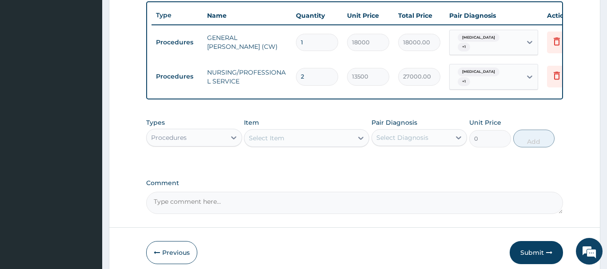
drag, startPoint x: 299, startPoint y: 40, endPoint x: 283, endPoint y: 42, distance: 16.1
click at [296, 42] on input "1" at bounding box center [317, 42] width 42 height 17
type input "2"
type input "36000.00"
type input "2"
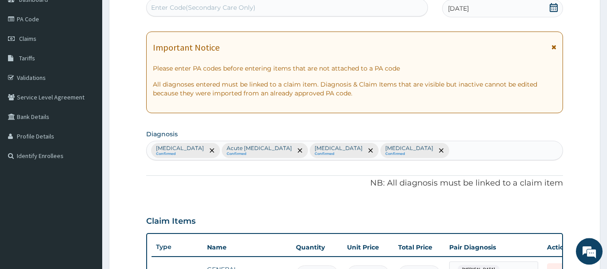
scroll to position [57, 0]
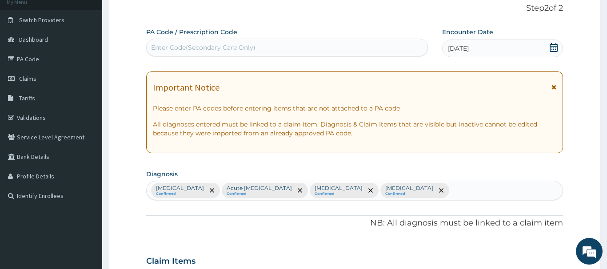
click at [187, 49] on div "Enter Code(Secondary Care Only)" at bounding box center [203, 47] width 104 height 9
paste input "PA/3AB2DE"
type input "PA/3AB2DE"
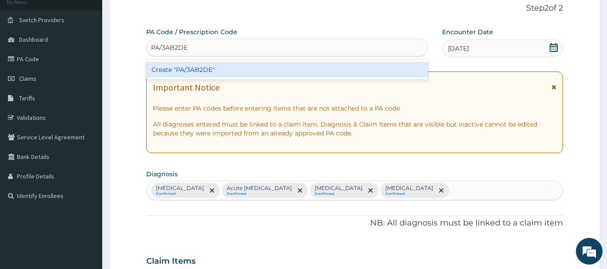
click at [200, 66] on div "Create "PA/3AB2DE"" at bounding box center [287, 70] width 282 height 16
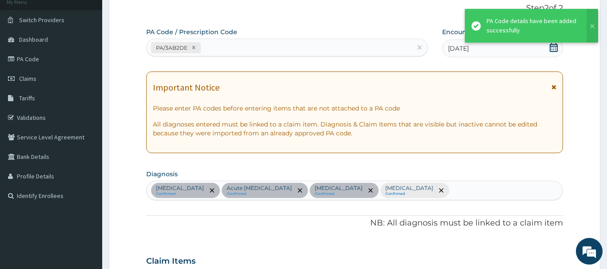
scroll to position [333, 0]
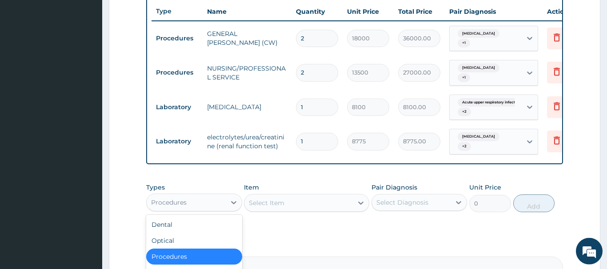
click at [171, 195] on div "Procedures" at bounding box center [186, 202] width 79 height 14
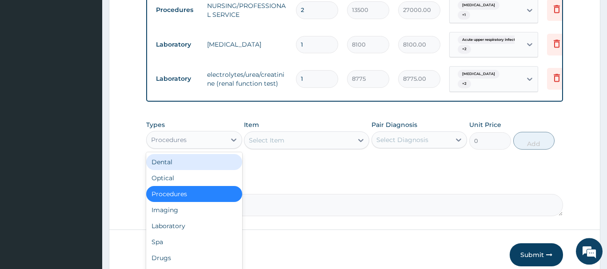
scroll to position [424, 0]
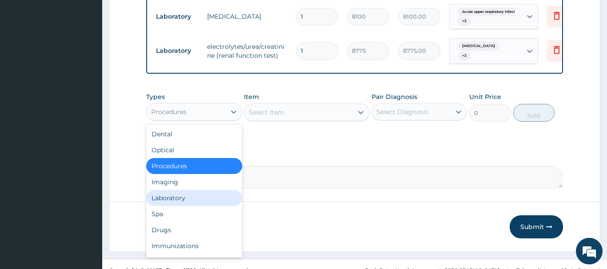
click at [170, 190] on div "Laboratory" at bounding box center [194, 198] width 96 height 16
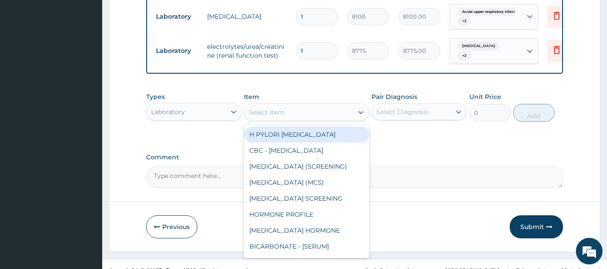
click at [269, 108] on div "Select Item" at bounding box center [267, 112] width 36 height 9
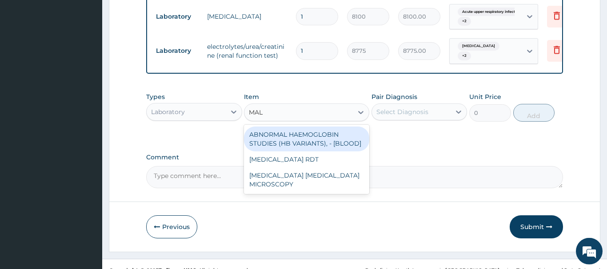
type input "MALA"
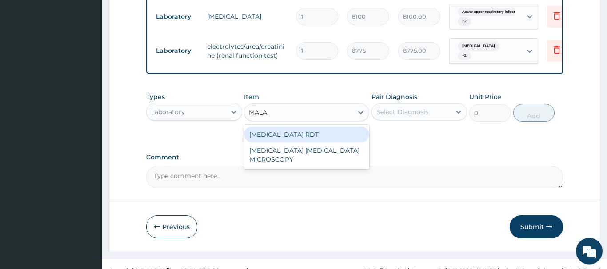
click at [277, 127] on div "[MEDICAL_DATA] RDT" at bounding box center [306, 135] width 125 height 16
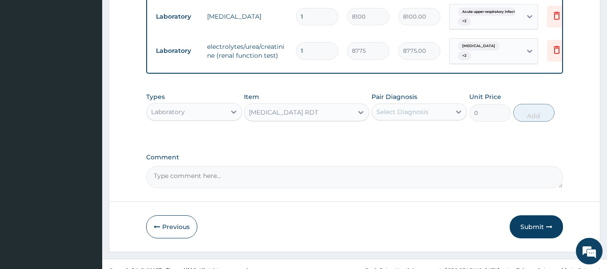
type input "2700"
click at [401, 107] on div "Select Diagnosis" at bounding box center [402, 111] width 52 height 9
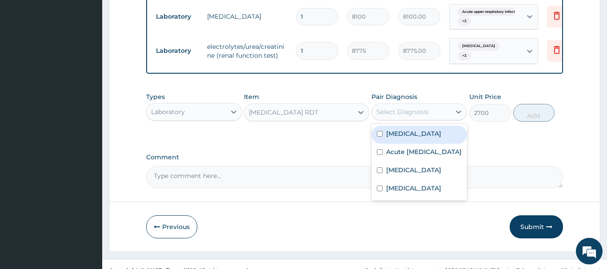
drag, startPoint x: 400, startPoint y: 127, endPoint x: 414, endPoint y: 125, distance: 14.3
click at [400, 129] on label "[MEDICAL_DATA]" at bounding box center [413, 133] width 55 height 9
checkbox input "true"
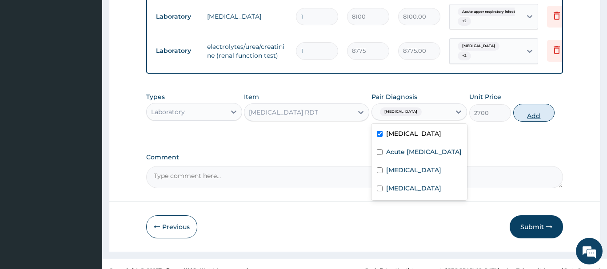
click at [528, 106] on button "Add" at bounding box center [534, 113] width 42 height 18
type input "0"
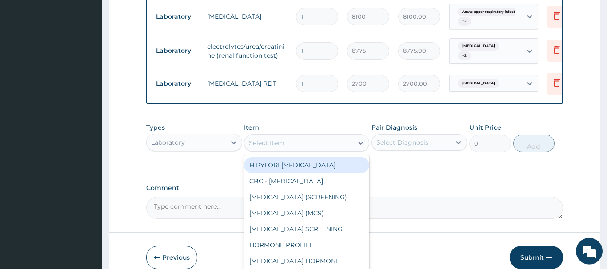
click at [262, 139] on div "Select Item" at bounding box center [267, 143] width 36 height 9
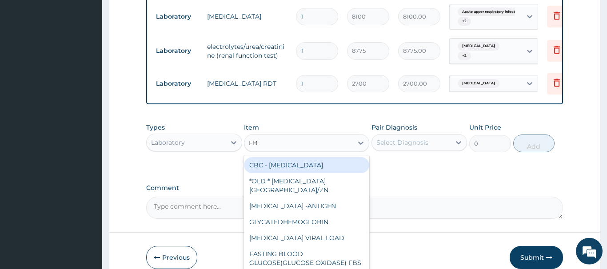
type input "FBC"
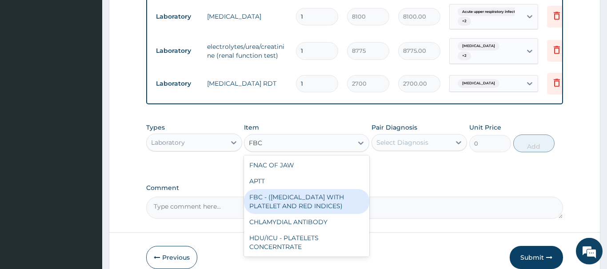
drag, startPoint x: 274, startPoint y: 195, endPoint x: 283, endPoint y: 195, distance: 9.4
click at [274, 194] on div "FBC - ([MEDICAL_DATA] WITH PLATELET AND RED INDICES)" at bounding box center [306, 201] width 125 height 25
type input "5400"
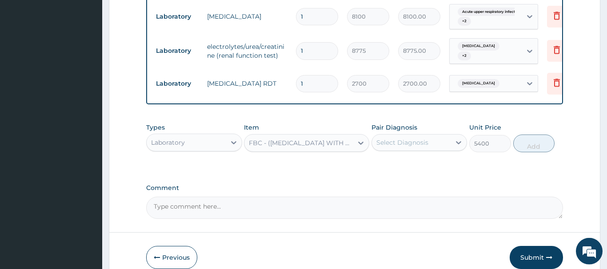
click at [413, 138] on div "Select Diagnosis" at bounding box center [402, 142] width 52 height 9
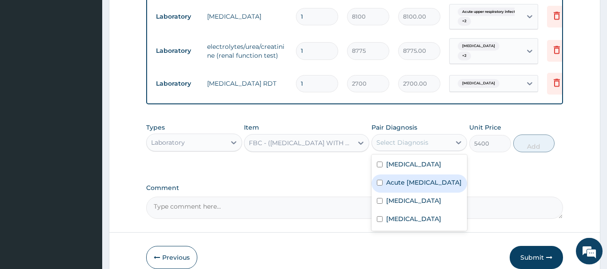
click at [412, 178] on label "Acute [MEDICAL_DATA]" at bounding box center [424, 182] width 76 height 9
checkbox input "true"
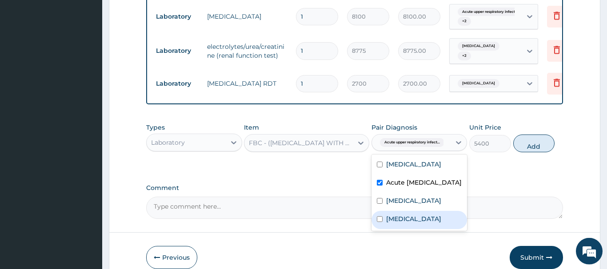
click at [405, 223] on label "[MEDICAL_DATA]" at bounding box center [413, 219] width 55 height 9
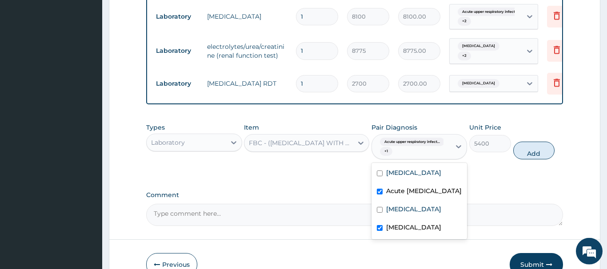
checkbox input "true"
click at [537, 142] on button "Add" at bounding box center [534, 151] width 42 height 18
type input "0"
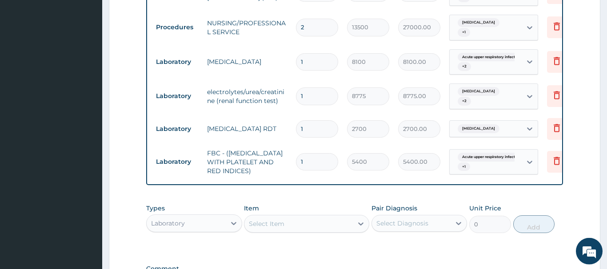
scroll to position [288, 0]
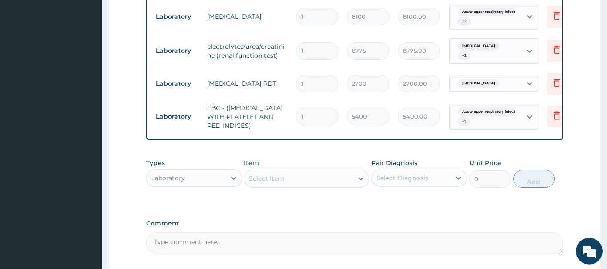
click at [168, 174] on div "Laboratory" at bounding box center [168, 178] width 34 height 9
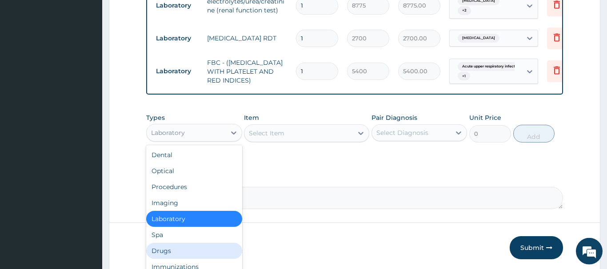
scroll to position [30, 0]
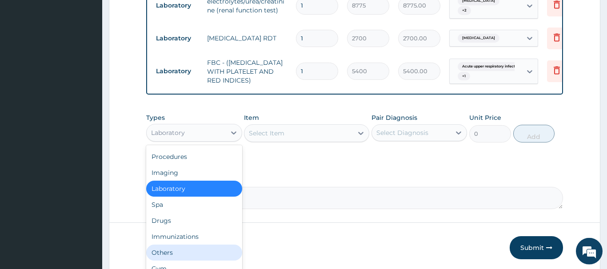
click at [157, 247] on div "Others" at bounding box center [194, 253] width 96 height 16
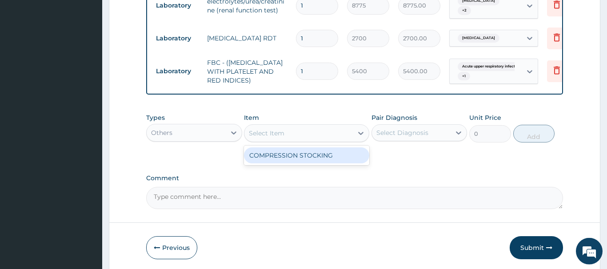
click at [263, 129] on div "Select Item" at bounding box center [267, 133] width 36 height 9
drag, startPoint x: 185, startPoint y: 127, endPoint x: 203, endPoint y: 116, distance: 20.5
click at [187, 126] on div "Others" at bounding box center [186, 133] width 79 height 14
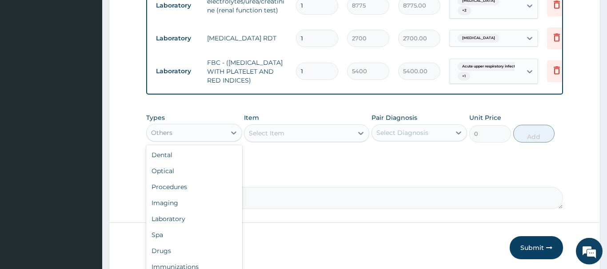
scroll to position [18, 0]
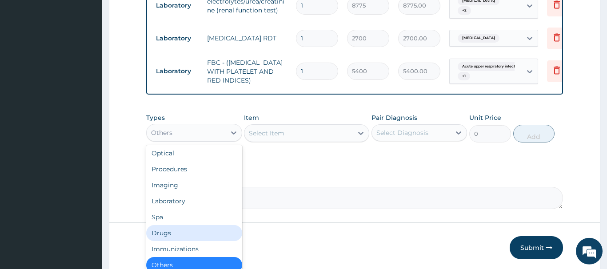
click at [153, 225] on div "Drugs" at bounding box center [194, 233] width 96 height 16
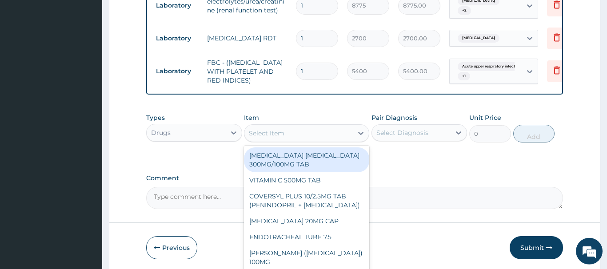
click at [266, 130] on div "Select Item" at bounding box center [267, 133] width 36 height 9
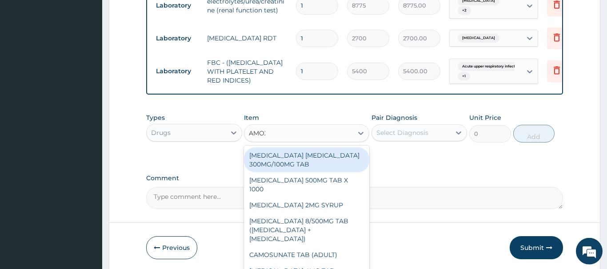
type input "AMOXI"
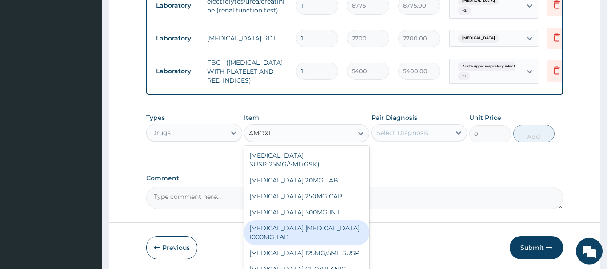
click at [283, 220] on div "[MEDICAL_DATA] [MEDICAL_DATA] 1000MG TAB" at bounding box center [306, 232] width 125 height 25
type input "562.5025024414062"
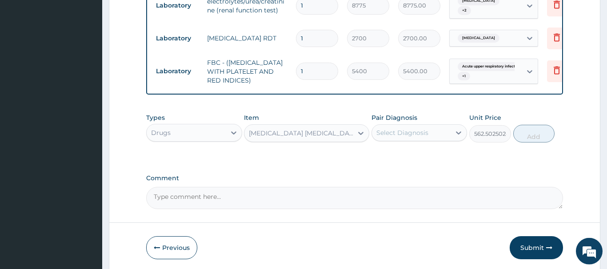
click at [406, 126] on div "Select Diagnosis" at bounding box center [411, 133] width 79 height 14
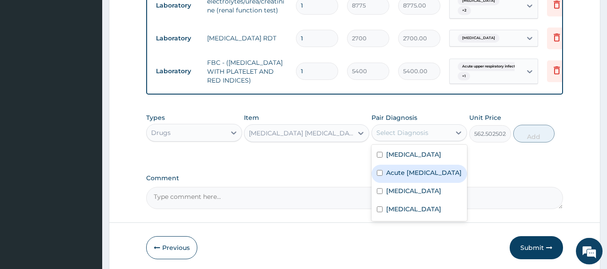
drag, startPoint x: 408, startPoint y: 170, endPoint x: 405, endPoint y: 185, distance: 15.9
click at [408, 170] on label "Acute [MEDICAL_DATA]" at bounding box center [424, 172] width 76 height 9
checkbox input "true"
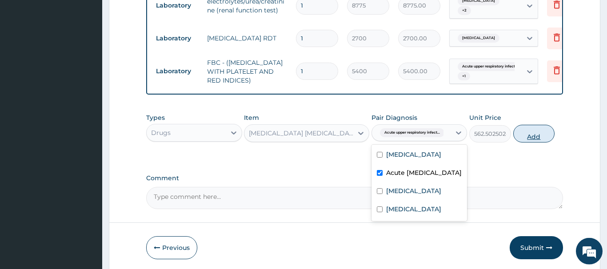
click at [537, 125] on button "Add" at bounding box center [534, 134] width 42 height 18
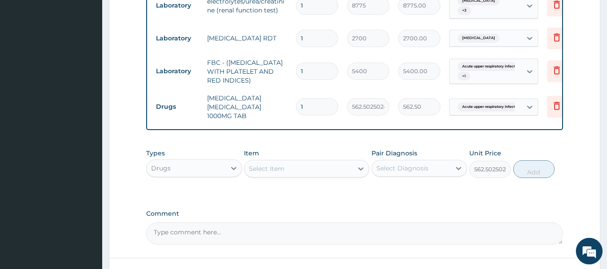
type input "0"
click at [313, 100] on input "1" at bounding box center [317, 106] width 42 height 17
type input "10"
type input "5625.03"
type input "10"
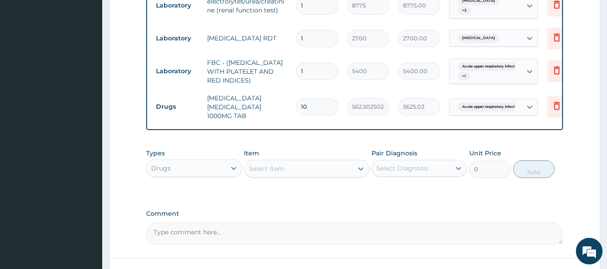
click at [274, 165] on div "Select Item" at bounding box center [267, 168] width 36 height 9
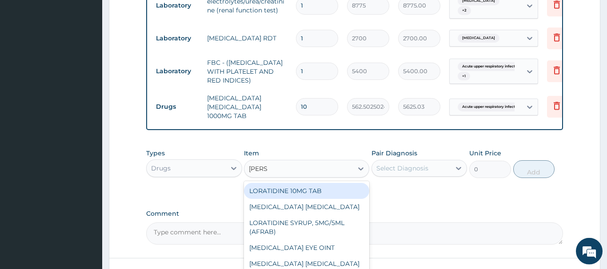
type input "LORAT"
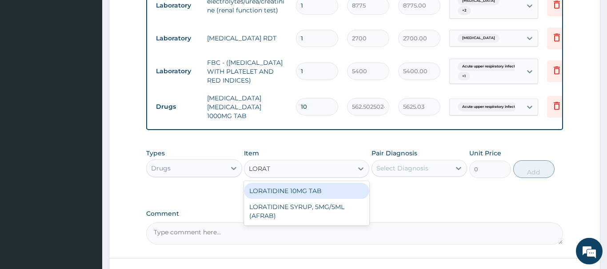
click at [321, 186] on div "LORATIDINE 10MG TAB" at bounding box center [306, 191] width 125 height 16
type input "40.95000076293945"
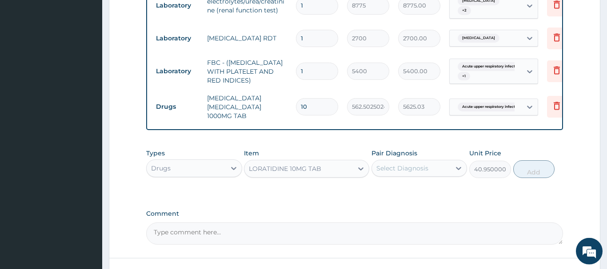
click at [407, 164] on div "Select Diagnosis" at bounding box center [402, 168] width 52 height 9
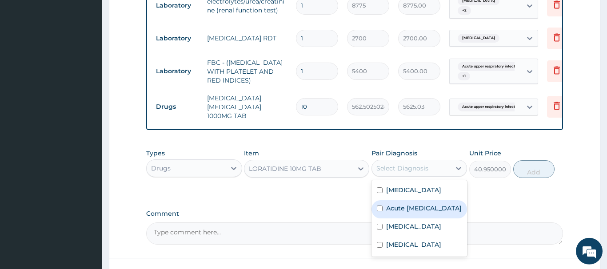
click at [416, 204] on label "Acute [MEDICAL_DATA]" at bounding box center [424, 208] width 76 height 9
checkbox input "true"
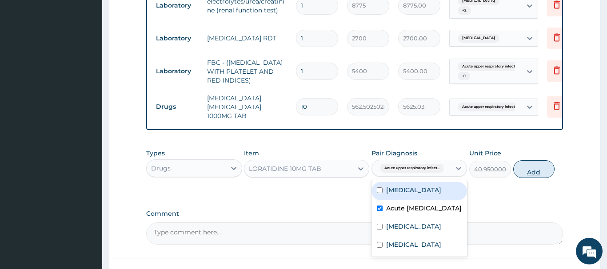
click at [526, 162] on button "Add" at bounding box center [534, 169] width 42 height 18
type input "0"
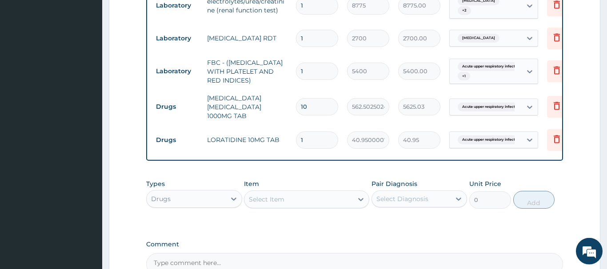
click at [308, 131] on input "1" at bounding box center [317, 139] width 42 height 17
type input "10"
type input "409.50"
type input "10"
click at [265, 195] on div "Select Item" at bounding box center [267, 199] width 36 height 9
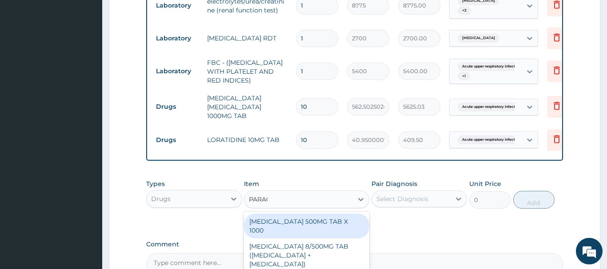
type input "PARACE"
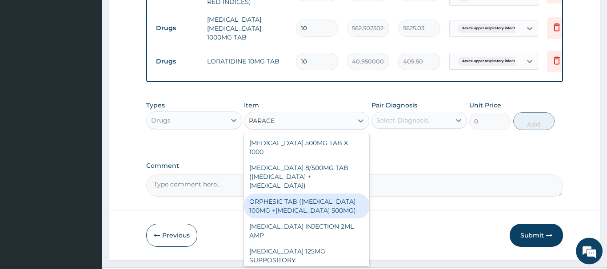
scroll to position [562, 0]
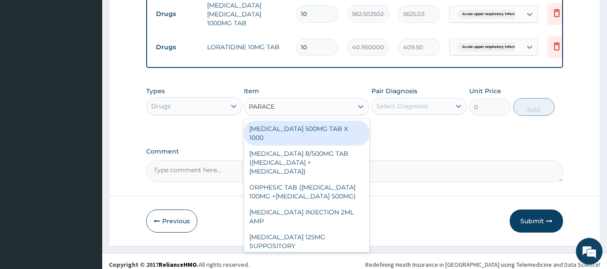
drag, startPoint x: 326, startPoint y: 119, endPoint x: 337, endPoint y: 120, distance: 10.2
click at [327, 121] on div "[MEDICAL_DATA] 500MG TAB X 1000" at bounding box center [306, 133] width 125 height 25
type input "22.39999961853027"
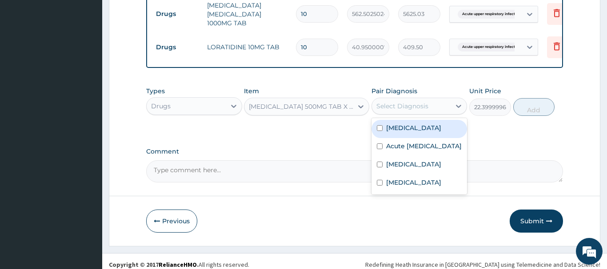
click at [413, 102] on div "Select Diagnosis" at bounding box center [402, 106] width 52 height 9
click at [405, 123] on label "[MEDICAL_DATA]" at bounding box center [413, 127] width 55 height 9
checkbox input "true"
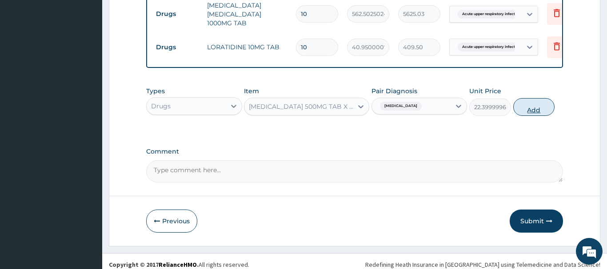
click at [526, 103] on button "Add" at bounding box center [534, 107] width 42 height 18
type input "0"
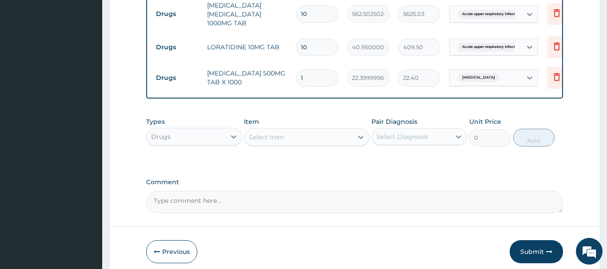
click at [306, 69] on input "1" at bounding box center [317, 77] width 42 height 17
type input "18"
type input "403.20"
type input "18"
click at [271, 143] on div "Select Item" at bounding box center [306, 137] width 125 height 18
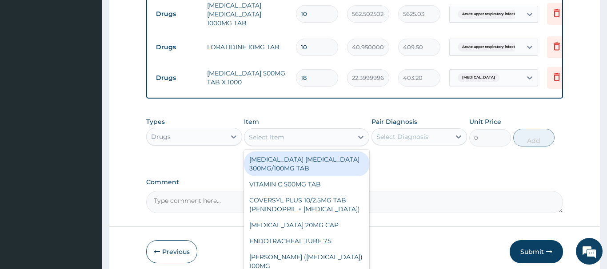
paste input "[MEDICAL_DATA] 4MG/5ML SYR"
type input "[MEDICAL_DATA] 4MG/5ML SYR"
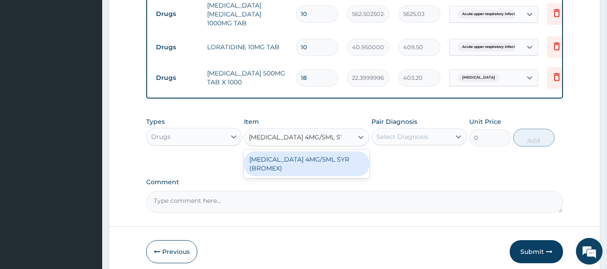
click at [290, 163] on div "[MEDICAL_DATA] 4MG/5ML SYR (BROMEX)" at bounding box center [306, 163] width 125 height 25
type input "1478.75"
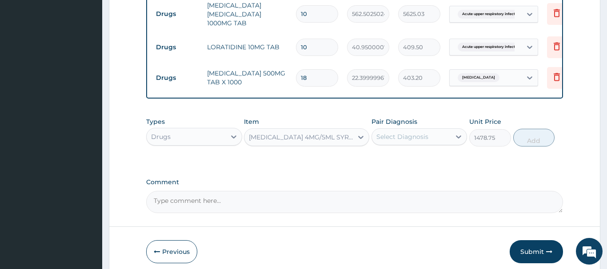
click at [408, 132] on div "Select Diagnosis" at bounding box center [402, 136] width 52 height 9
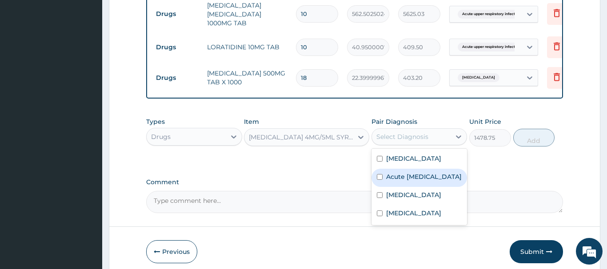
click at [409, 173] on label "Acute [MEDICAL_DATA]" at bounding box center [424, 176] width 76 height 9
checkbox input "true"
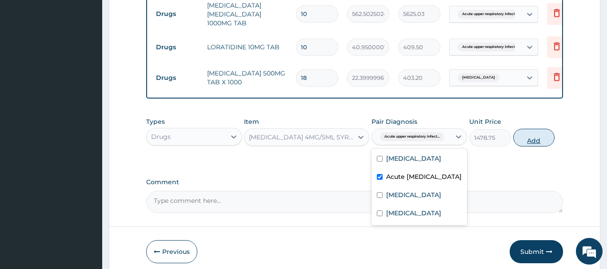
click at [533, 129] on button "Add" at bounding box center [534, 138] width 42 height 18
type input "0"
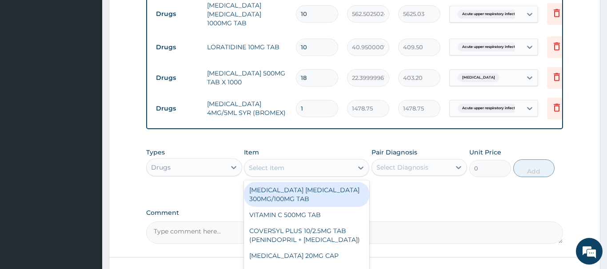
click at [267, 163] on div "Select Item" at bounding box center [267, 167] width 36 height 9
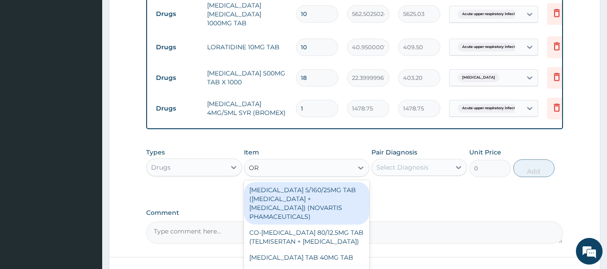
type input "ORS"
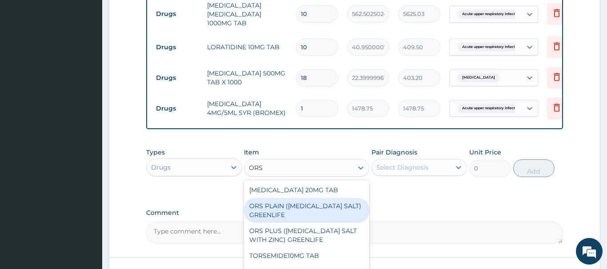
drag, startPoint x: 291, startPoint y: 206, endPoint x: 302, endPoint y: 204, distance: 10.8
click at [287, 203] on div "ORS PLAIN ([MEDICAL_DATA] SALT) GREENLIFE" at bounding box center [306, 210] width 125 height 25
type input "364"
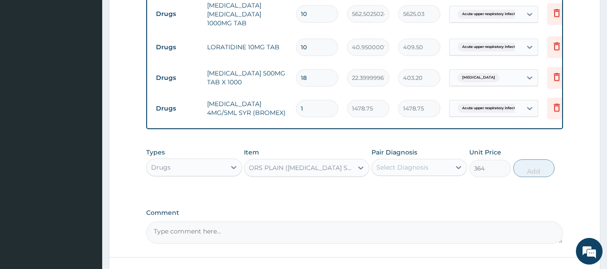
click at [417, 163] on div "Select Diagnosis" at bounding box center [402, 167] width 52 height 9
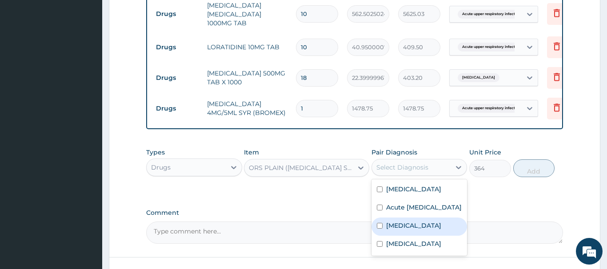
drag, startPoint x: 411, startPoint y: 227, endPoint x: 409, endPoint y: 208, distance: 18.8
click at [413, 224] on label "[MEDICAL_DATA]" at bounding box center [413, 225] width 55 height 9
checkbox input "true"
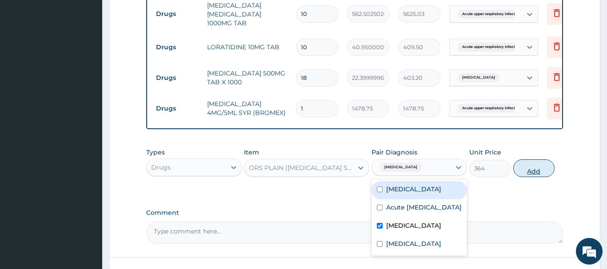
click at [532, 167] on button "Add" at bounding box center [534, 168] width 42 height 18
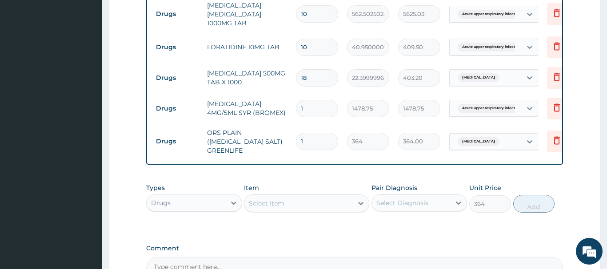
type input "0"
click at [275, 199] on div "Select Item" at bounding box center [267, 203] width 36 height 9
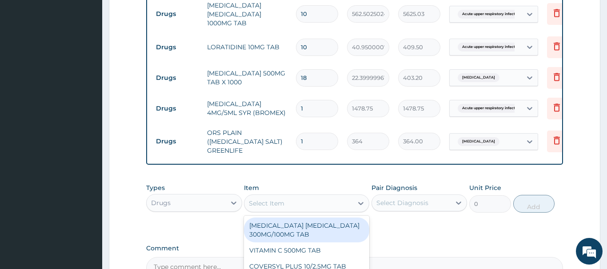
paste input "[MEDICAL_DATA]"
type input "[MEDICAL_DATA]"
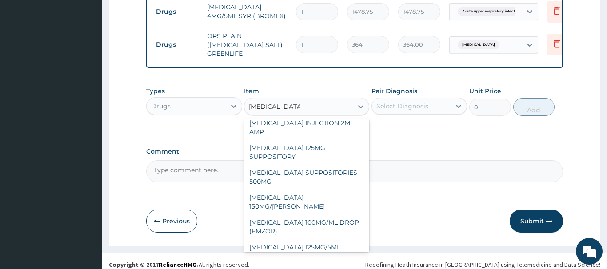
scroll to position [135, 0]
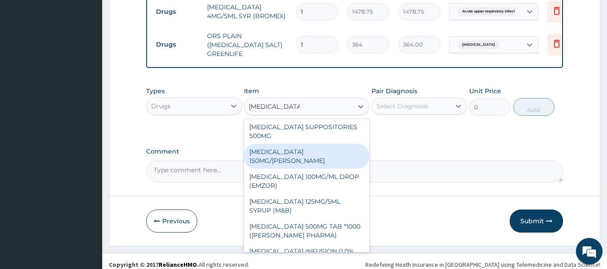
click at [301, 144] on div "[MEDICAL_DATA] 150MG/[PERSON_NAME]" at bounding box center [306, 156] width 125 height 25
type input "1365"
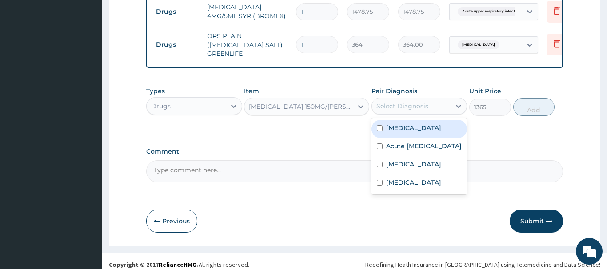
click at [416, 99] on div "Select Diagnosis" at bounding box center [411, 106] width 79 height 14
click at [402, 123] on label "[MEDICAL_DATA]" at bounding box center [413, 127] width 55 height 9
checkbox input "true"
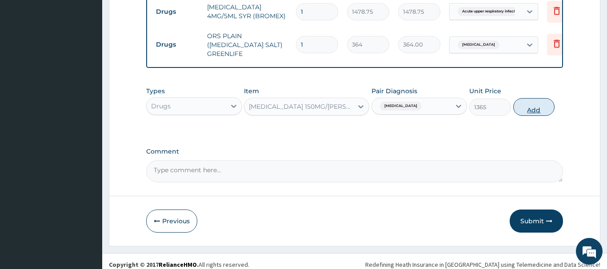
click at [535, 98] on button "Add" at bounding box center [534, 107] width 42 height 18
type input "0"
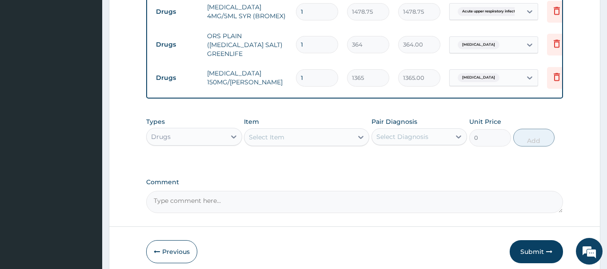
drag, startPoint x: 288, startPoint y: 71, endPoint x: 283, endPoint y: 71, distance: 4.9
click at [296, 71] on input "1" at bounding box center [317, 77] width 42 height 17
click at [283, 71] on td "[MEDICAL_DATA] 150MG/[PERSON_NAME]" at bounding box center [247, 77] width 89 height 27
click at [296, 71] on input "1" at bounding box center [317, 77] width 42 height 17
type input "6"
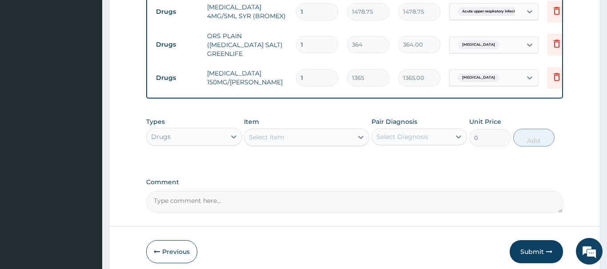
type input "8190.00"
type input "6"
click at [263, 133] on div "Select Item" at bounding box center [267, 137] width 36 height 9
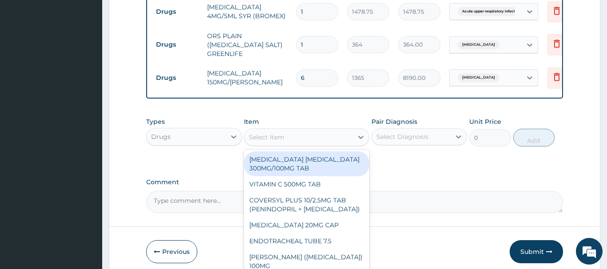
paste input "[MEDICAL_DATA] 500MG/100ML INFUSION (FIDSON)"
type input "[MEDICAL_DATA] 500MG/100ML INFUSION (FIDSON)"
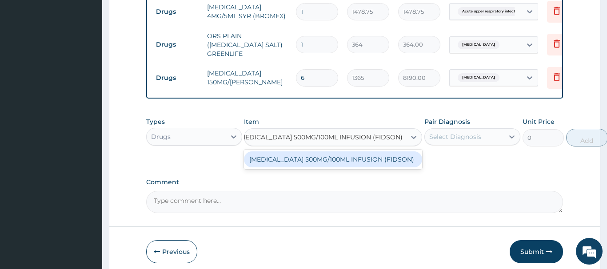
click at [299, 156] on div "[MEDICAL_DATA] 500MG/100ML INFUSION (FIDSON)" at bounding box center [333, 159] width 178 height 16
type input "830.375"
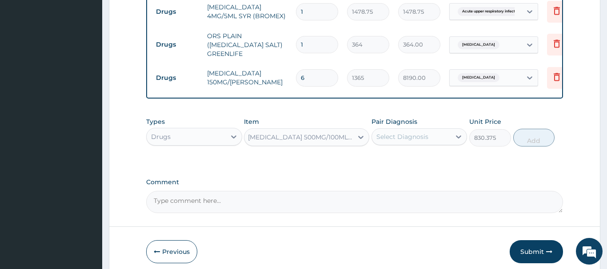
click at [426, 118] on div "Pair Diagnosis Select Diagnosis" at bounding box center [419, 131] width 96 height 29
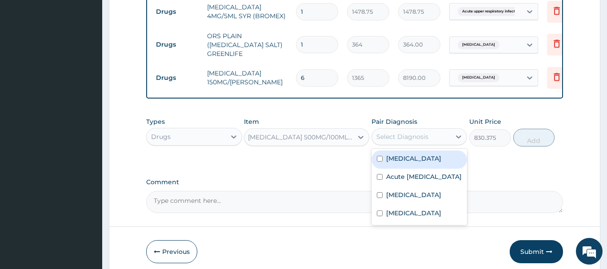
click at [426, 132] on div "Select Diagnosis" at bounding box center [402, 136] width 52 height 9
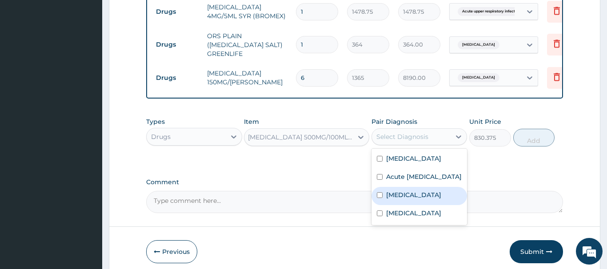
click at [414, 194] on label "[MEDICAL_DATA]" at bounding box center [413, 195] width 55 height 9
checkbox input "true"
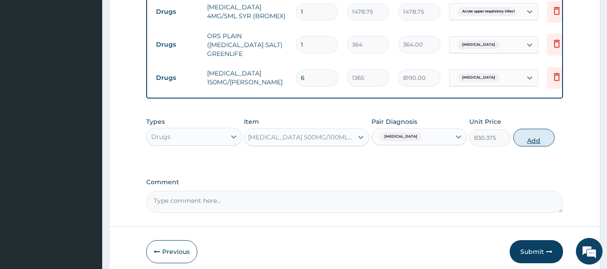
click at [525, 132] on button "Add" at bounding box center [534, 138] width 42 height 18
type input "0"
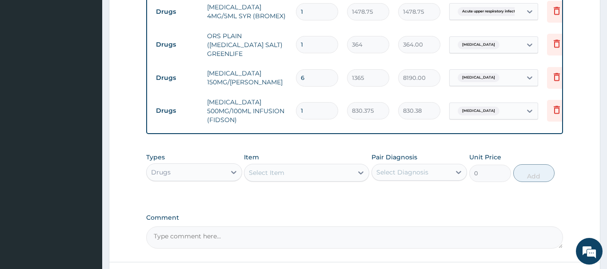
drag, startPoint x: 309, startPoint y: 103, endPoint x: 275, endPoint y: 100, distance: 33.9
click at [296, 102] on input "1" at bounding box center [317, 110] width 42 height 17
type input "5"
type input "4151.88"
type input "5"
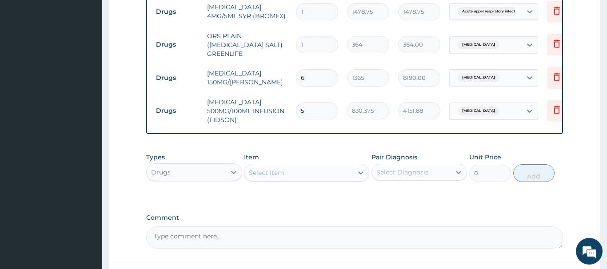
click at [259, 168] on div "Select Item" at bounding box center [267, 172] width 36 height 9
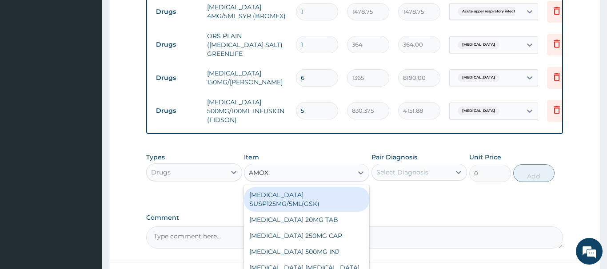
type input "AMOXI"
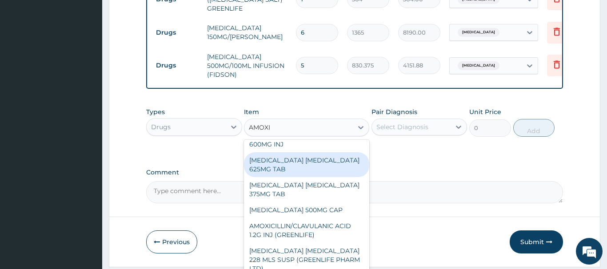
scroll to position [144, 0]
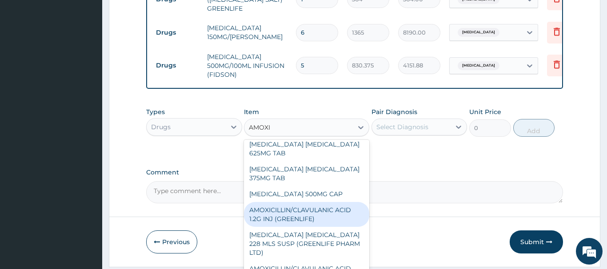
click at [278, 202] on div "AMOXICILLIN/CLAVULANIC ACID 1.2G INJ (GREENLIFE)" at bounding box center [306, 214] width 125 height 25
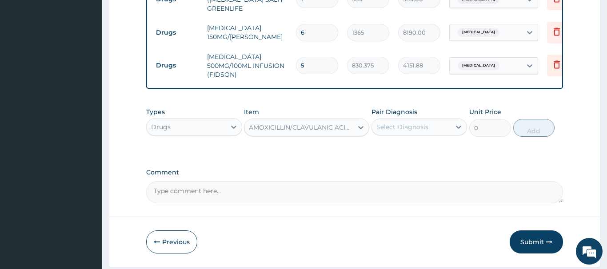
type input "5200"
click at [404, 123] on div "Select Diagnosis" at bounding box center [402, 127] width 52 height 9
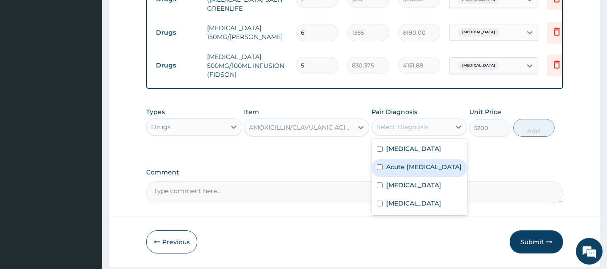
click at [412, 164] on label "Acute [MEDICAL_DATA]" at bounding box center [424, 167] width 76 height 9
checkbox input "true"
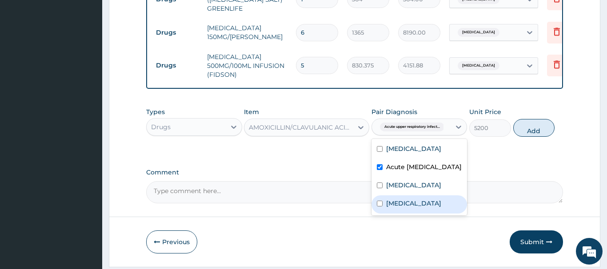
click at [396, 206] on label "[MEDICAL_DATA]" at bounding box center [413, 203] width 55 height 9
checkbox input "true"
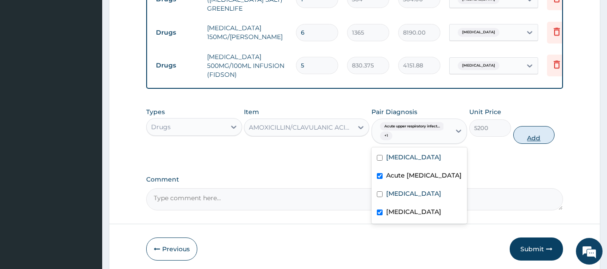
click at [536, 127] on button "Add" at bounding box center [534, 135] width 42 height 18
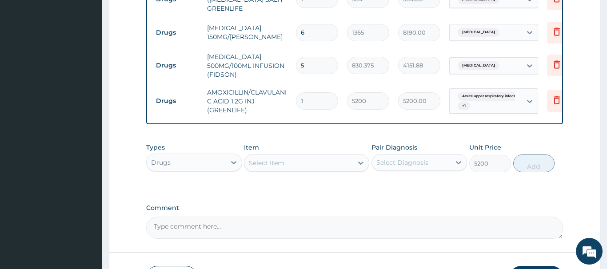
type input "0"
click at [275, 159] on div "Select Item" at bounding box center [267, 163] width 36 height 9
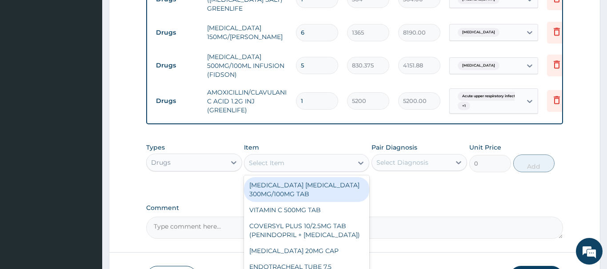
paste input "[MEDICAL_DATA] SALINE 5% (FIDSON)"
type input "[MEDICAL_DATA] SALINE 5% (FIDSON)"
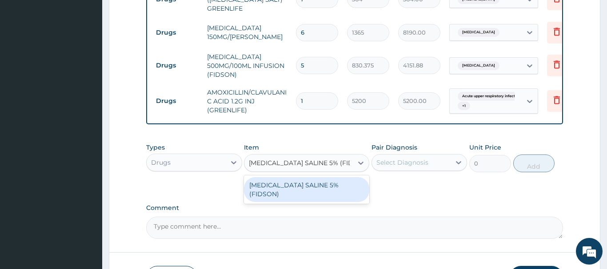
click at [316, 177] on div "[MEDICAL_DATA] SALINE 5% (FIDSON)" at bounding box center [306, 189] width 125 height 25
type input "1365"
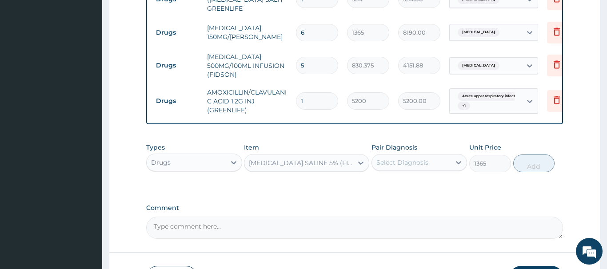
click at [396, 158] on div "Select Diagnosis" at bounding box center [402, 162] width 52 height 9
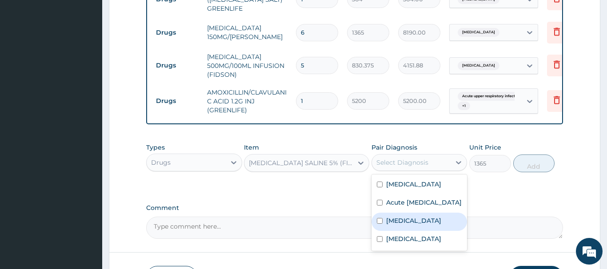
click at [402, 219] on label "[MEDICAL_DATA]" at bounding box center [413, 220] width 55 height 9
checkbox input "true"
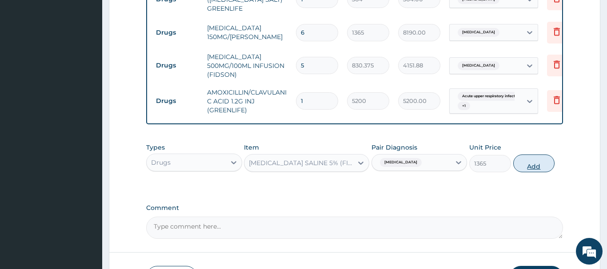
click at [533, 155] on button "Add" at bounding box center [534, 164] width 42 height 18
type input "0"
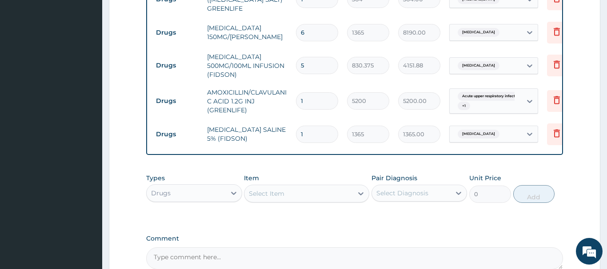
drag, startPoint x: 313, startPoint y: 91, endPoint x: 281, endPoint y: 96, distance: 32.5
click at [296, 96] on input "1" at bounding box center [317, 100] width 42 height 17
type input "3"
type input "15600.00"
type input "3"
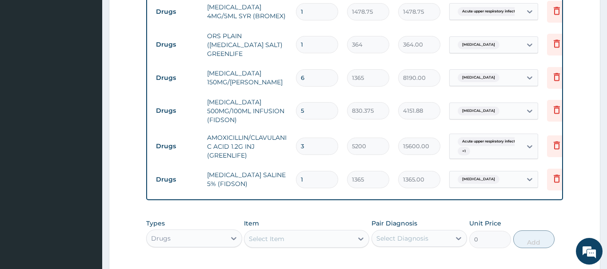
scroll to position [749, 0]
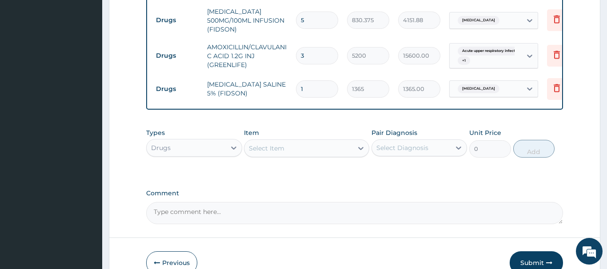
click at [263, 144] on div "Select Item" at bounding box center [267, 148] width 36 height 9
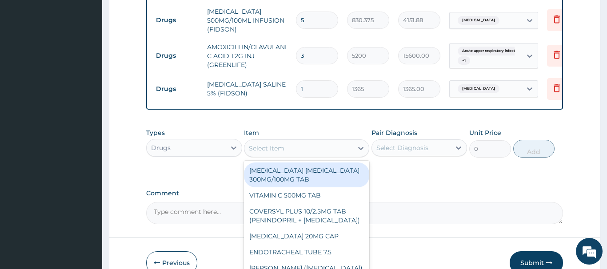
paste input "GIVING SET"
type input "GIVING SET"
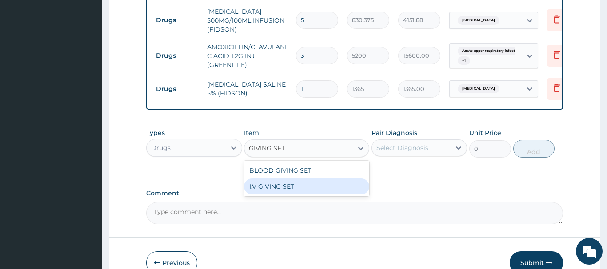
drag, startPoint x: 280, startPoint y: 182, endPoint x: 285, endPoint y: 182, distance: 4.9
click at [280, 182] on div "I.V GIVING SET" at bounding box center [306, 187] width 125 height 16
type input "525"
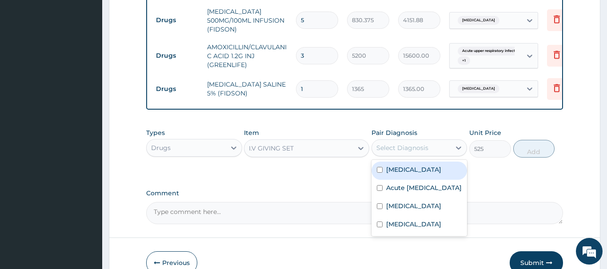
click at [413, 141] on div "Select Diagnosis" at bounding box center [411, 148] width 79 height 14
click at [411, 162] on div "[MEDICAL_DATA]" at bounding box center [419, 171] width 96 height 18
checkbox input "true"
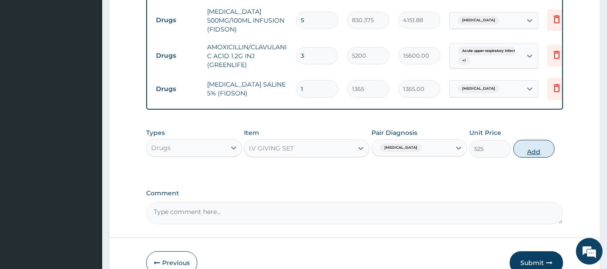
click at [529, 142] on button "Add" at bounding box center [534, 149] width 42 height 18
type input "0"
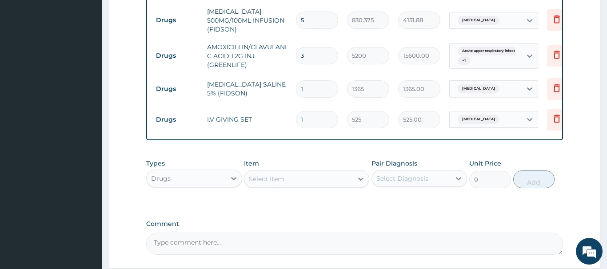
click at [253, 175] on div "Select Item" at bounding box center [267, 179] width 36 height 9
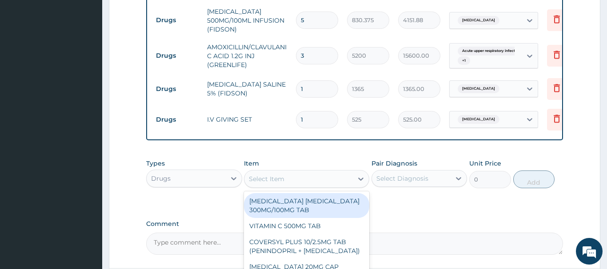
paste input "NEEDLE & SYRINGE 5ML"
type input "NEEDLE & SYRINGE 5ML"
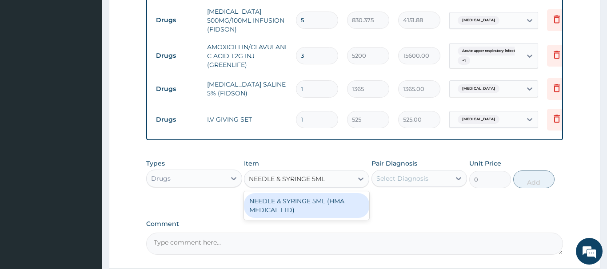
click at [288, 199] on div "NEEDLE & SYRINGE 5ML (HMA MEDICAL LTD)" at bounding box center [306, 205] width 125 height 25
type input "192.5"
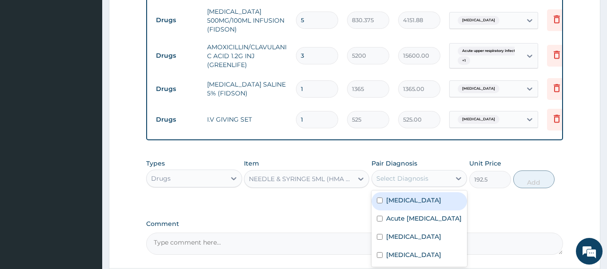
click at [418, 174] on div "Select Diagnosis" at bounding box center [402, 178] width 52 height 9
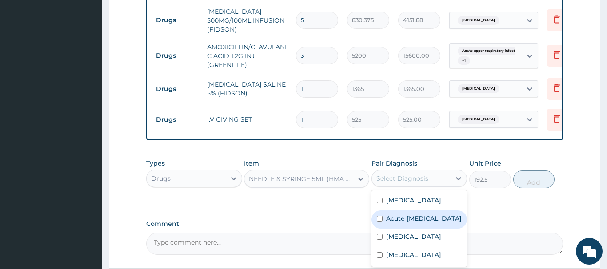
click at [421, 217] on label "Acute [MEDICAL_DATA]" at bounding box center [424, 218] width 76 height 9
checkbox input "true"
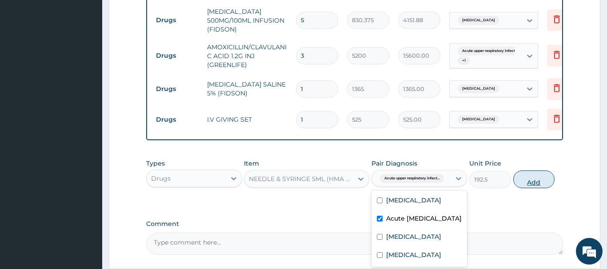
click at [533, 172] on button "Add" at bounding box center [534, 180] width 42 height 18
type input "0"
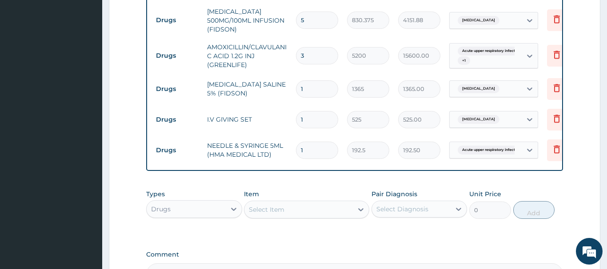
type input "10"
type input "1925.00"
drag, startPoint x: 311, startPoint y: 146, endPoint x: 293, endPoint y: 146, distance: 18.7
click at [296, 146] on input "10" at bounding box center [317, 150] width 42 height 17
type input "5"
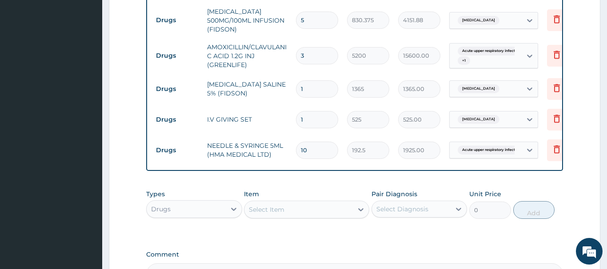
type input "962.50"
type input "5"
click at [287, 207] on div "Select Item" at bounding box center [298, 210] width 108 height 14
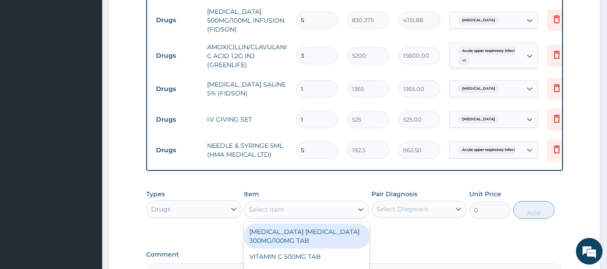
paste input "CANNULAR PINK"
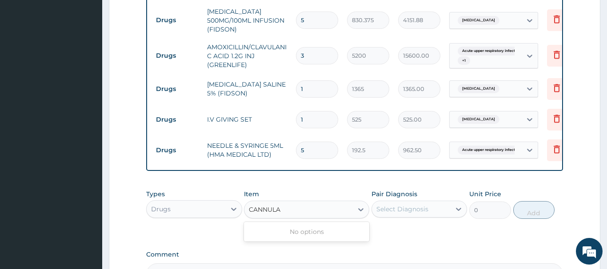
type input "CANNUL"
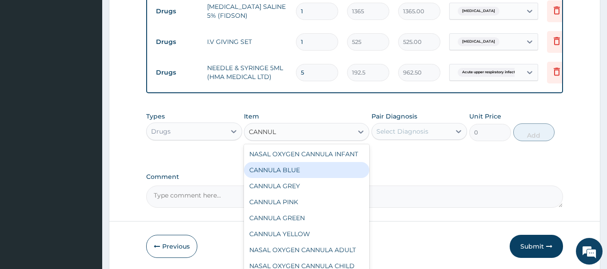
scroll to position [840, 0]
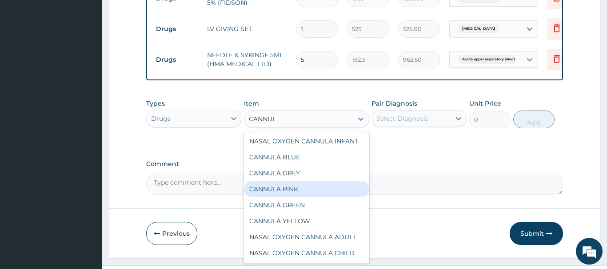
click at [283, 181] on div "CANNULA PINK" at bounding box center [306, 189] width 125 height 16
type input "437.5"
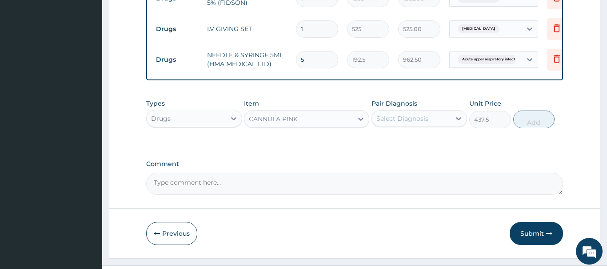
click at [410, 114] on div "Select Diagnosis" at bounding box center [402, 118] width 52 height 9
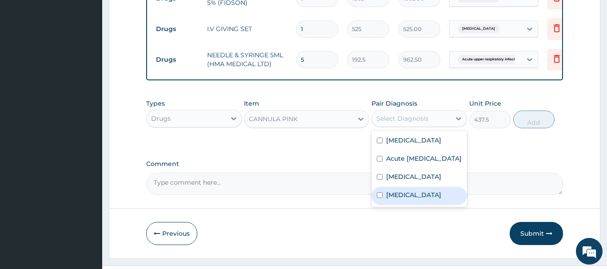
drag, startPoint x: 410, startPoint y: 203, endPoint x: 412, endPoint y: 199, distance: 5.0
click at [411, 202] on div "[MEDICAL_DATA]" at bounding box center [419, 196] width 96 height 18
checkbox input "true"
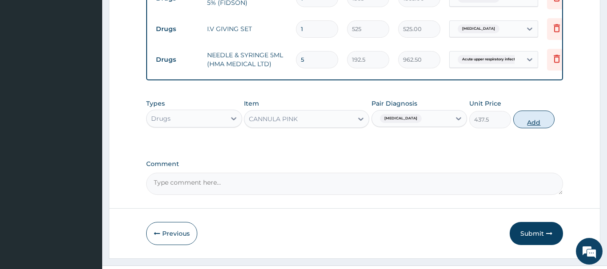
click at [529, 111] on button "Add" at bounding box center [534, 120] width 42 height 18
type input "0"
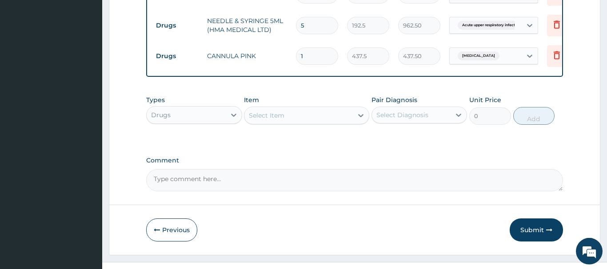
scroll to position [883, 0]
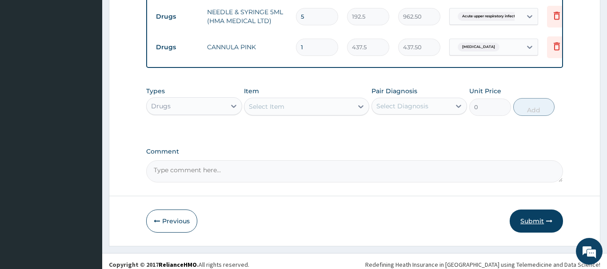
click at [537, 218] on button "Submit" at bounding box center [535, 221] width 53 height 23
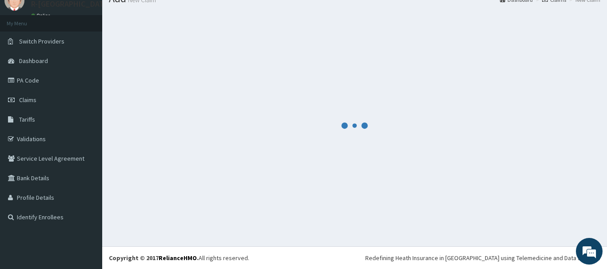
scroll to position [36, 0]
